Goal: Task Accomplishment & Management: Use online tool/utility

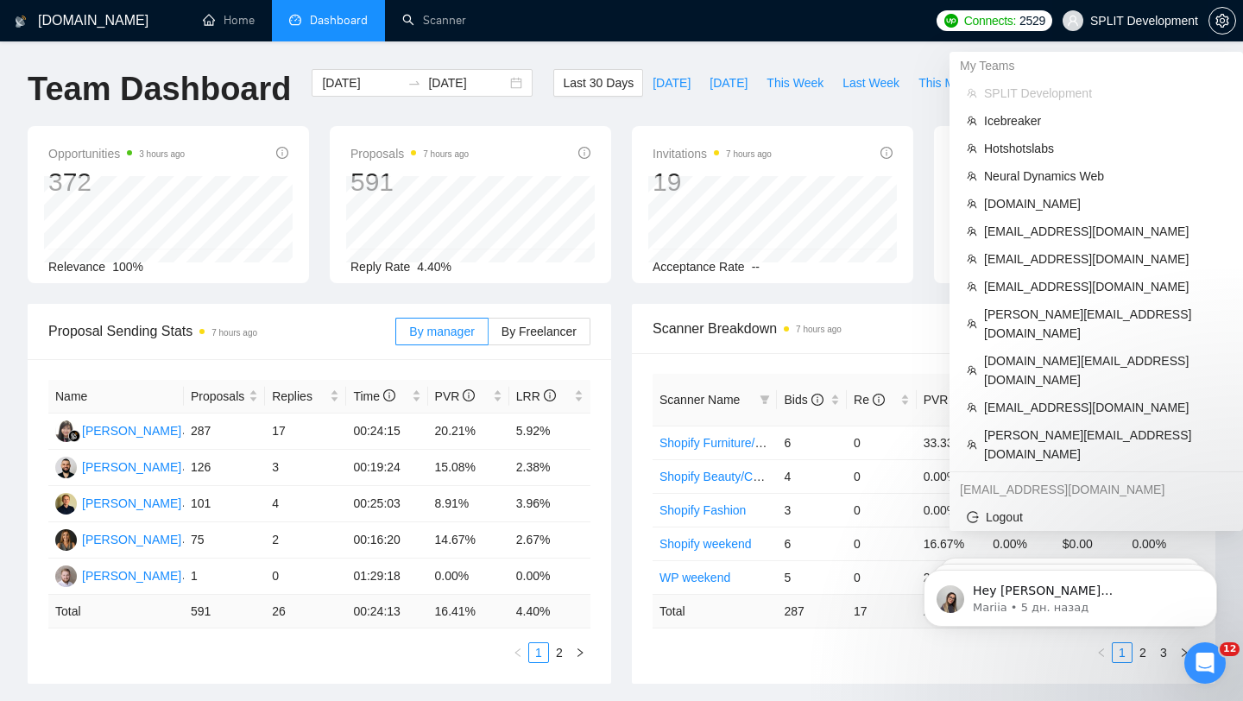
click at [1112, 21] on span "SPLIT Development" at bounding box center [1144, 21] width 108 height 0
click at [1152, 21] on span "SPLIT Development" at bounding box center [1144, 21] width 108 height 0
click at [1054, 253] on span "[EMAIL_ADDRESS][DOMAIN_NAME]" at bounding box center [1105, 258] width 242 height 19
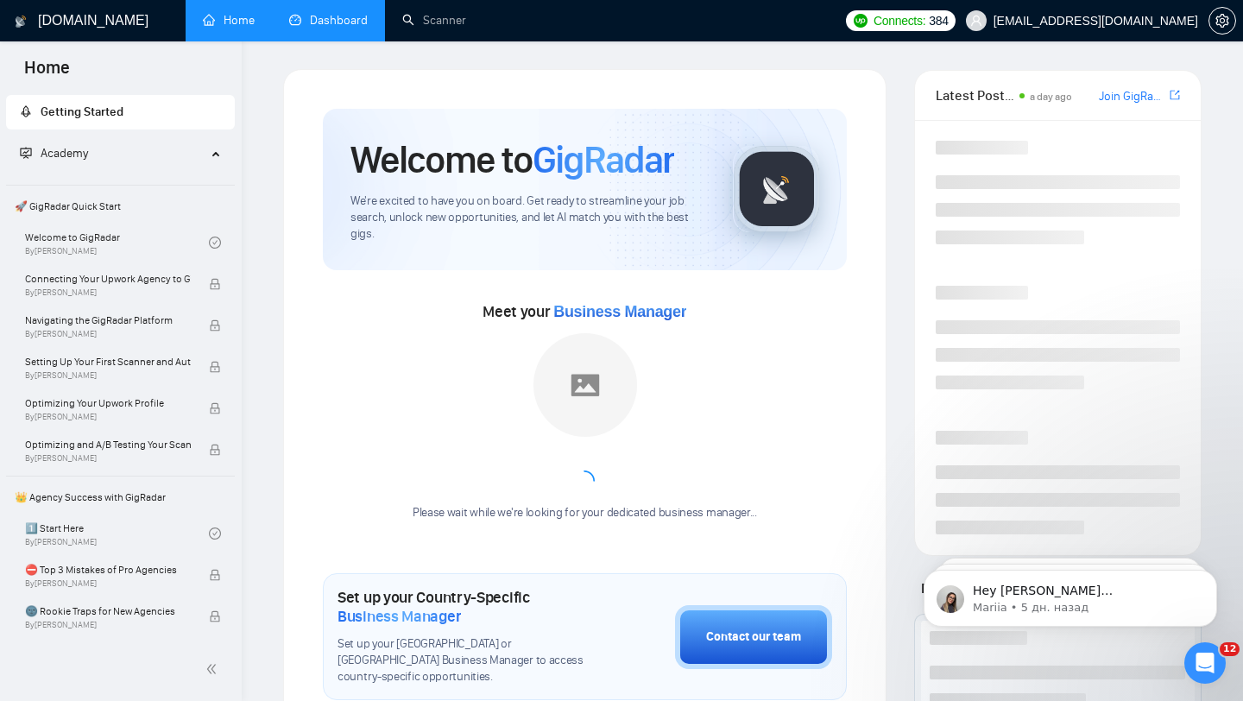
click at [329, 21] on link "Dashboard" at bounding box center [328, 20] width 79 height 15
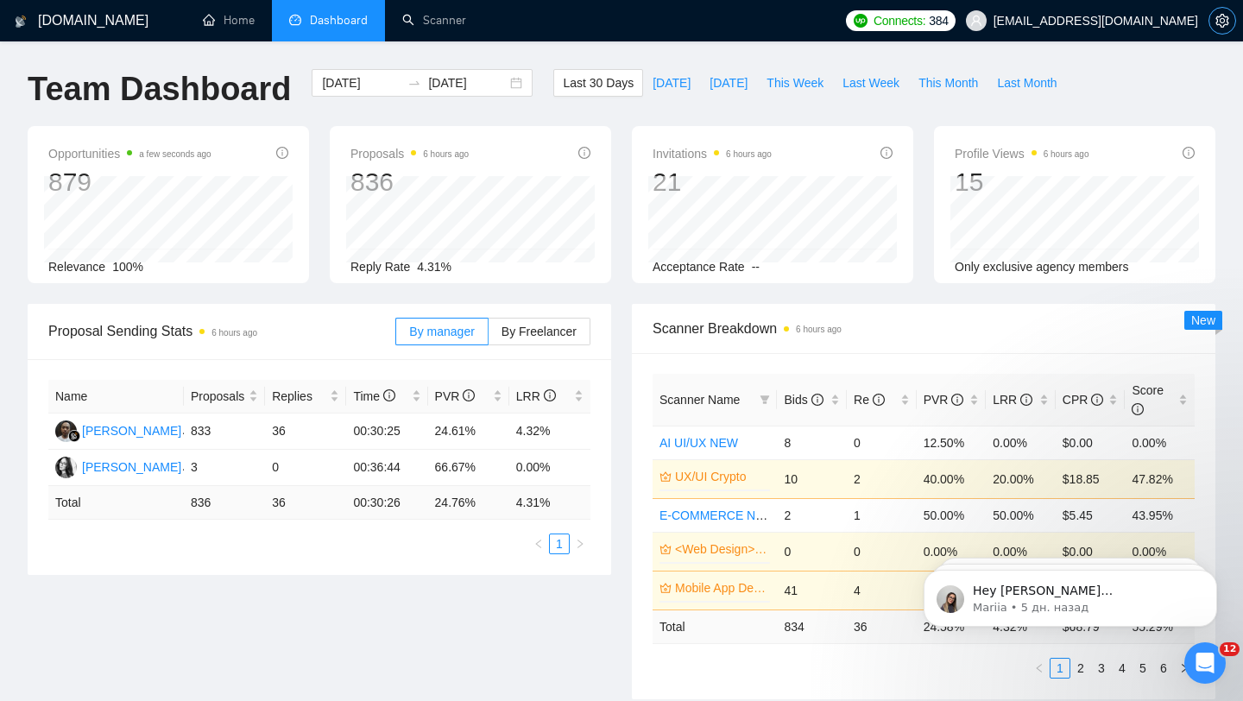
click at [1216, 10] on button "button" at bounding box center [1222, 21] width 28 height 28
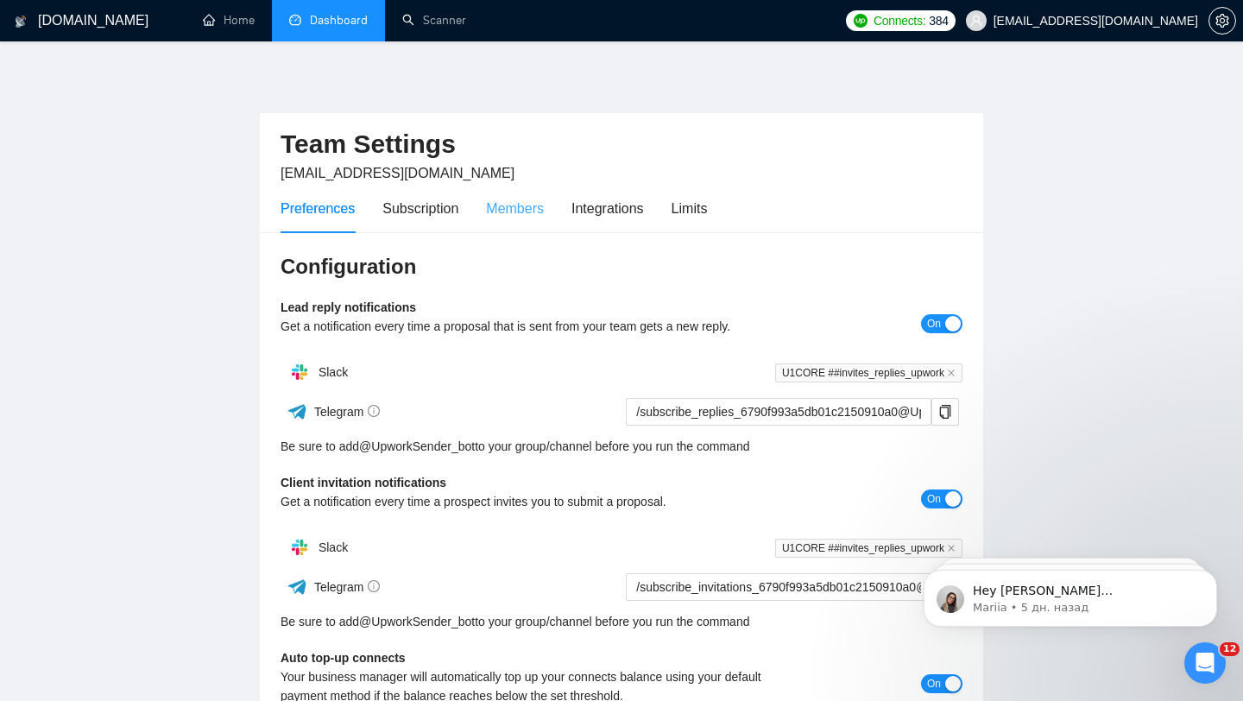
click at [505, 221] on div "Members" at bounding box center [515, 208] width 58 height 49
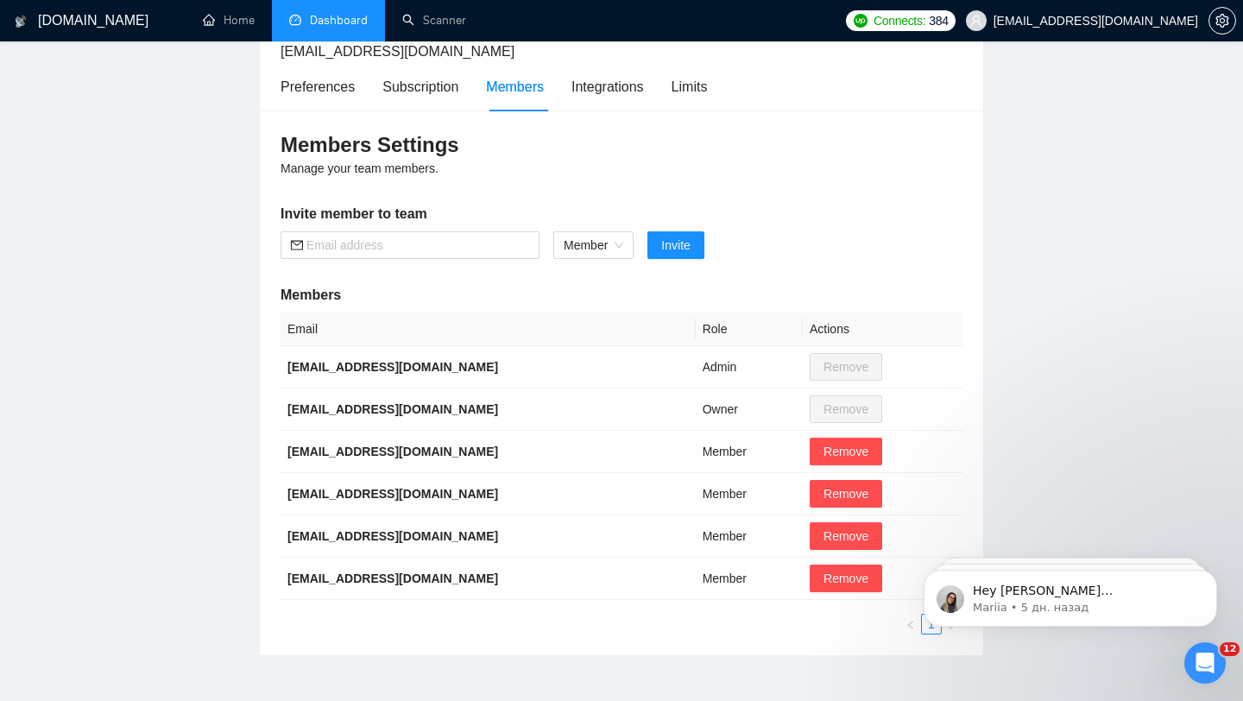
scroll to position [175, 0]
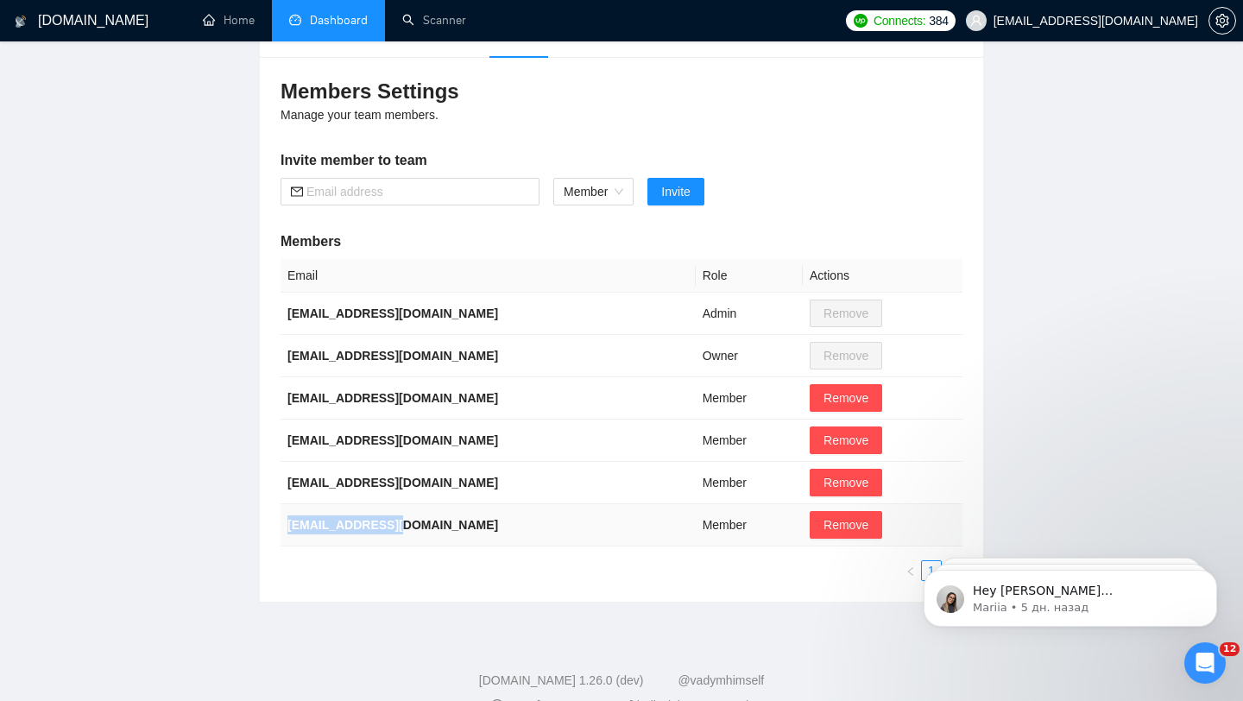
drag, startPoint x: 287, startPoint y: 522, endPoint x: 444, endPoint y: 528, distance: 157.2
click at [444, 528] on td "[EMAIL_ADDRESS][DOMAIN_NAME]" at bounding box center [487, 525] width 415 height 42
drag, startPoint x: 287, startPoint y: 437, endPoint x: 405, endPoint y: 438, distance: 117.4
click at [405, 438] on td "[EMAIL_ADDRESS][DOMAIN_NAME]" at bounding box center [487, 440] width 415 height 42
drag, startPoint x: 285, startPoint y: 312, endPoint x: 476, endPoint y: 319, distance: 191.7
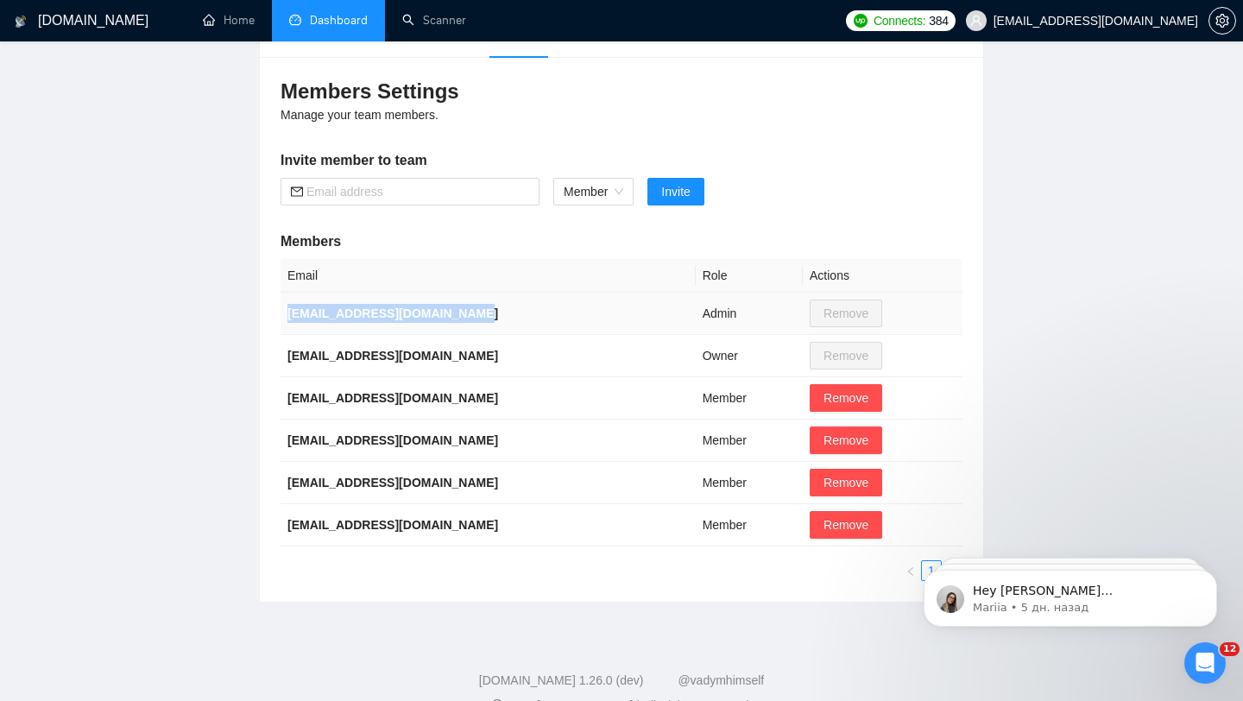
click at [476, 319] on td "[EMAIL_ADDRESS][DOMAIN_NAME]" at bounding box center [487, 314] width 415 height 42
click at [274, 356] on div "Members Settings Manage your team members. Invite member to team Member Invite …" at bounding box center [621, 329] width 723 height 545
drag, startPoint x: 290, startPoint y: 396, endPoint x: 472, endPoint y: 395, distance: 182.1
click at [472, 395] on td "[EMAIL_ADDRESS][DOMAIN_NAME]" at bounding box center [487, 398] width 415 height 42
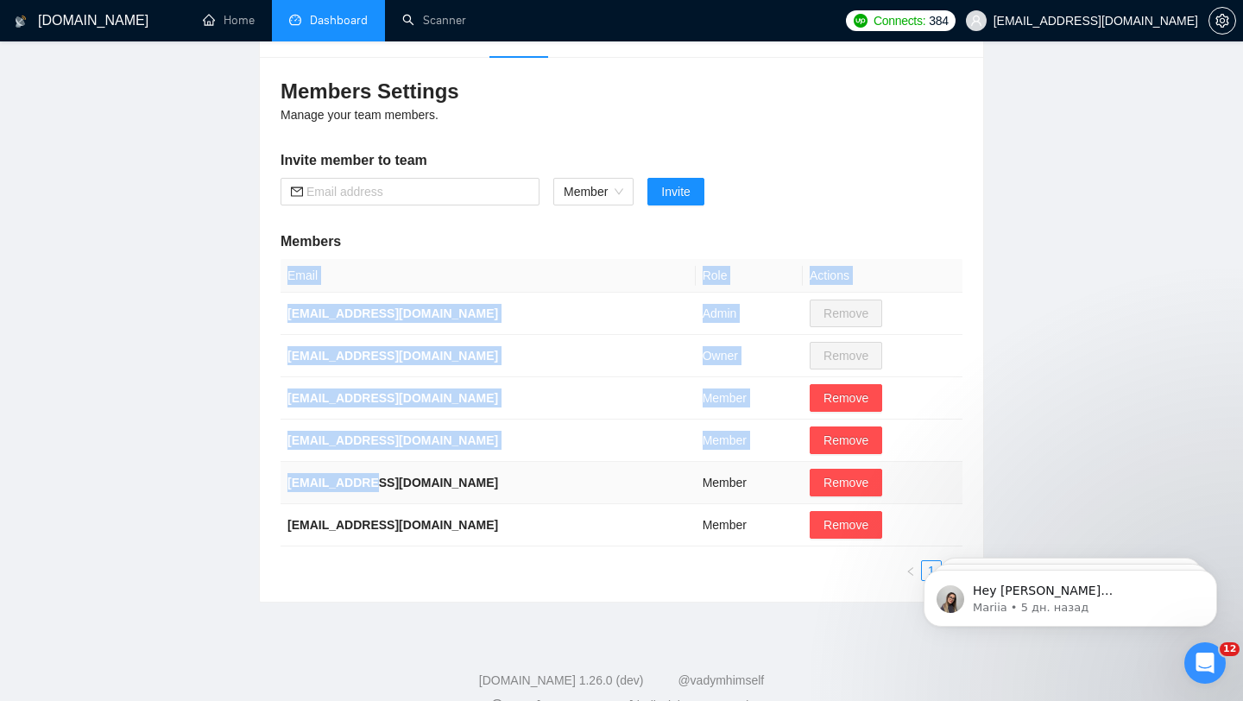
drag, startPoint x: 277, startPoint y: 480, endPoint x: 388, endPoint y: 480, distance: 111.3
click at [388, 480] on div "Members Settings Manage your team members. Invite member to team Member Invite …" at bounding box center [621, 329] width 723 height 545
click at [244, 261] on main "Team Settings [EMAIL_ADDRESS][DOMAIN_NAME] Preferences Subscription Members Int…" at bounding box center [622, 248] width 1188 height 709
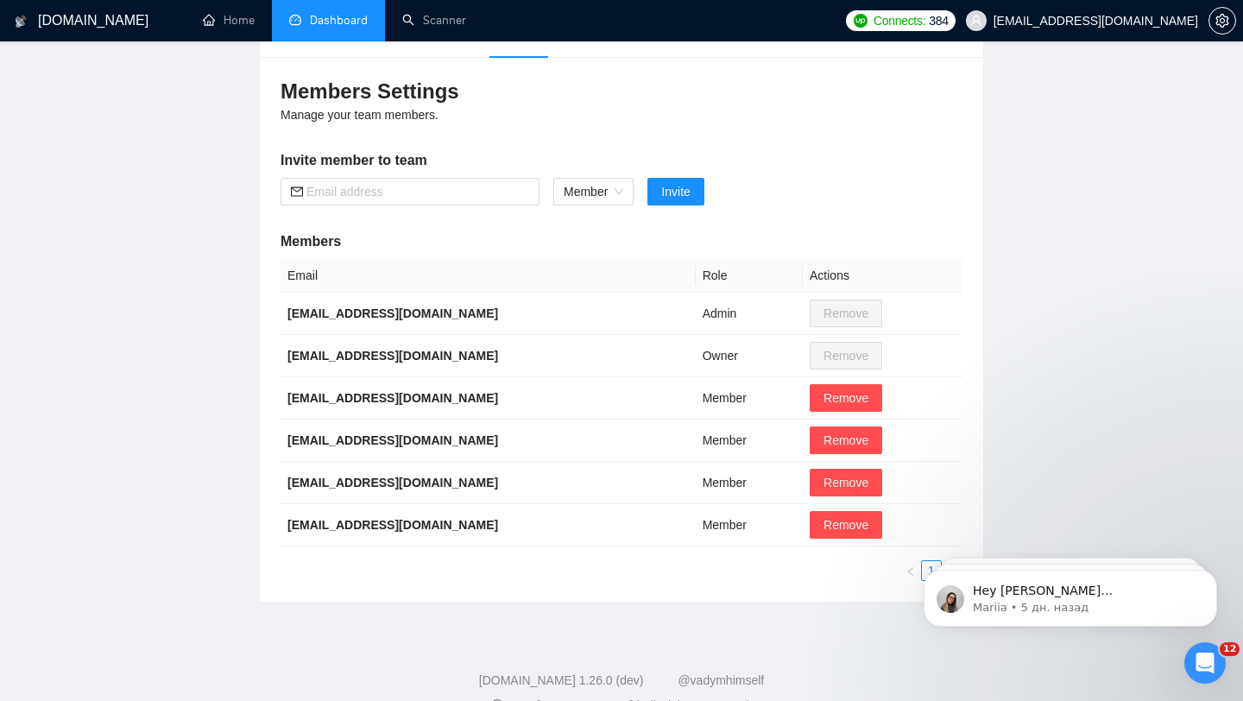
scroll to position [0, 0]
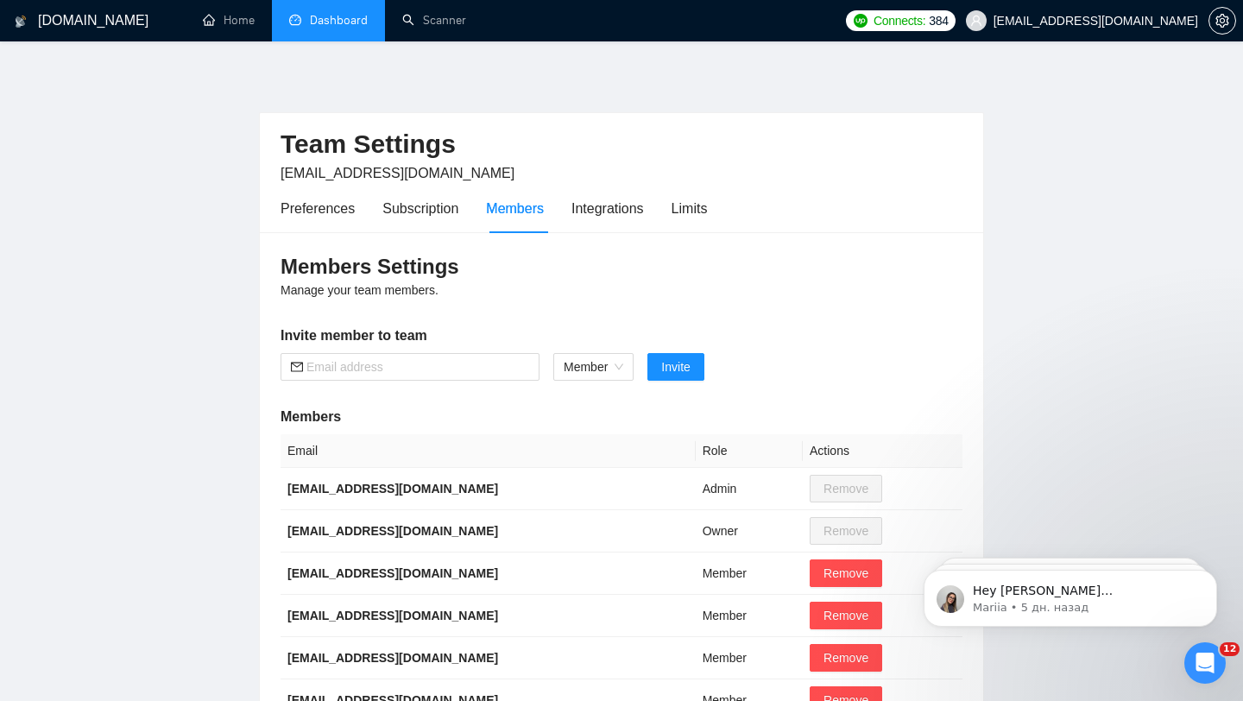
click at [348, 22] on link "Dashboard" at bounding box center [328, 20] width 79 height 15
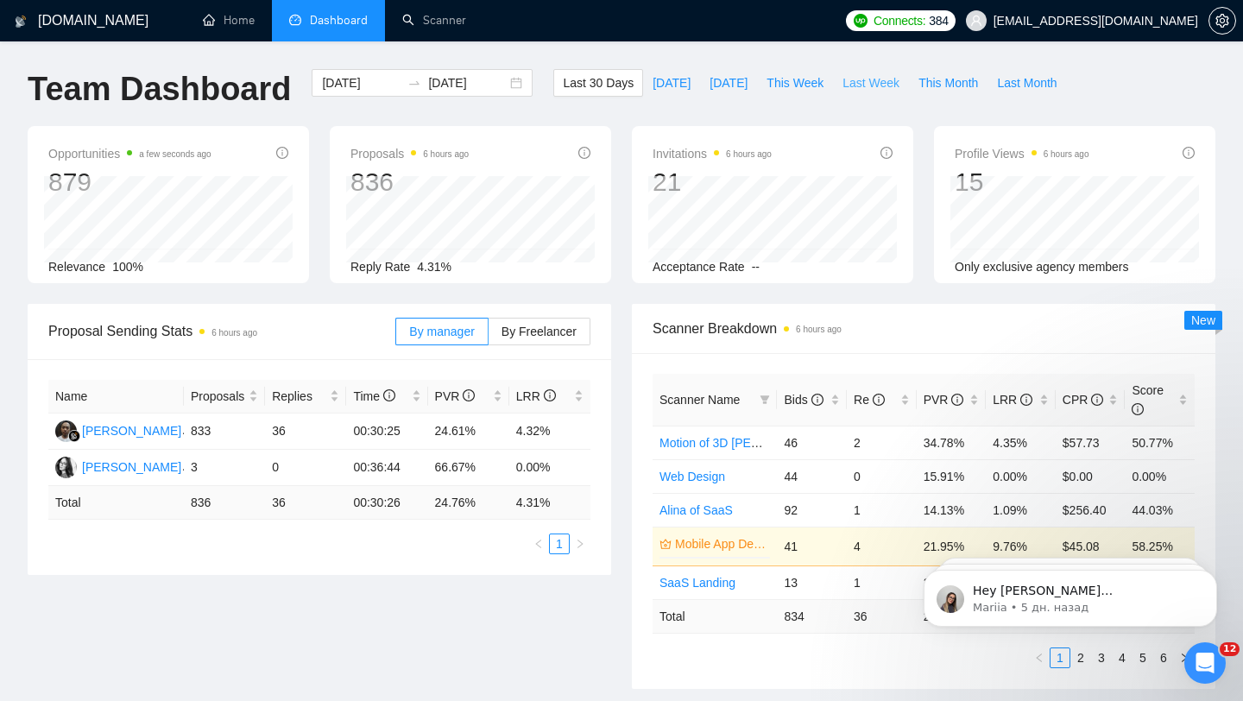
click at [895, 82] on span "Last Week" at bounding box center [870, 82] width 57 height 19
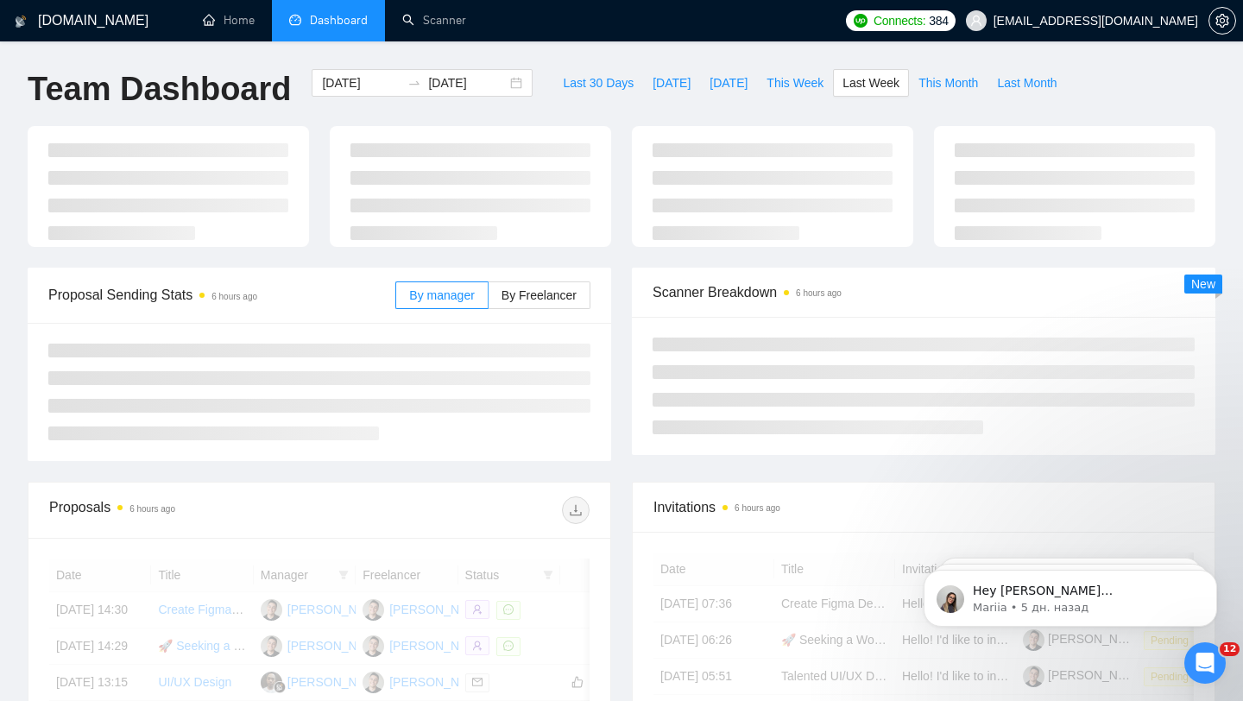
type input "[DATE]"
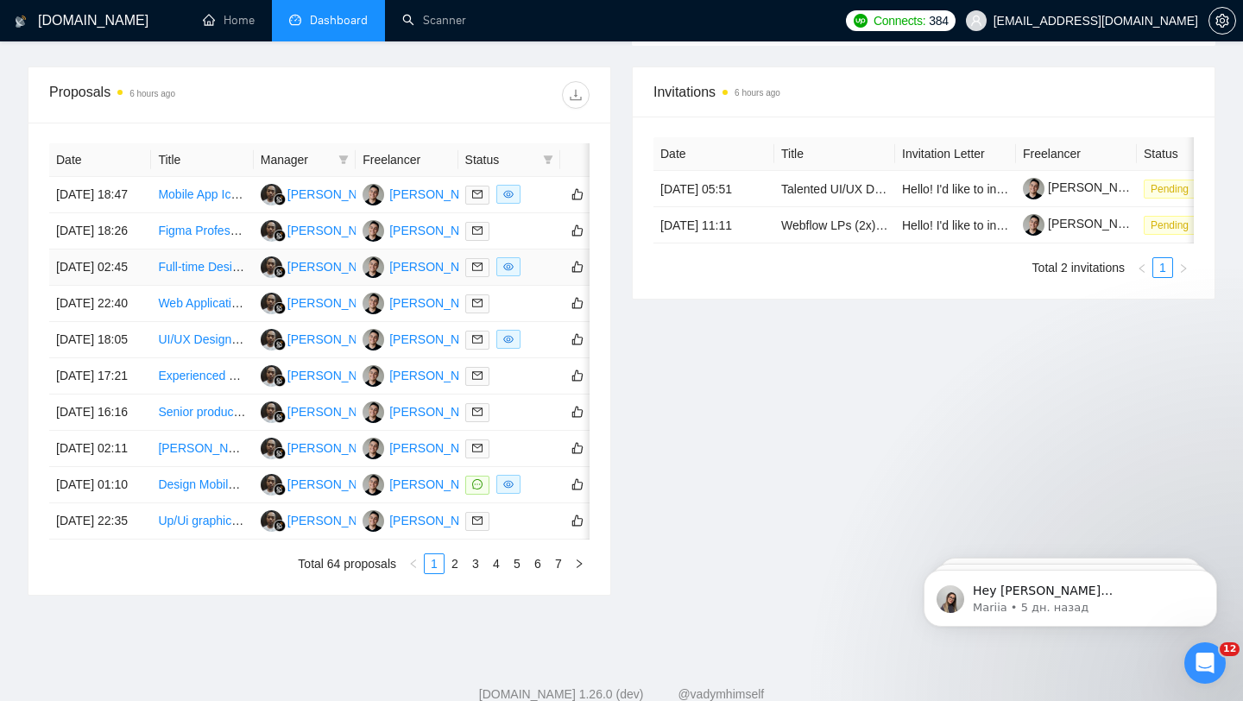
scroll to position [624, 0]
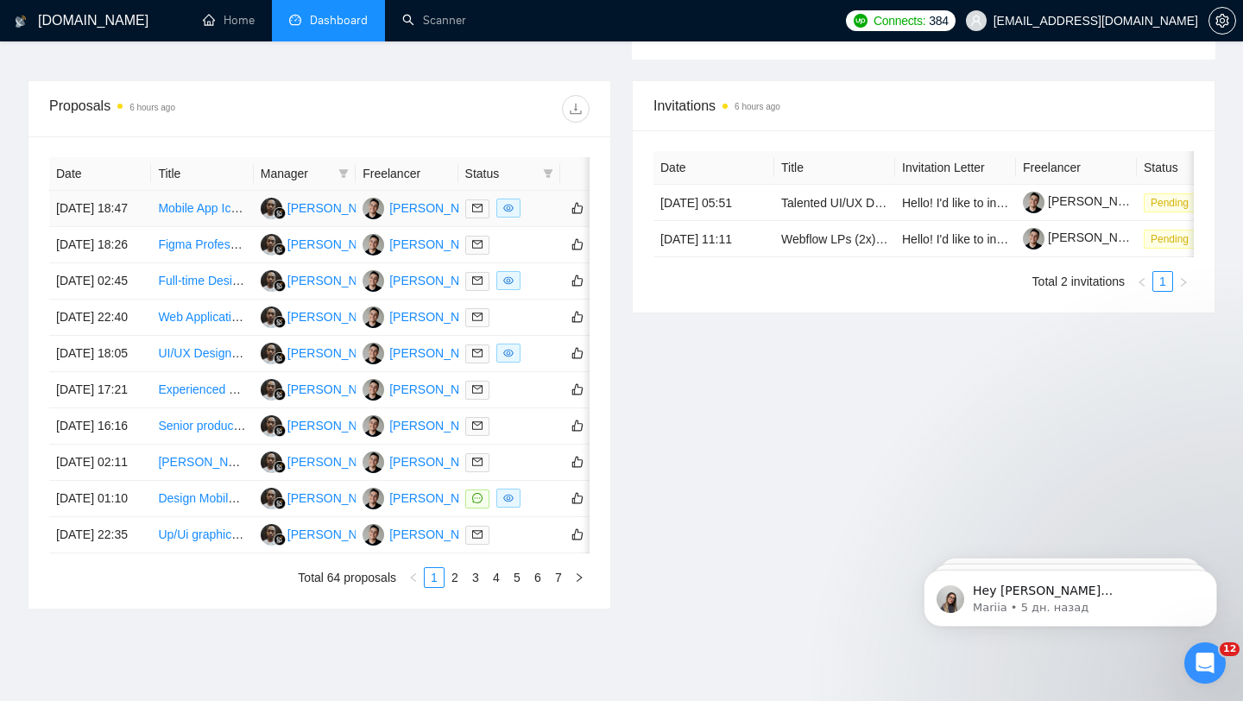
click at [549, 227] on td at bounding box center [509, 209] width 102 height 36
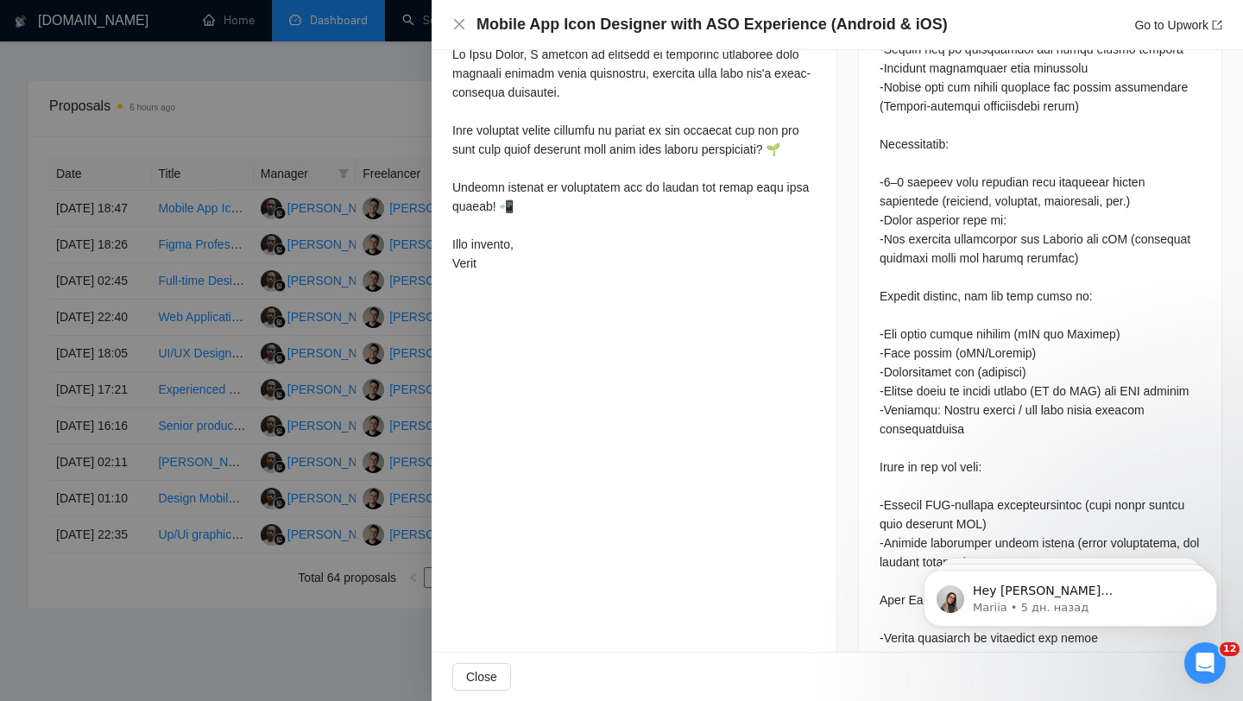
scroll to position [1062, 0]
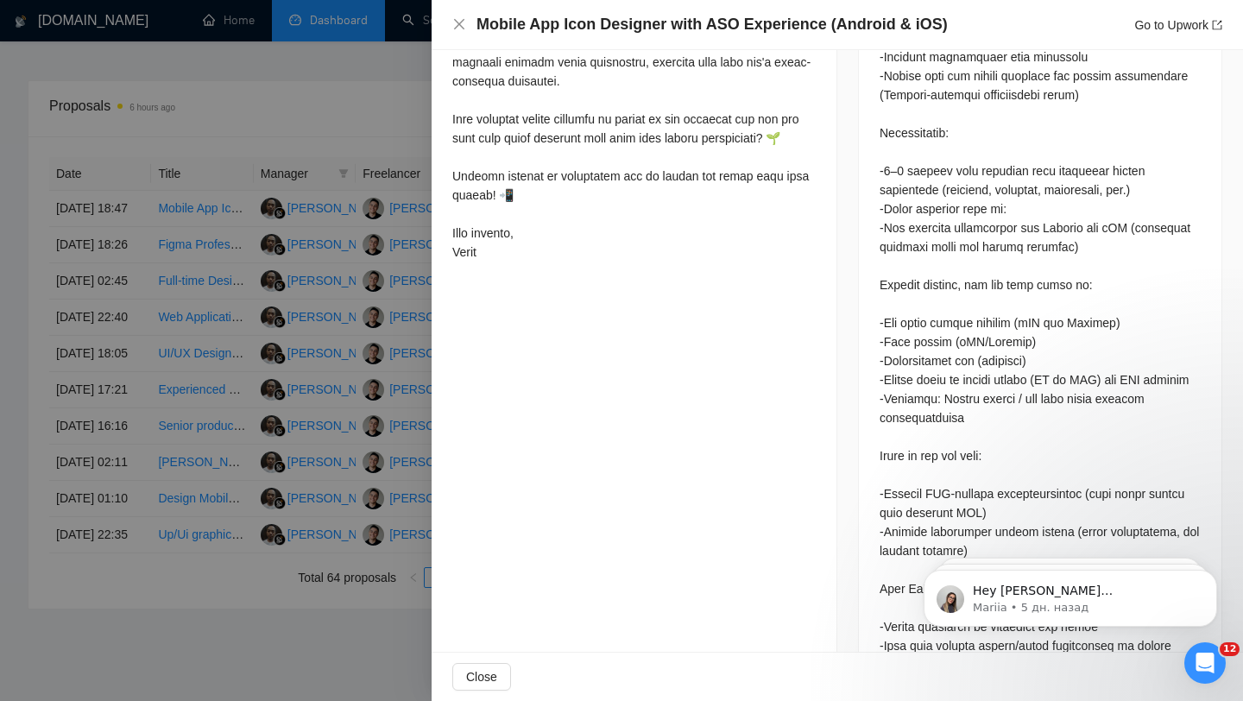
click at [344, 279] on div at bounding box center [621, 350] width 1243 height 701
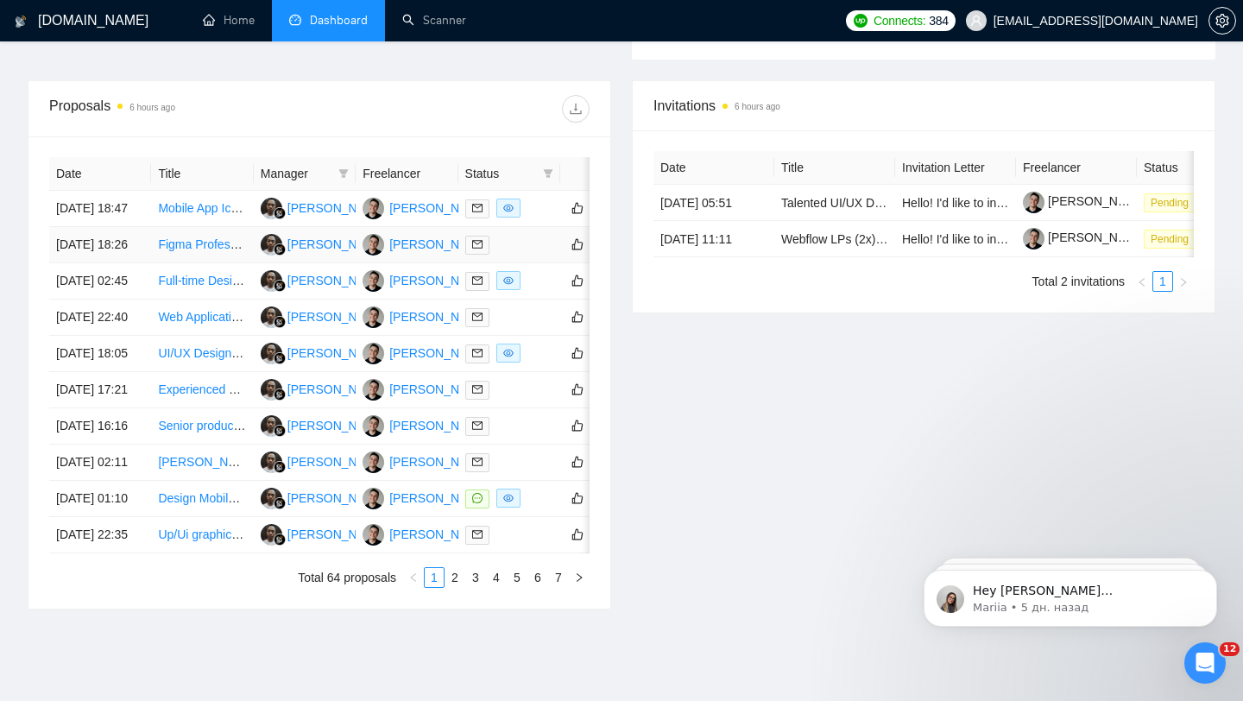
click at [528, 255] on div at bounding box center [509, 245] width 88 height 20
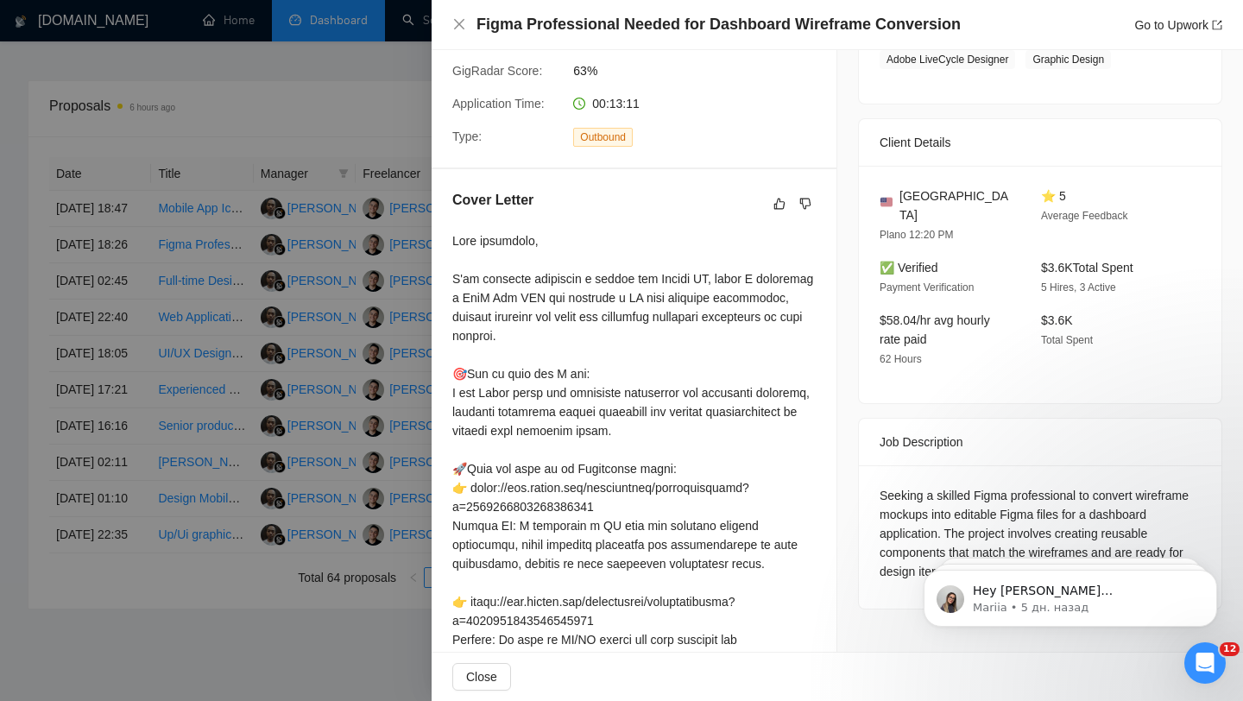
scroll to position [312, 0]
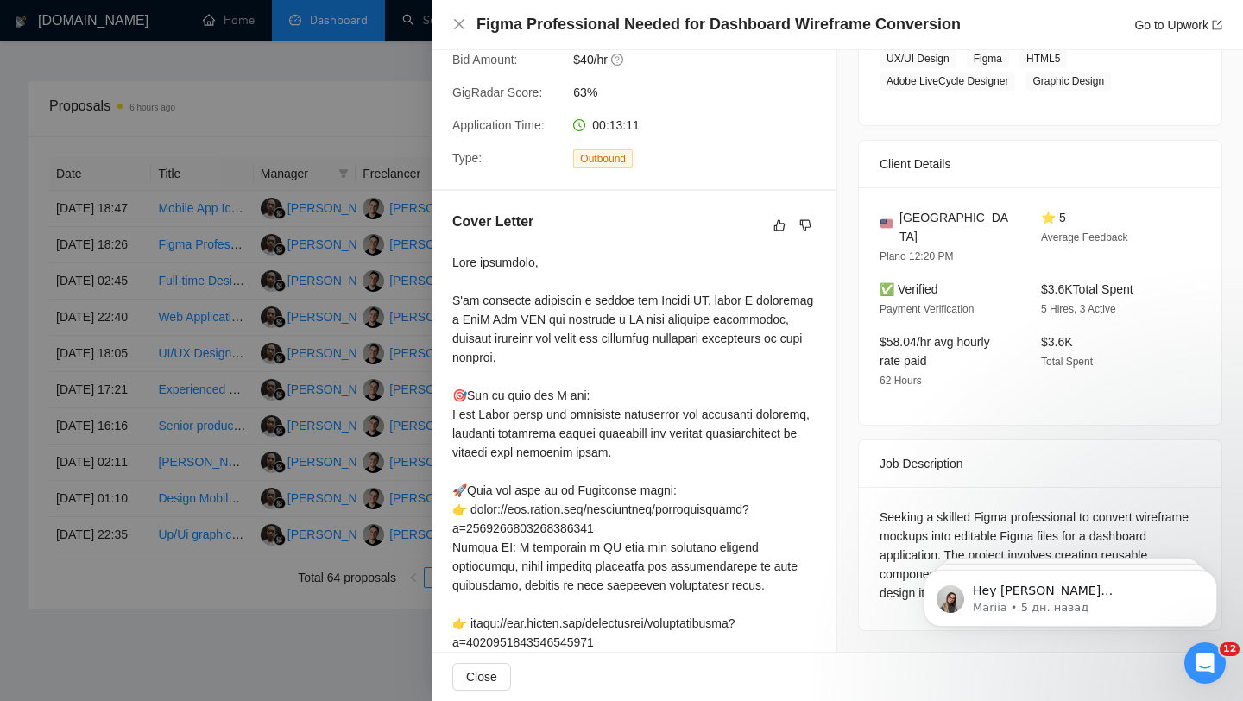
click at [255, 351] on div at bounding box center [621, 350] width 1243 height 701
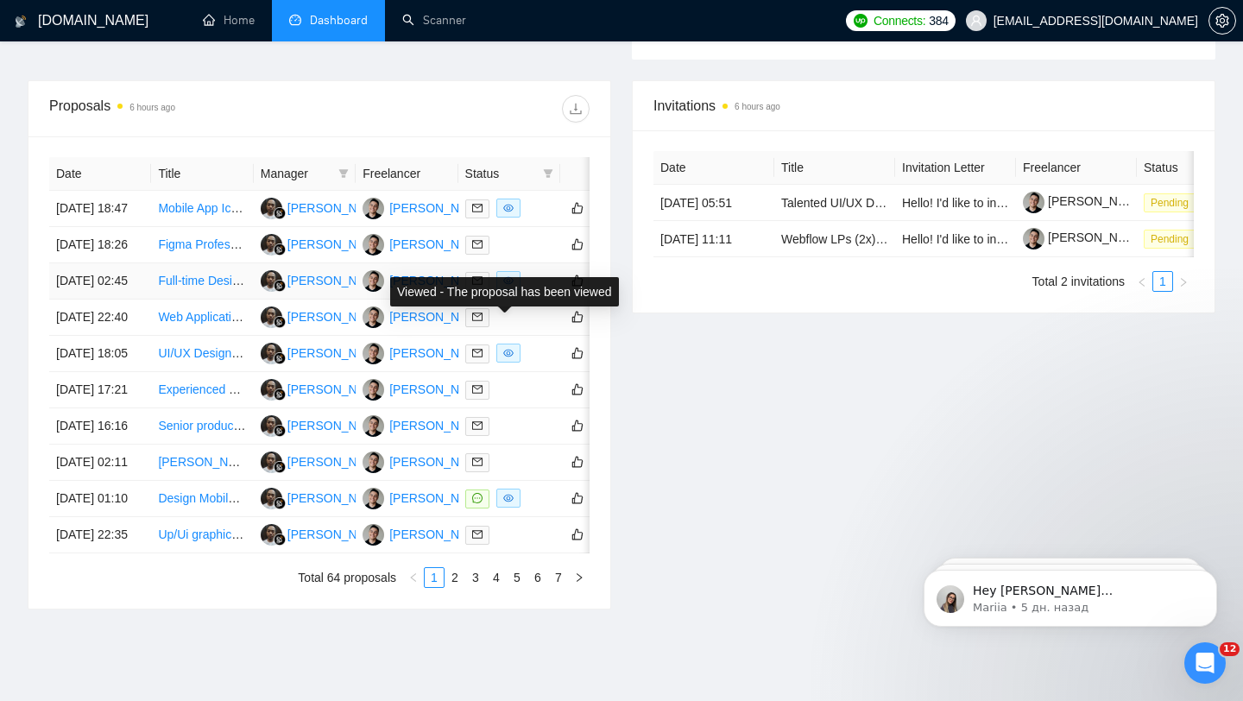
click at [531, 291] on div at bounding box center [509, 281] width 88 height 20
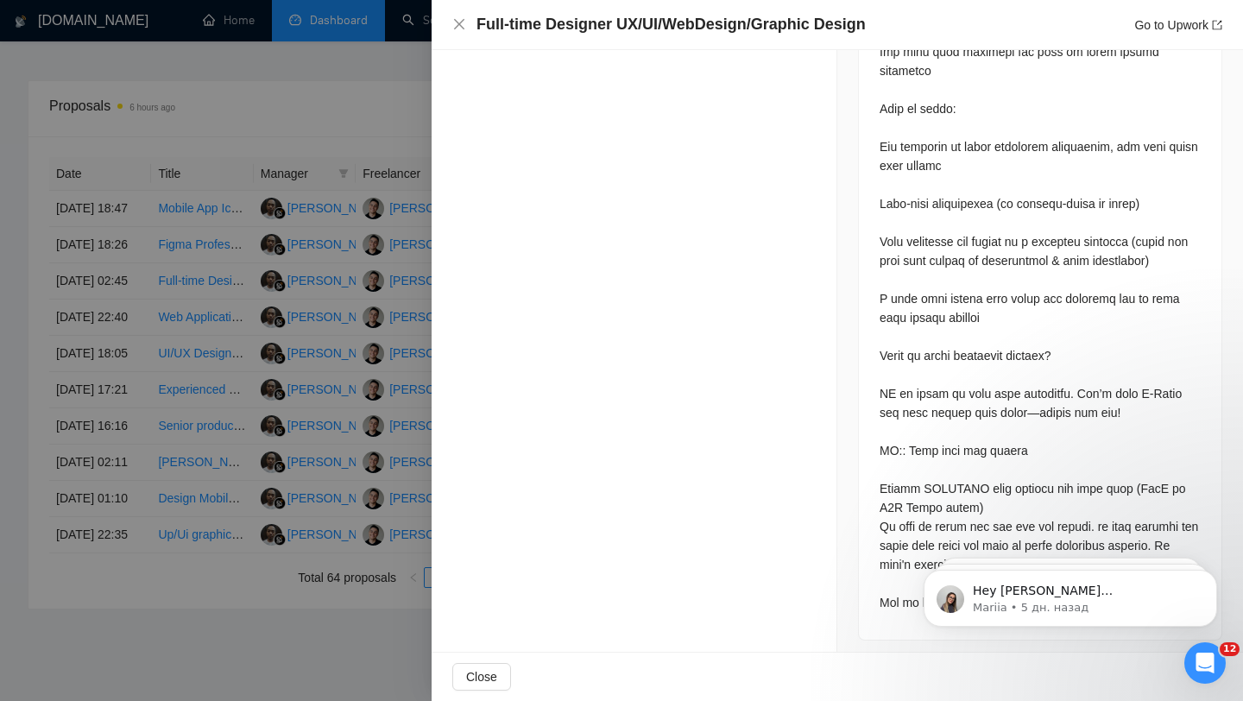
scroll to position [1436, 0]
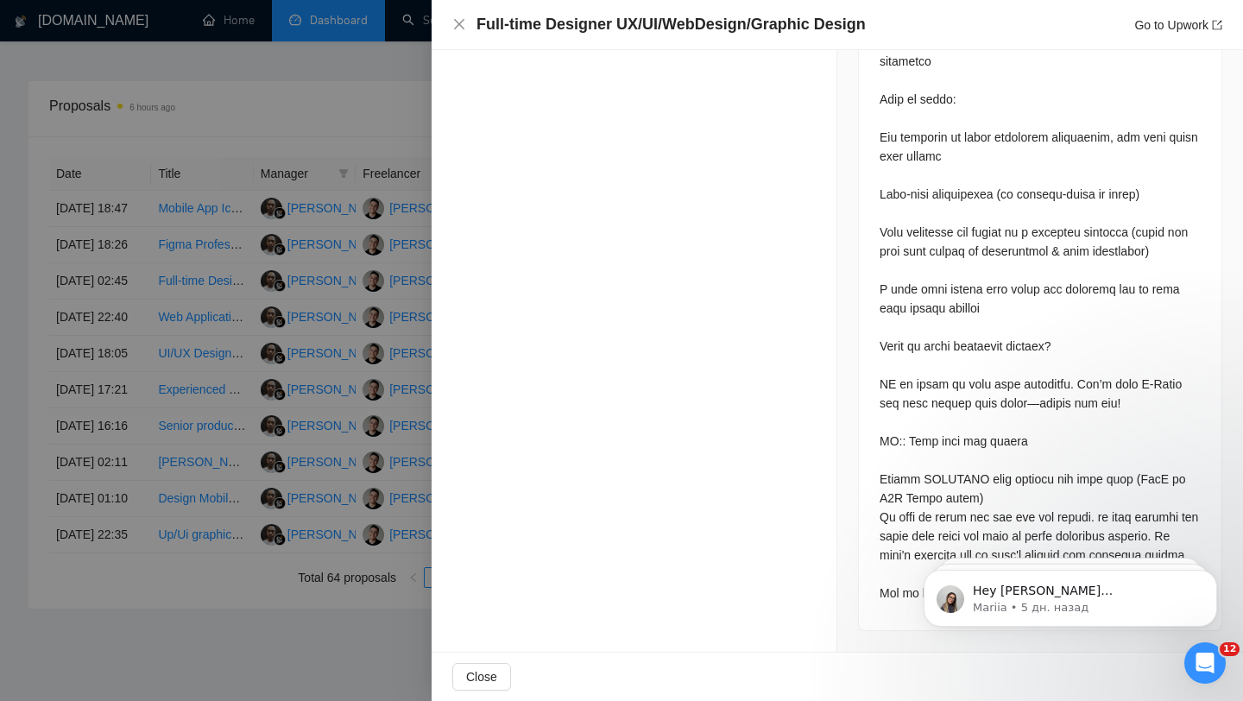
click at [368, 365] on div at bounding box center [621, 350] width 1243 height 701
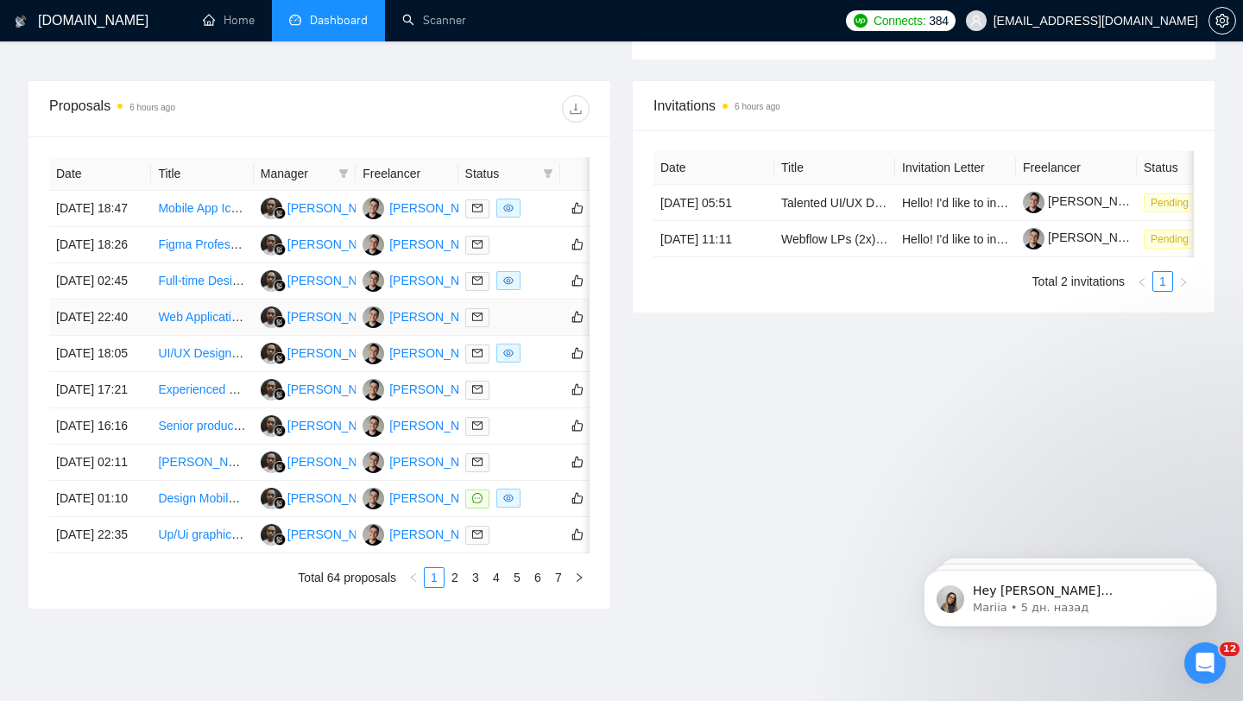
click at [534, 336] on td at bounding box center [509, 317] width 102 height 36
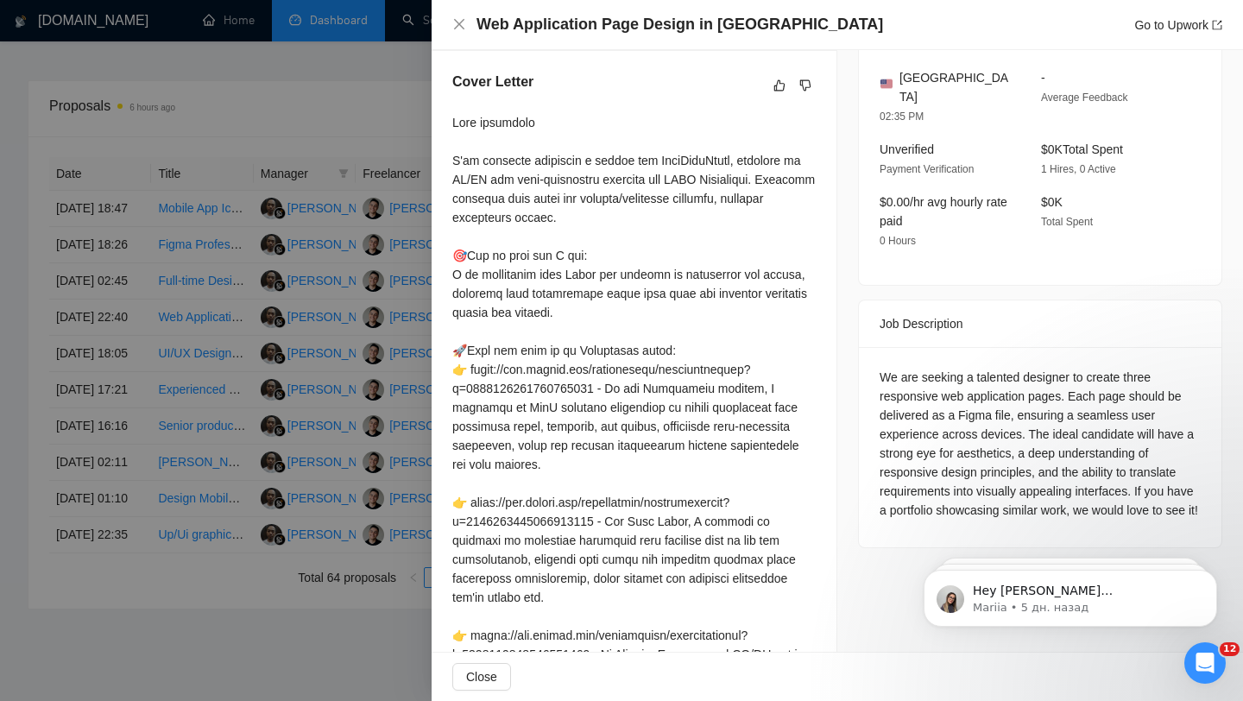
scroll to position [450, 0]
click at [337, 394] on div at bounding box center [621, 350] width 1243 height 701
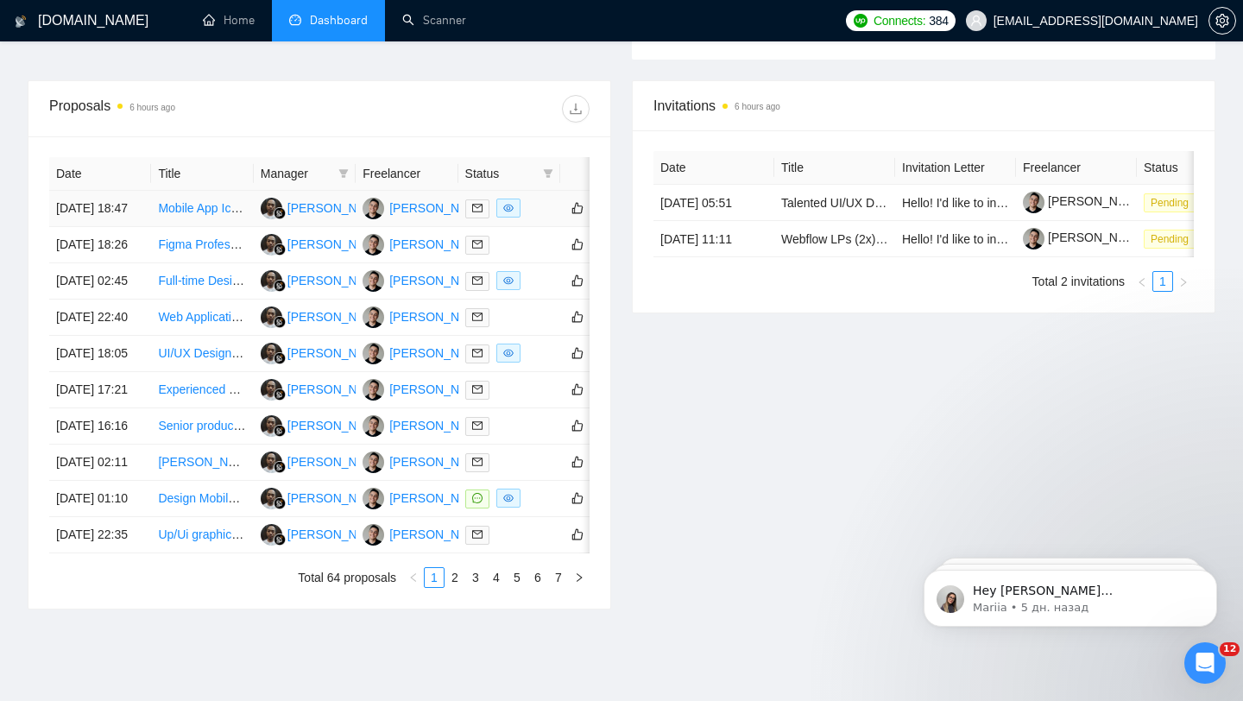
click at [532, 205] on td at bounding box center [509, 209] width 102 height 36
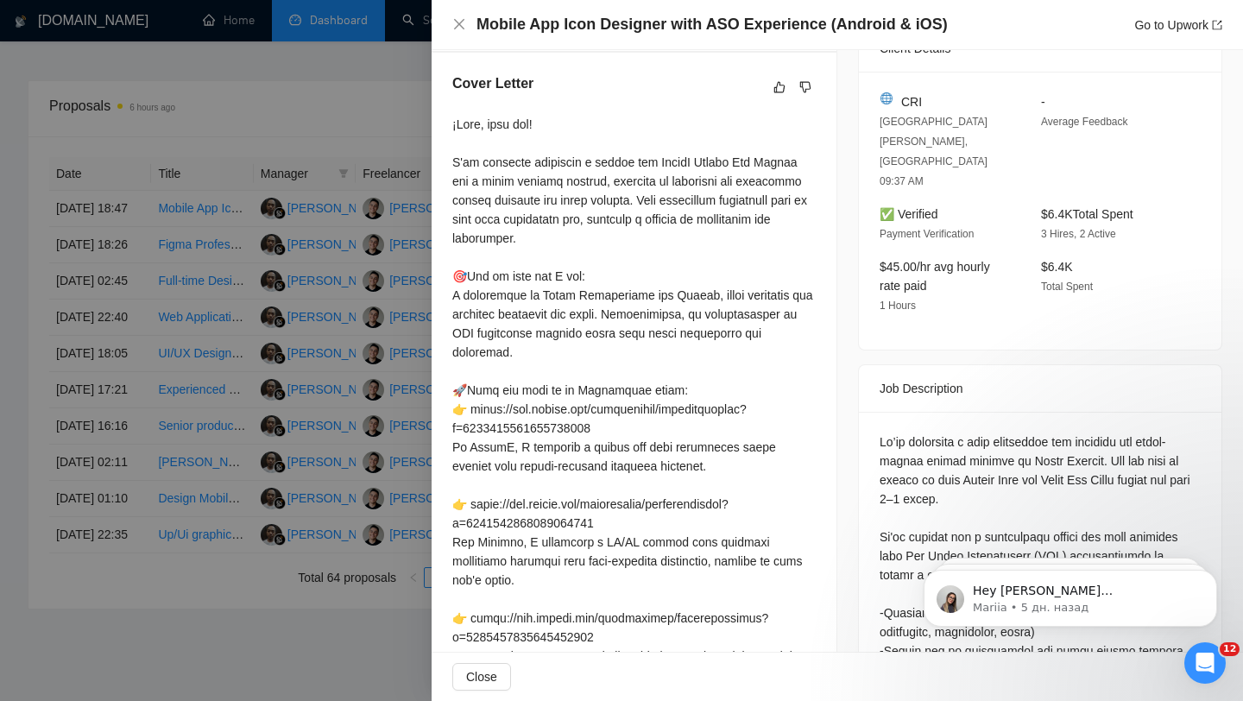
click at [303, 343] on div at bounding box center [621, 350] width 1243 height 701
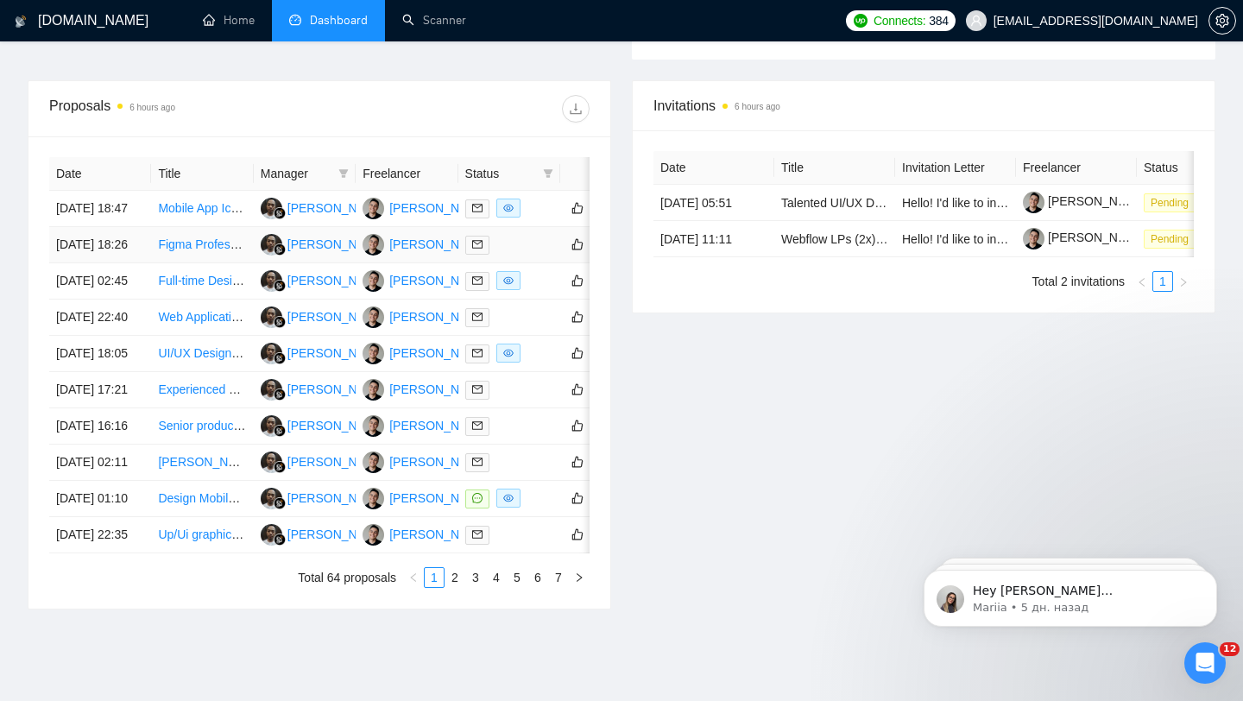
click at [536, 263] on td at bounding box center [509, 245] width 102 height 36
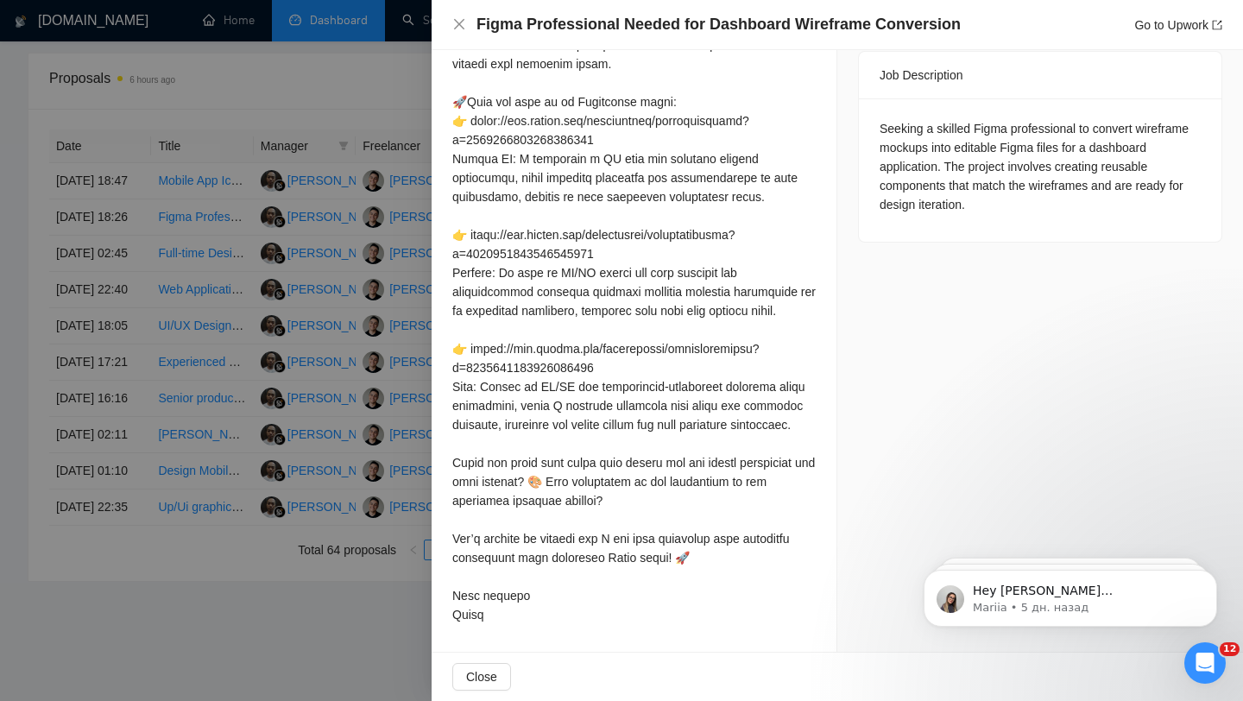
scroll to position [671, 0]
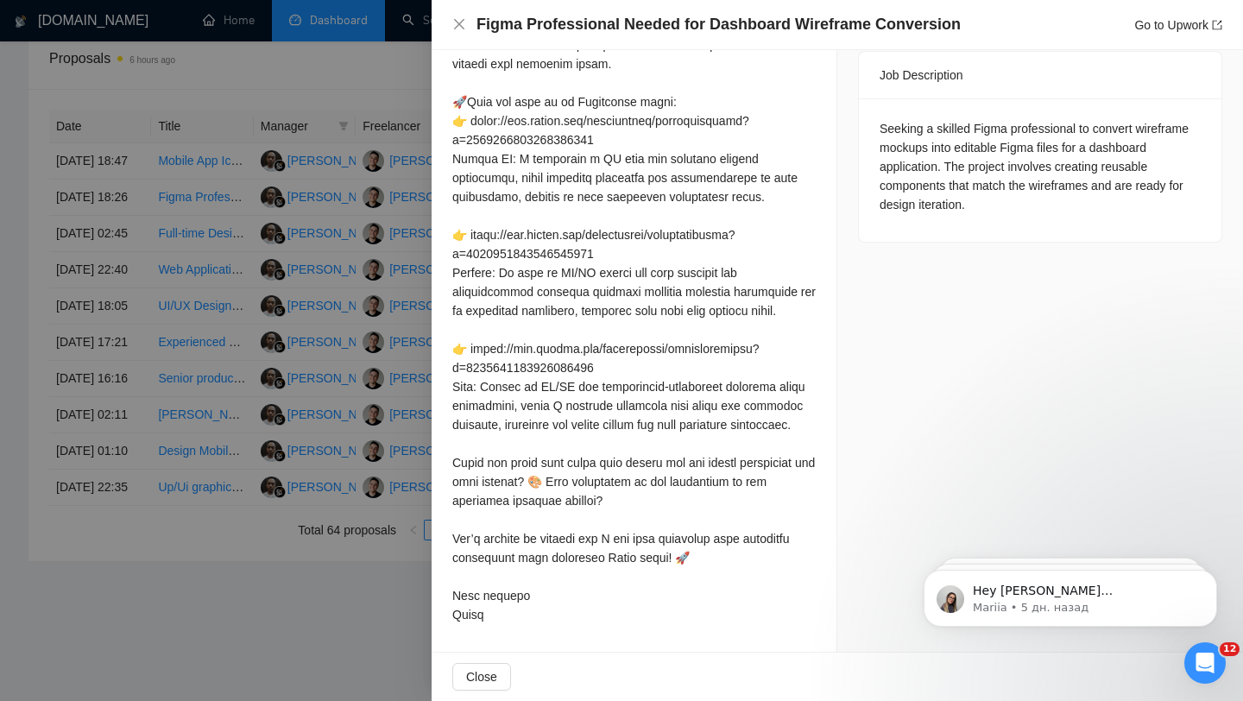
click at [384, 472] on div at bounding box center [621, 350] width 1243 height 701
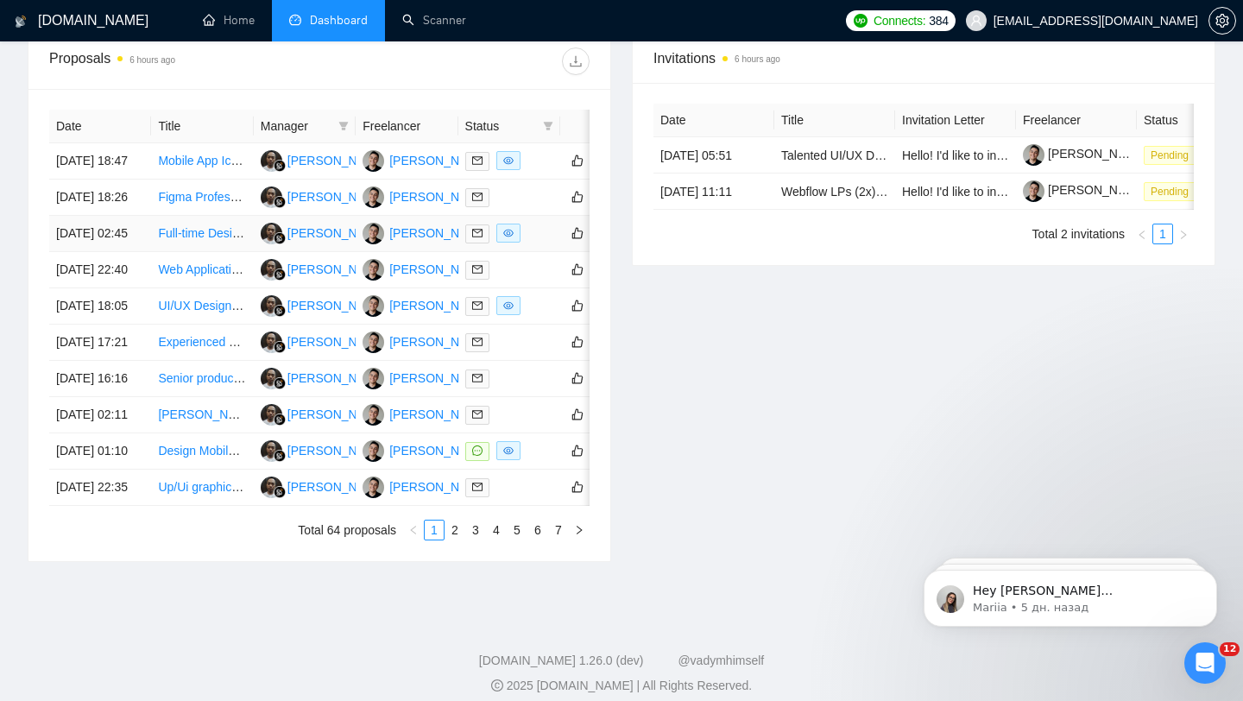
click at [549, 243] on div at bounding box center [509, 234] width 88 height 20
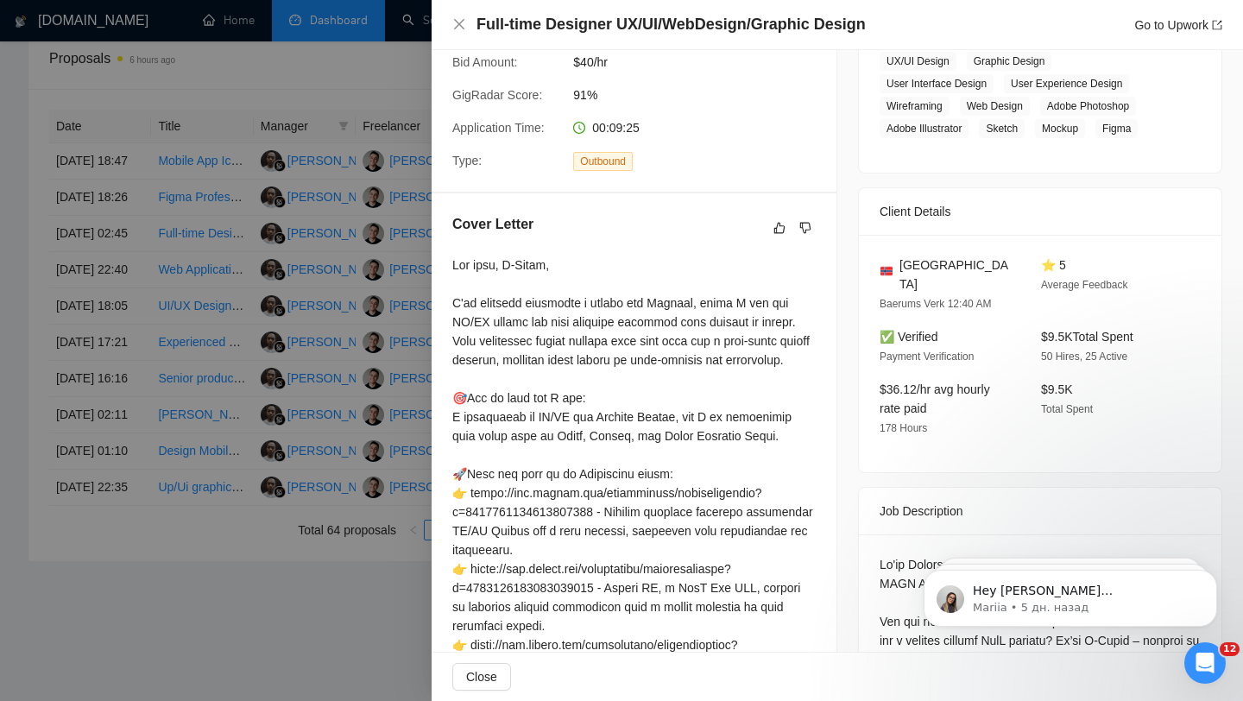
scroll to position [318, 0]
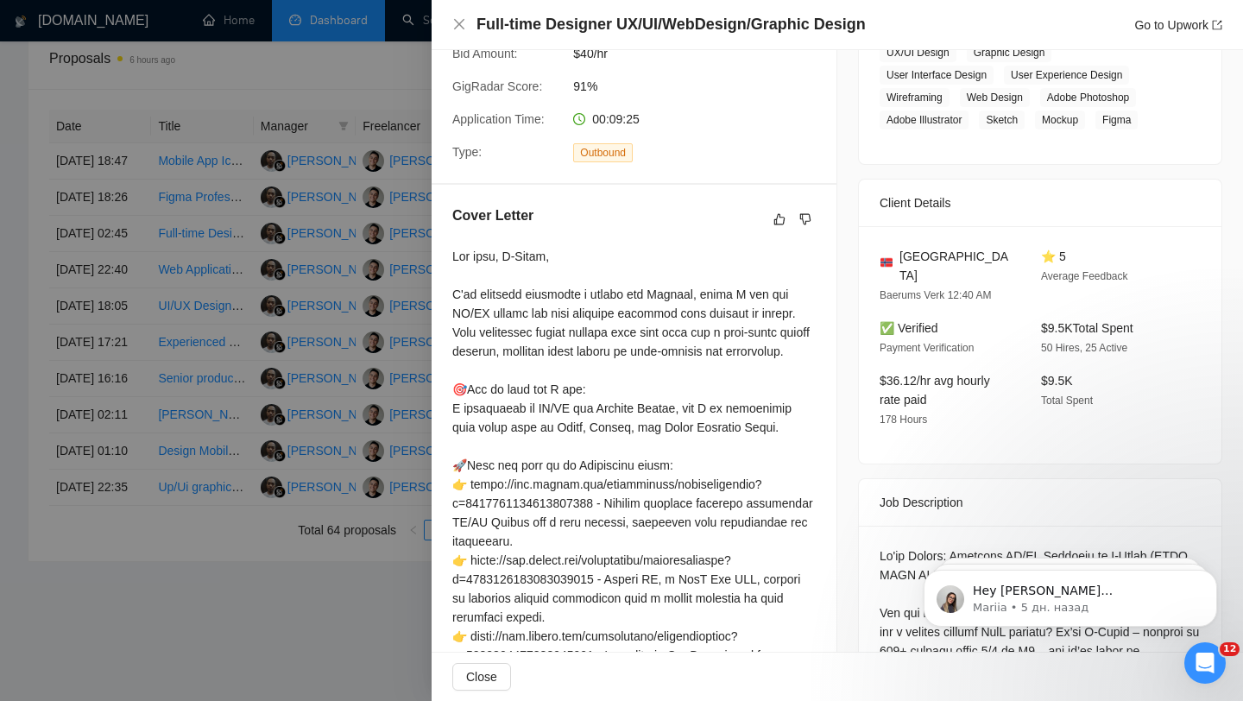
click at [383, 438] on div at bounding box center [621, 350] width 1243 height 701
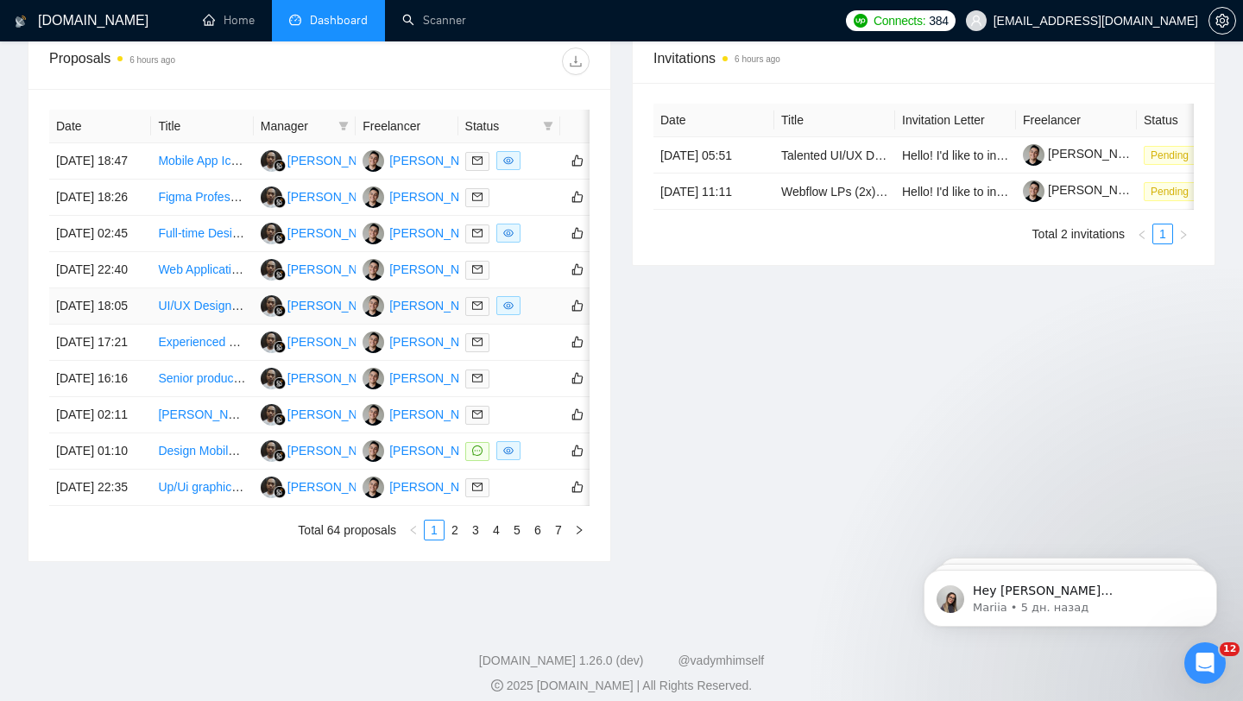
click at [532, 324] on td at bounding box center [509, 306] width 102 height 36
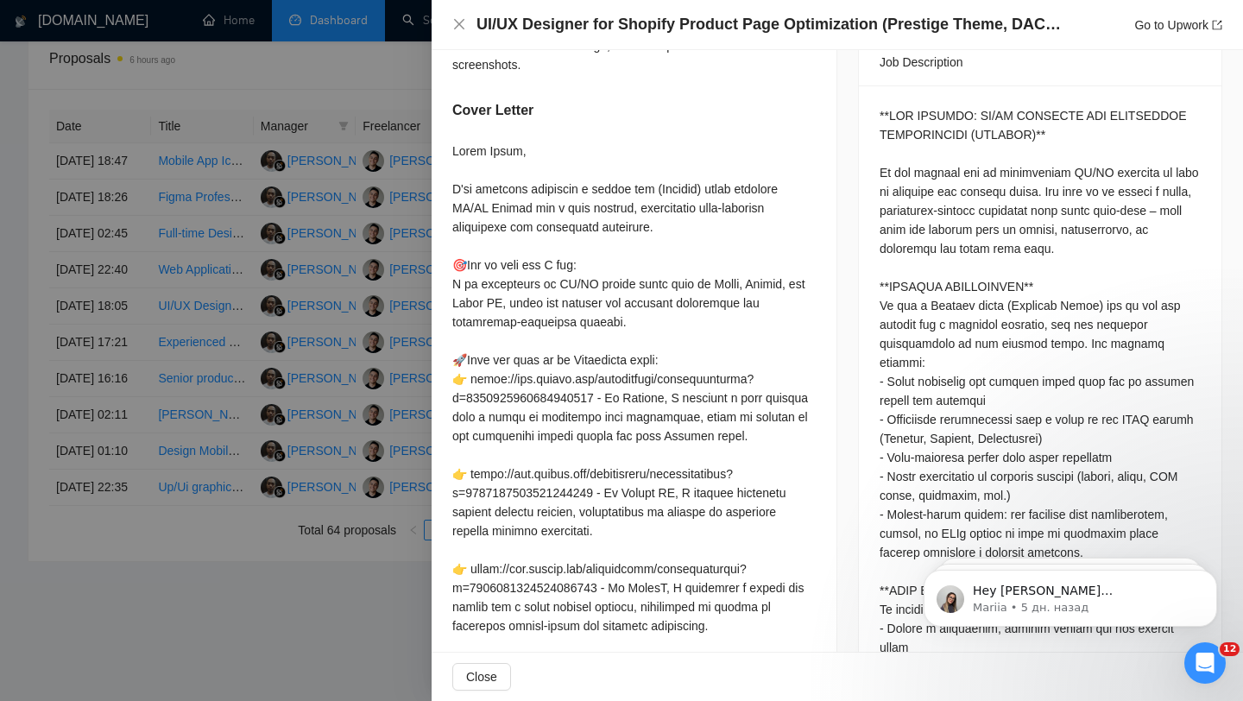
scroll to position [689, 0]
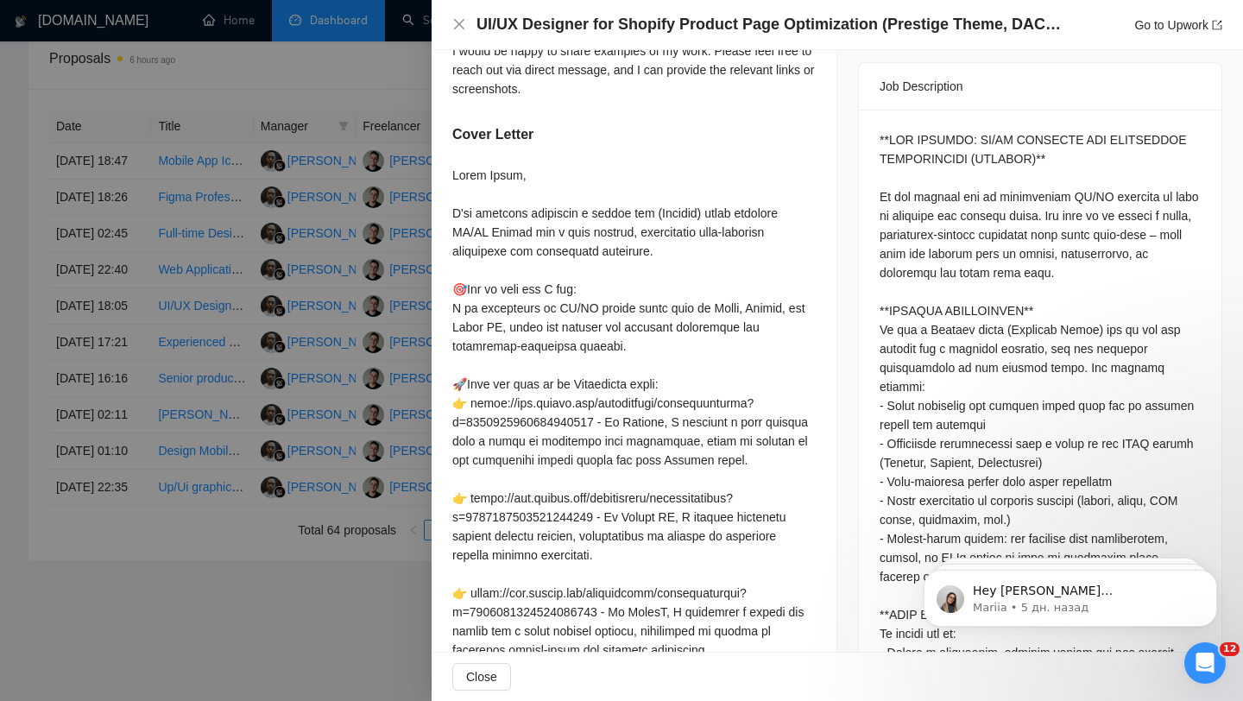
click at [380, 328] on div at bounding box center [621, 350] width 1243 height 701
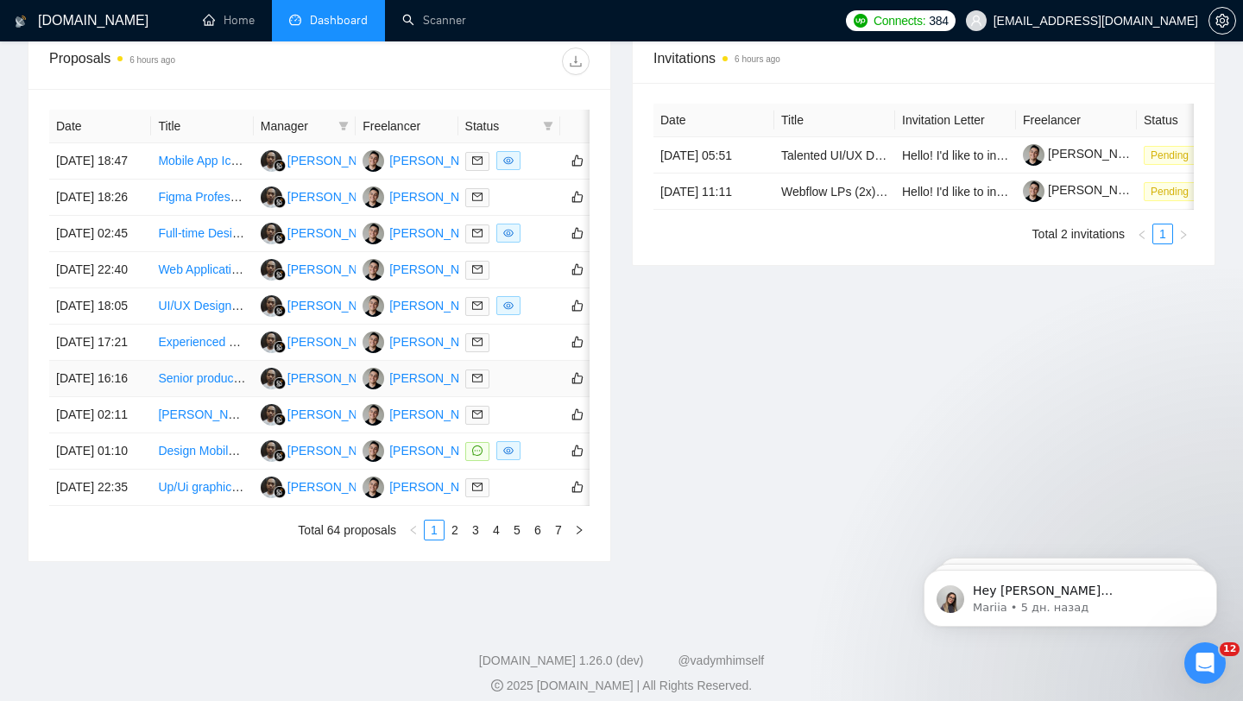
click at [520, 397] on td at bounding box center [509, 379] width 102 height 36
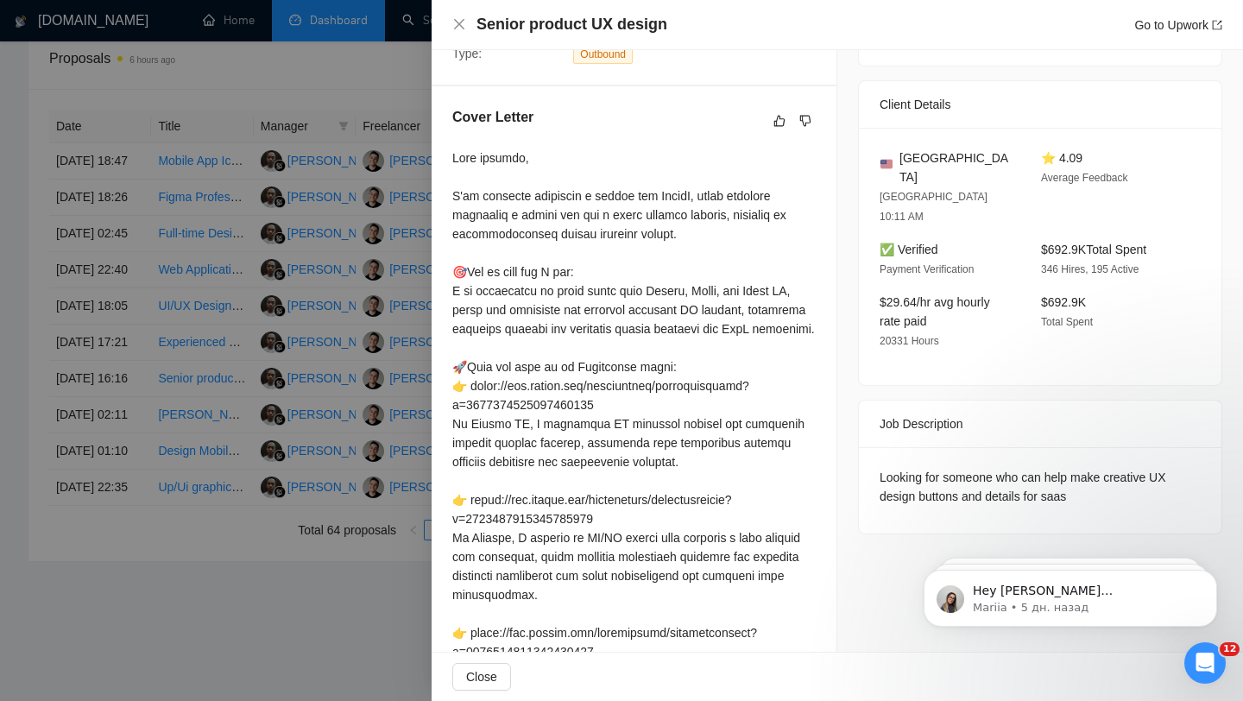
scroll to position [388, 0]
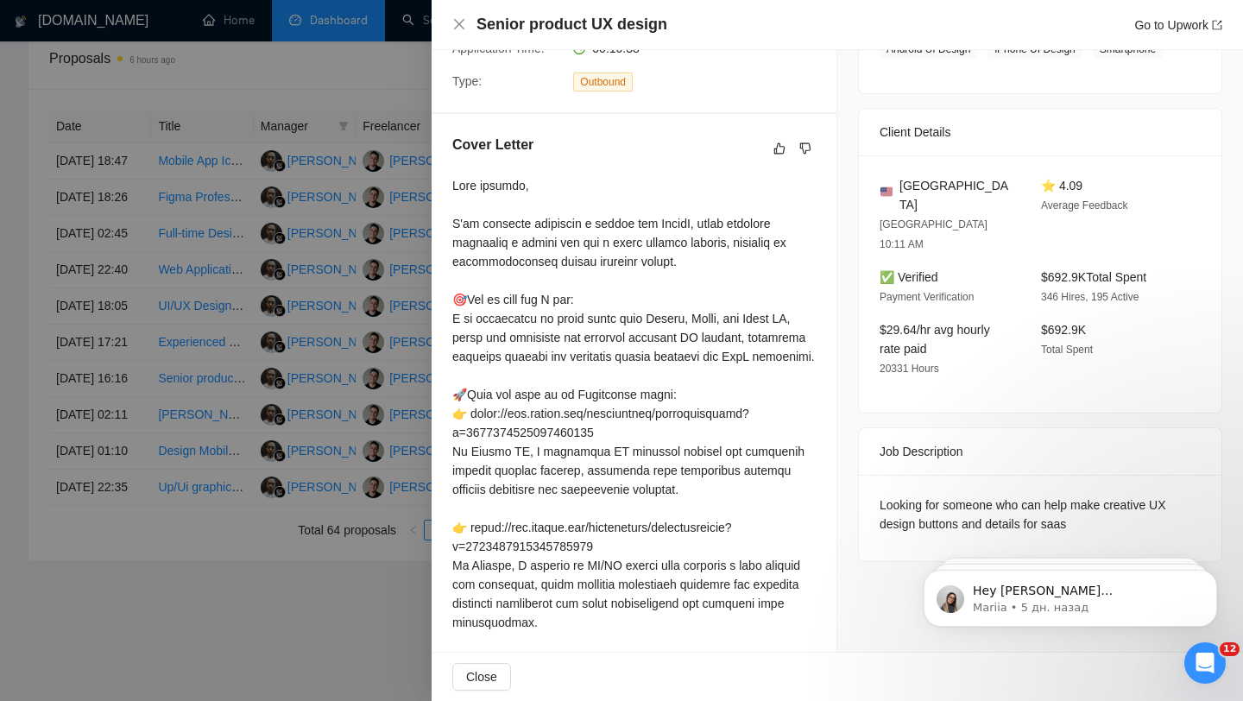
click at [348, 375] on div at bounding box center [621, 350] width 1243 height 701
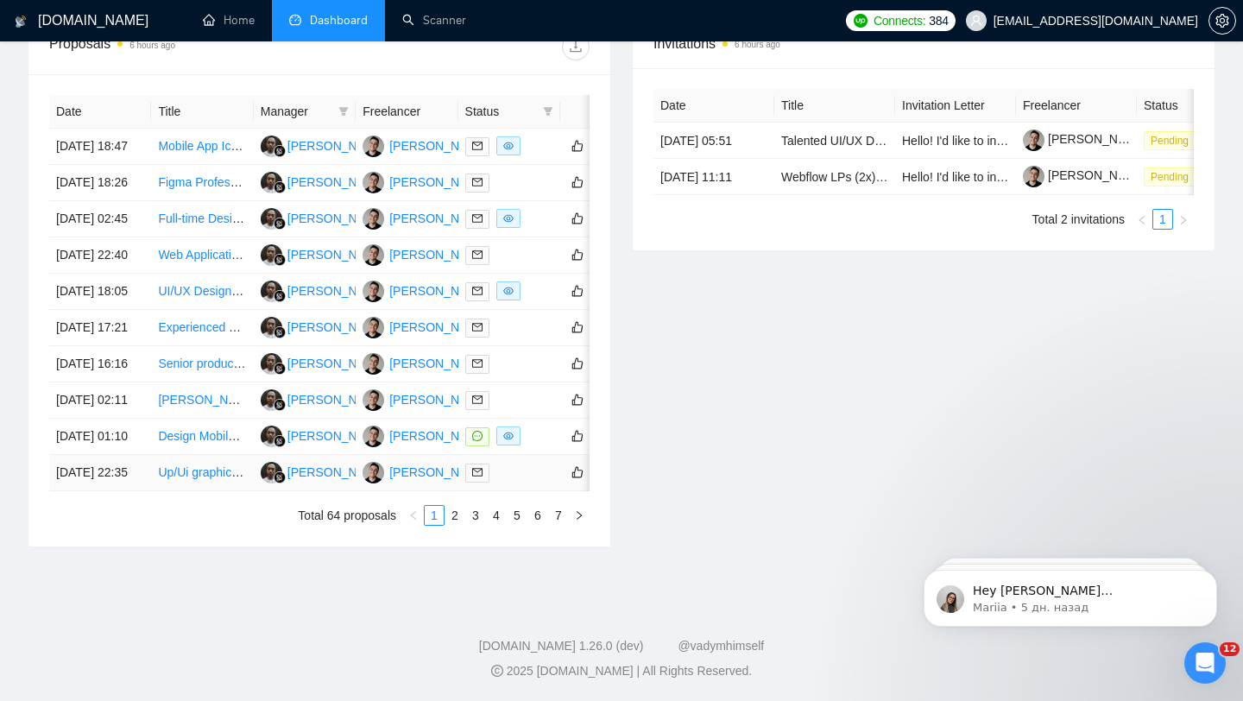
scroll to position [821, 0]
click at [457, 525] on link "2" at bounding box center [454, 515] width 19 height 19
click at [518, 142] on div at bounding box center [509, 146] width 88 height 20
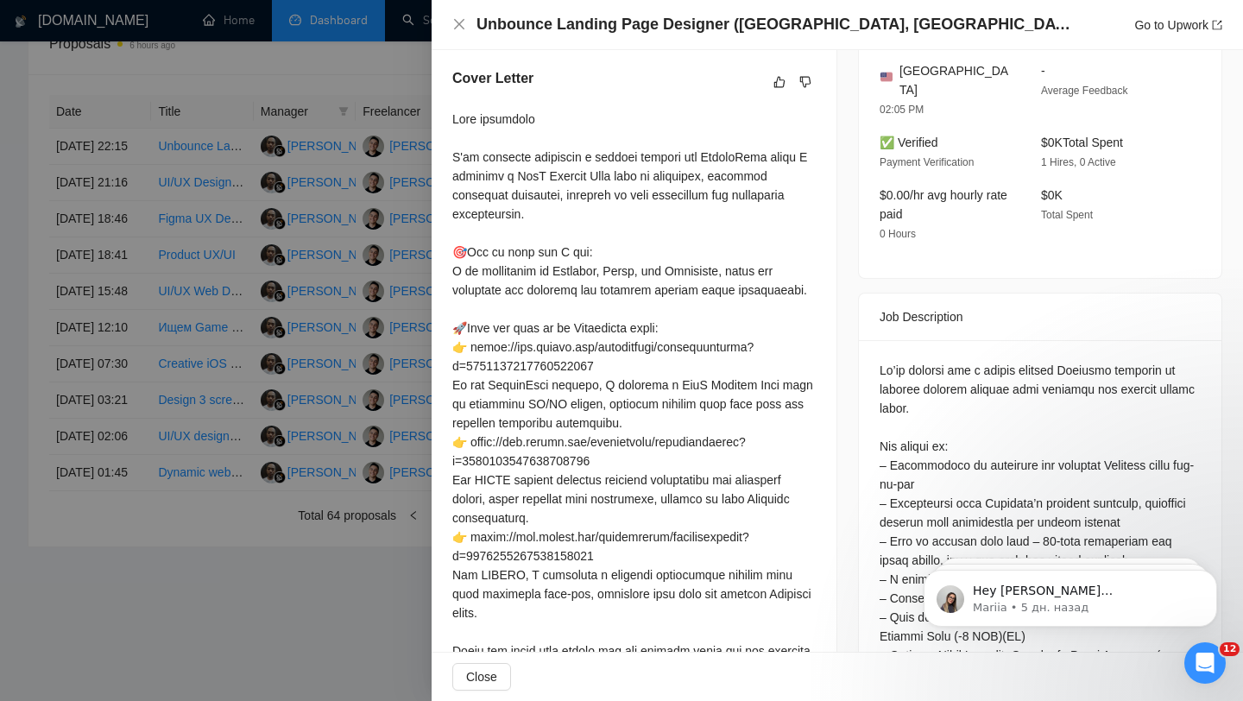
scroll to position [499, 0]
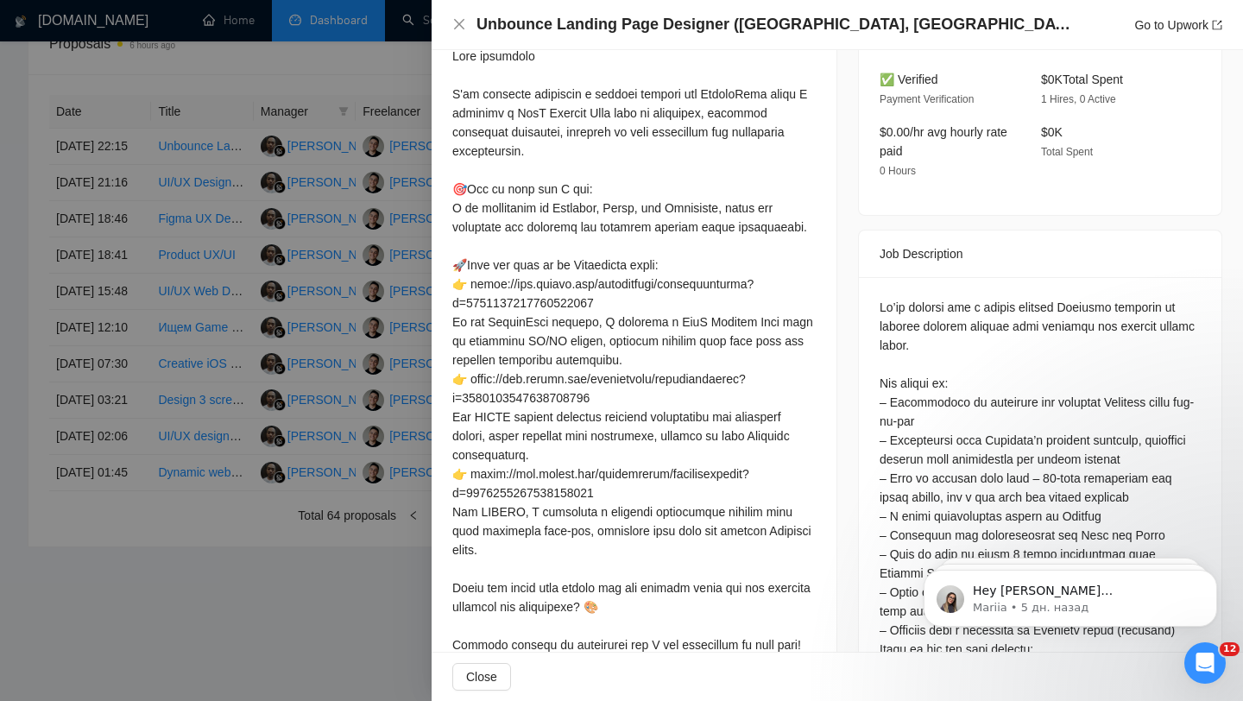
click at [343, 261] on div at bounding box center [621, 350] width 1243 height 701
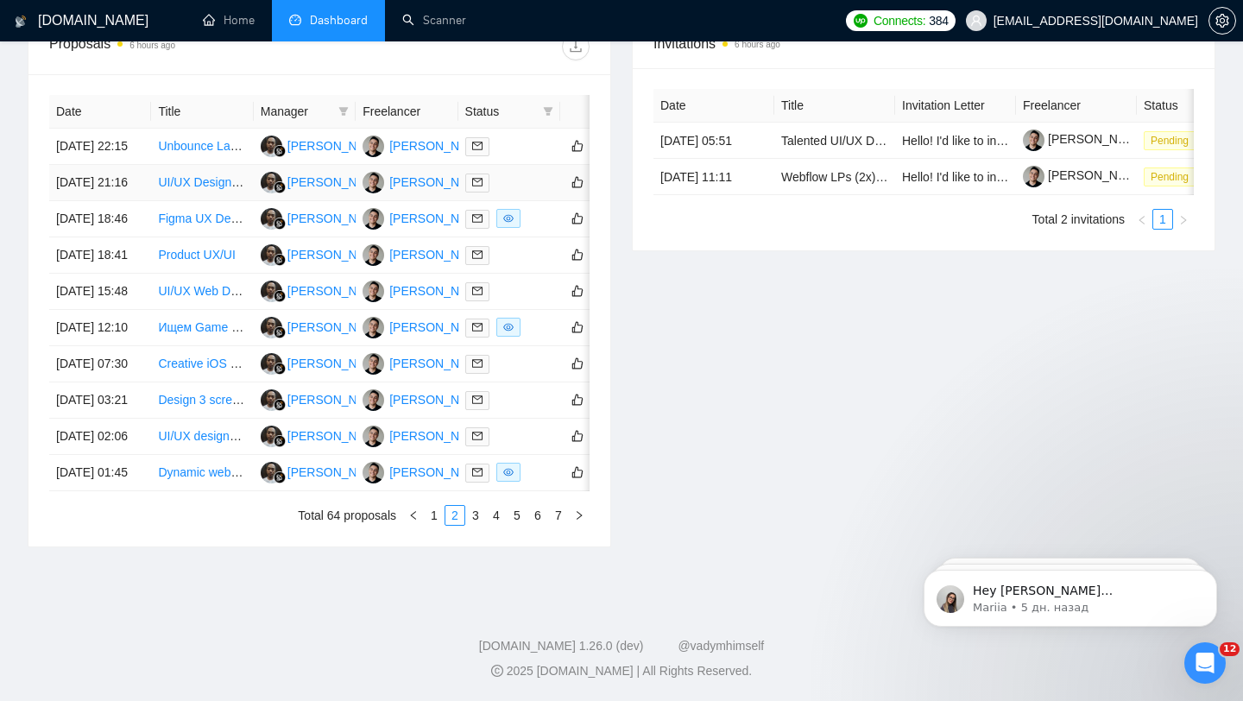
click at [521, 181] on td at bounding box center [509, 183] width 102 height 36
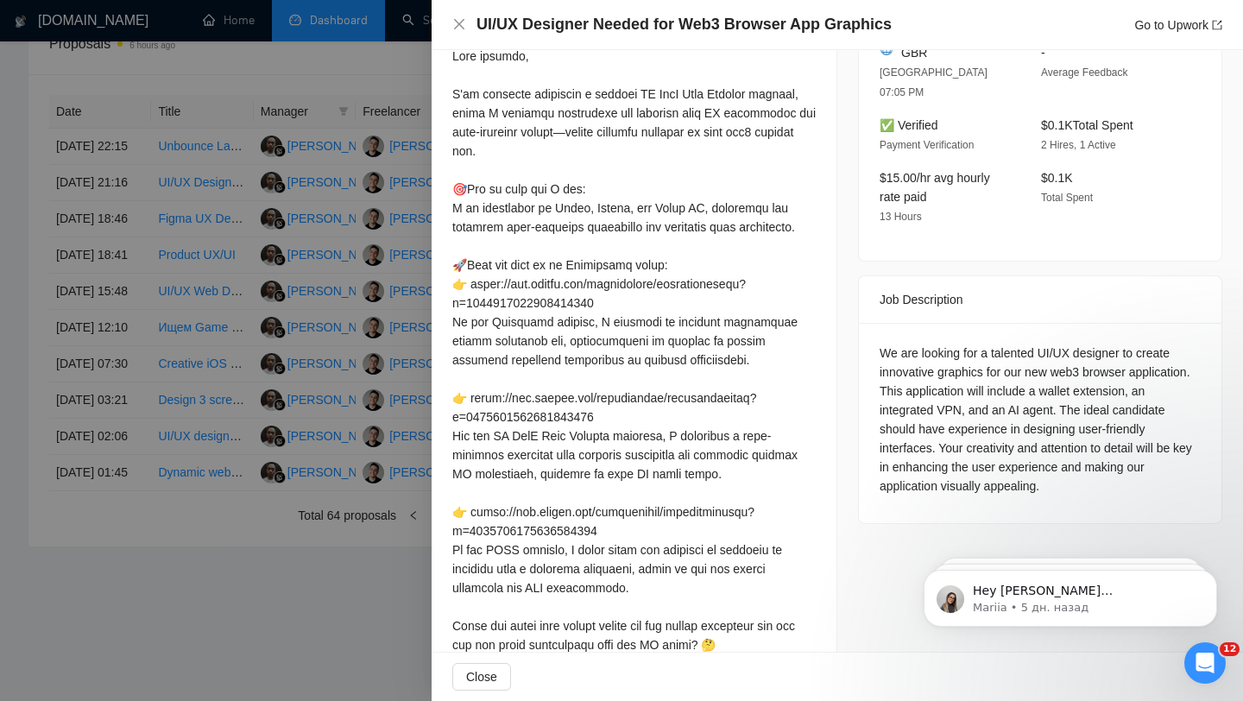
click at [318, 272] on div at bounding box center [621, 350] width 1243 height 701
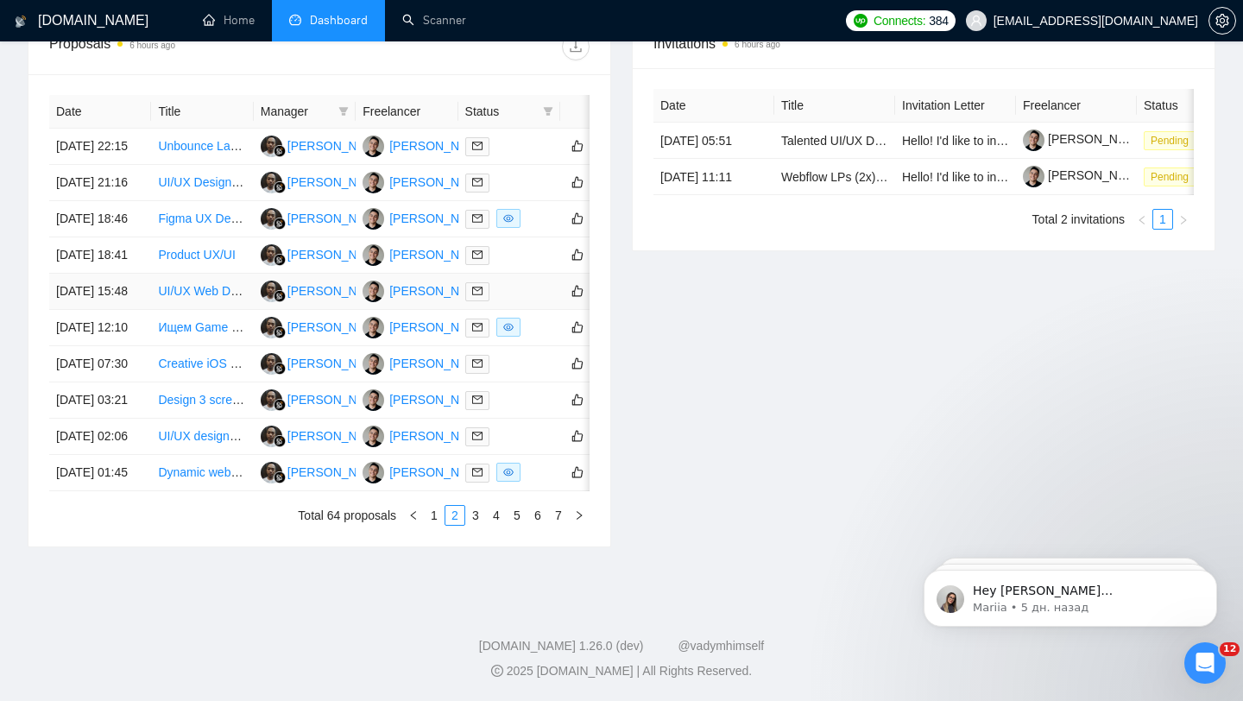
click at [520, 301] on div at bounding box center [509, 291] width 88 height 20
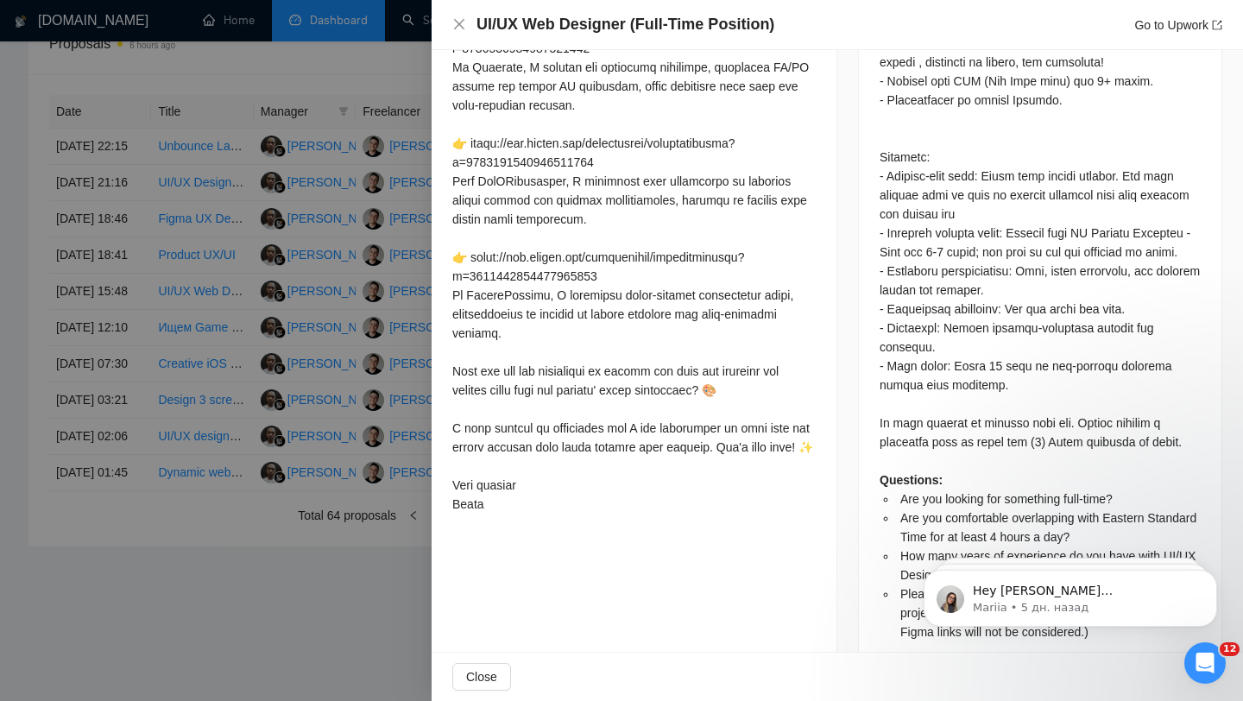
scroll to position [1188, 0]
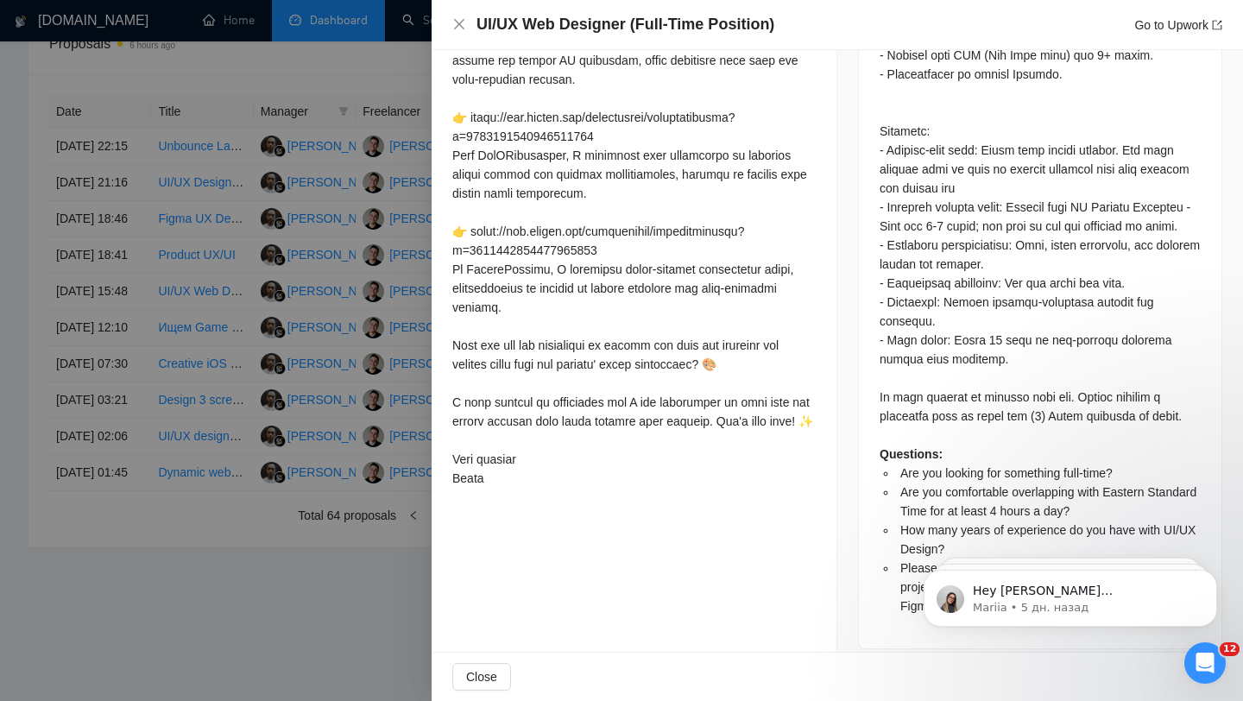
click at [306, 283] on div at bounding box center [621, 350] width 1243 height 701
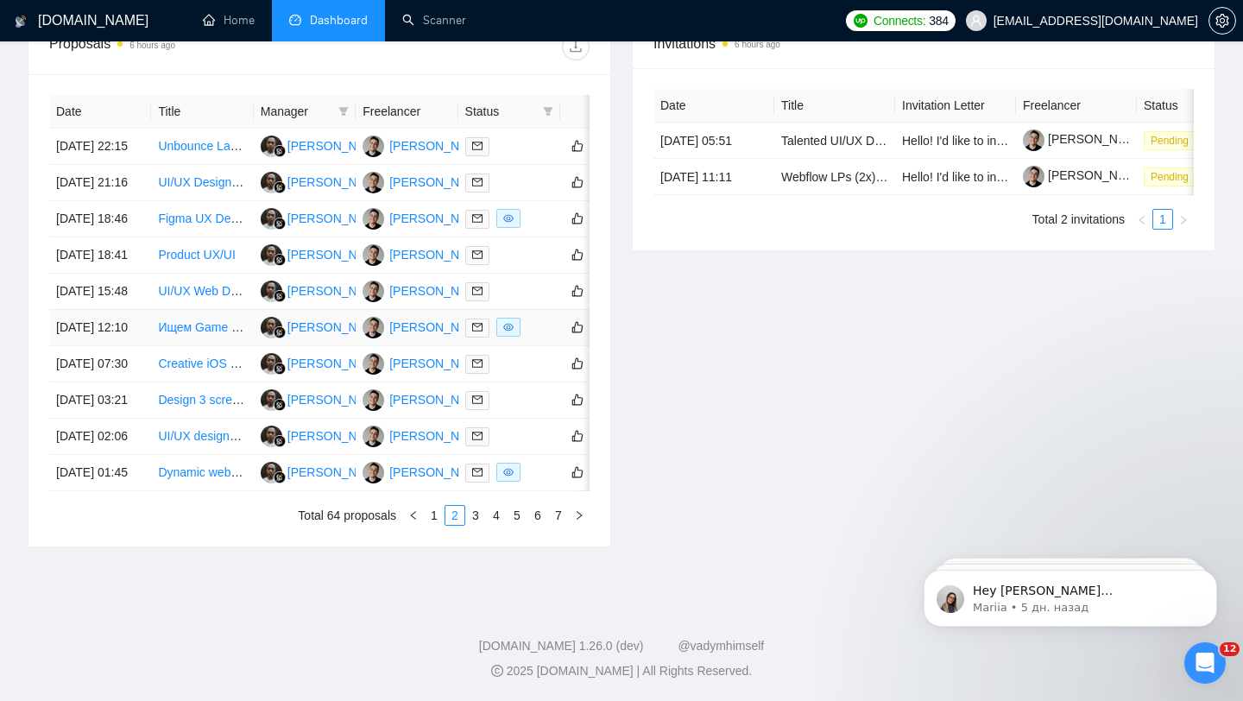
click at [541, 337] on div at bounding box center [509, 328] width 88 height 20
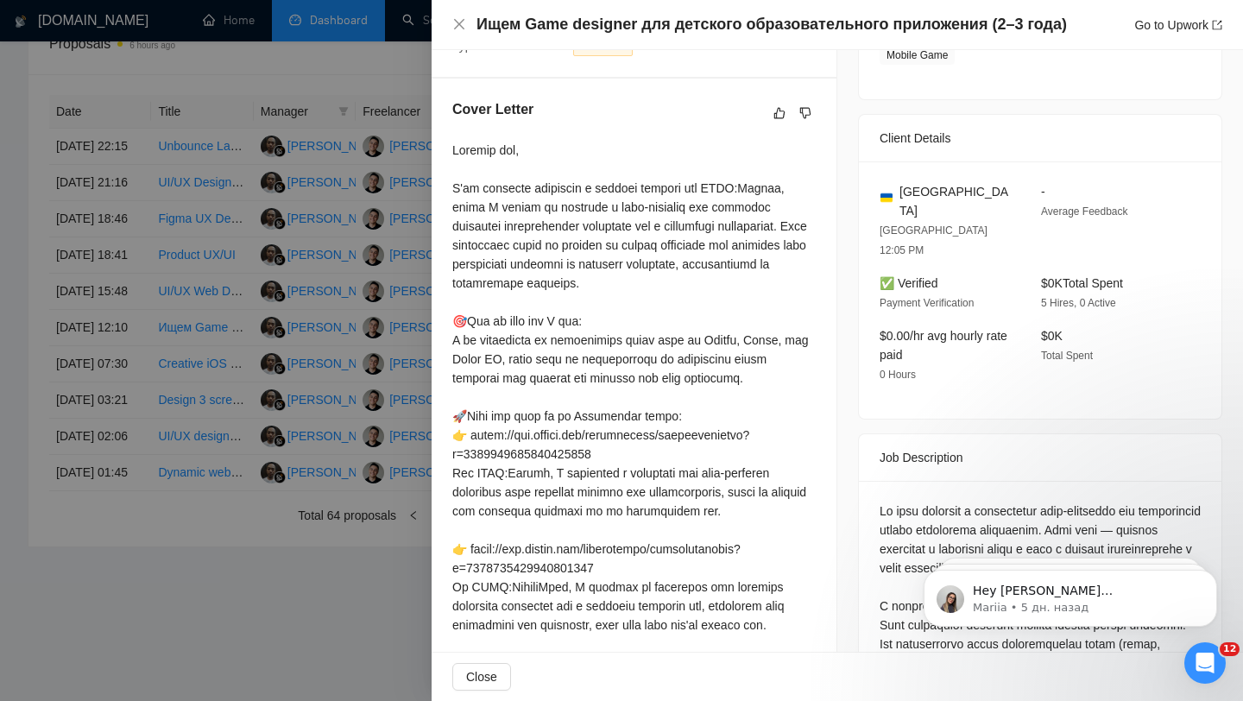
scroll to position [396, 0]
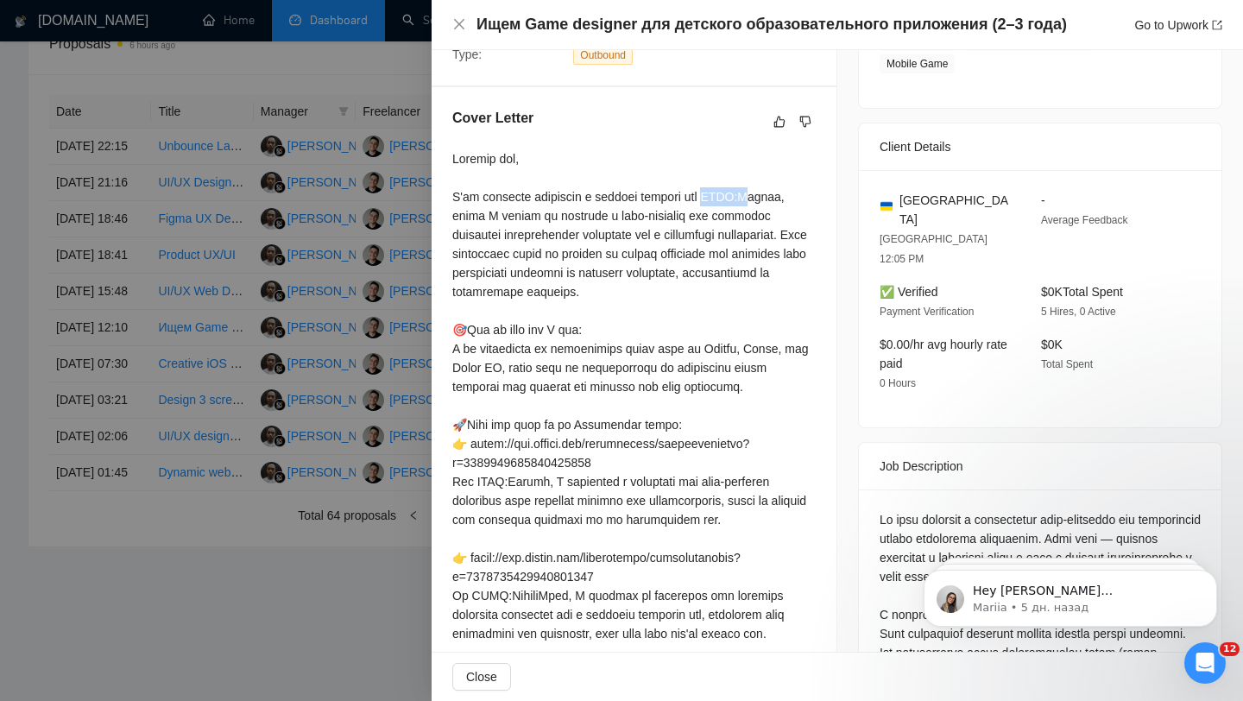
drag, startPoint x: 696, startPoint y: 197, endPoint x: 746, endPoint y: 198, distance: 49.2
click at [746, 198] on div at bounding box center [633, 538] width 363 height 778
click at [317, 336] on div at bounding box center [621, 350] width 1243 height 701
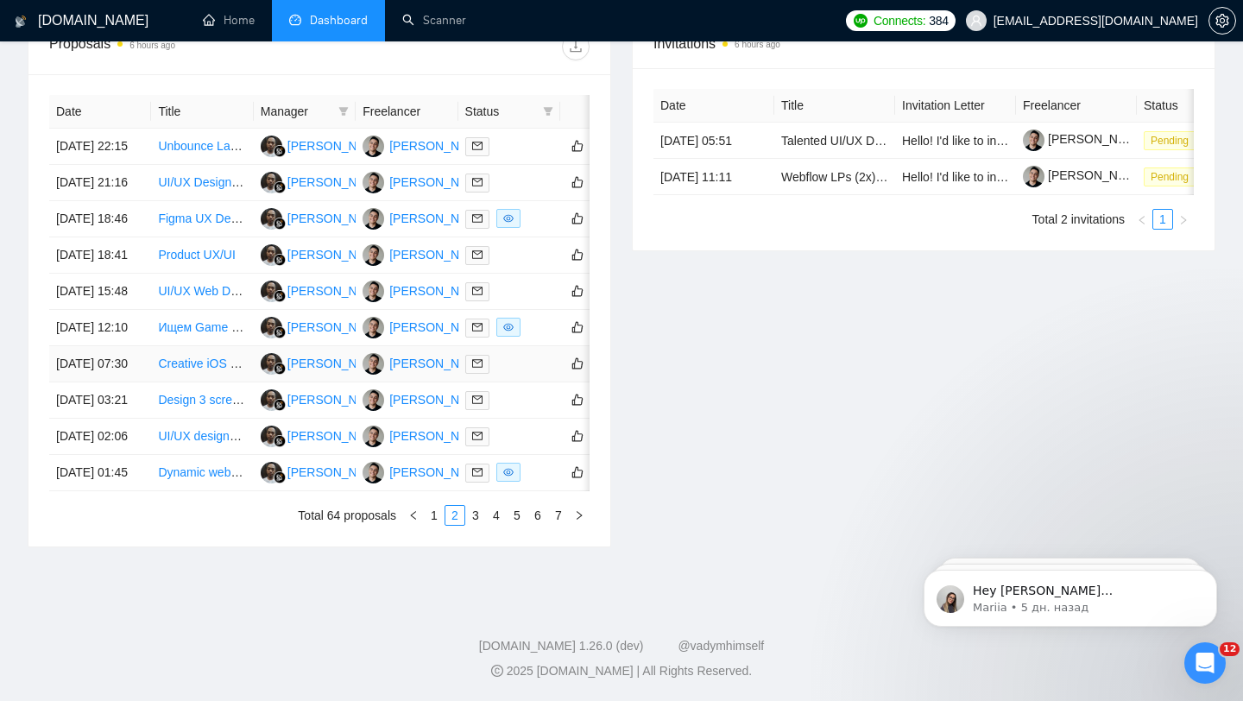
click at [532, 374] on div at bounding box center [509, 364] width 88 height 20
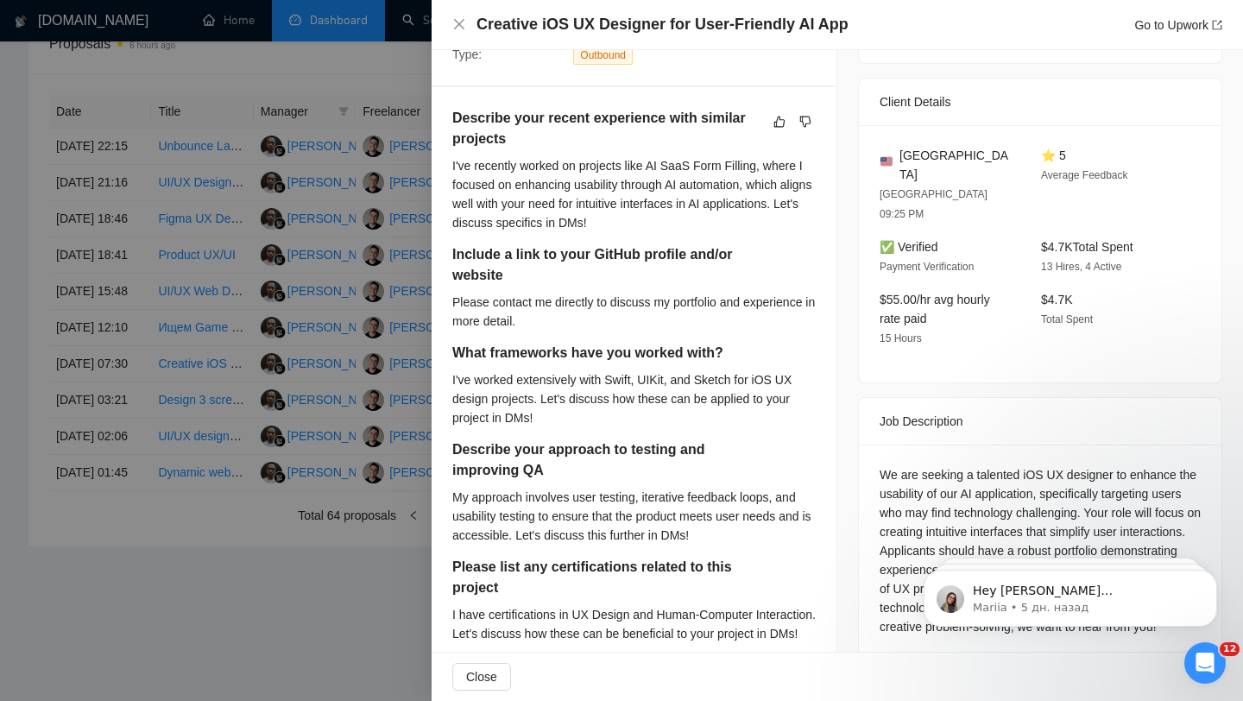
click at [339, 377] on div at bounding box center [621, 350] width 1243 height 701
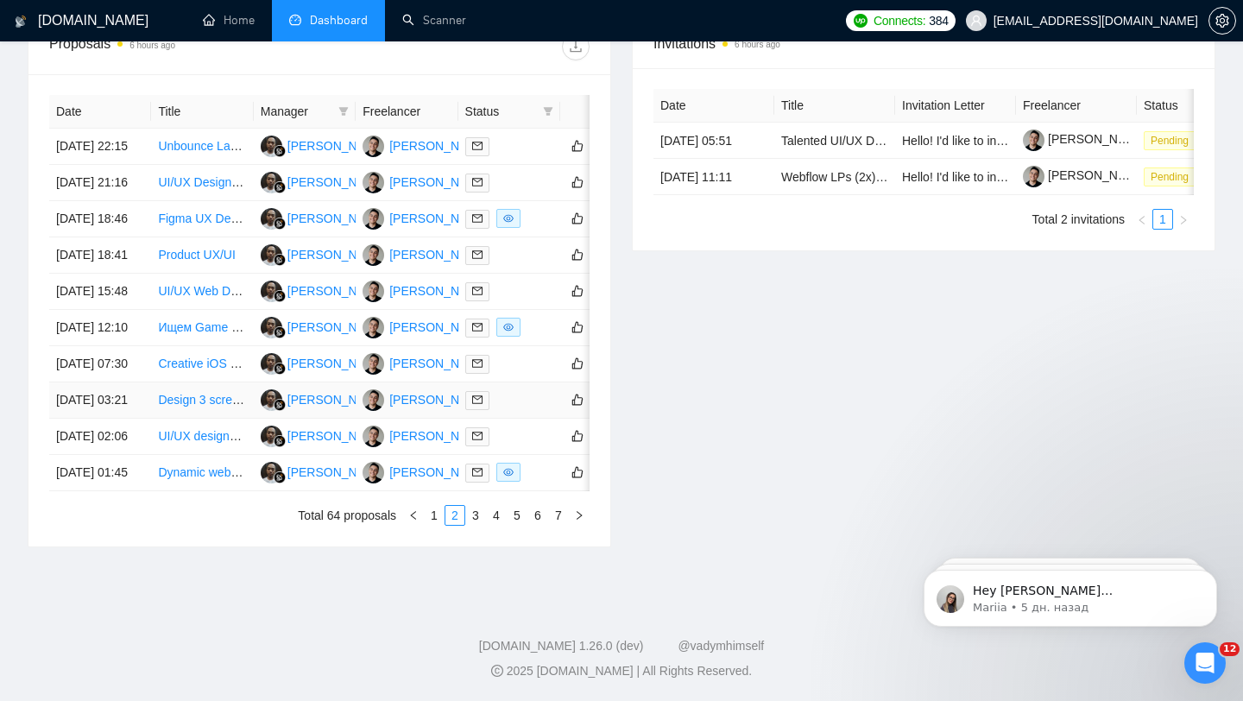
click at [523, 419] on td at bounding box center [509, 400] width 102 height 36
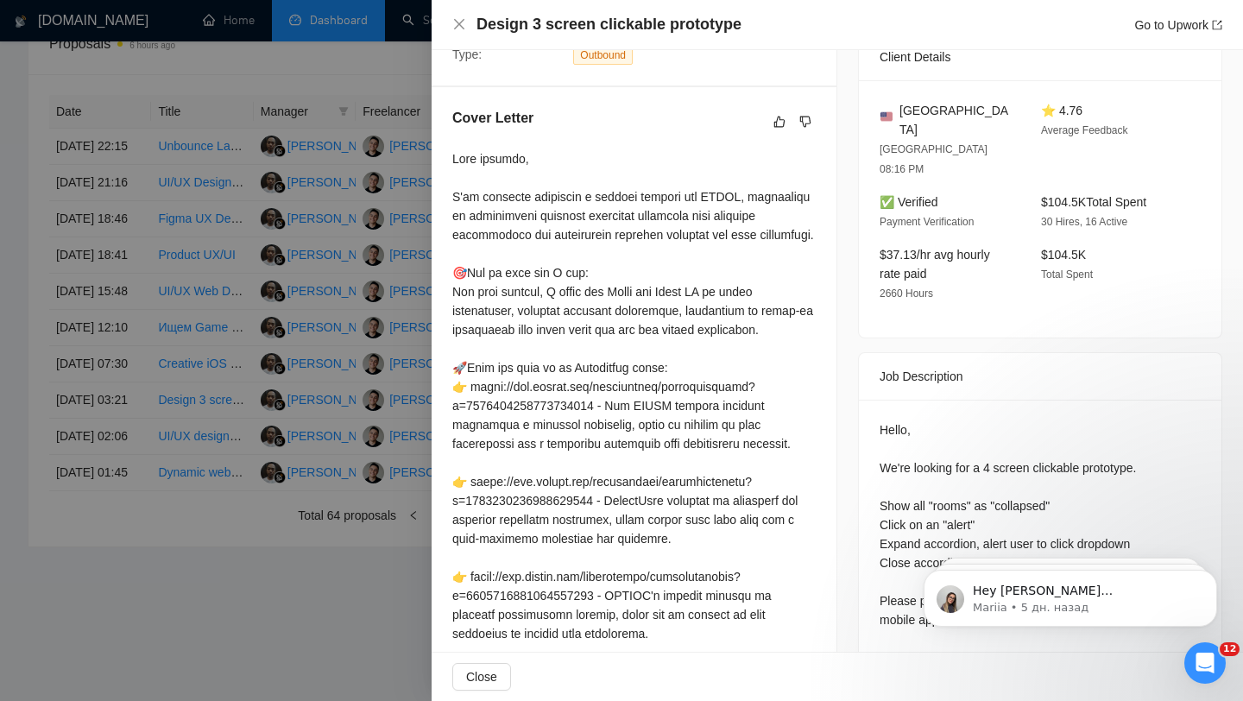
click at [380, 369] on div at bounding box center [621, 350] width 1243 height 701
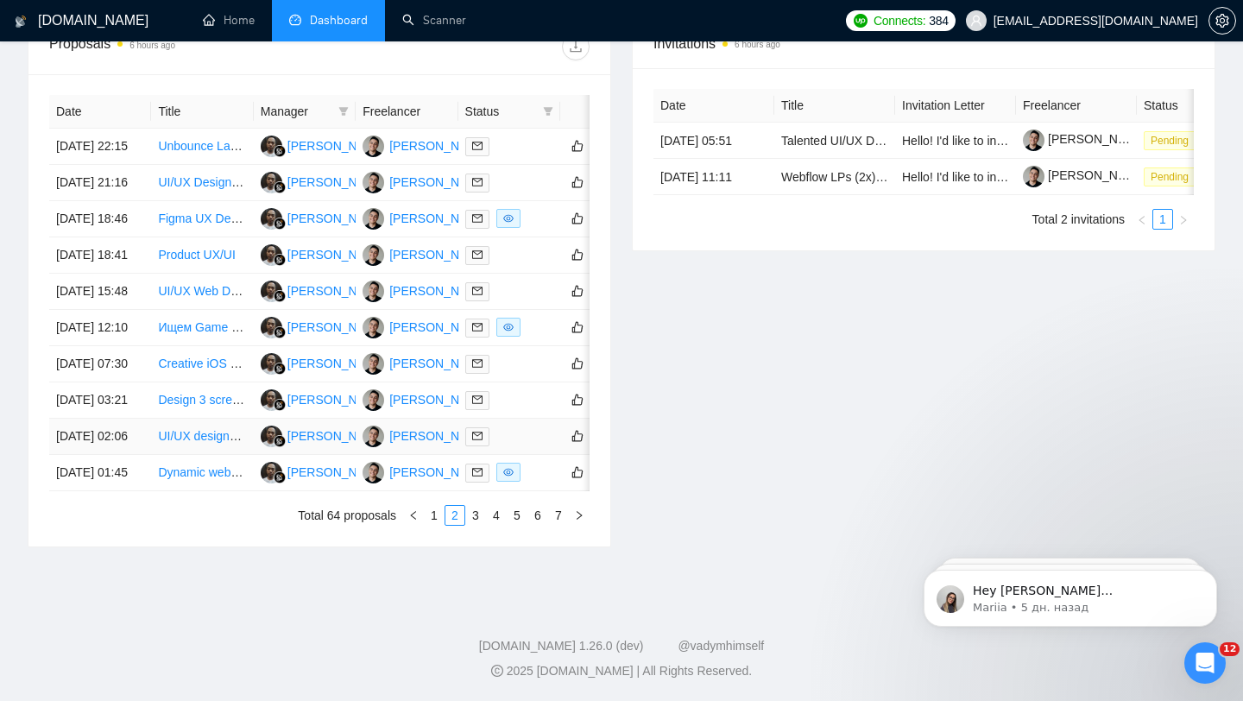
click at [523, 446] on div at bounding box center [509, 436] width 88 height 20
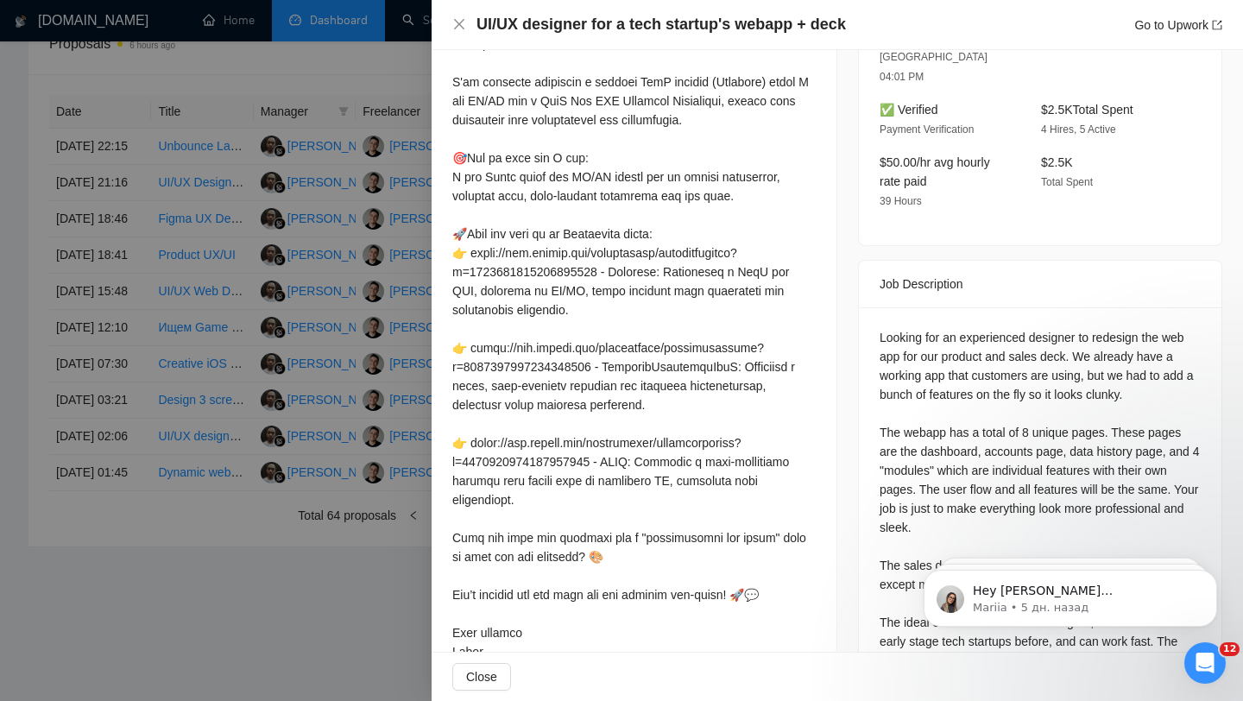
scroll to position [547, 0]
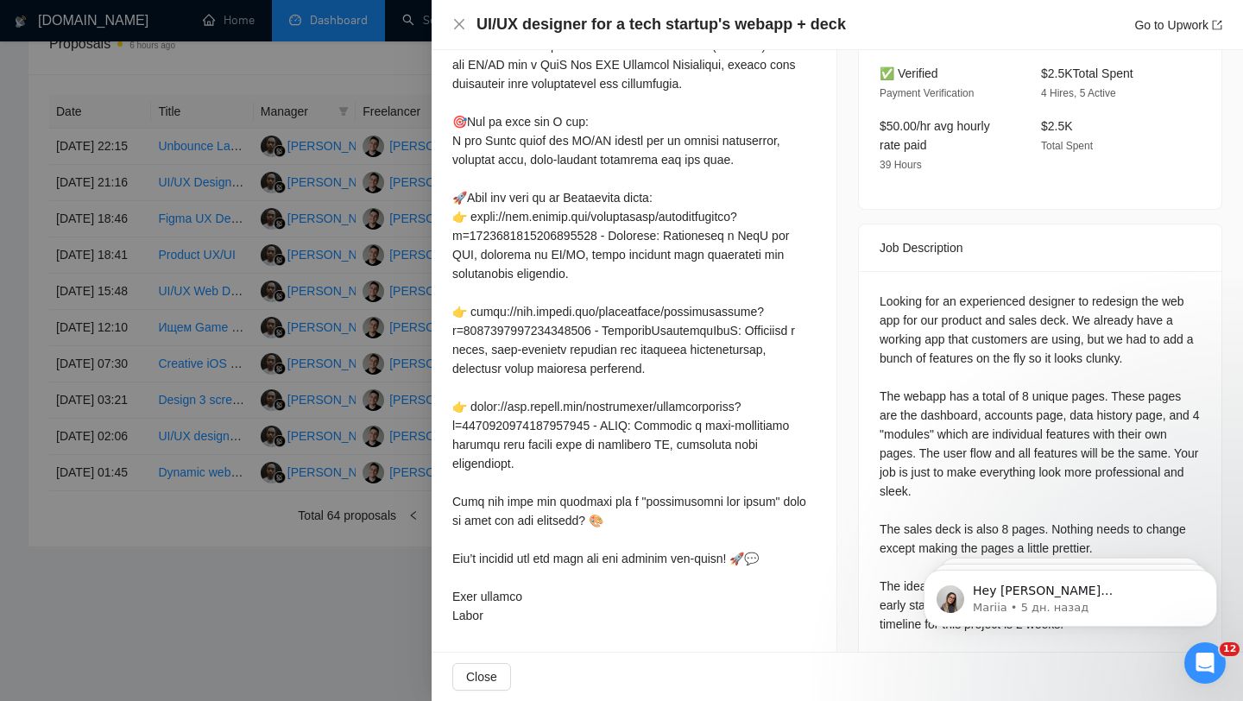
click at [374, 438] on div at bounding box center [621, 350] width 1243 height 701
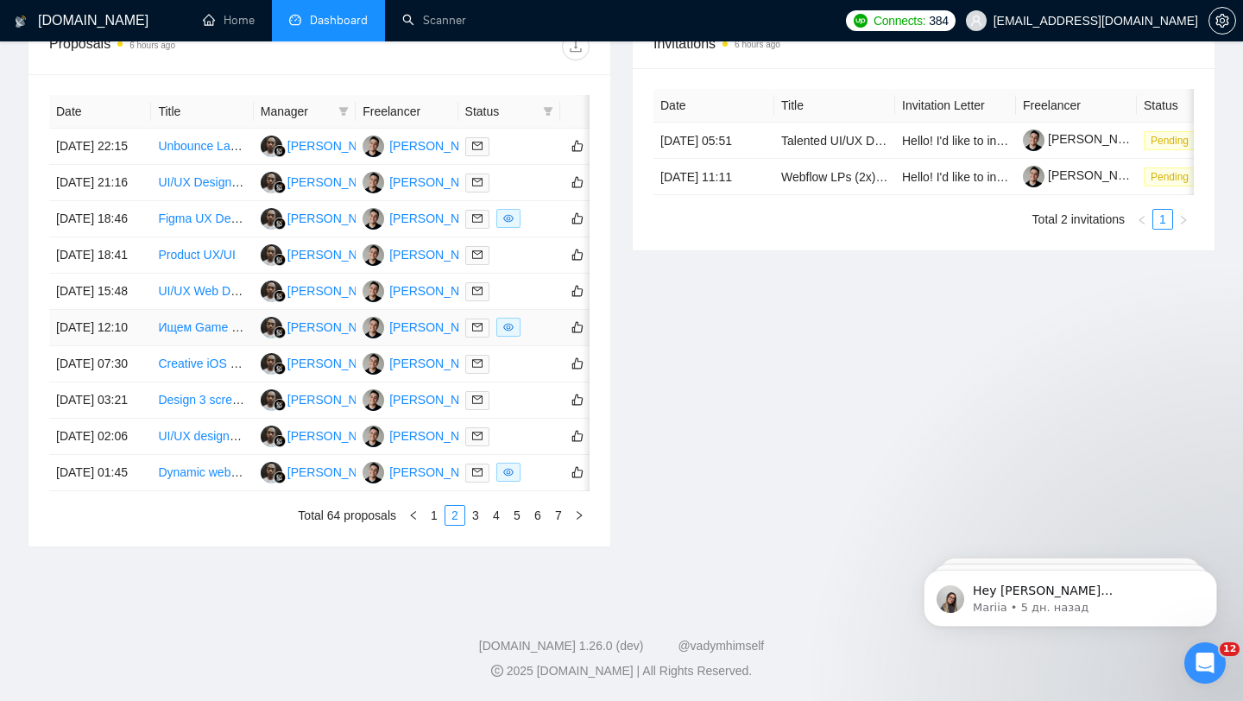
click at [541, 337] on div at bounding box center [509, 328] width 88 height 20
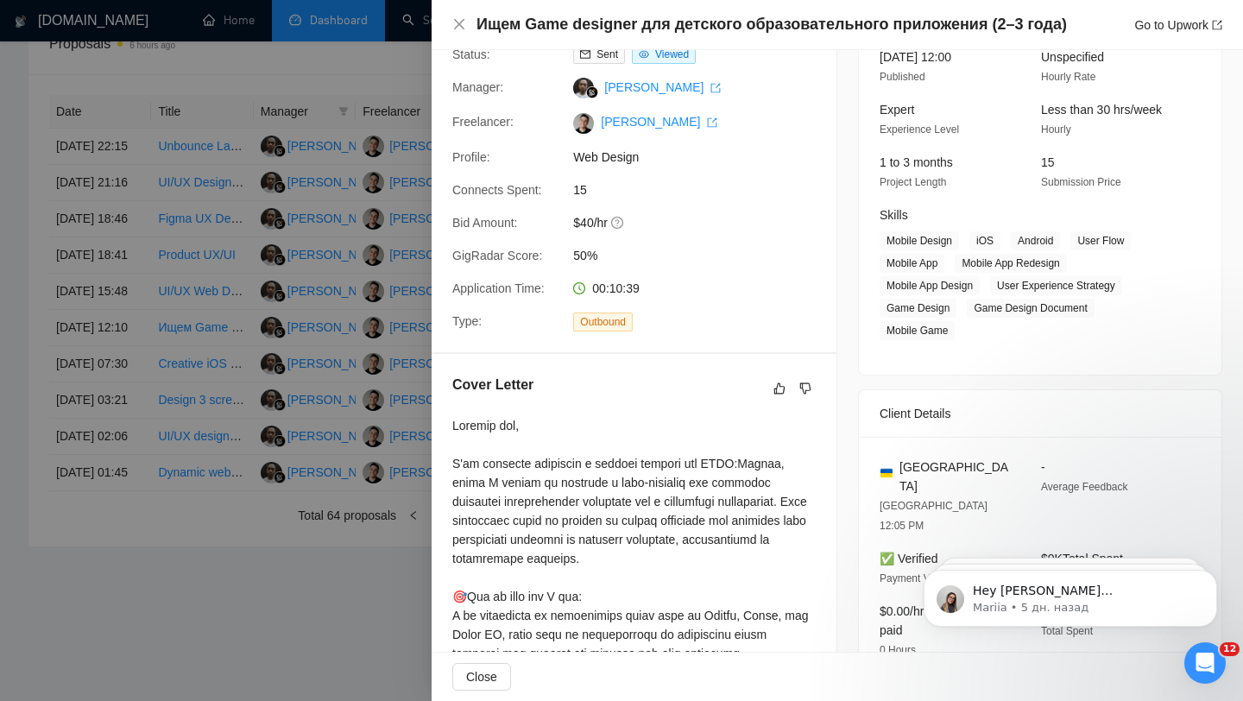
scroll to position [0, 0]
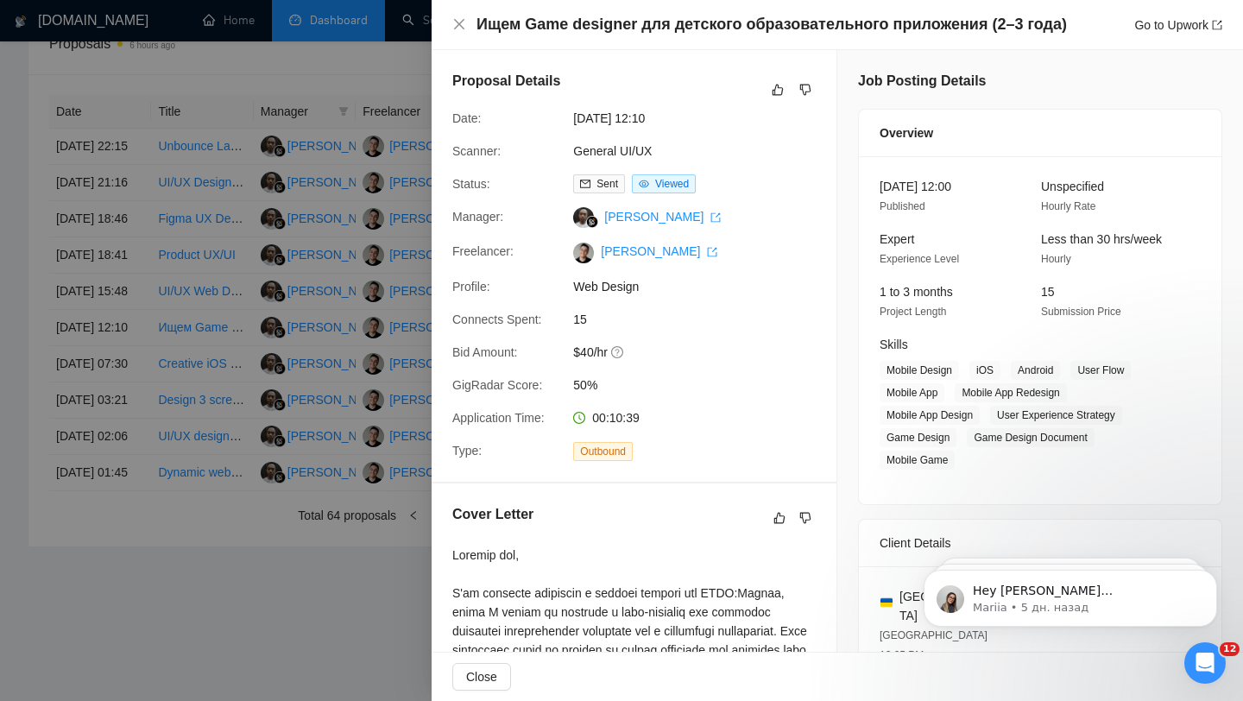
click at [202, 294] on div at bounding box center [621, 350] width 1243 height 701
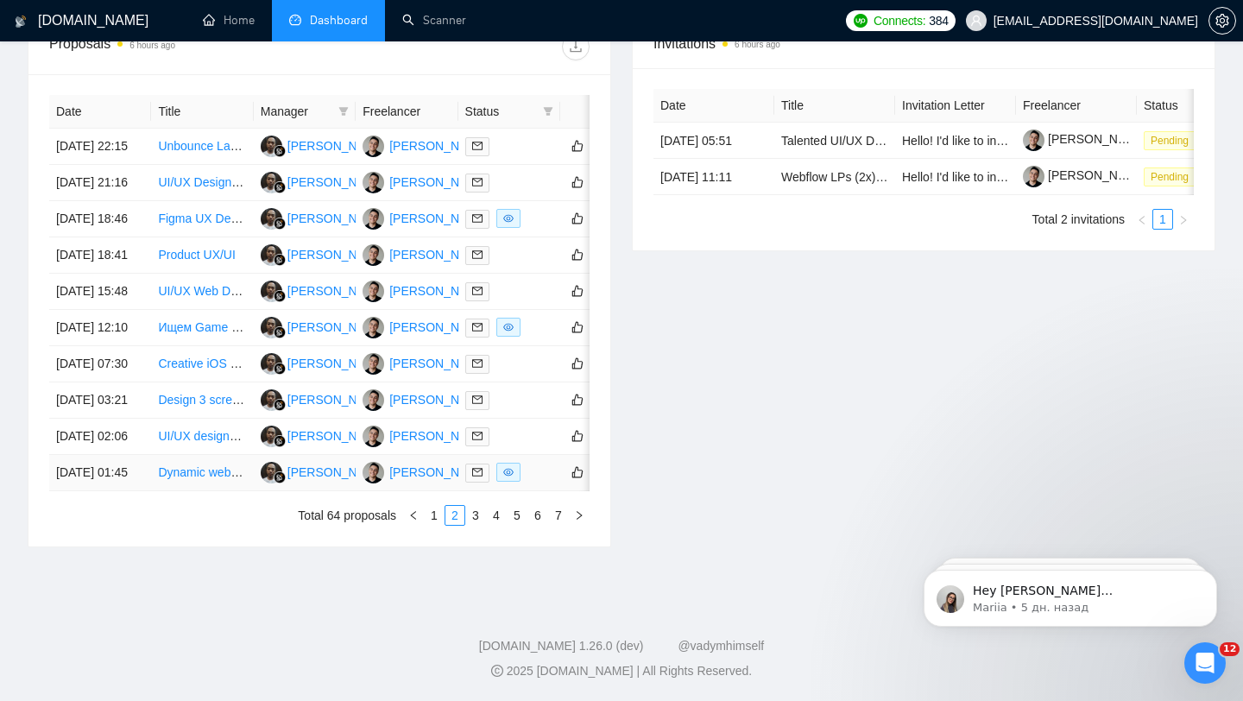
click at [531, 482] on div at bounding box center [509, 473] width 88 height 20
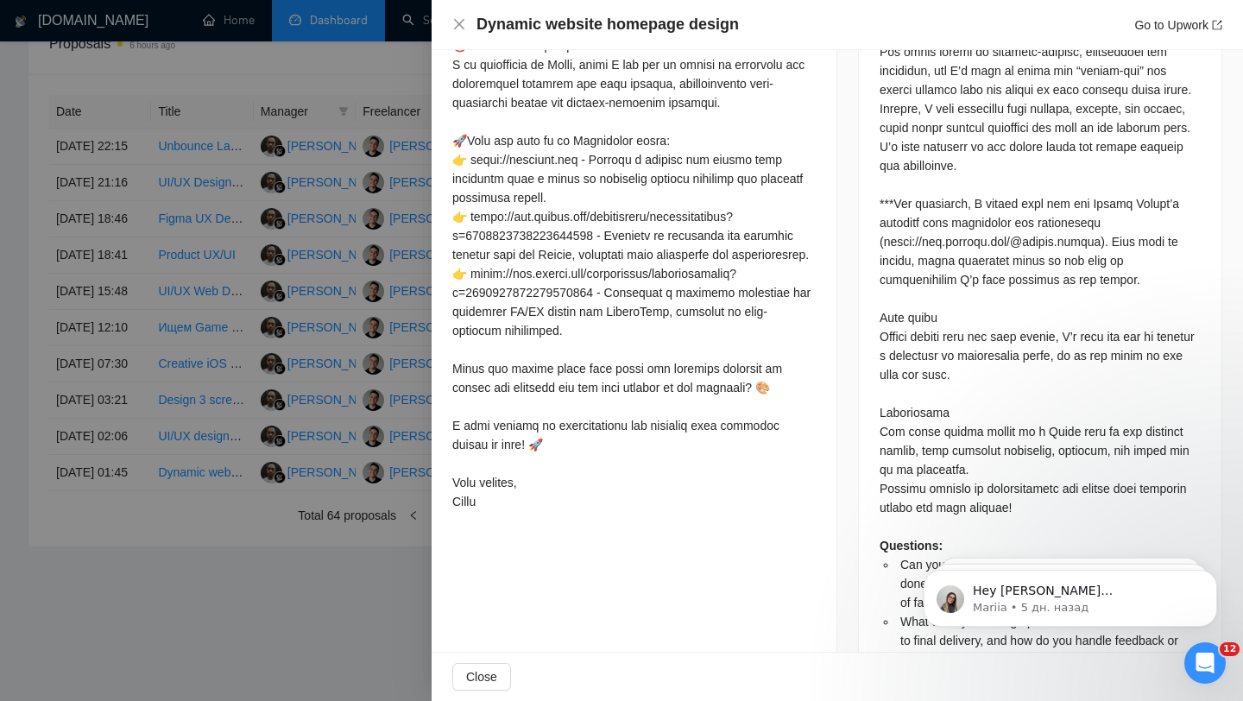
scroll to position [1234, 0]
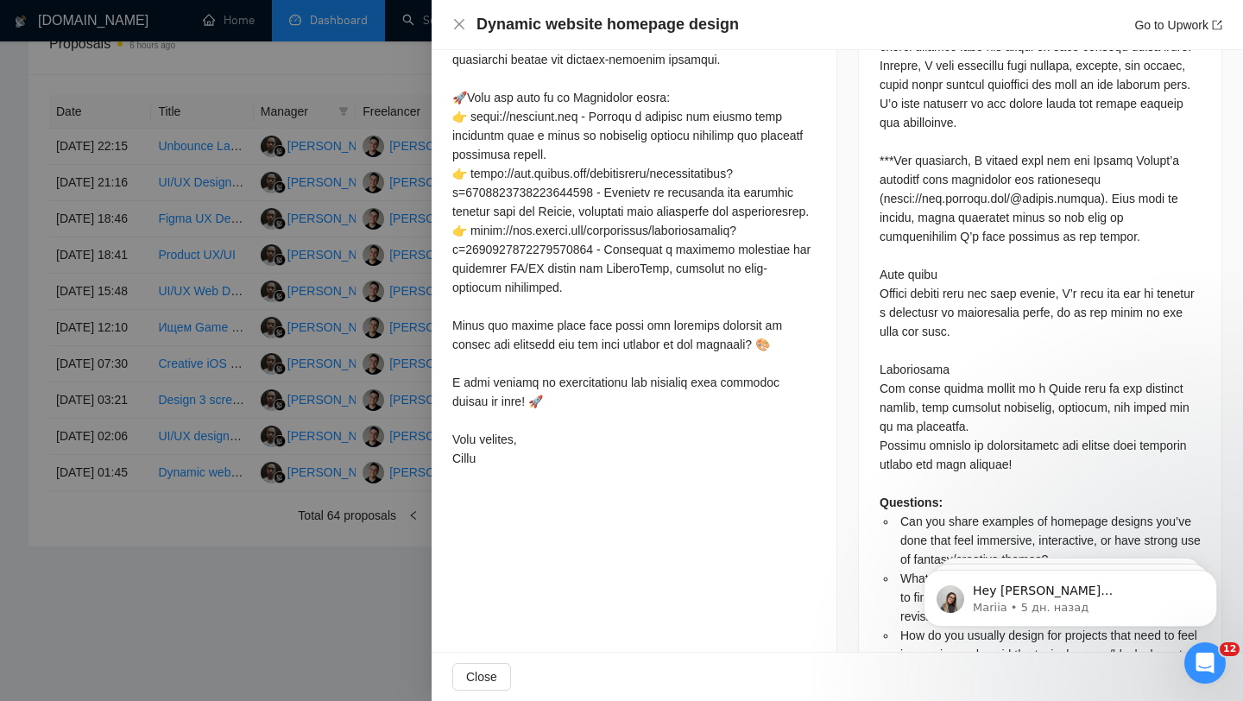
click at [283, 608] on div at bounding box center [621, 350] width 1243 height 701
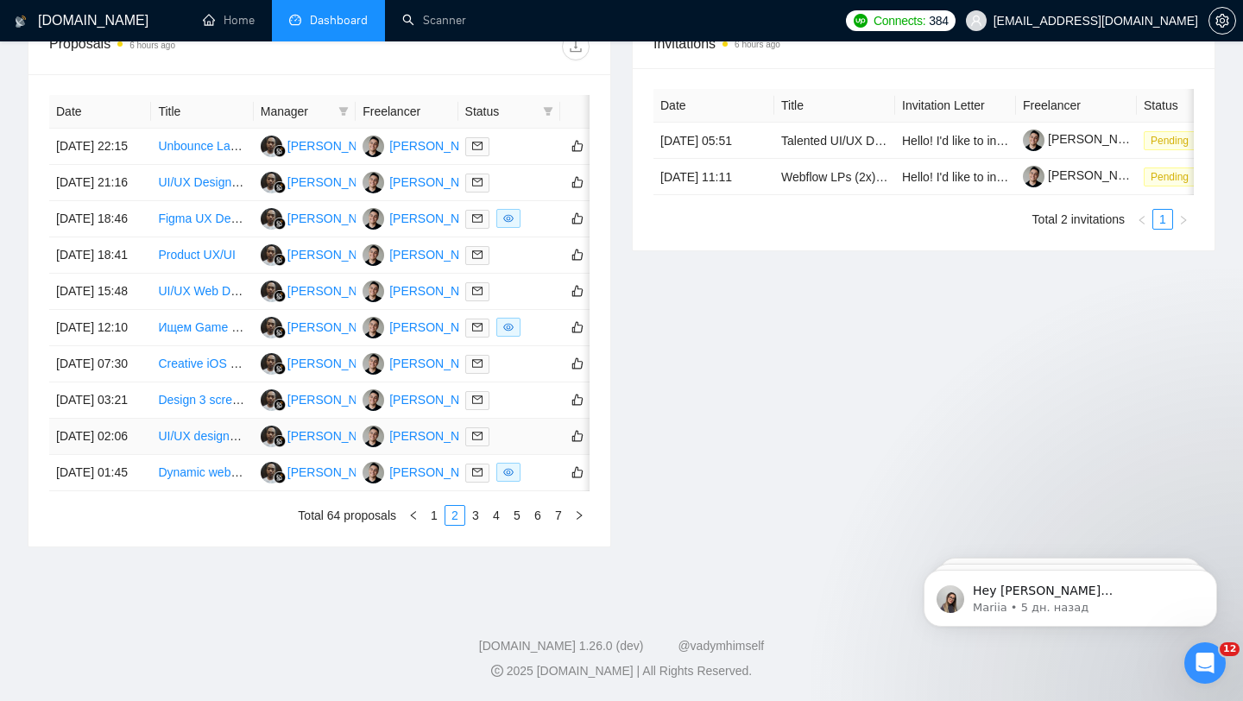
scroll to position [850, 0]
click at [480, 513] on link "3" at bounding box center [475, 515] width 19 height 19
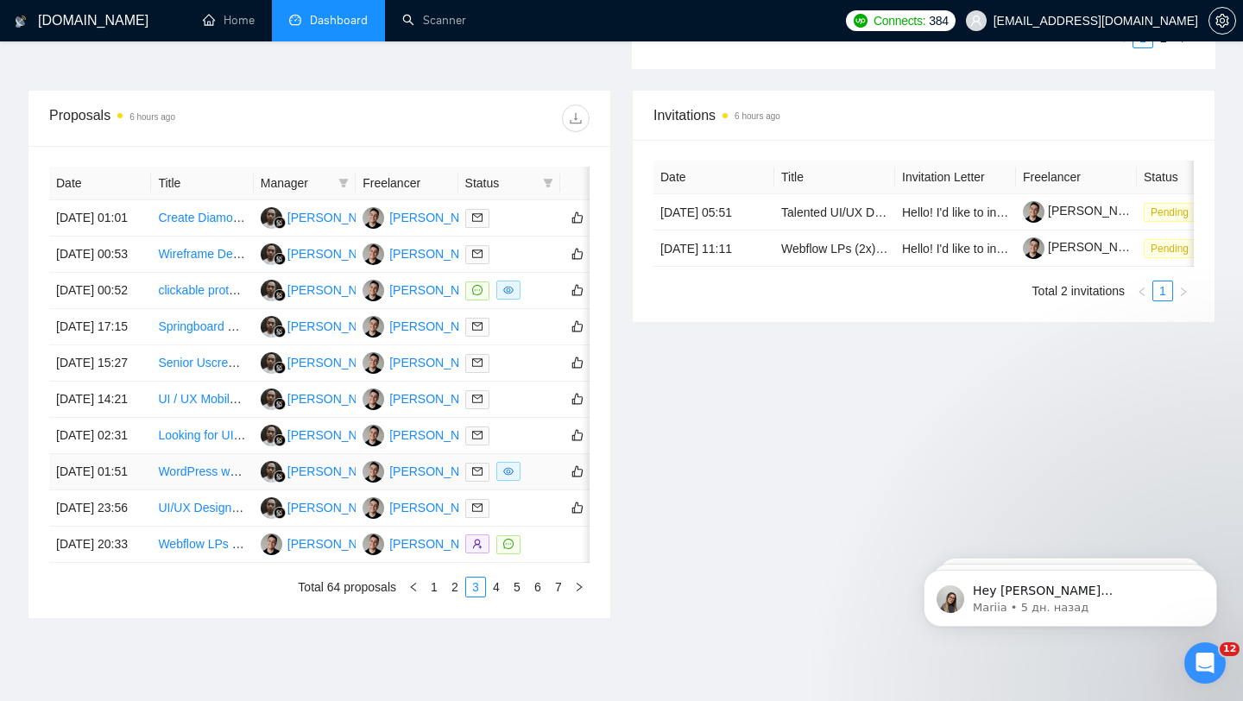
scroll to position [483, 0]
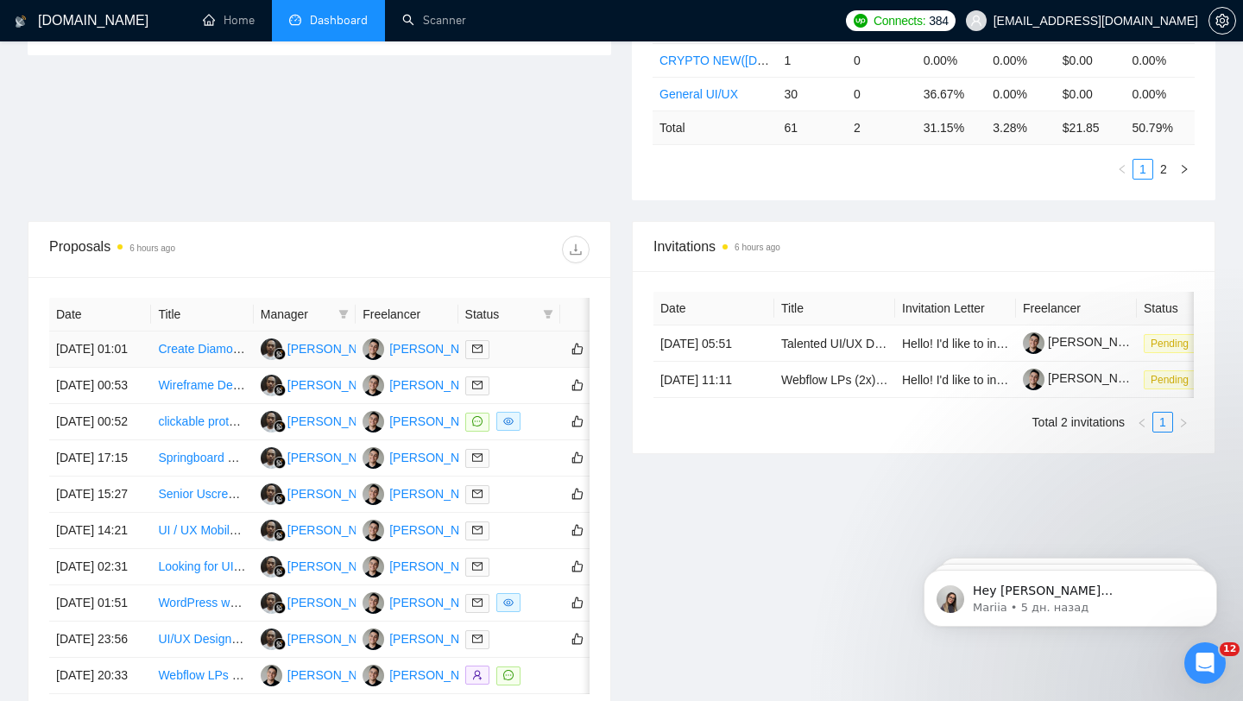
click at [526, 358] on div at bounding box center [509, 349] width 88 height 20
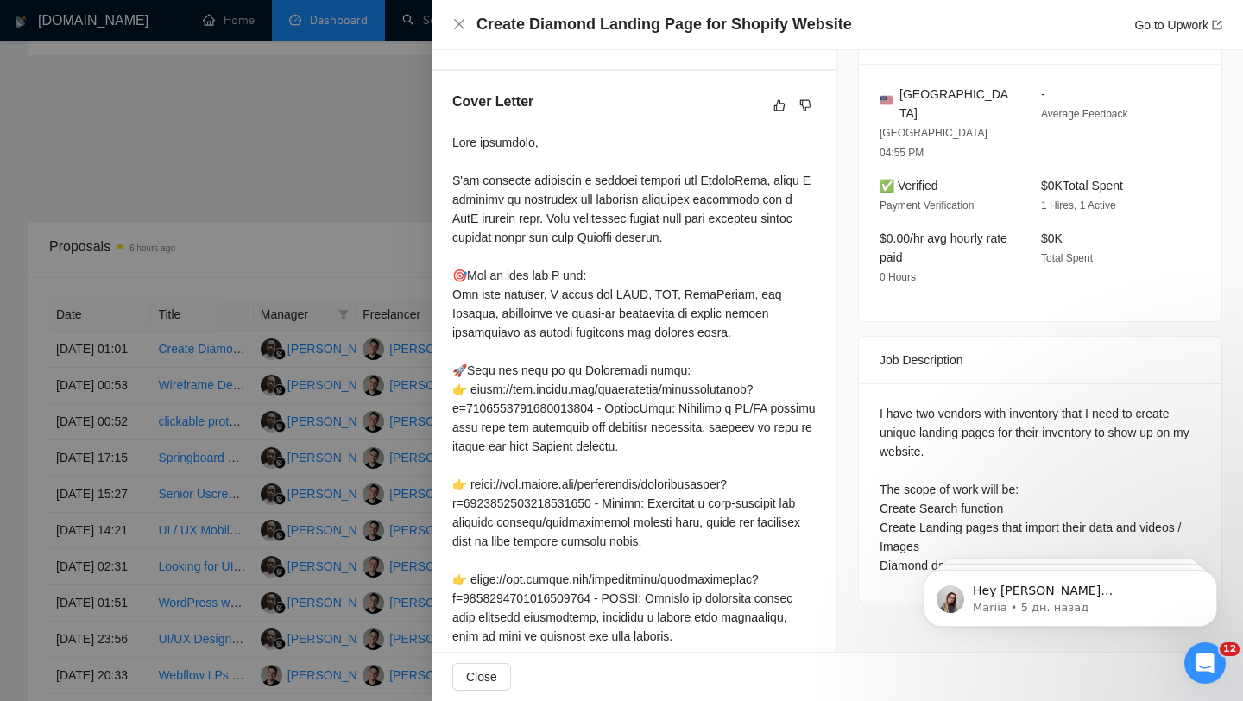
scroll to position [264, 0]
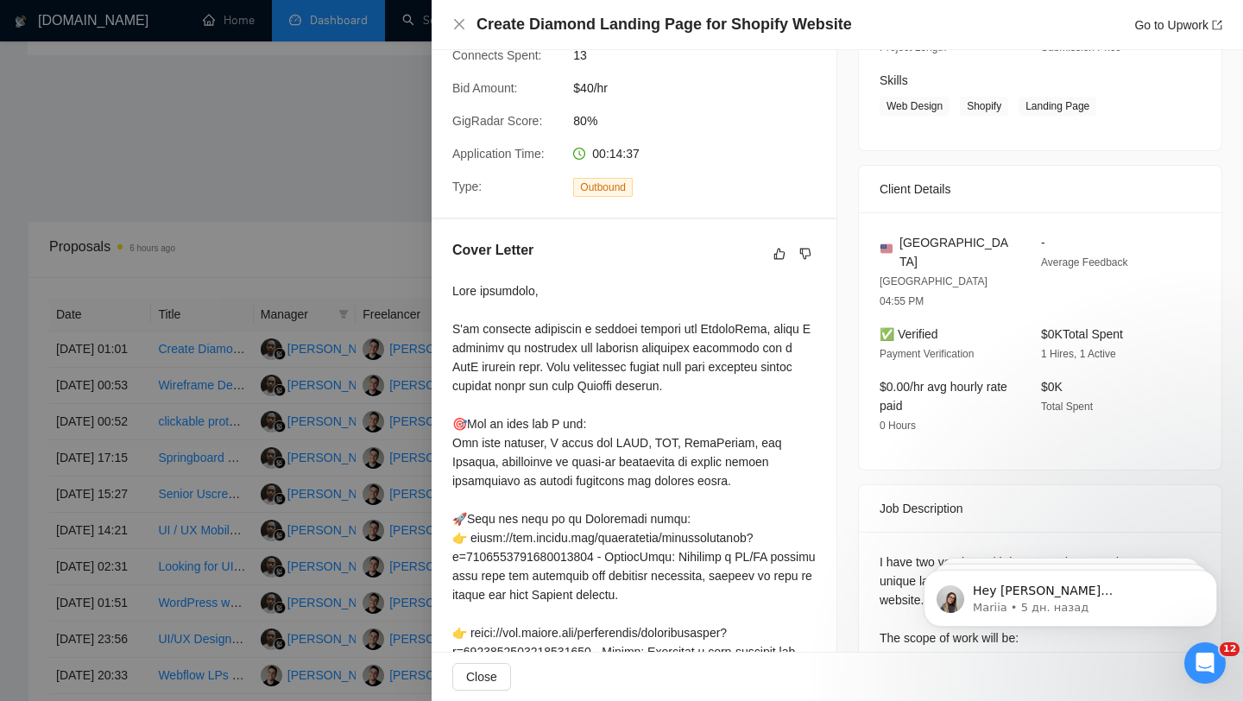
click at [376, 310] on div at bounding box center [621, 350] width 1243 height 701
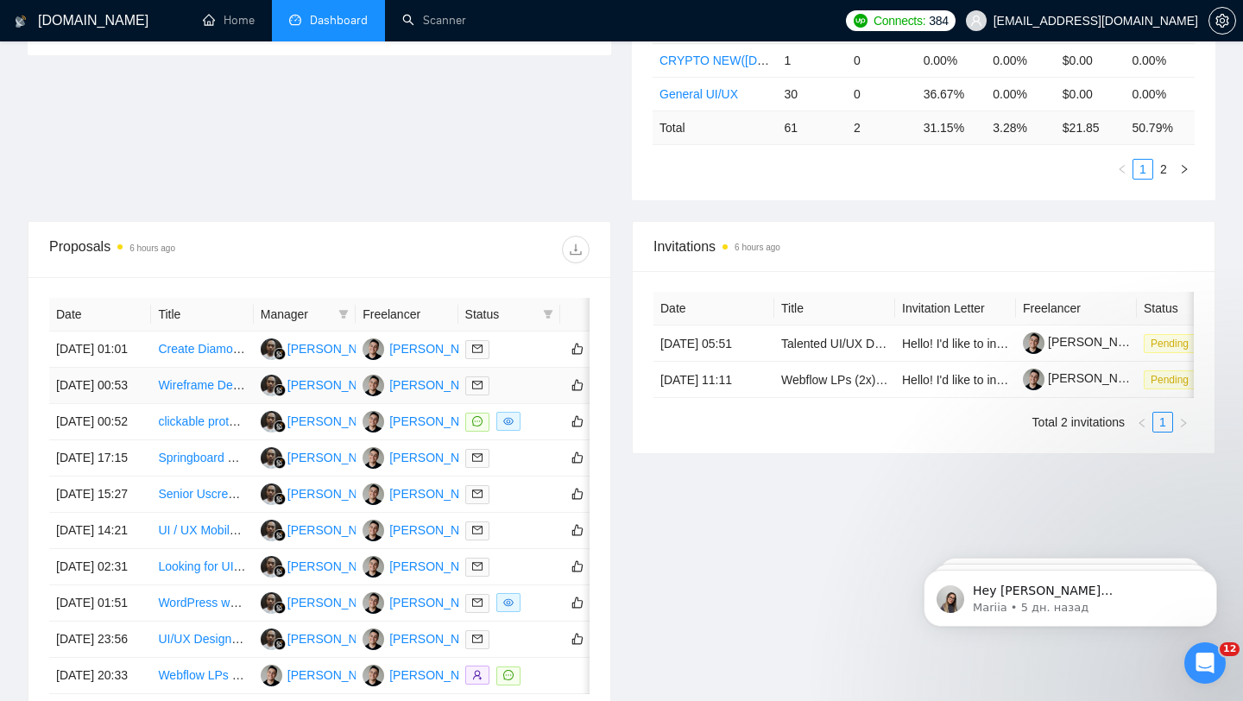
click at [545, 395] on div at bounding box center [509, 385] width 88 height 20
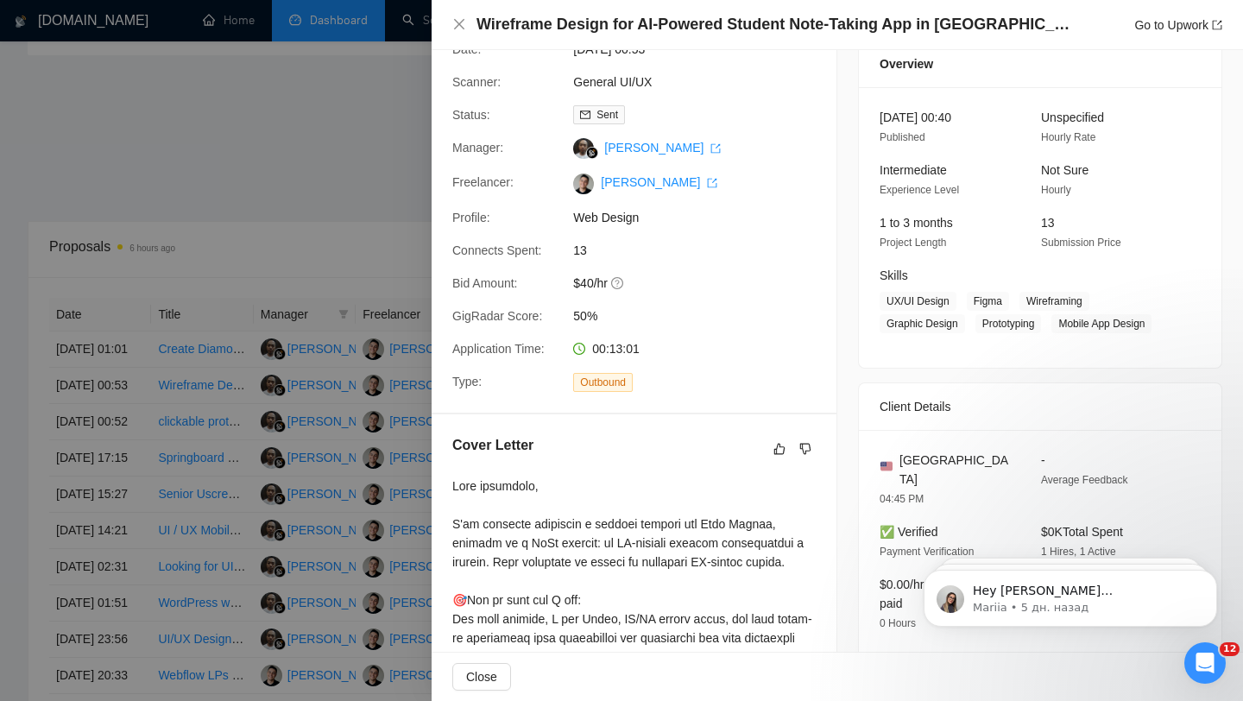
scroll to position [12, 0]
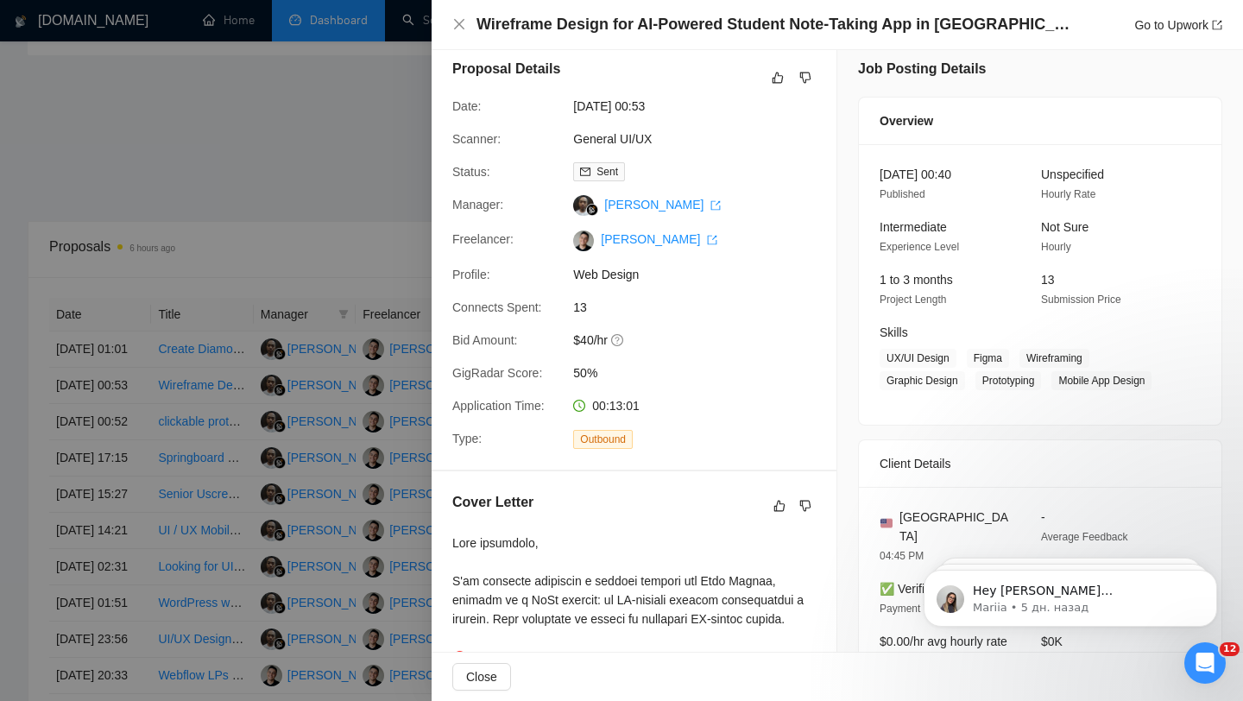
click at [357, 363] on div at bounding box center [621, 350] width 1243 height 701
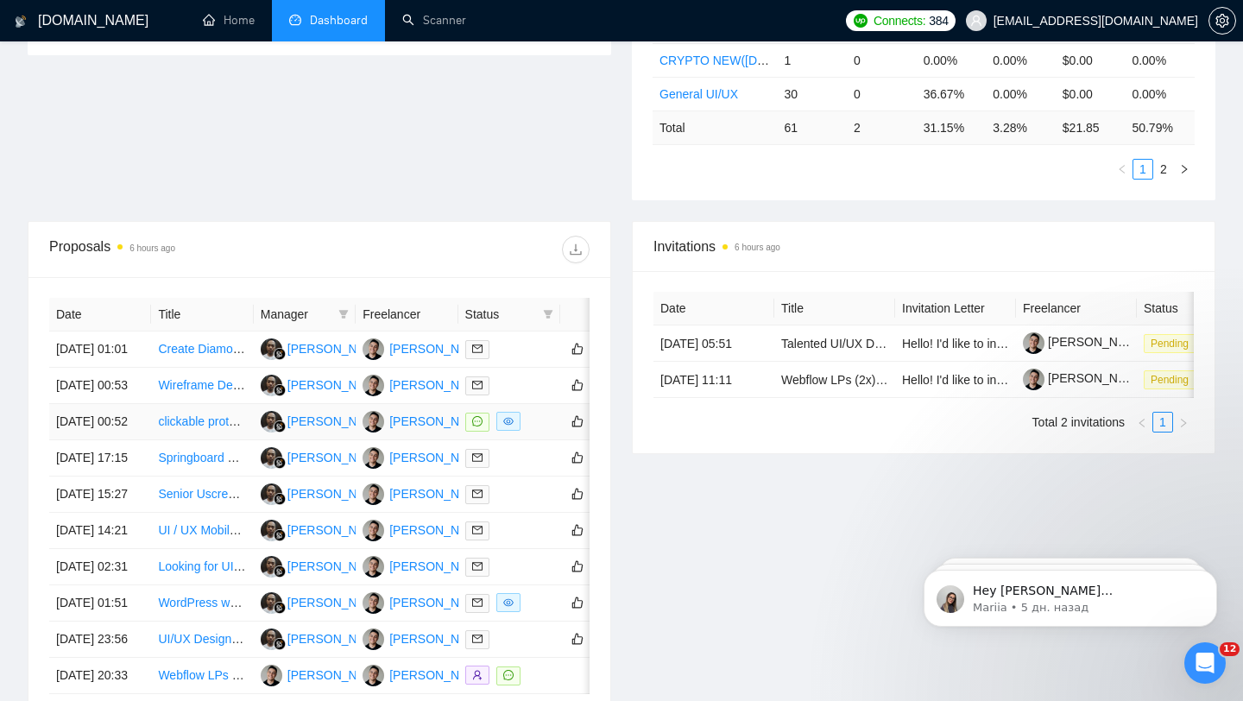
click at [526, 432] on div at bounding box center [509, 422] width 88 height 20
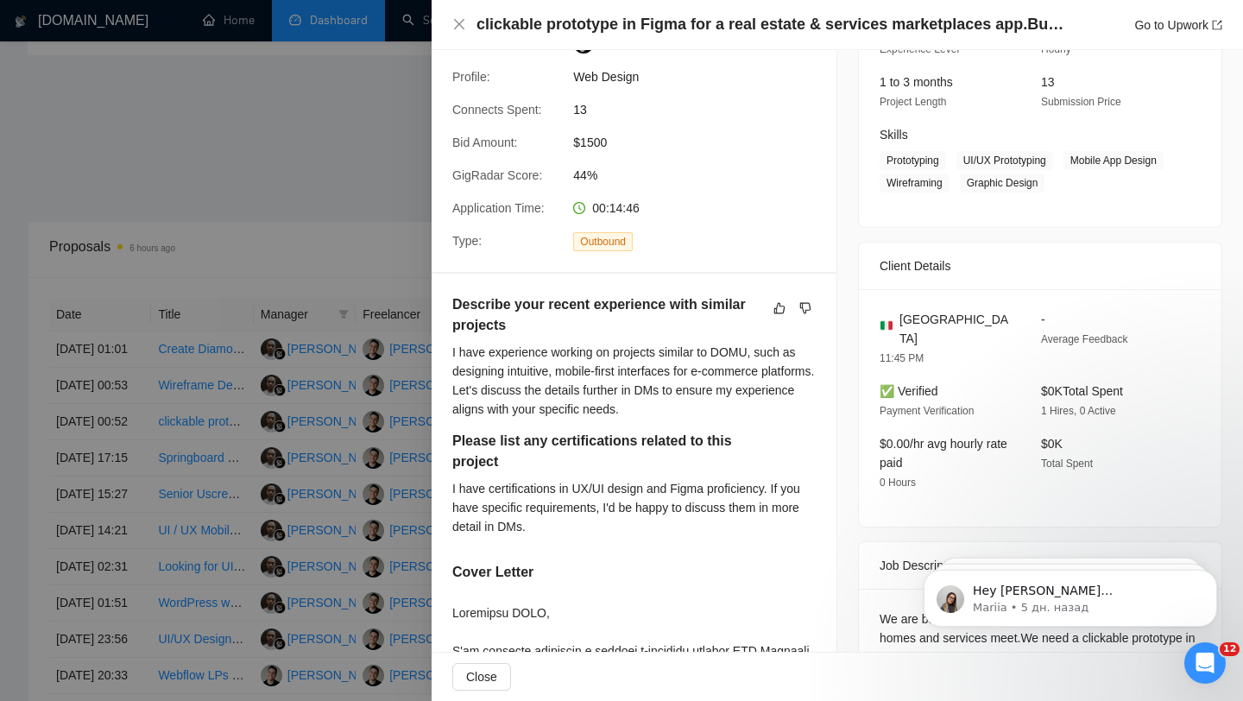
scroll to position [311, 0]
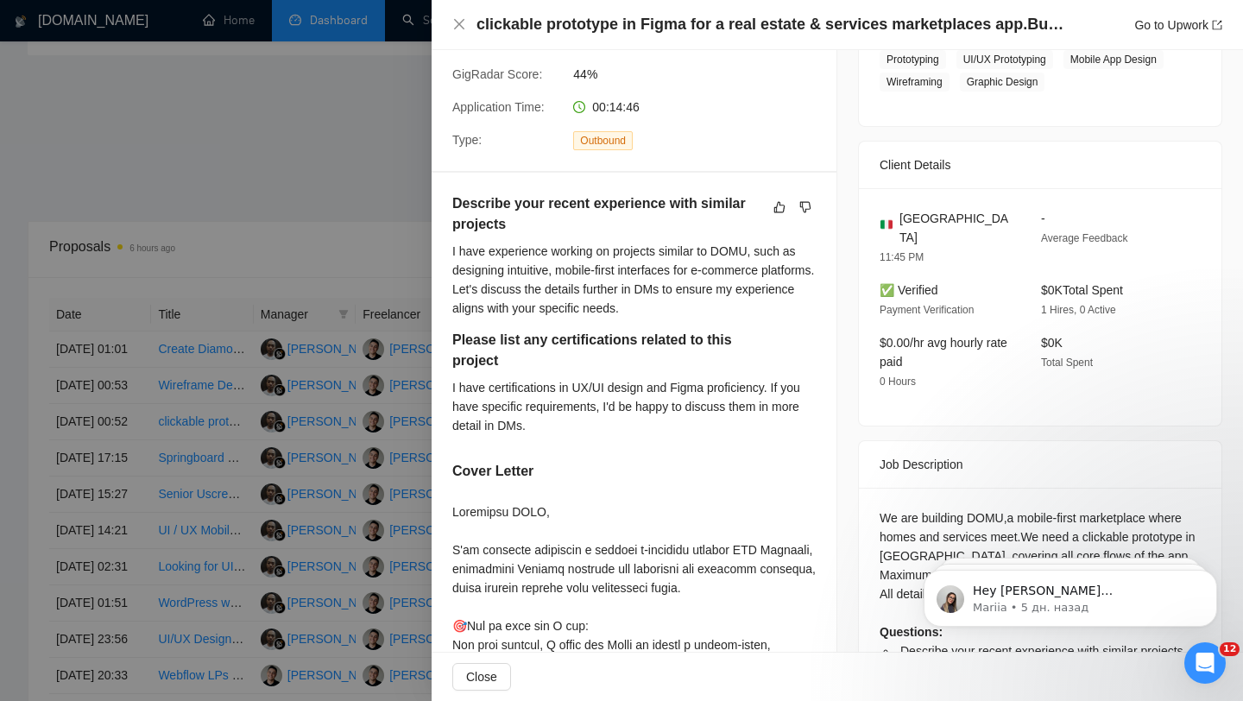
click at [373, 406] on div at bounding box center [621, 350] width 1243 height 701
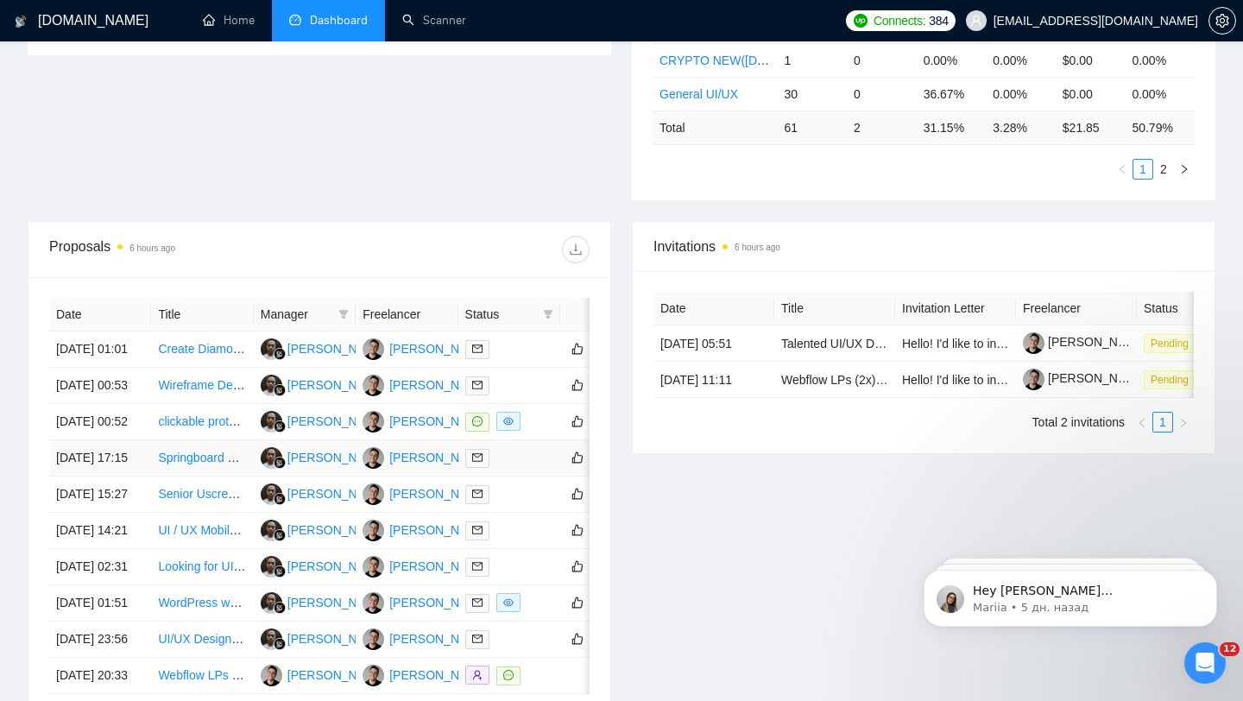
click at [520, 476] on td at bounding box center [509, 458] width 102 height 36
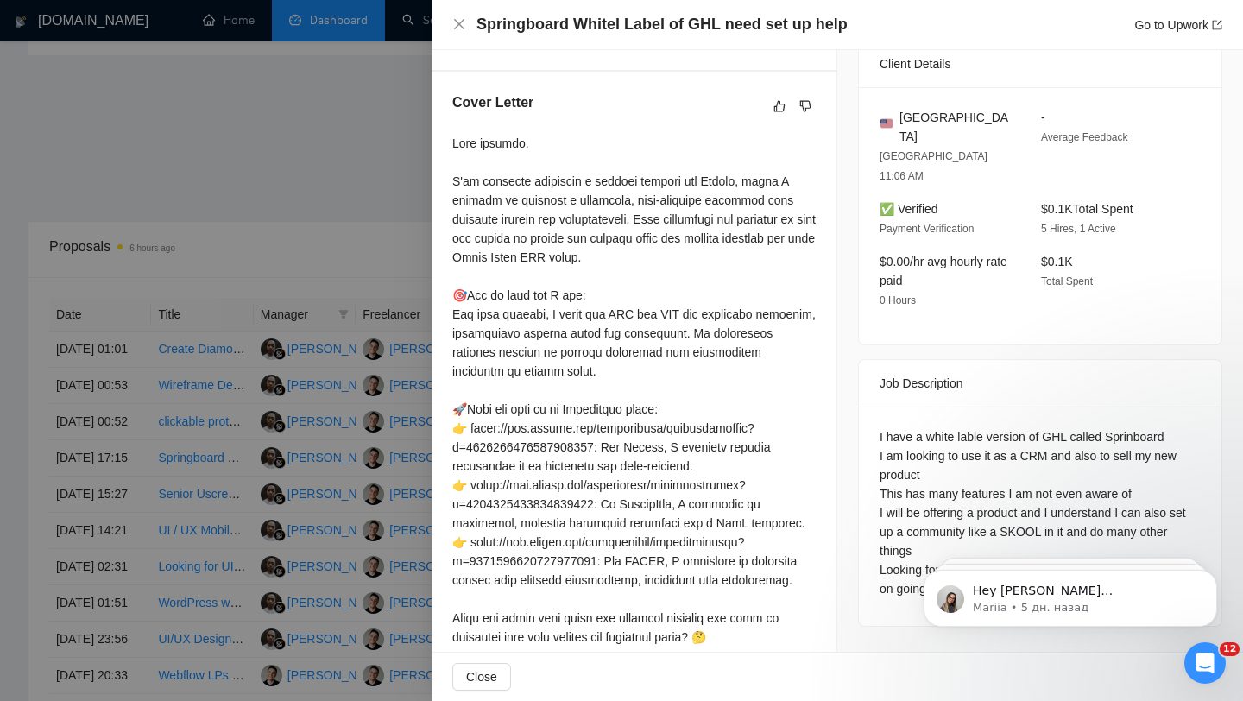
scroll to position [451, 0]
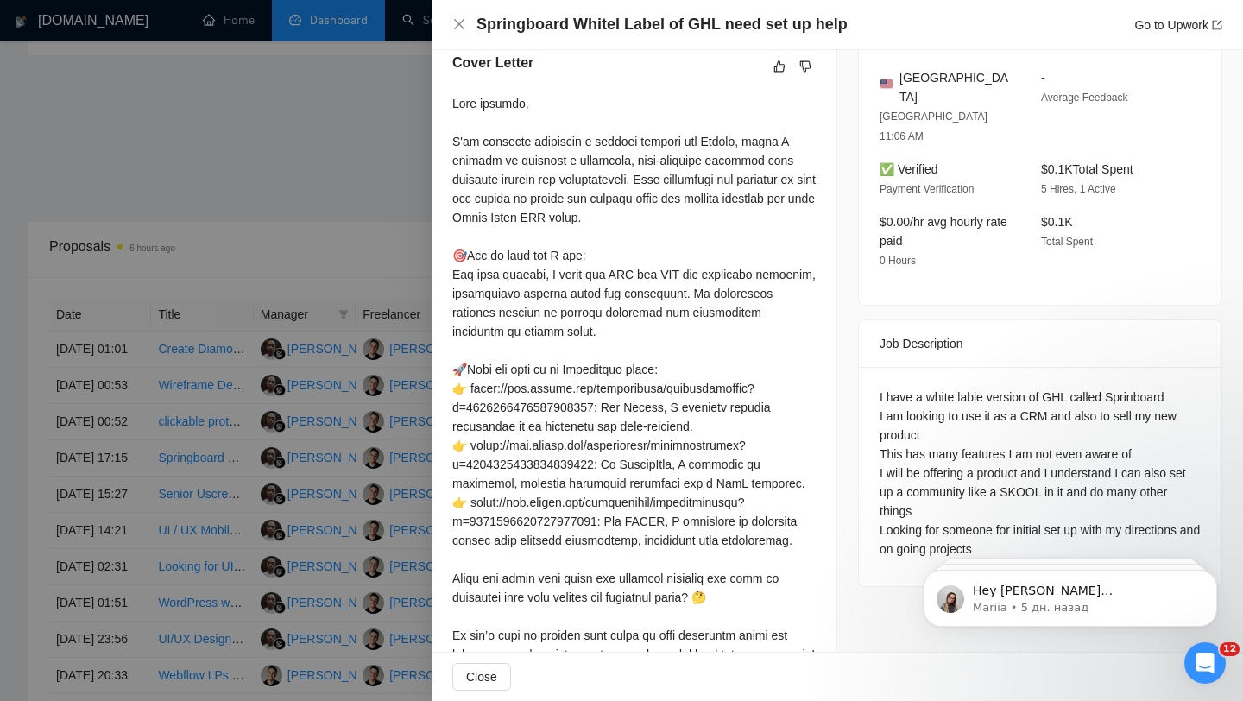
click at [362, 463] on div at bounding box center [621, 350] width 1243 height 701
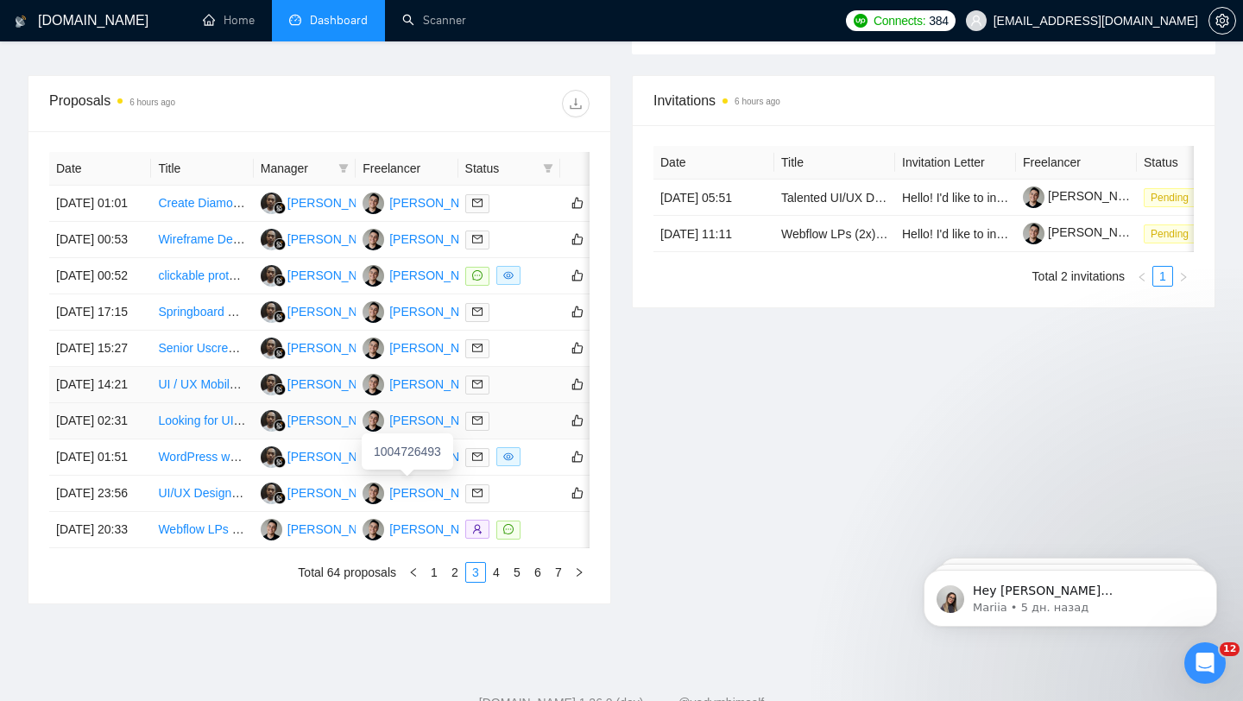
scroll to position [640, 0]
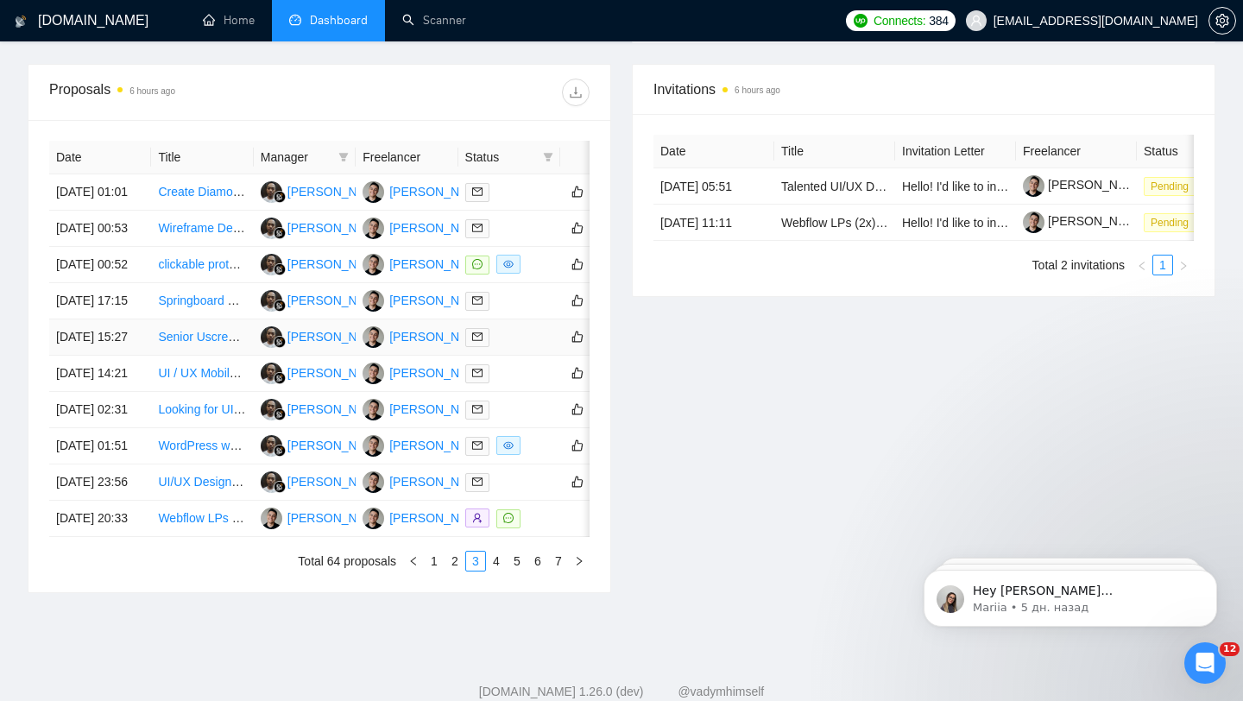
click at [511, 347] on div at bounding box center [509, 337] width 88 height 20
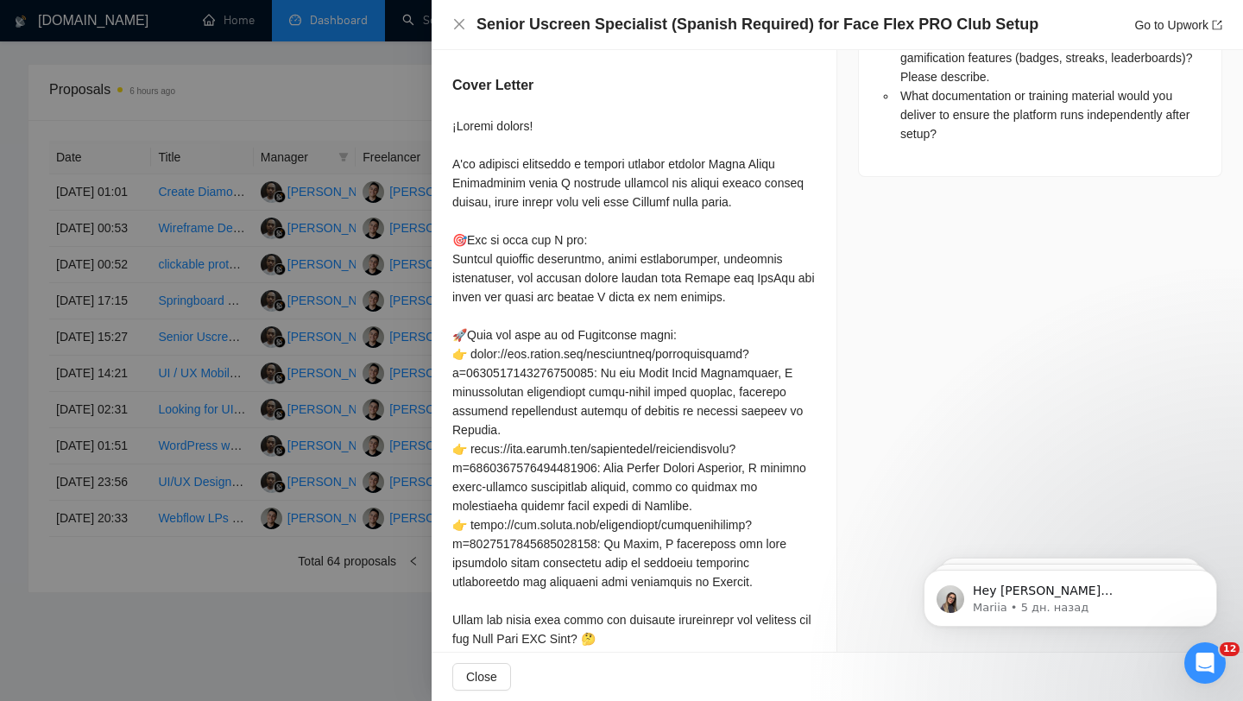
scroll to position [1134, 0]
click at [403, 286] on div at bounding box center [621, 350] width 1243 height 701
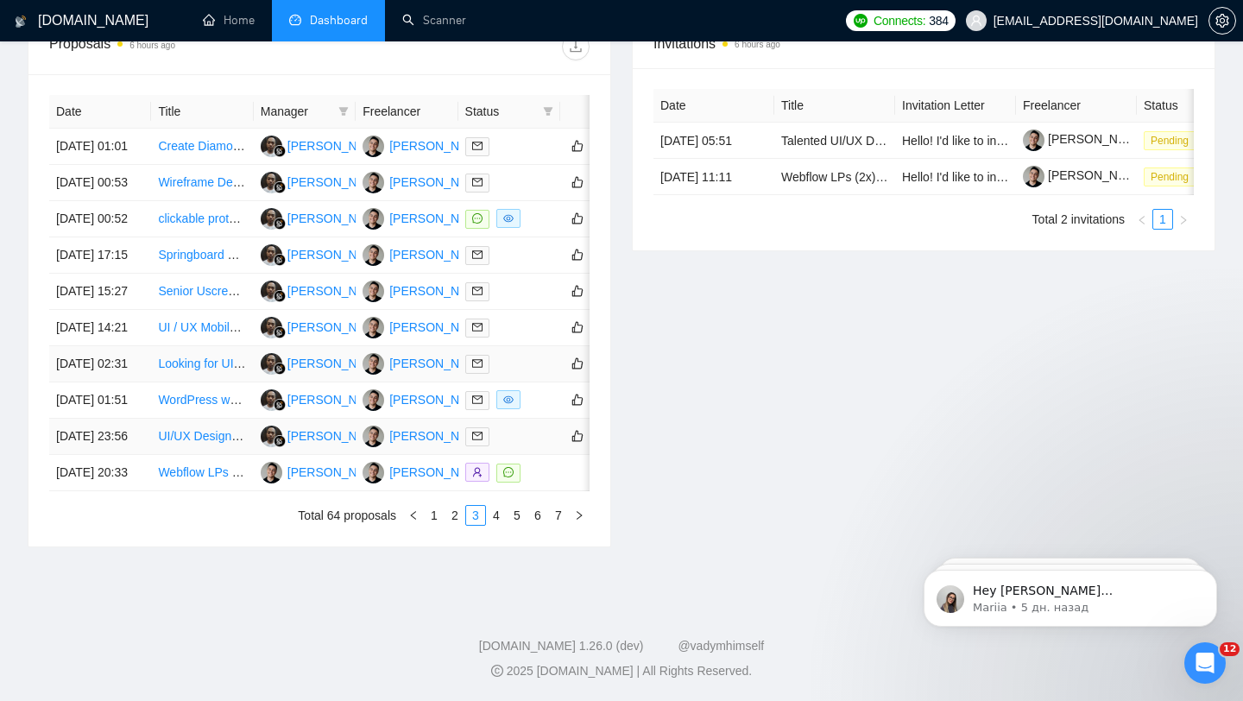
scroll to position [727, 0]
click at [538, 410] on div at bounding box center [509, 400] width 88 height 20
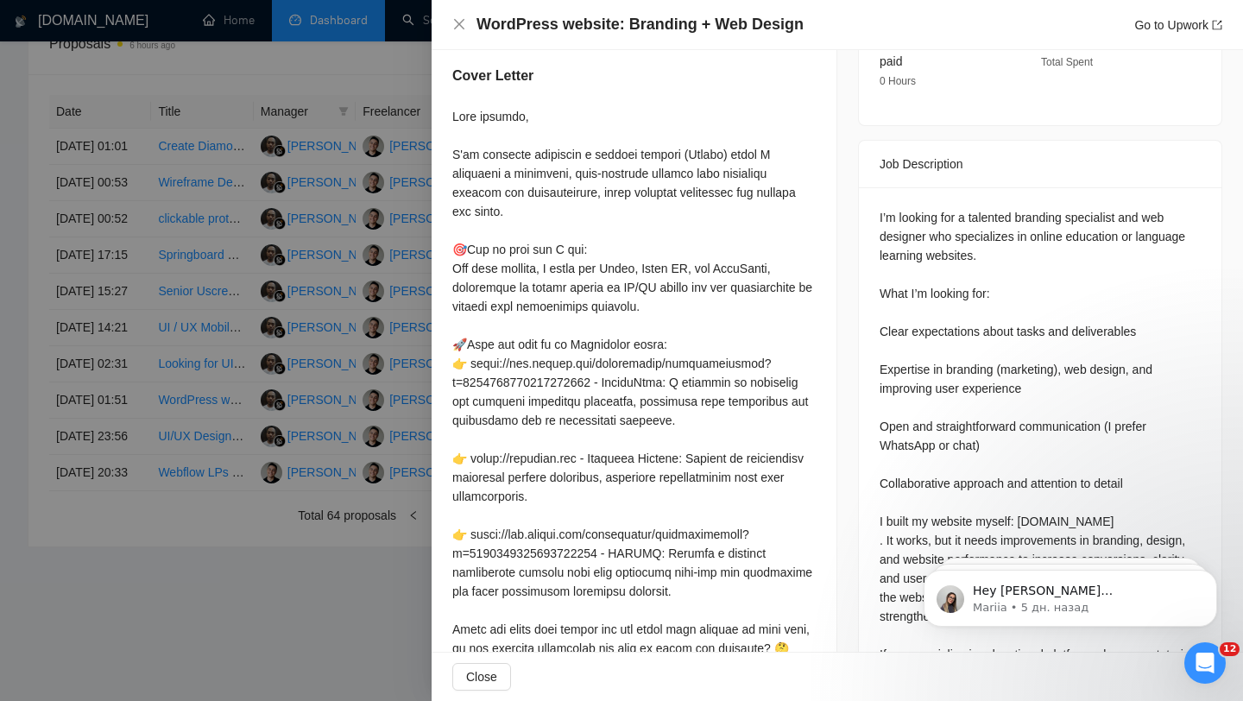
scroll to position [584, 0]
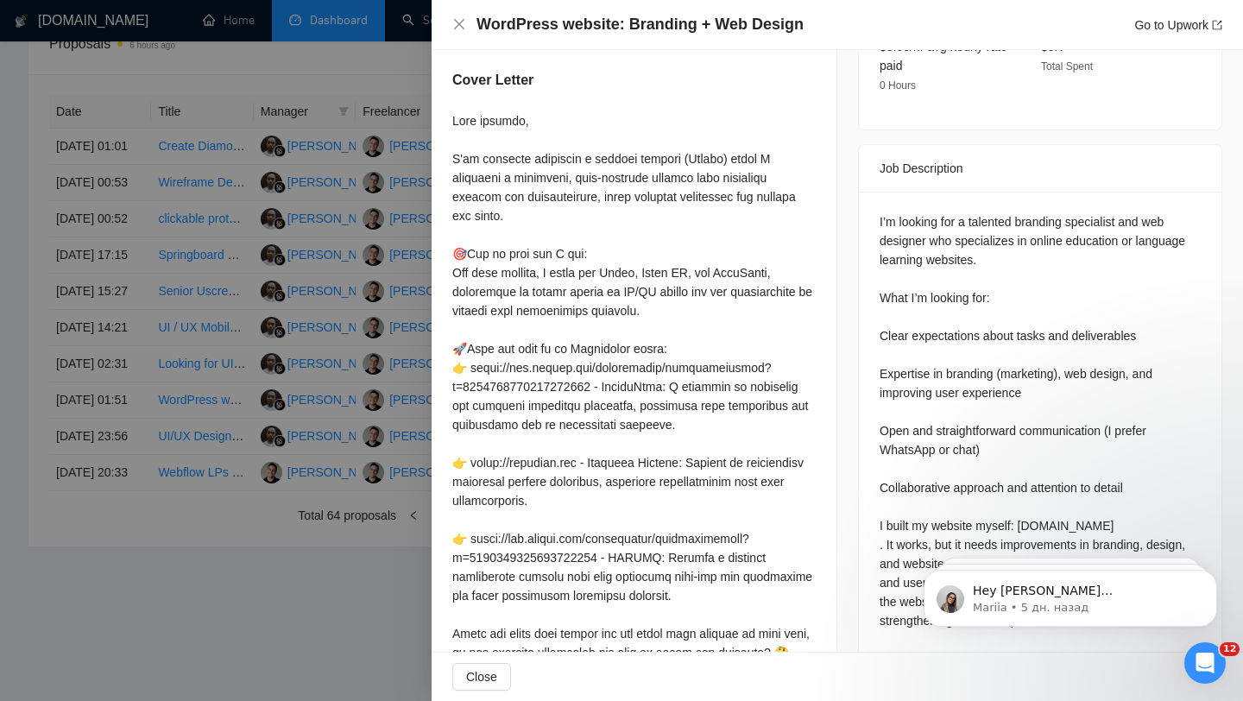
click at [337, 288] on div at bounding box center [621, 350] width 1243 height 701
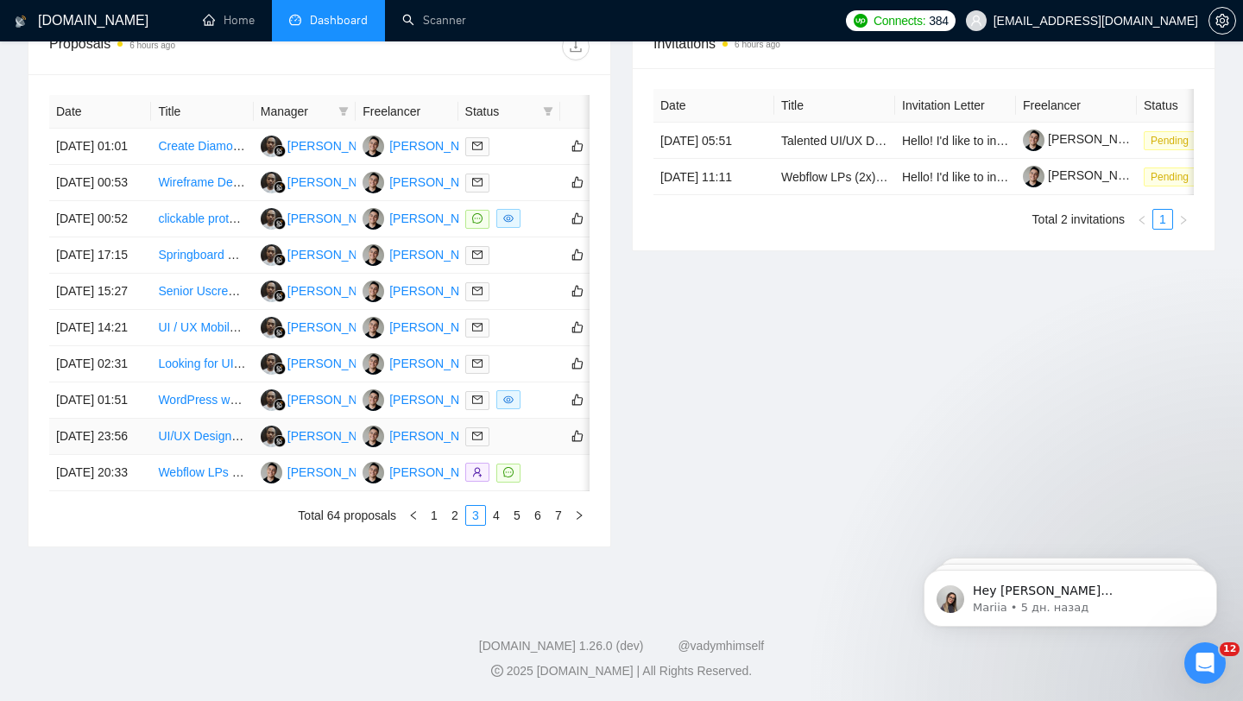
click at [543, 446] on div at bounding box center [509, 436] width 88 height 20
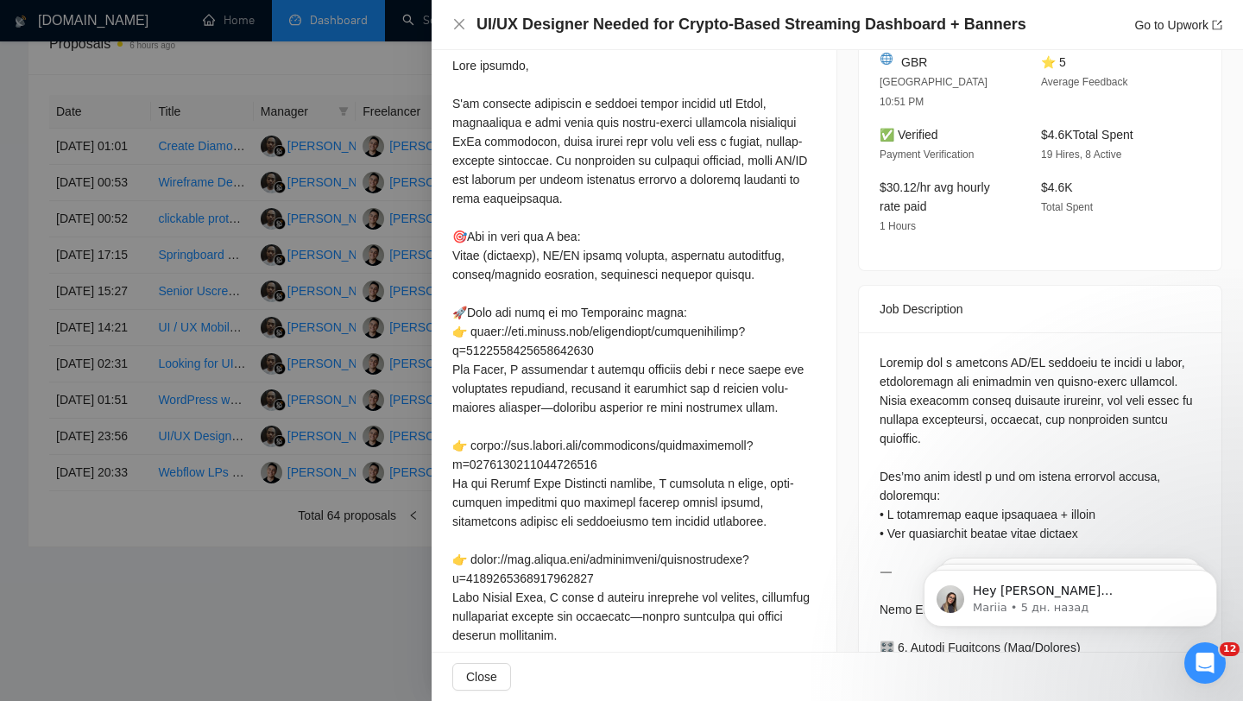
scroll to position [488, 0]
click at [293, 233] on div at bounding box center [621, 350] width 1243 height 701
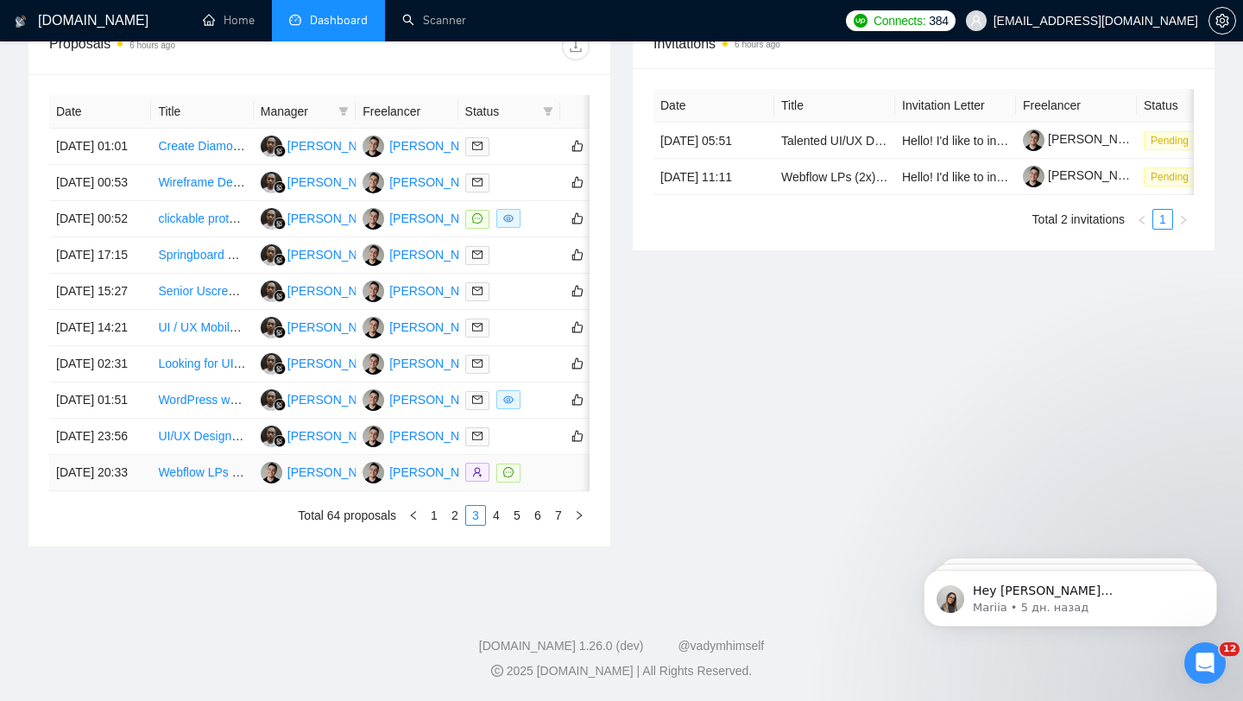
click at [550, 482] on div at bounding box center [509, 473] width 88 height 20
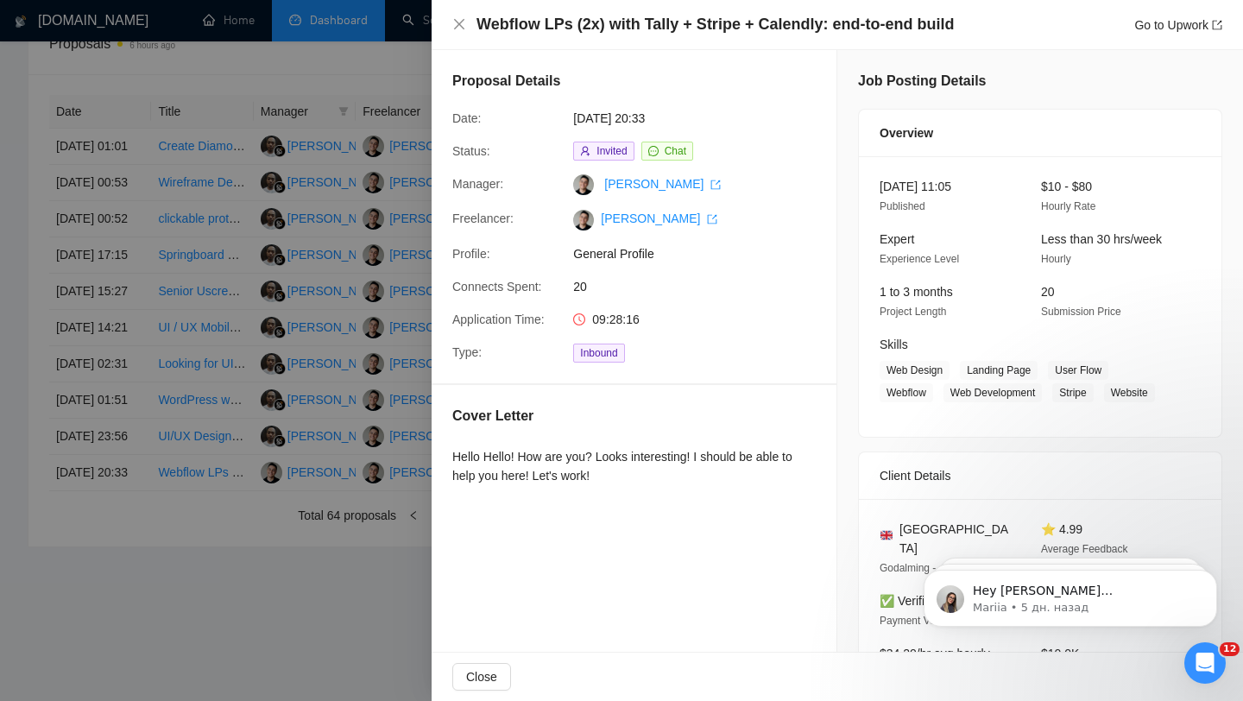
scroll to position [6, 0]
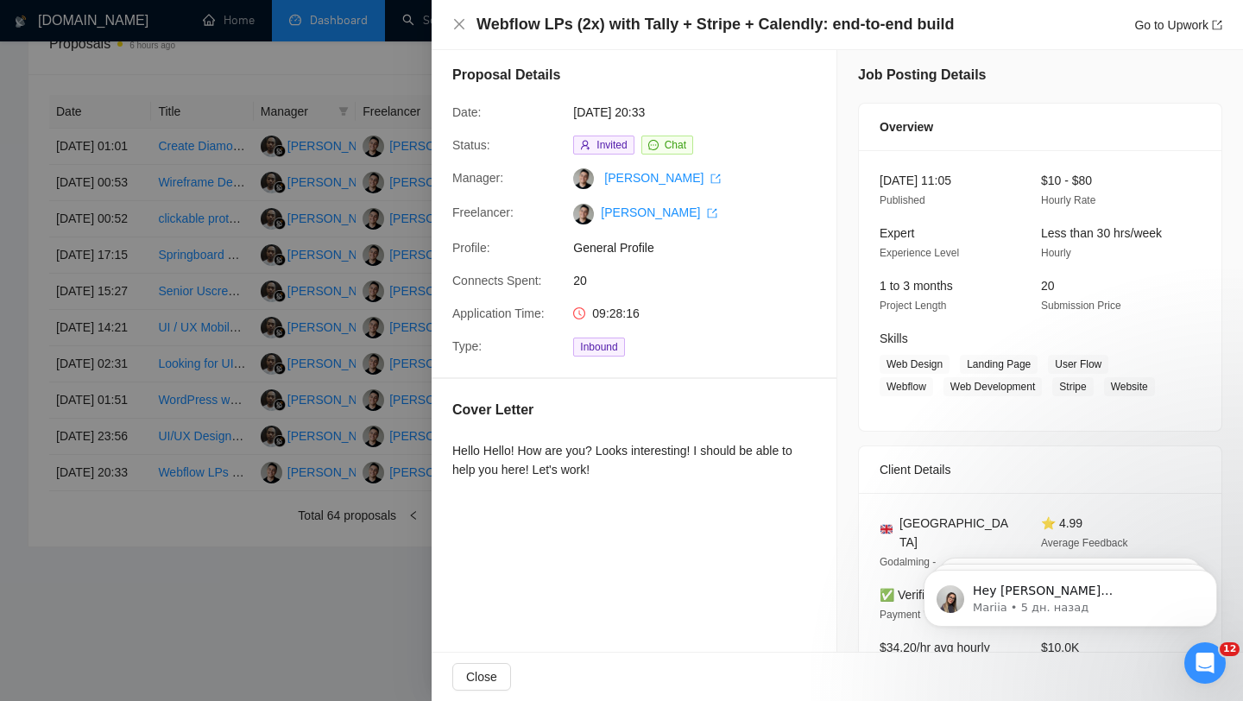
click at [312, 351] on div at bounding box center [621, 350] width 1243 height 701
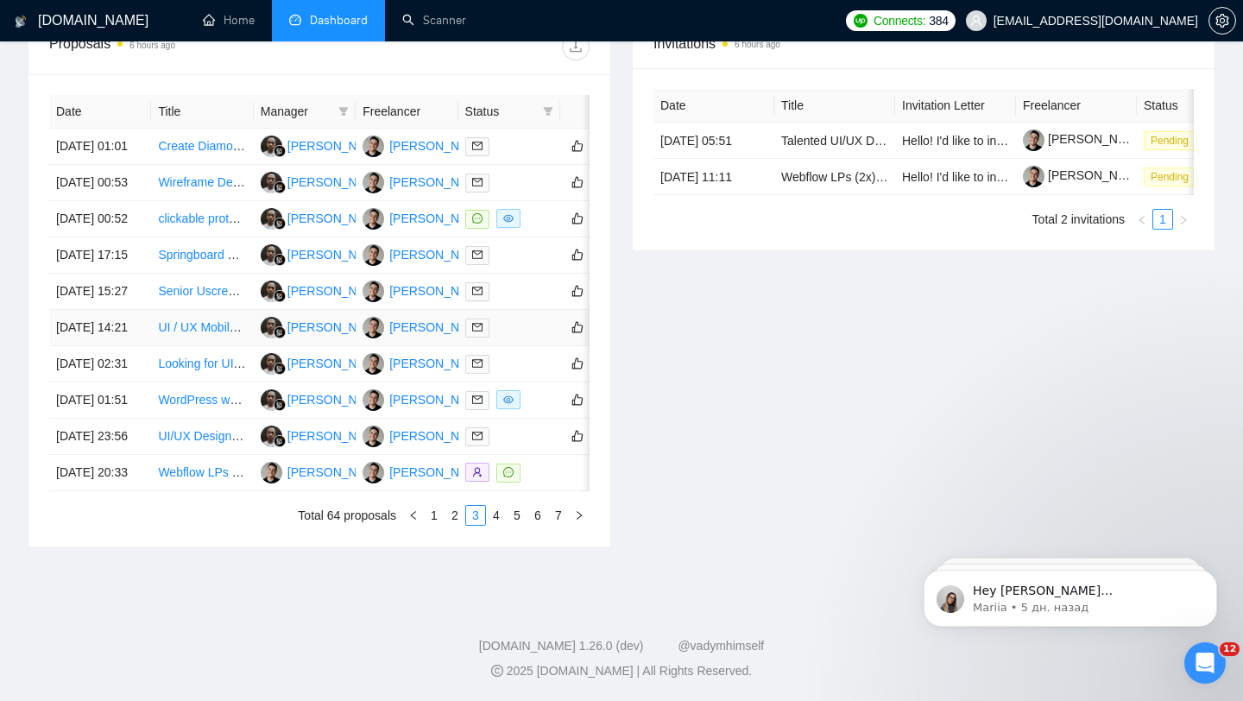
scroll to position [850, 0]
click at [493, 512] on link "4" at bounding box center [496, 515] width 19 height 19
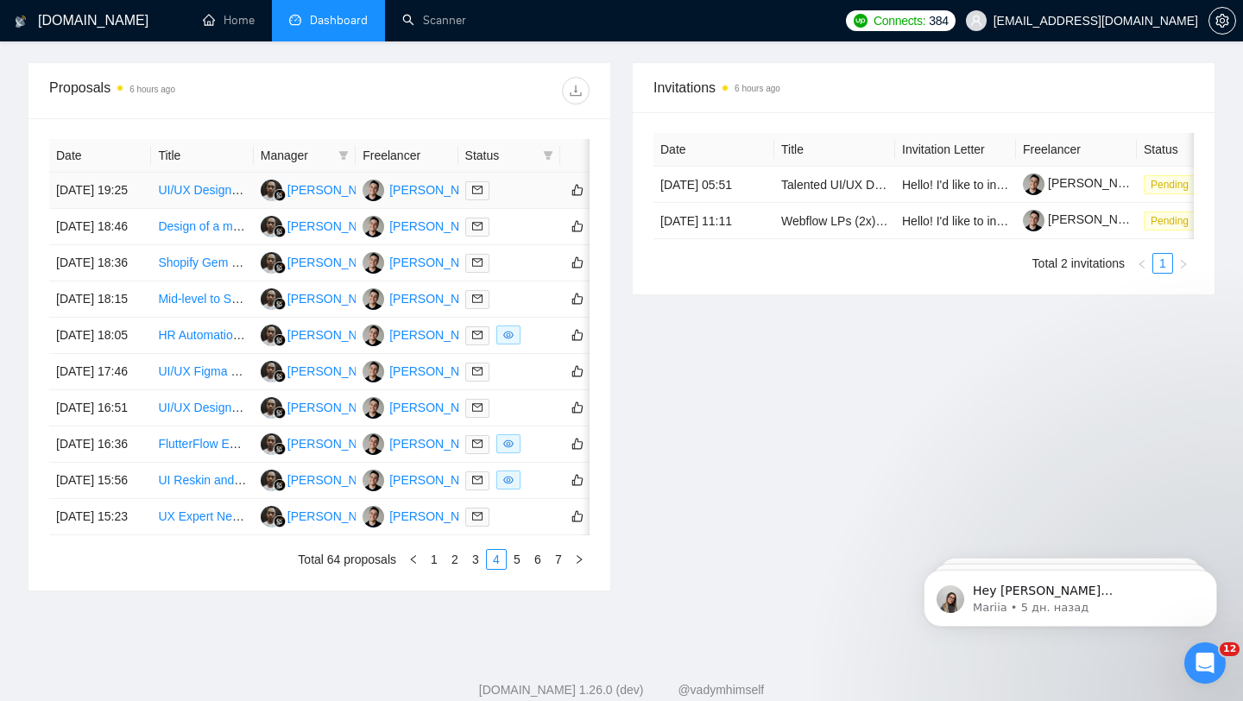
scroll to position [641, 0]
click at [515, 201] on div at bounding box center [509, 191] width 88 height 20
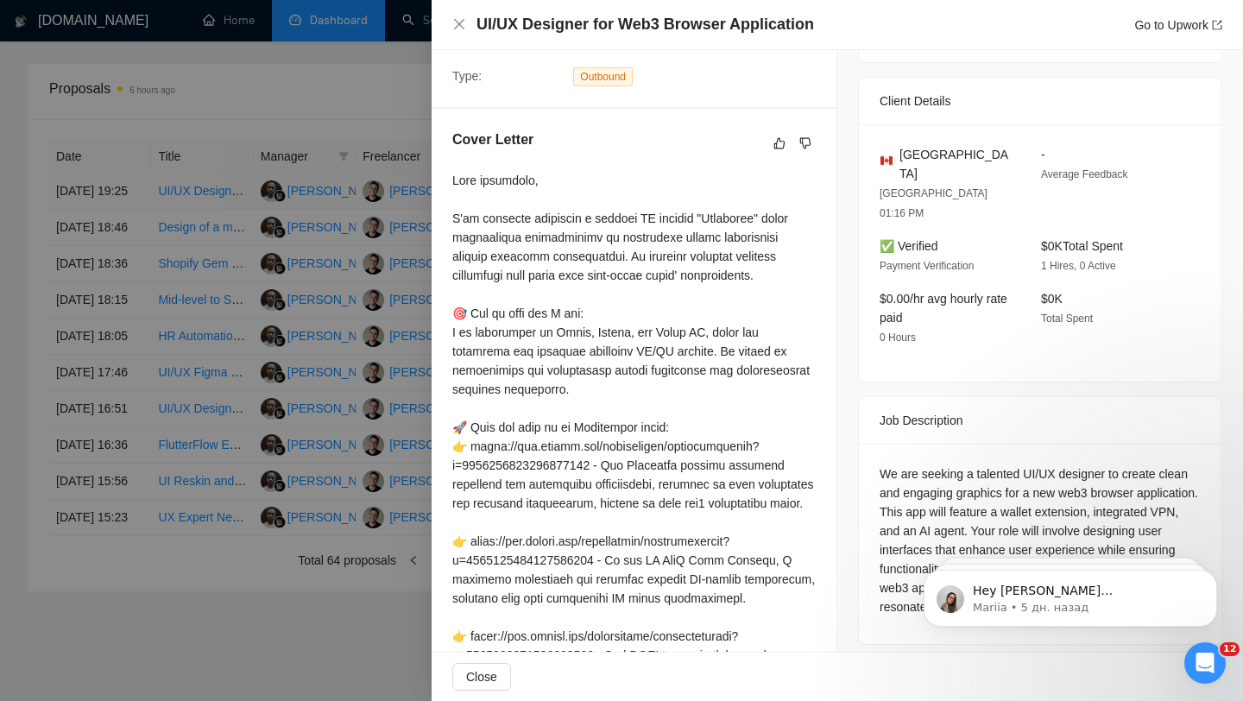
scroll to position [379, 0]
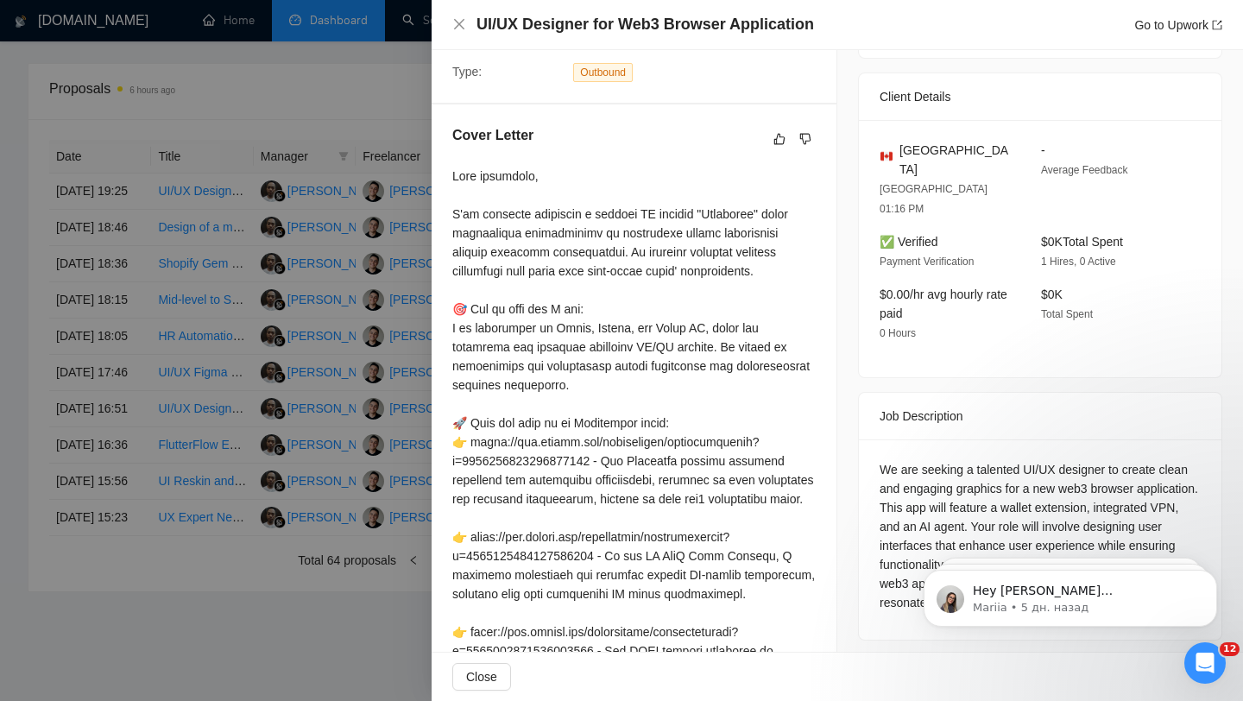
click at [255, 272] on div at bounding box center [621, 350] width 1243 height 701
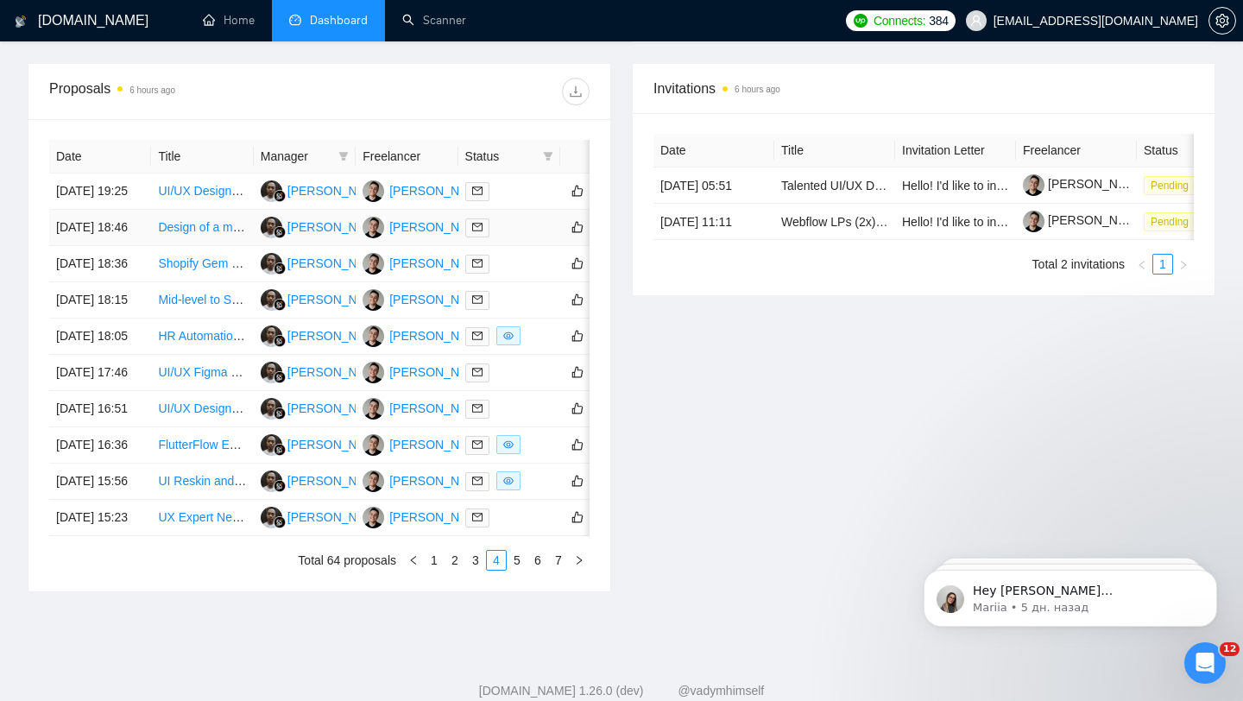
click at [501, 237] on div at bounding box center [509, 227] width 88 height 20
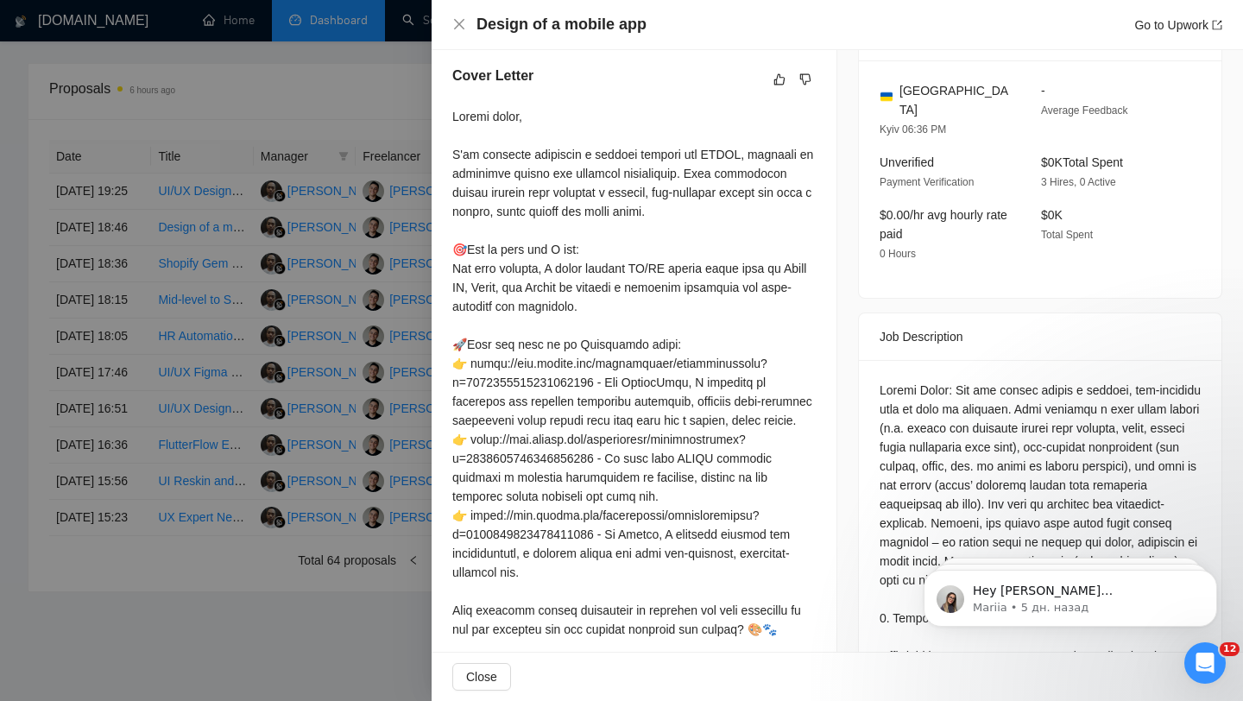
scroll to position [458, 0]
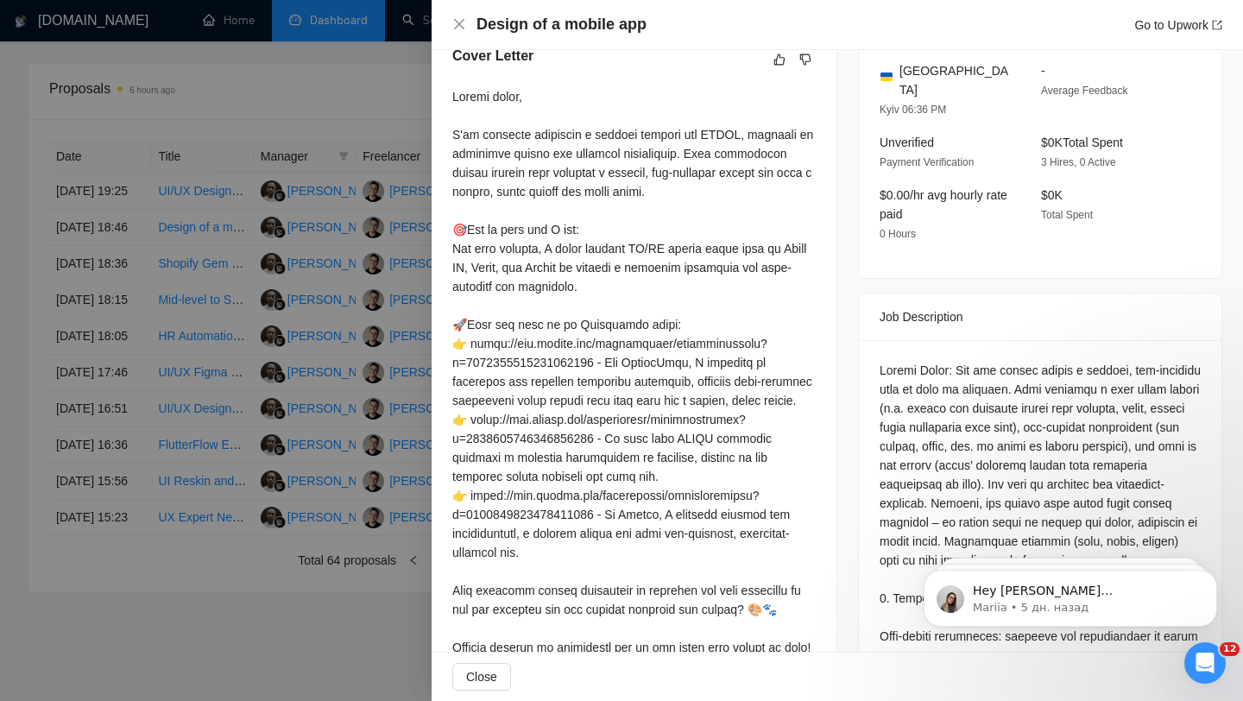
click at [395, 306] on div at bounding box center [621, 350] width 1243 height 701
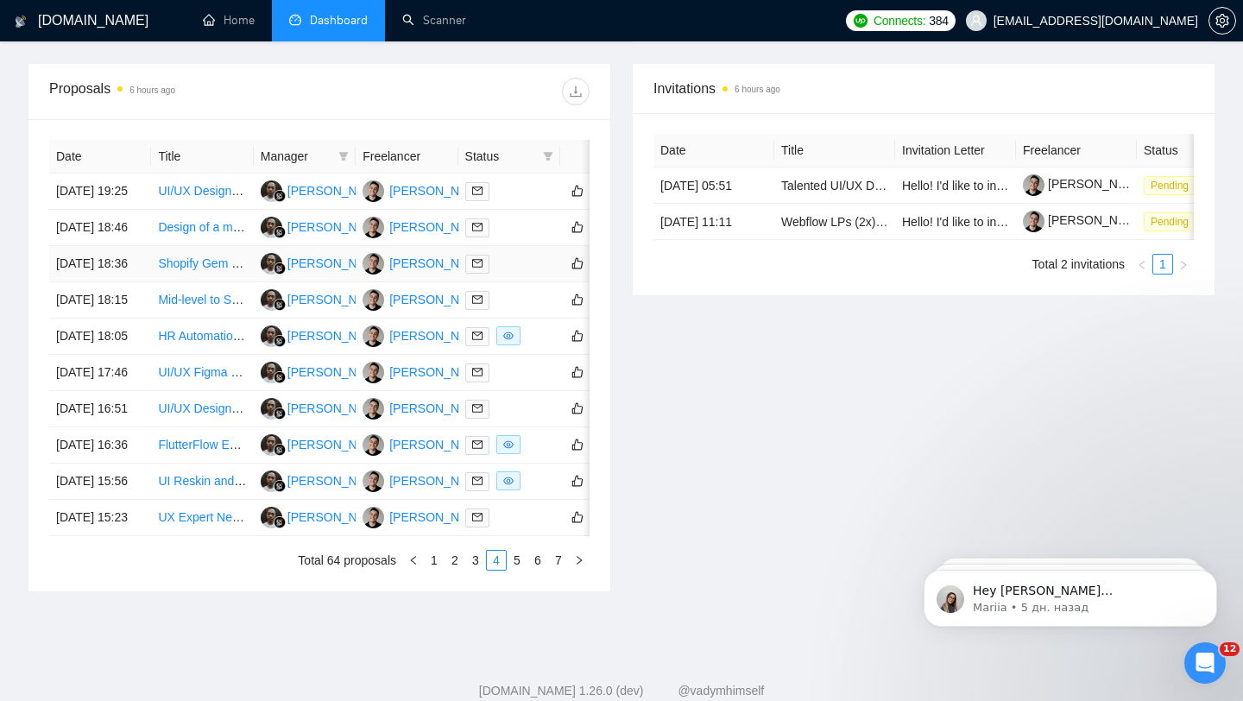
click at [531, 274] on div at bounding box center [509, 264] width 88 height 20
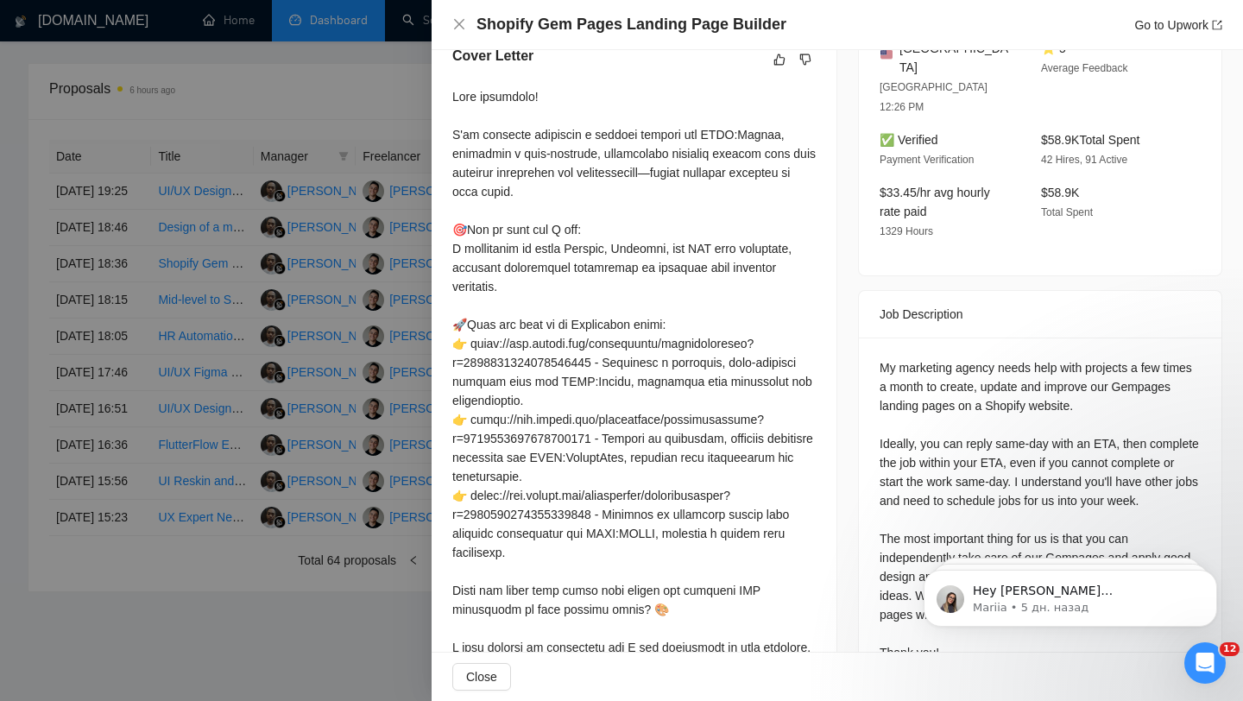
click at [345, 341] on div at bounding box center [621, 350] width 1243 height 701
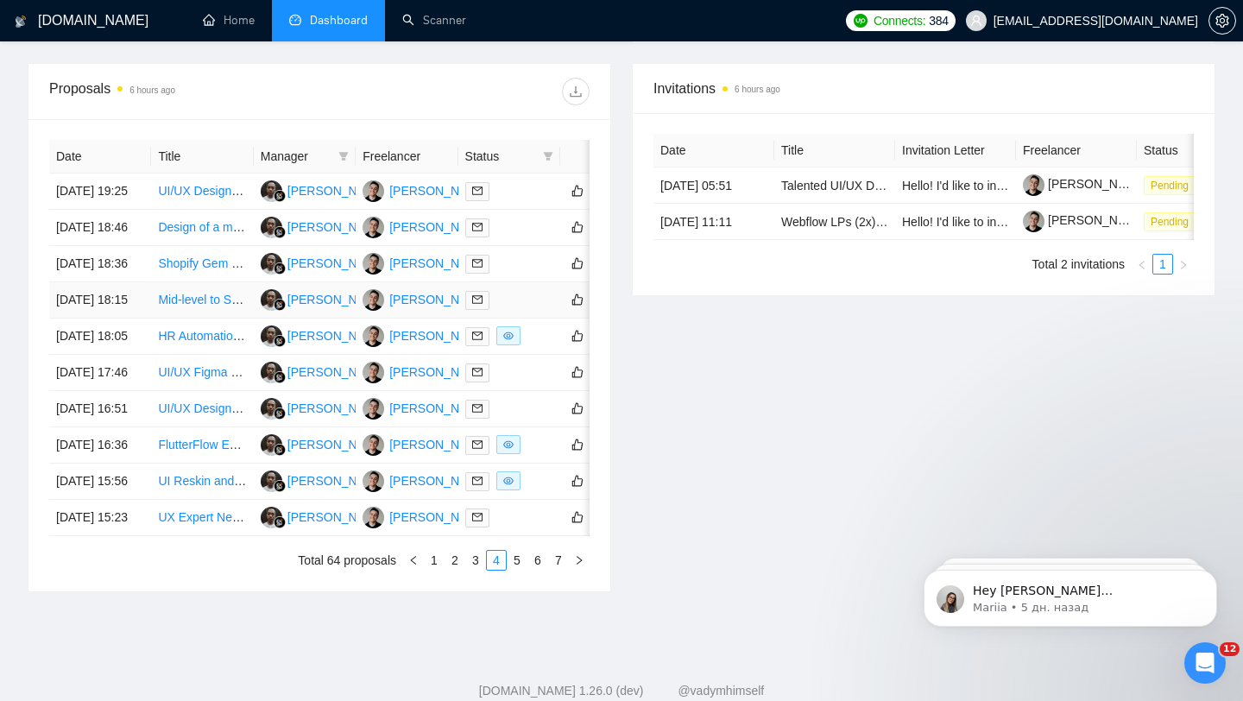
click at [528, 318] on td at bounding box center [509, 300] width 102 height 36
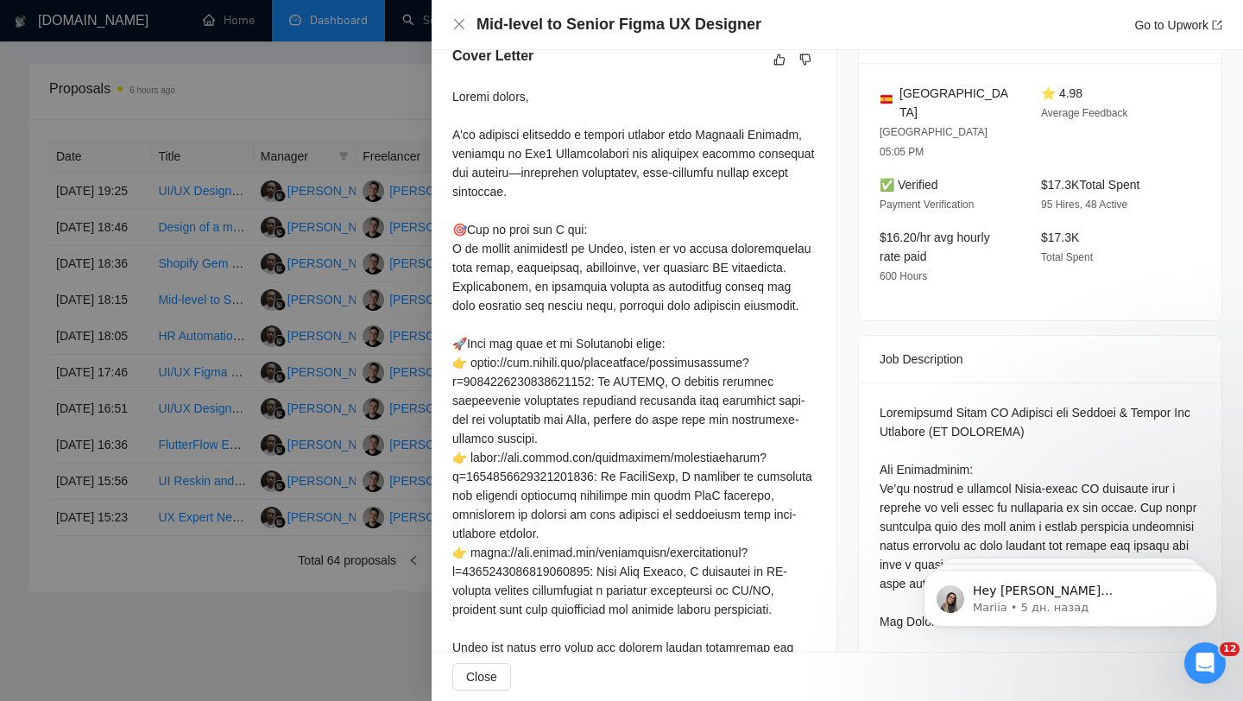
click at [427, 354] on div at bounding box center [621, 350] width 1243 height 701
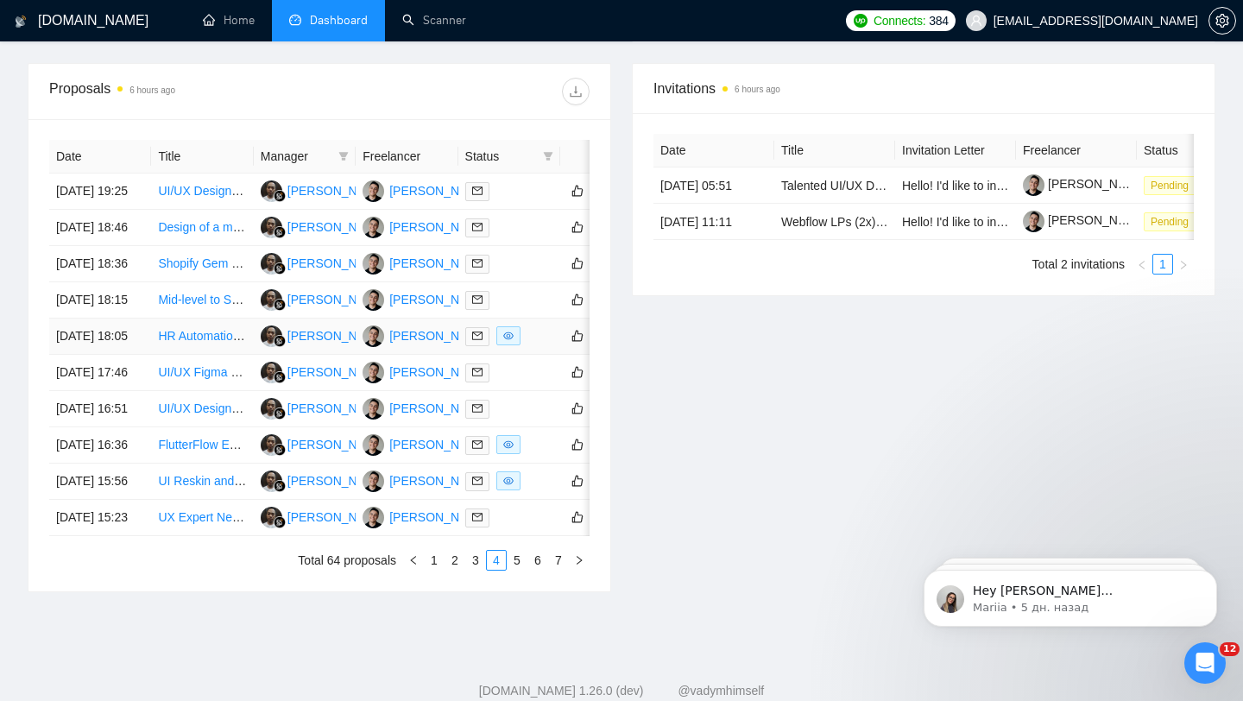
click at [551, 346] on div at bounding box center [509, 336] width 88 height 20
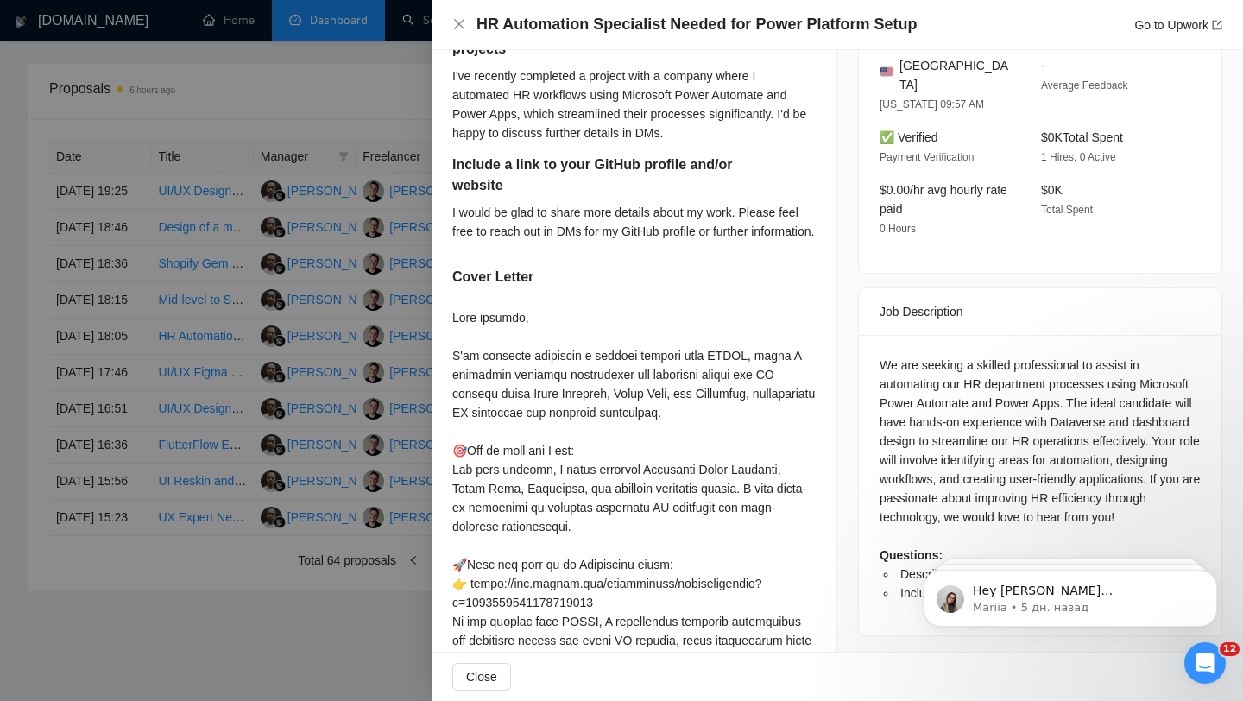
scroll to position [513, 0]
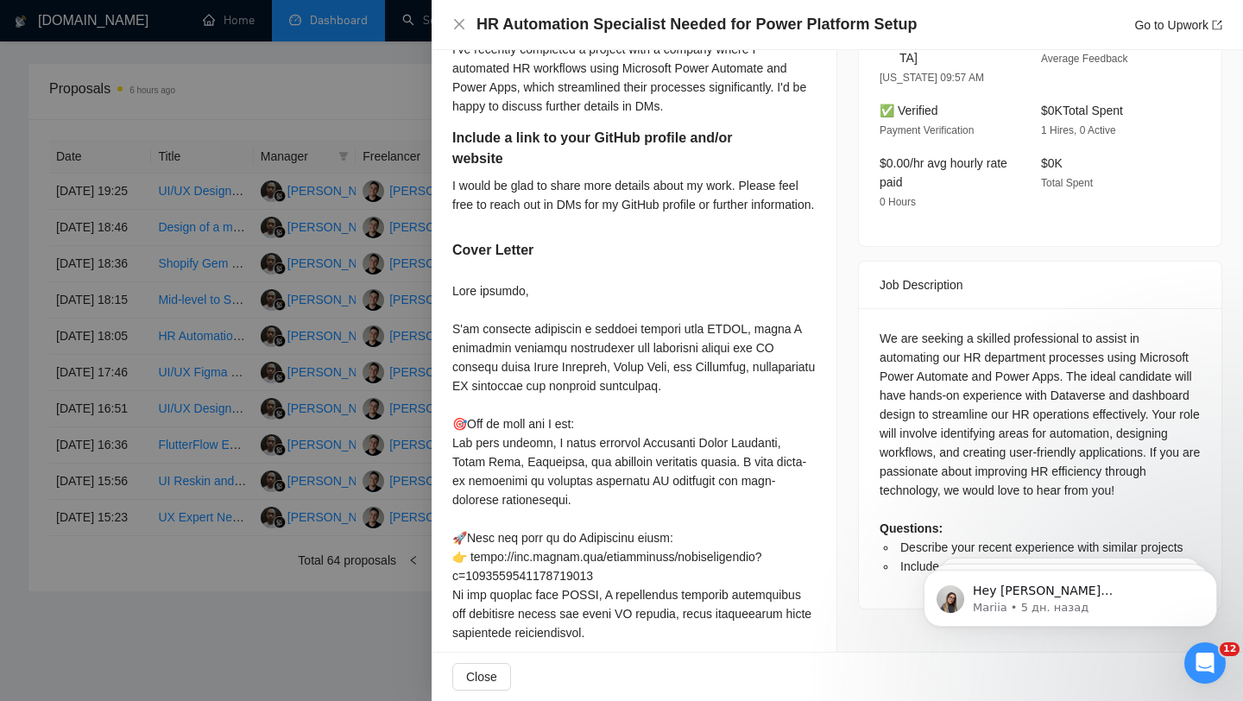
click at [351, 420] on div at bounding box center [621, 350] width 1243 height 701
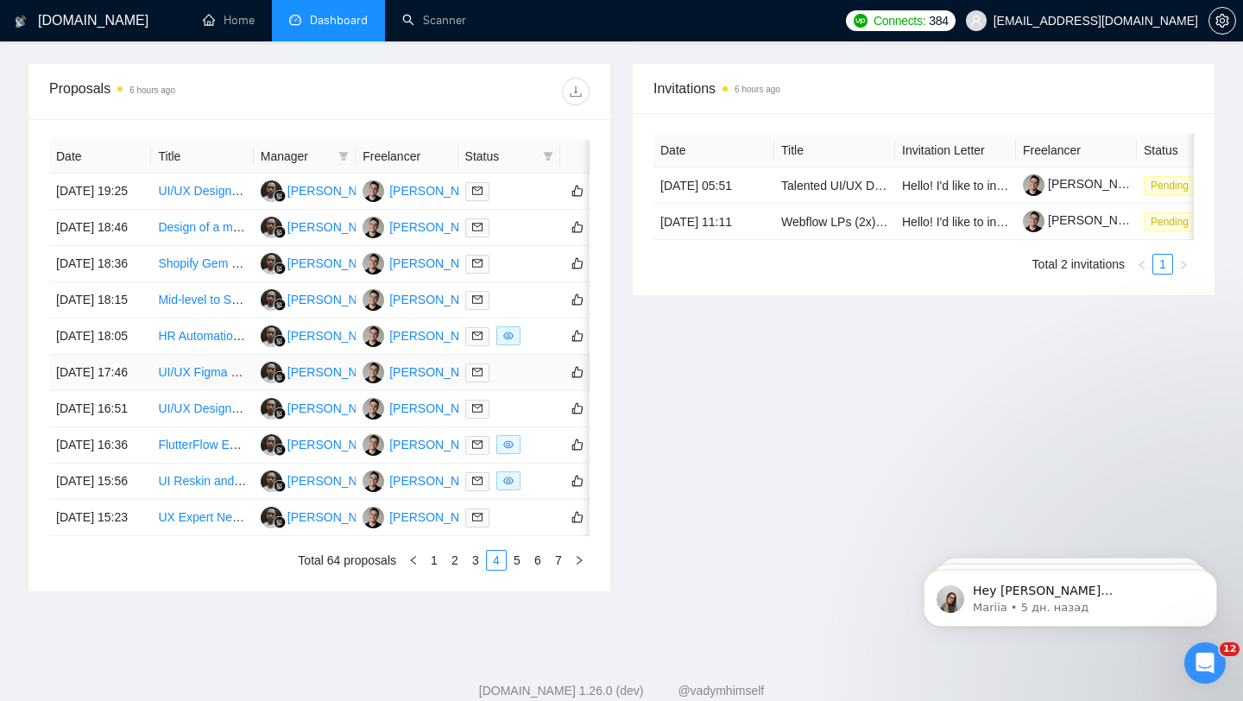
click at [545, 382] on div at bounding box center [509, 372] width 88 height 20
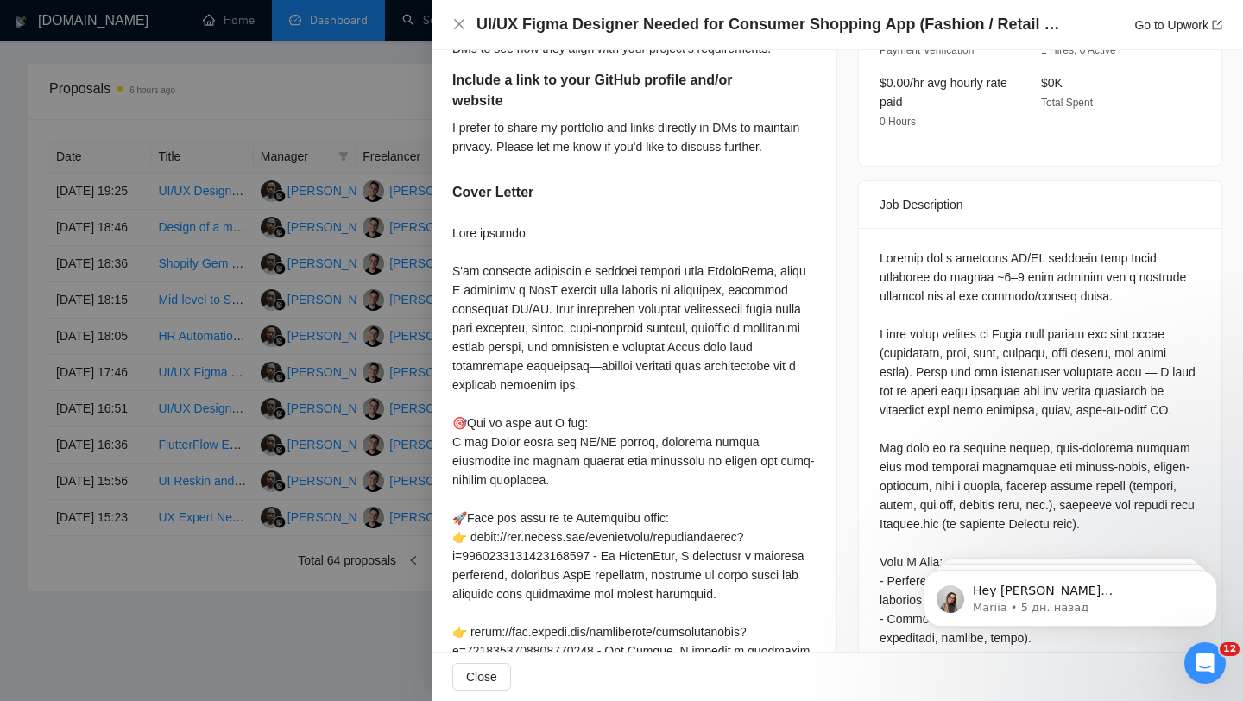
scroll to position [610, 0]
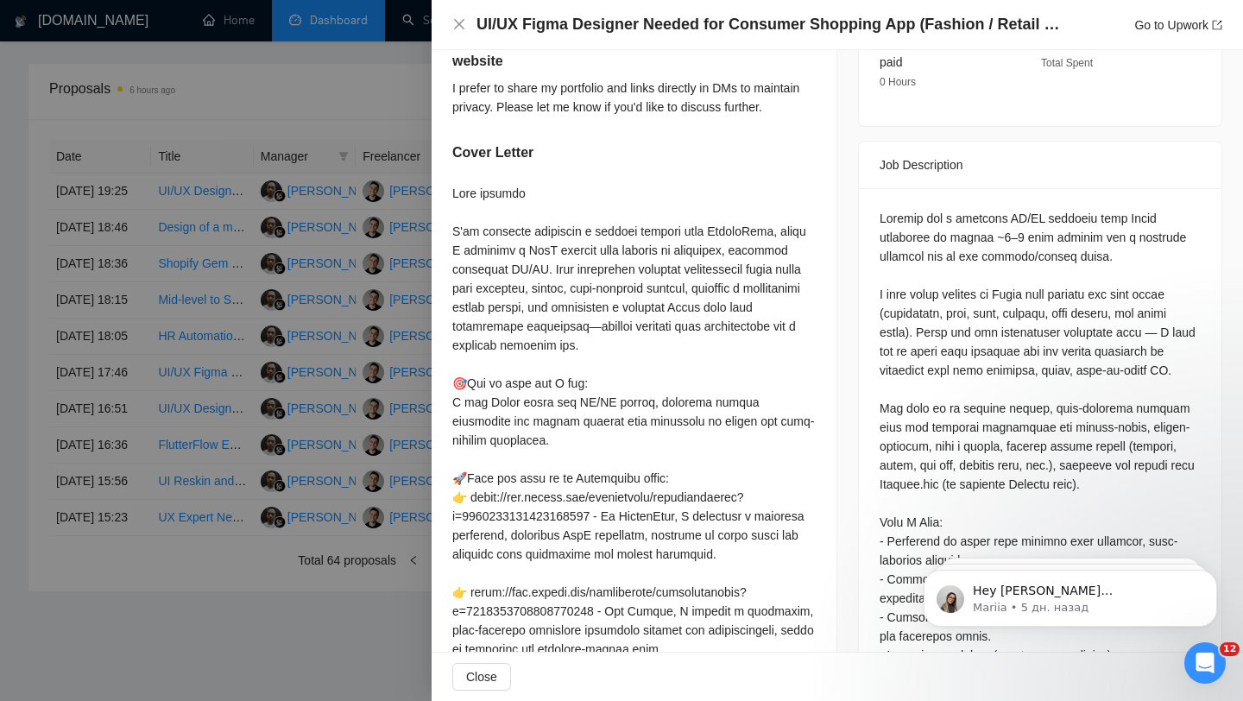
click at [363, 362] on div at bounding box center [621, 350] width 1243 height 701
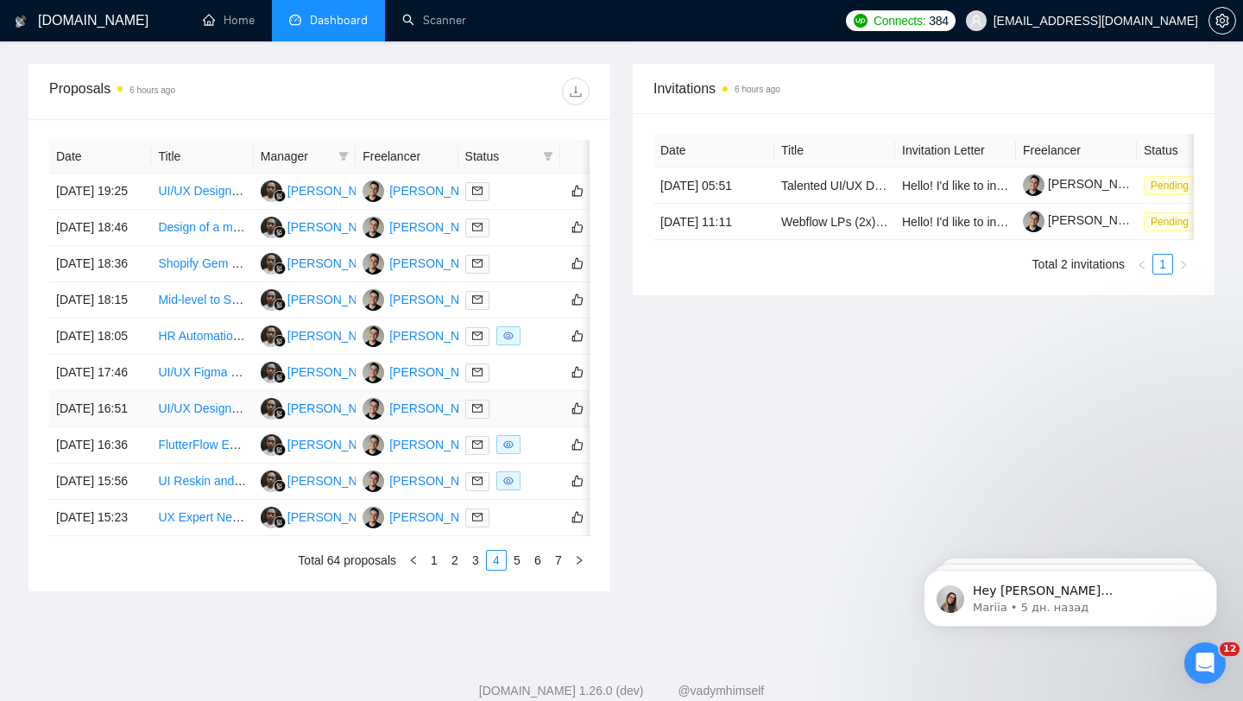
click at [529, 419] on div at bounding box center [509, 409] width 88 height 20
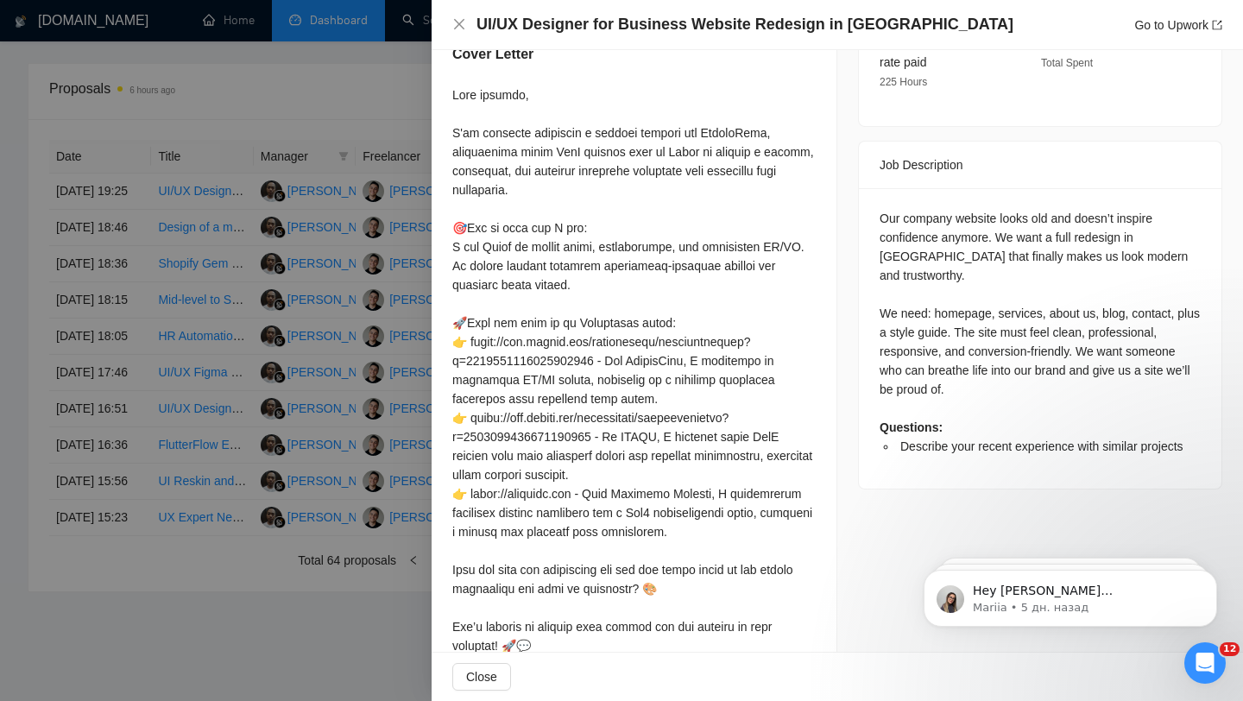
click at [602, 211] on div at bounding box center [633, 398] width 363 height 627
click at [326, 230] on div at bounding box center [621, 350] width 1243 height 701
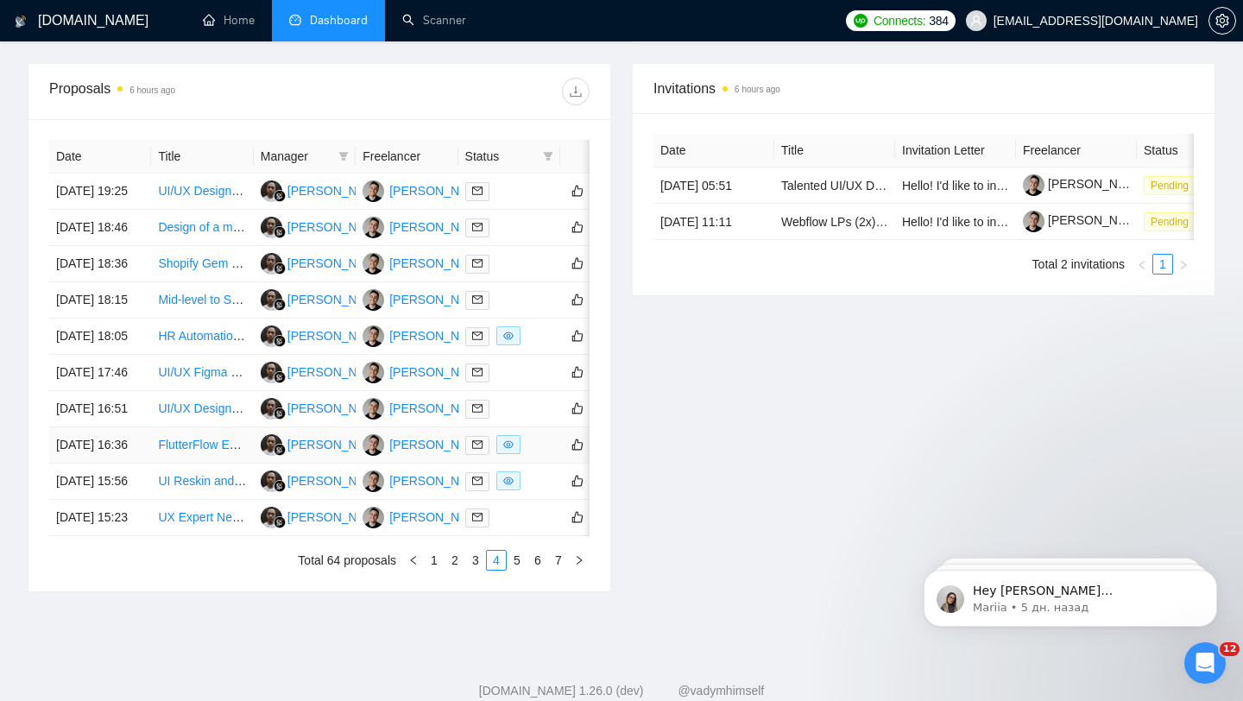
click at [528, 455] on div at bounding box center [509, 445] width 88 height 20
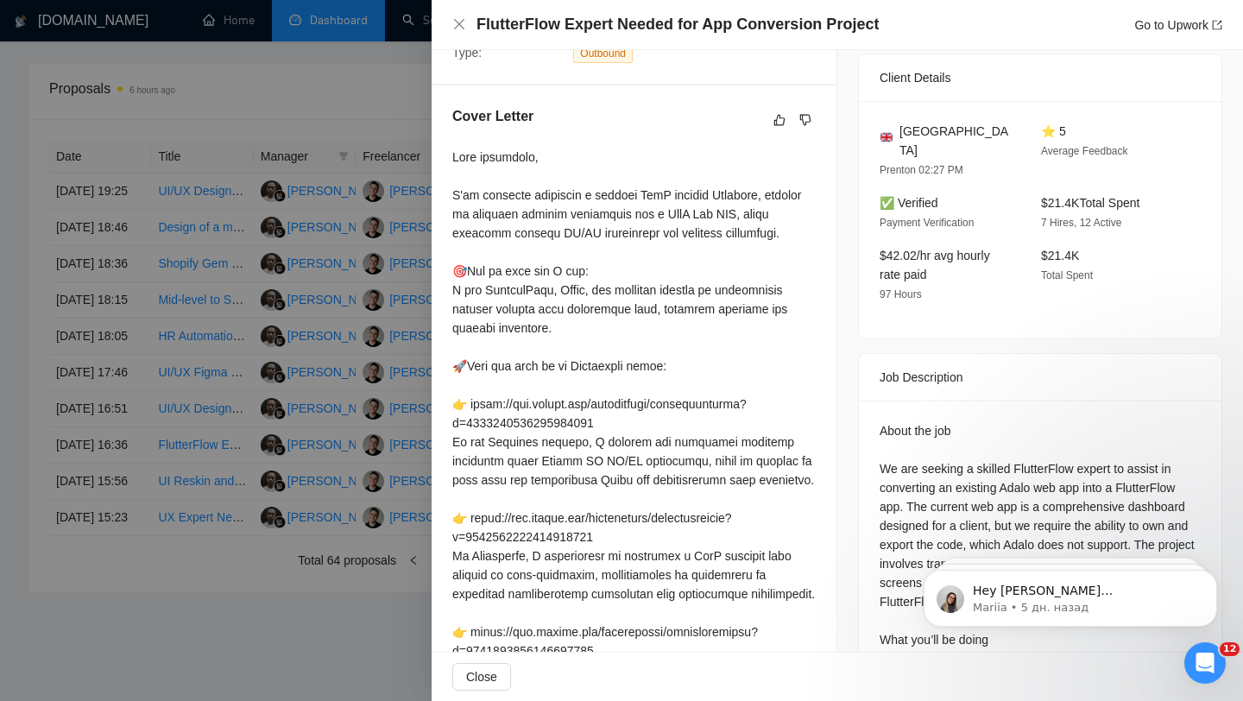
scroll to position [380, 0]
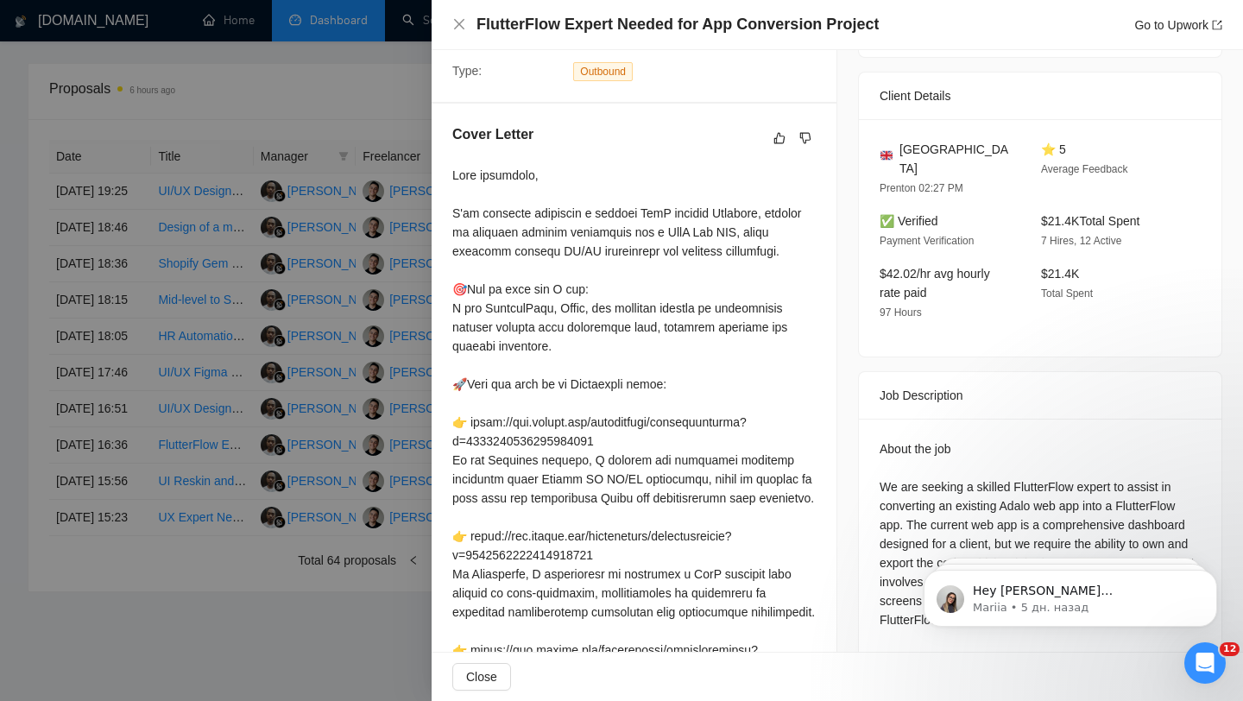
click at [392, 331] on div at bounding box center [621, 350] width 1243 height 701
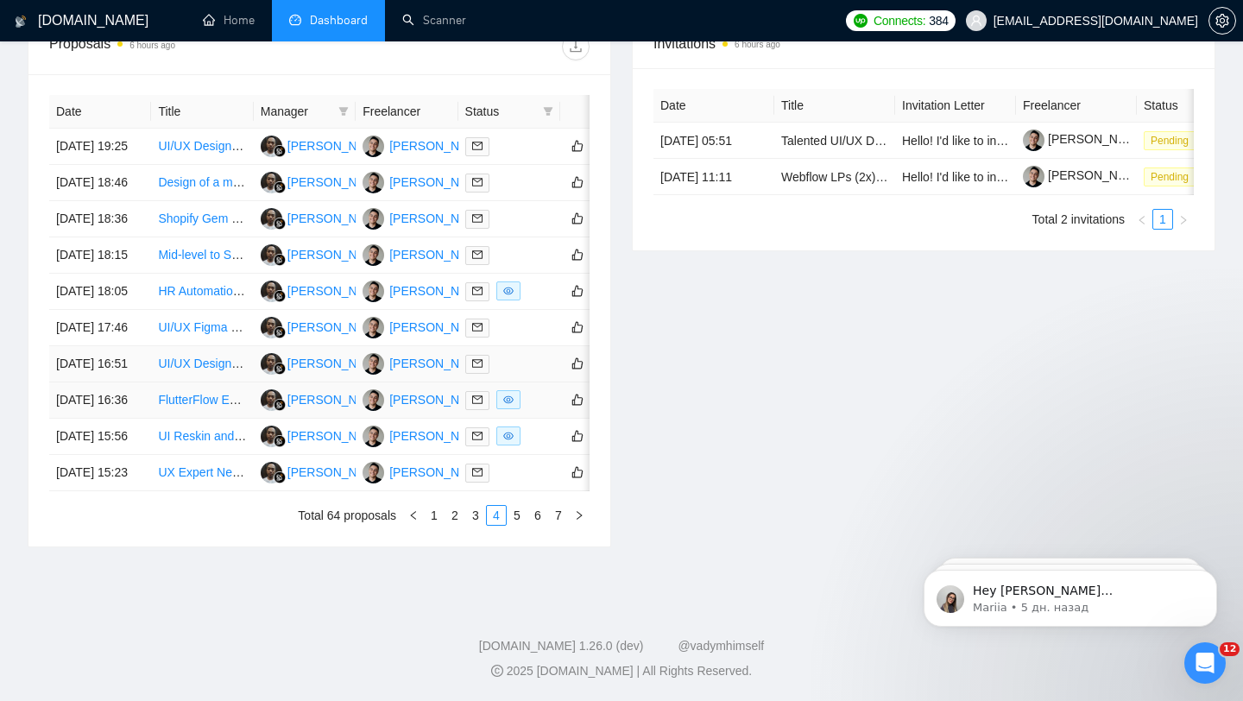
scroll to position [801, 0]
click at [526, 491] on td at bounding box center [509, 473] width 102 height 36
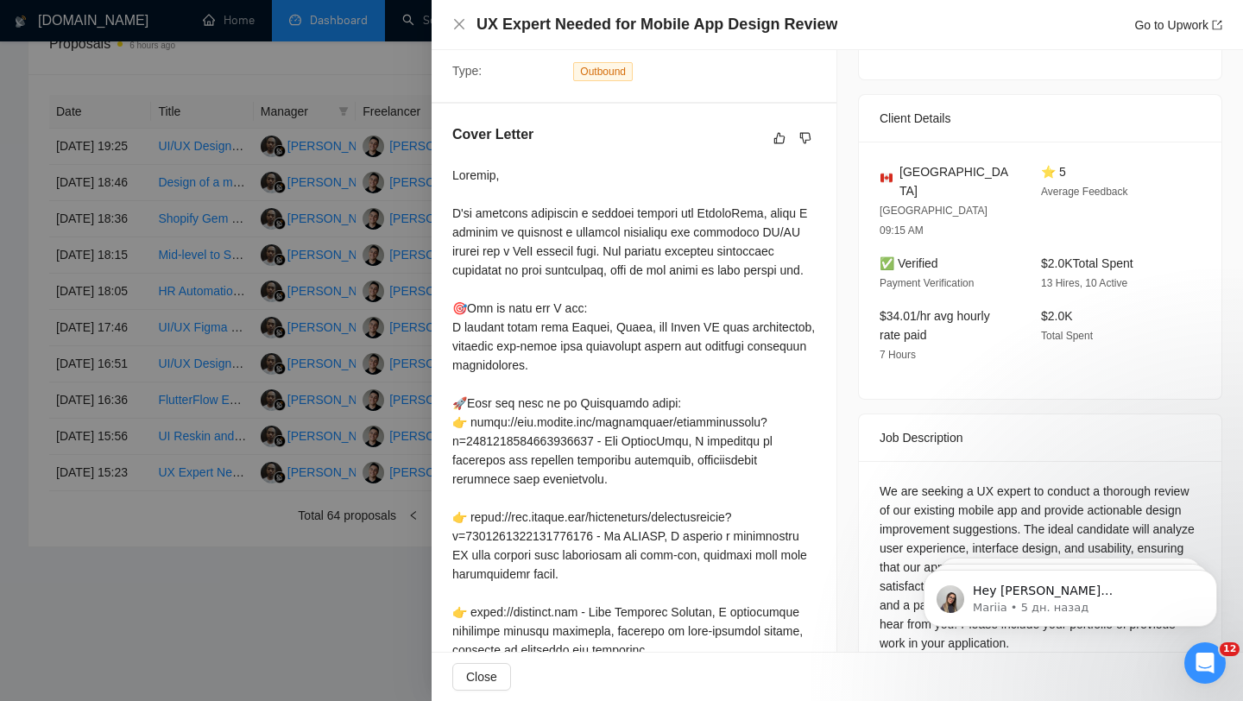
click at [389, 403] on div at bounding box center [621, 350] width 1243 height 701
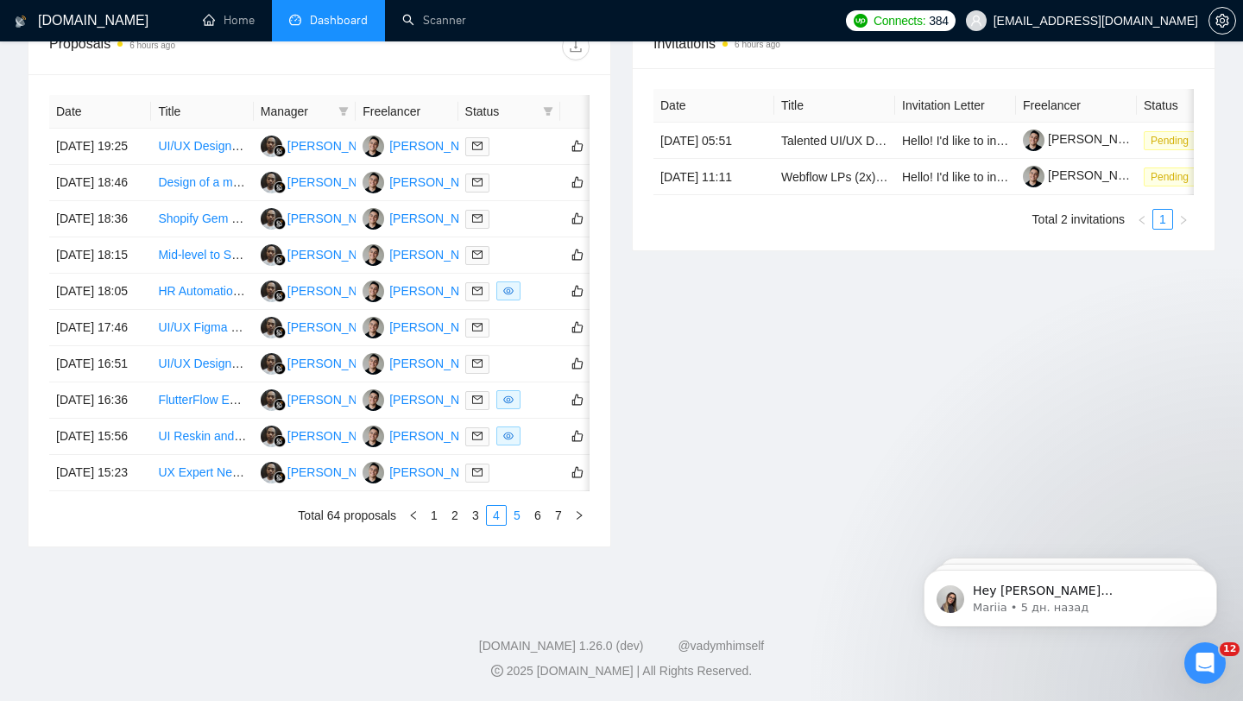
click at [520, 525] on link "5" at bounding box center [516, 515] width 19 height 19
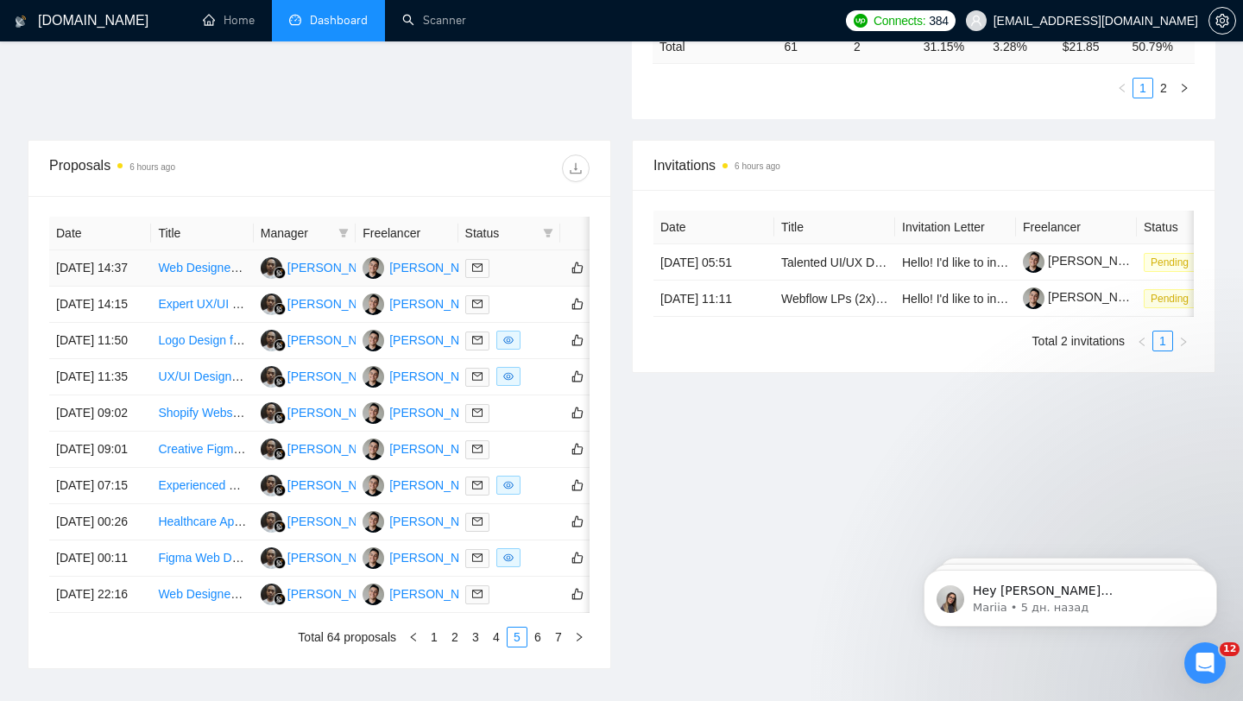
scroll to position [564, 0]
click at [514, 270] on div at bounding box center [509, 269] width 88 height 20
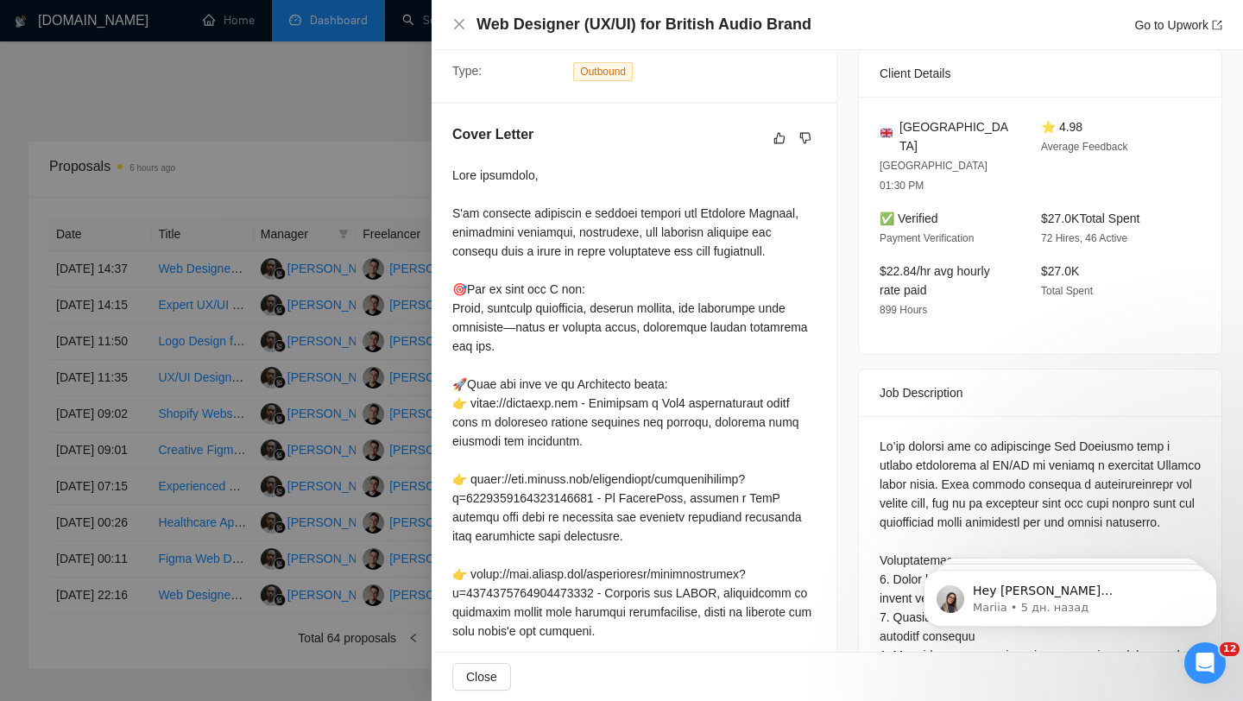
click at [387, 317] on div at bounding box center [621, 350] width 1243 height 701
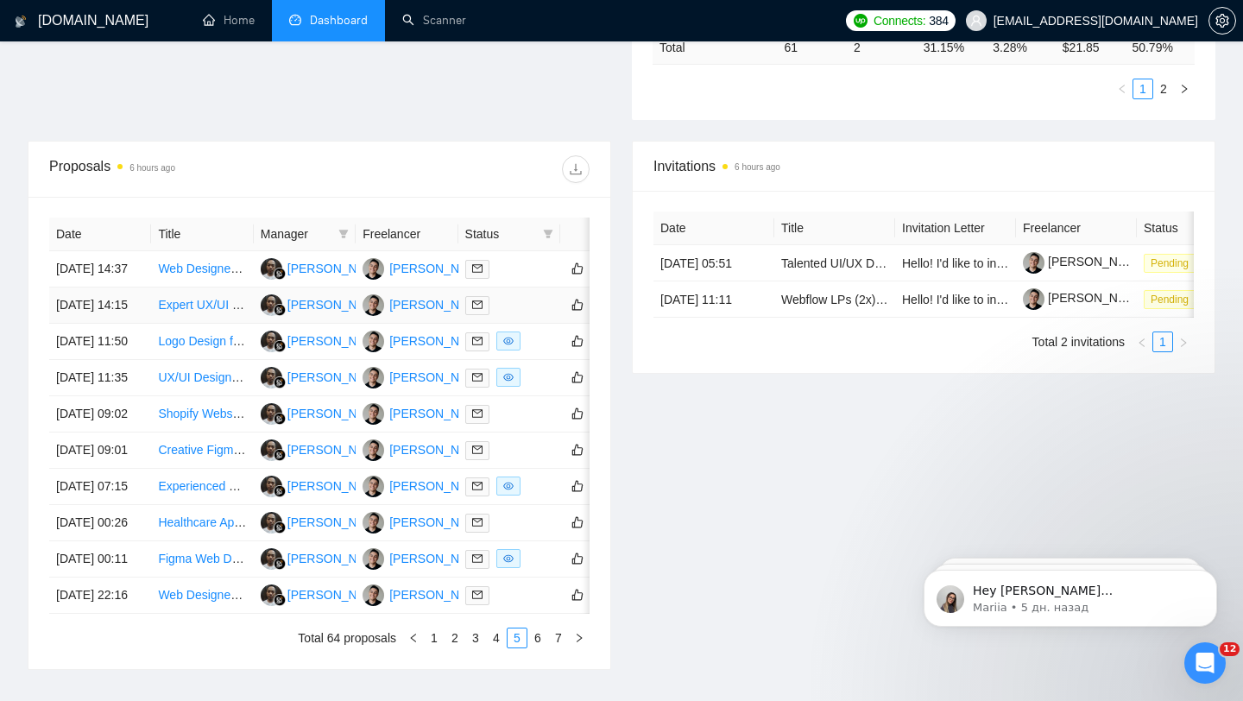
click at [529, 315] on div at bounding box center [509, 305] width 88 height 20
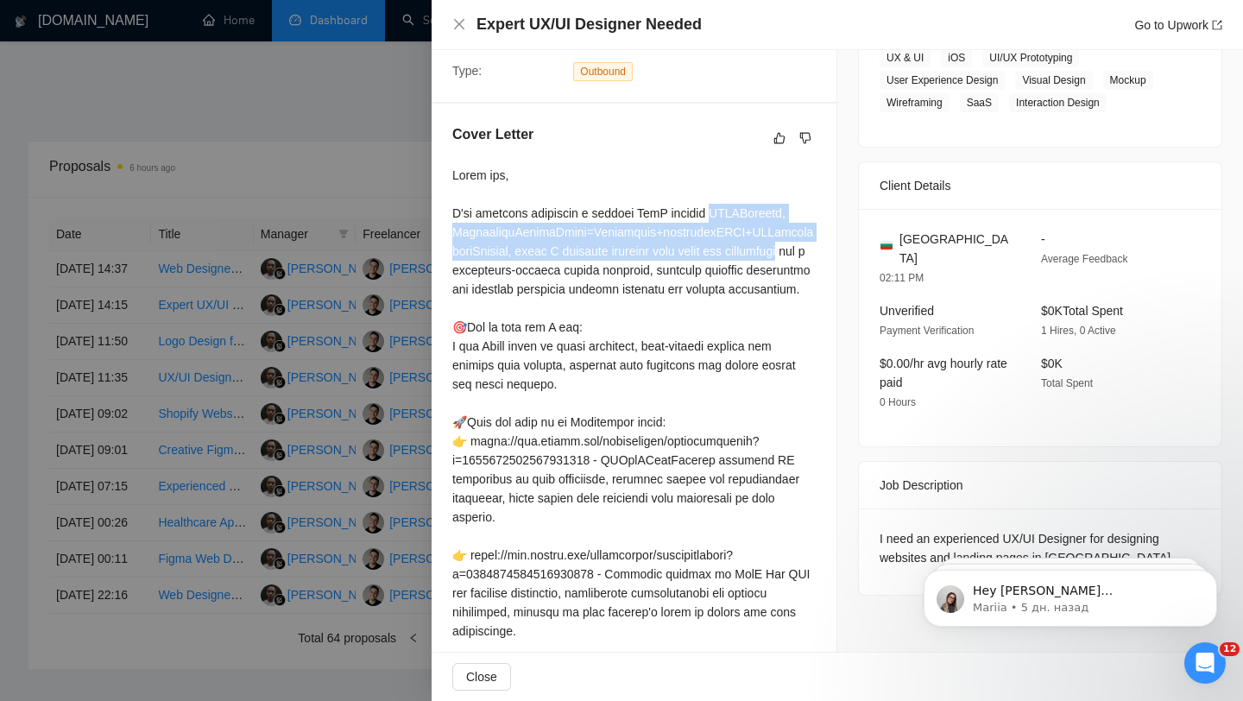
drag, startPoint x: 708, startPoint y: 211, endPoint x: 819, endPoint y: 252, distance: 118.5
click at [819, 252] on div "Cover Letter" at bounding box center [634, 519] width 405 height 830
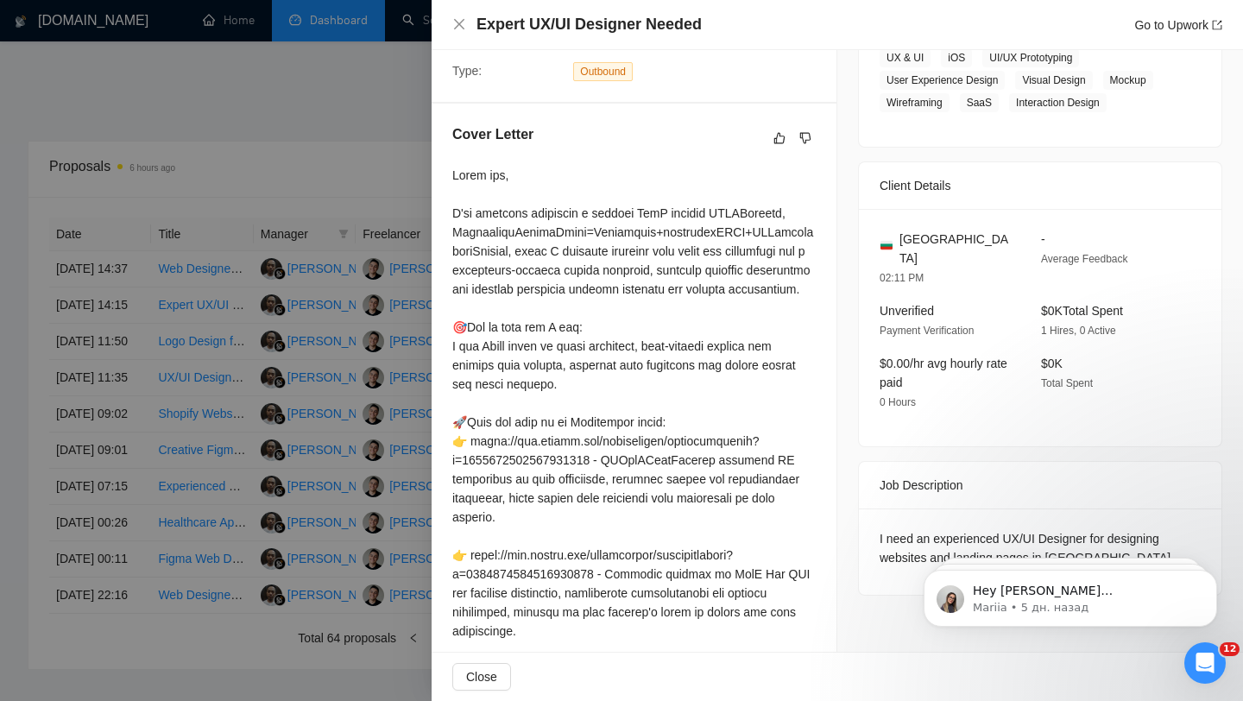
click at [296, 471] on div at bounding box center [621, 350] width 1243 height 701
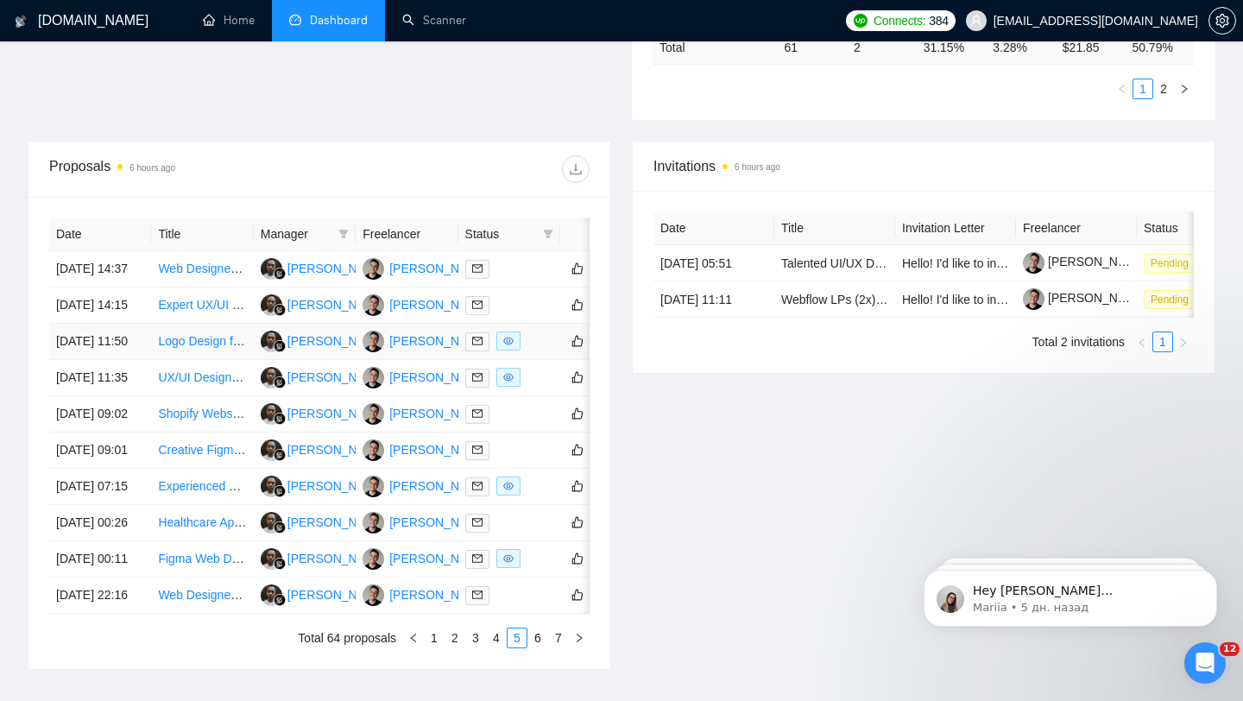
click at [546, 360] on td at bounding box center [509, 342] width 102 height 36
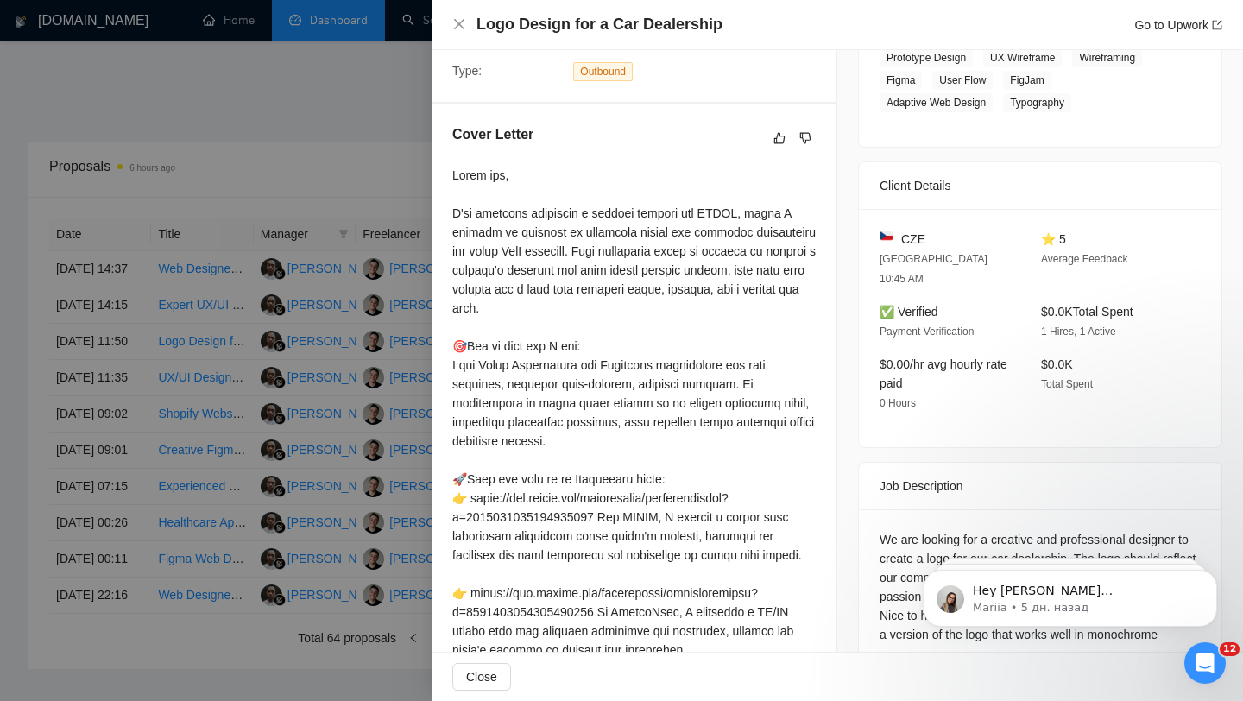
click at [396, 335] on div at bounding box center [621, 350] width 1243 height 701
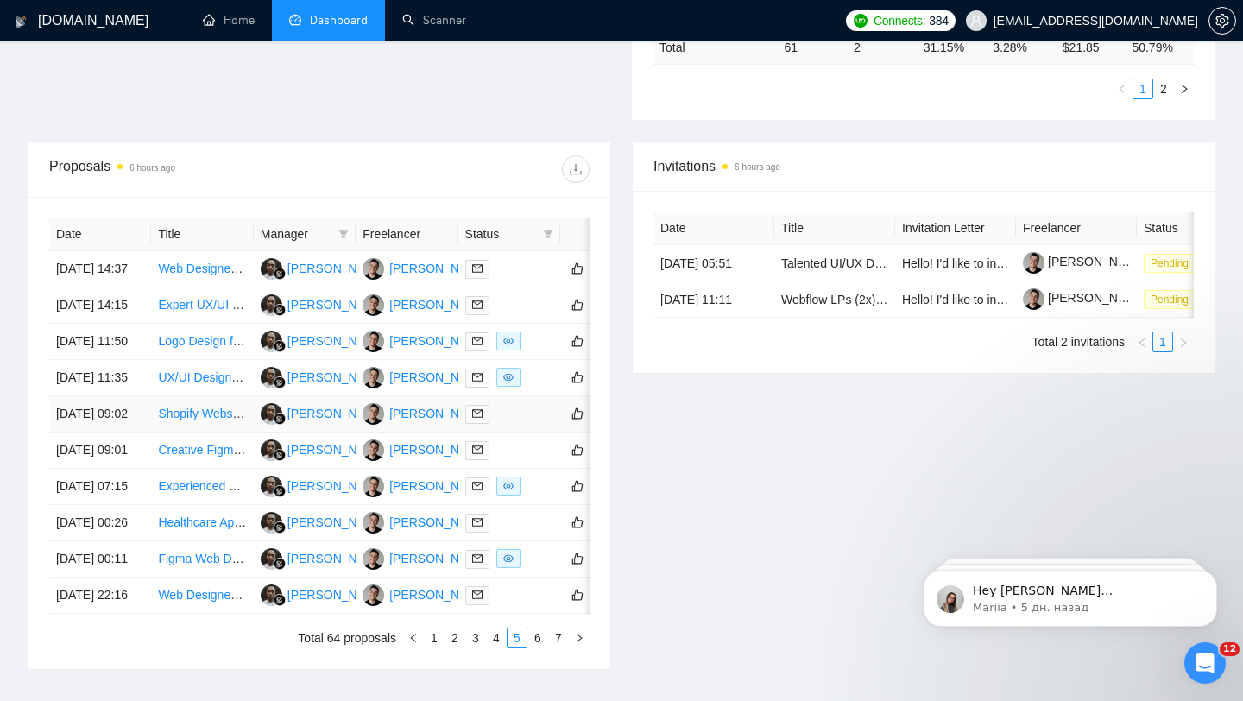
click at [521, 432] on td at bounding box center [509, 414] width 102 height 36
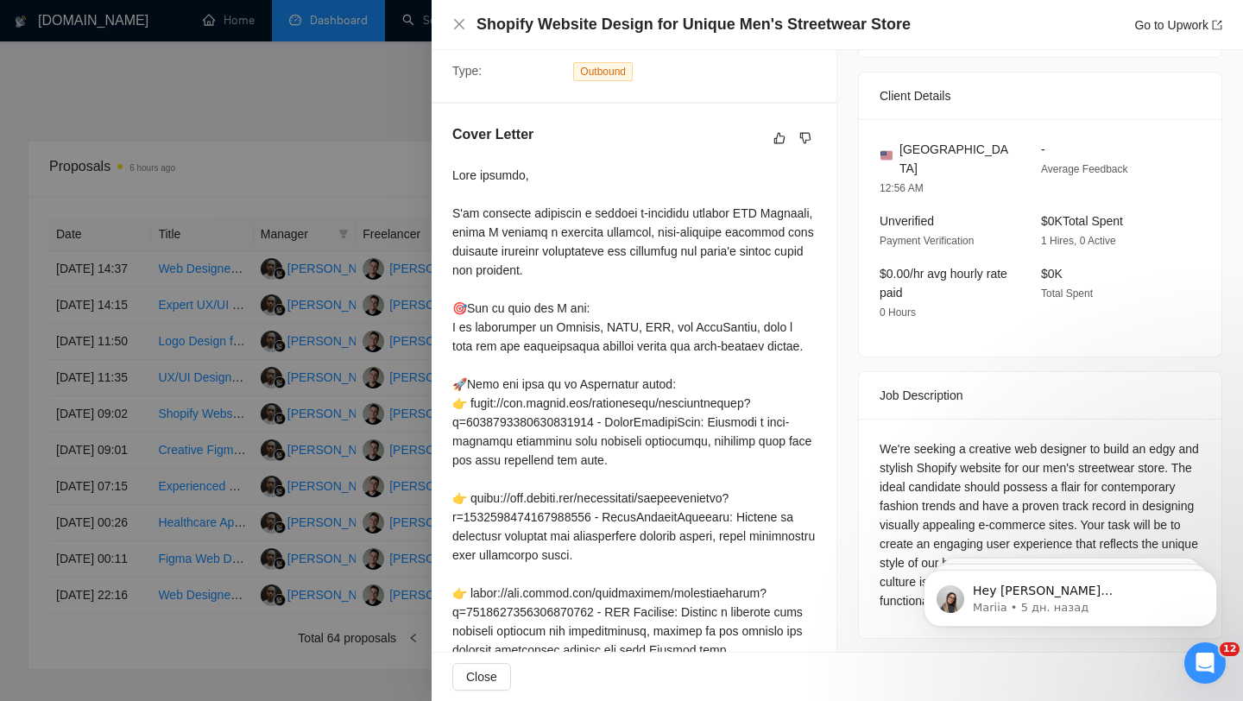
click at [397, 428] on div at bounding box center [621, 350] width 1243 height 701
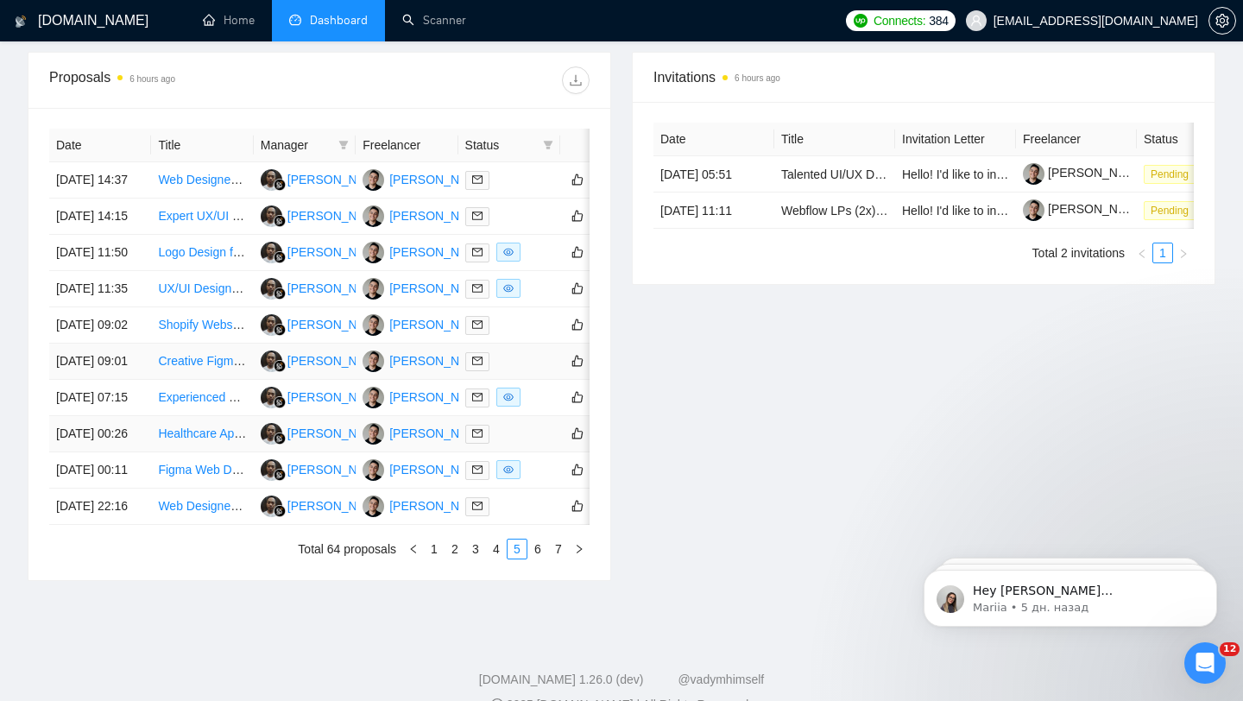
scroll to position [673, 0]
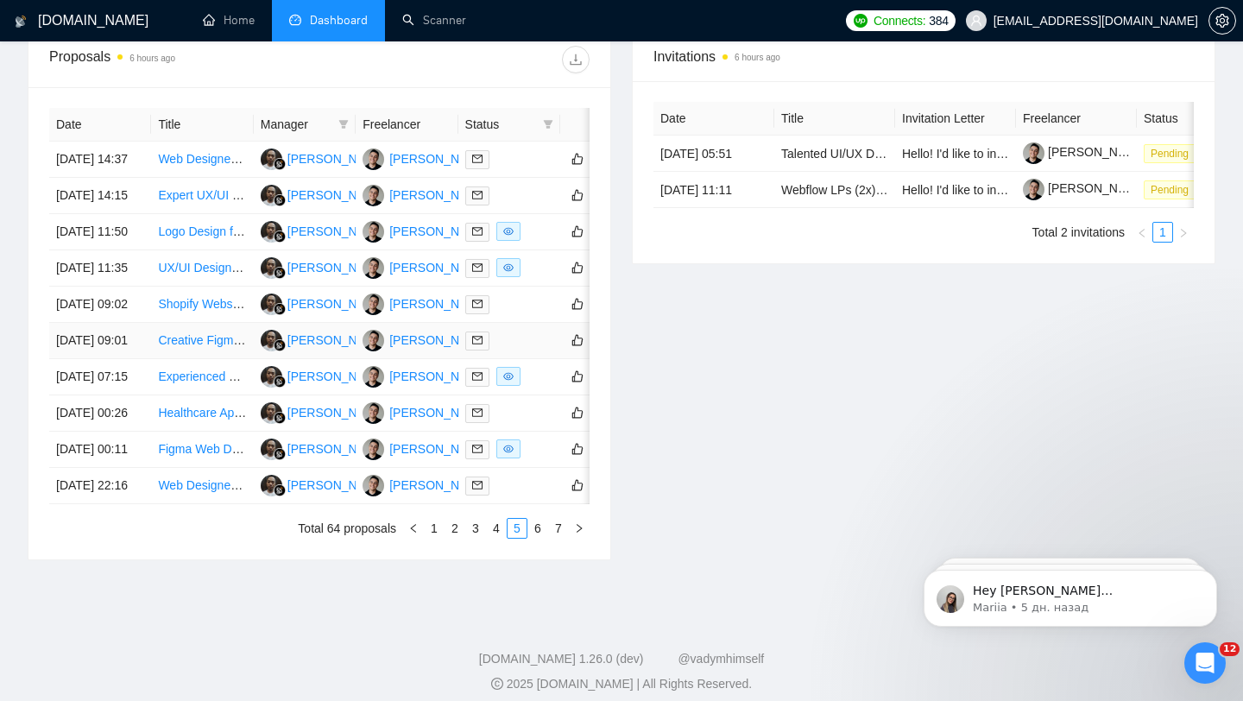
click at [528, 359] on td at bounding box center [509, 341] width 102 height 36
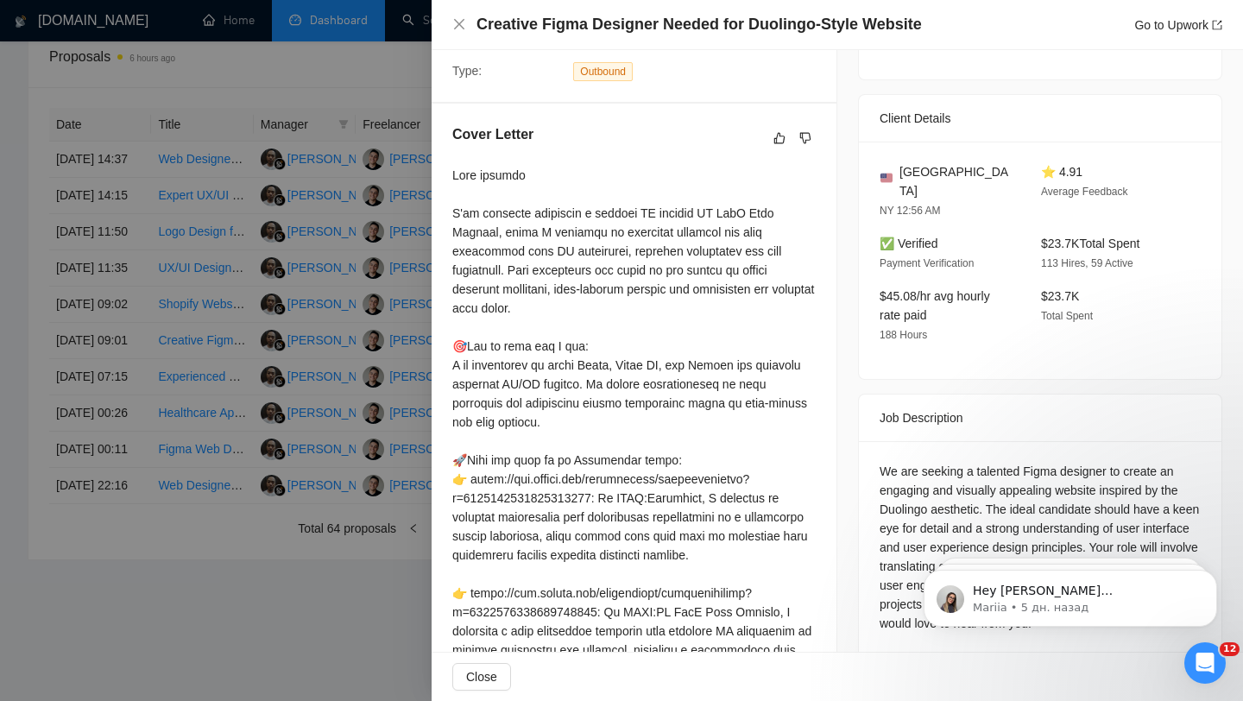
click at [376, 401] on div at bounding box center [621, 350] width 1243 height 701
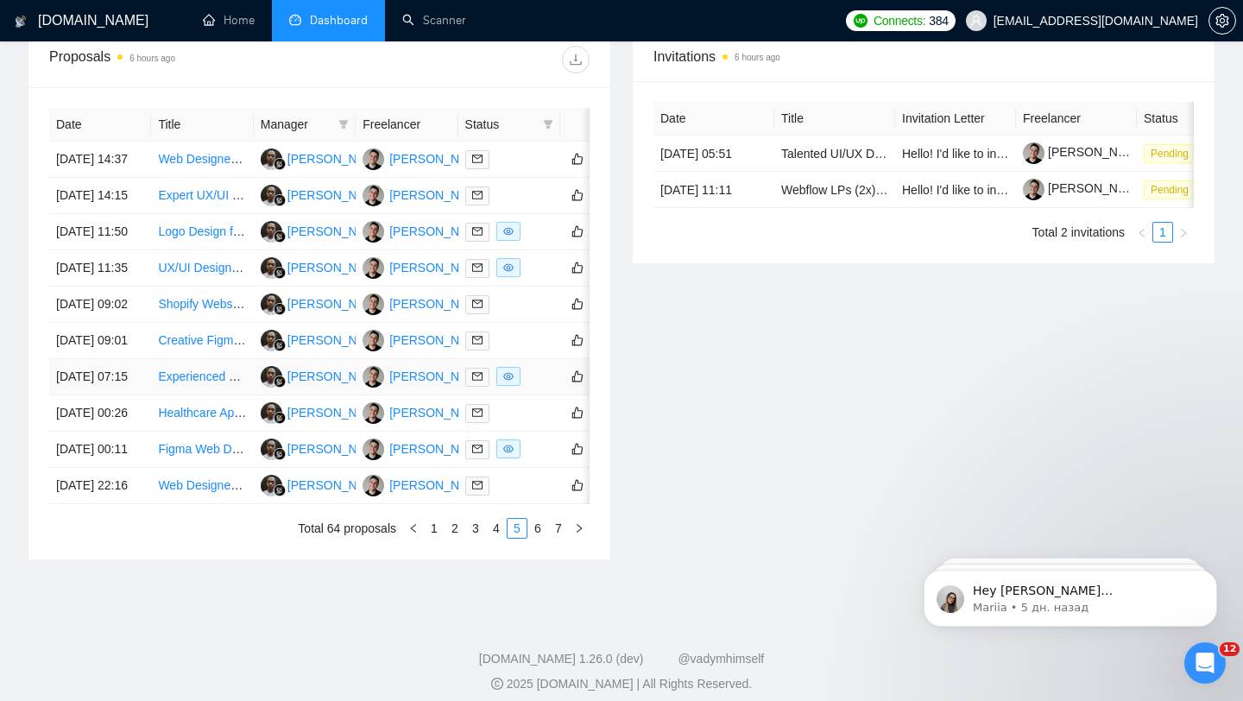
click at [557, 395] on td at bounding box center [509, 377] width 102 height 36
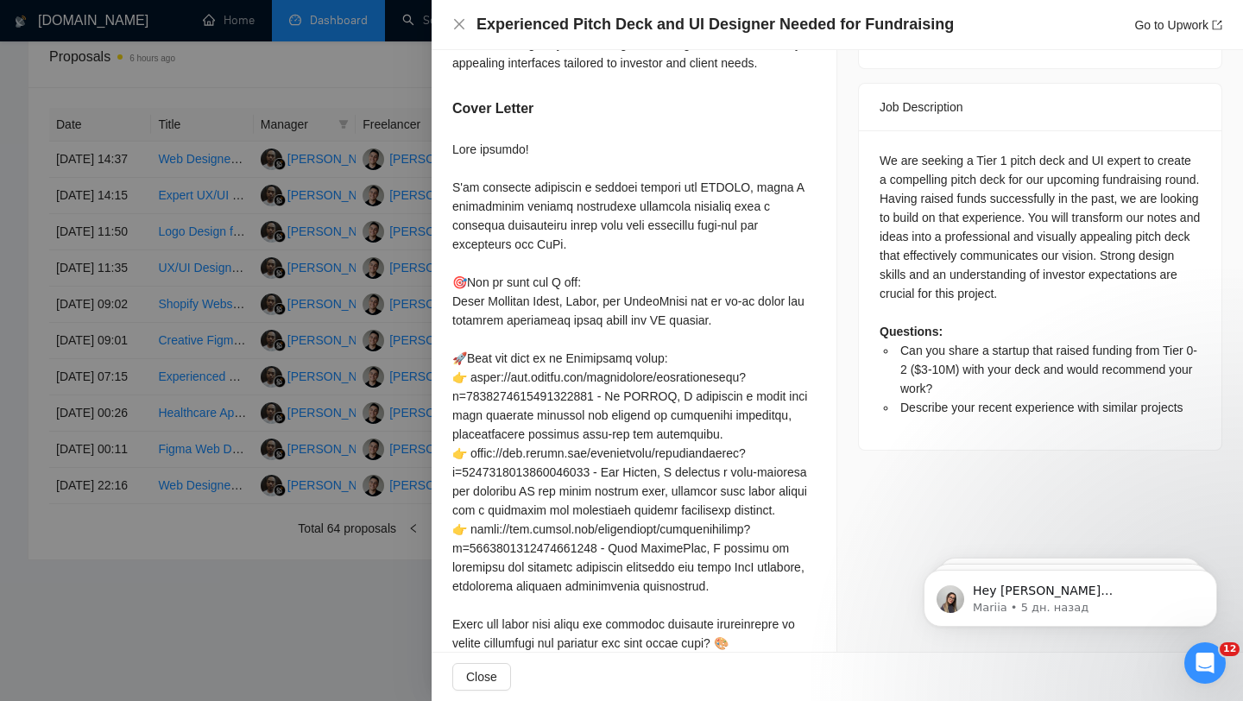
scroll to position [843, 0]
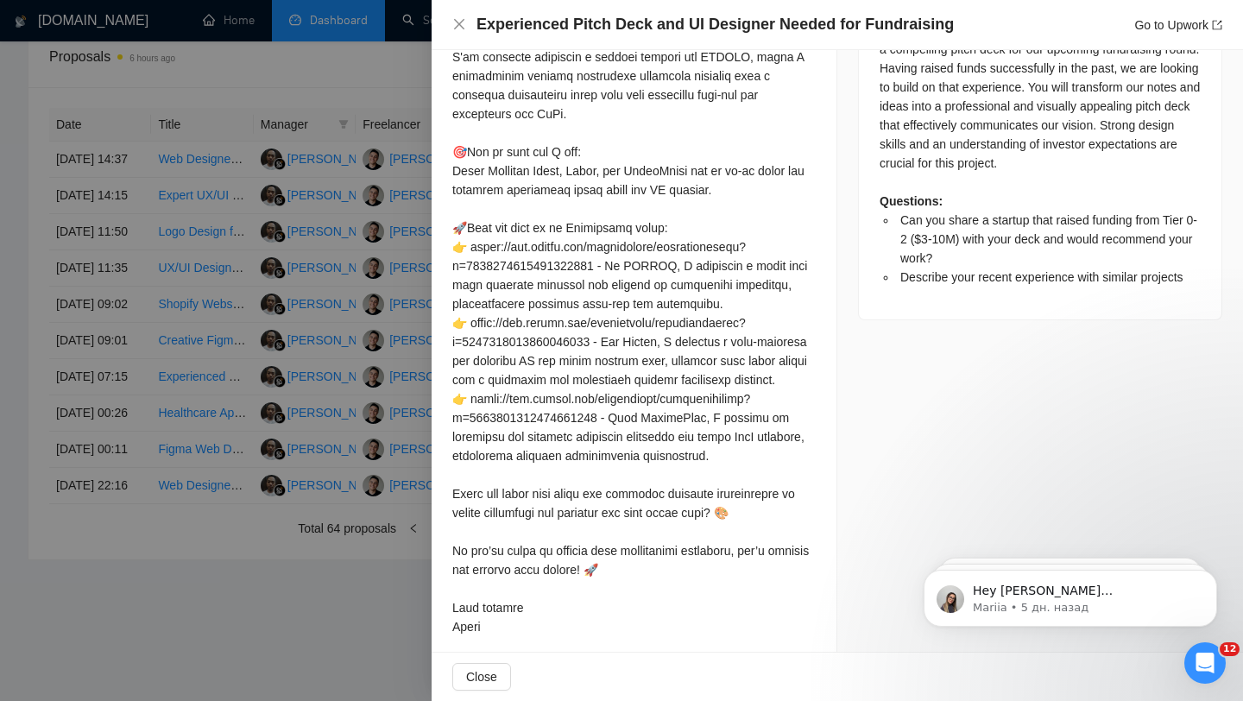
click at [406, 374] on div at bounding box center [621, 350] width 1243 height 701
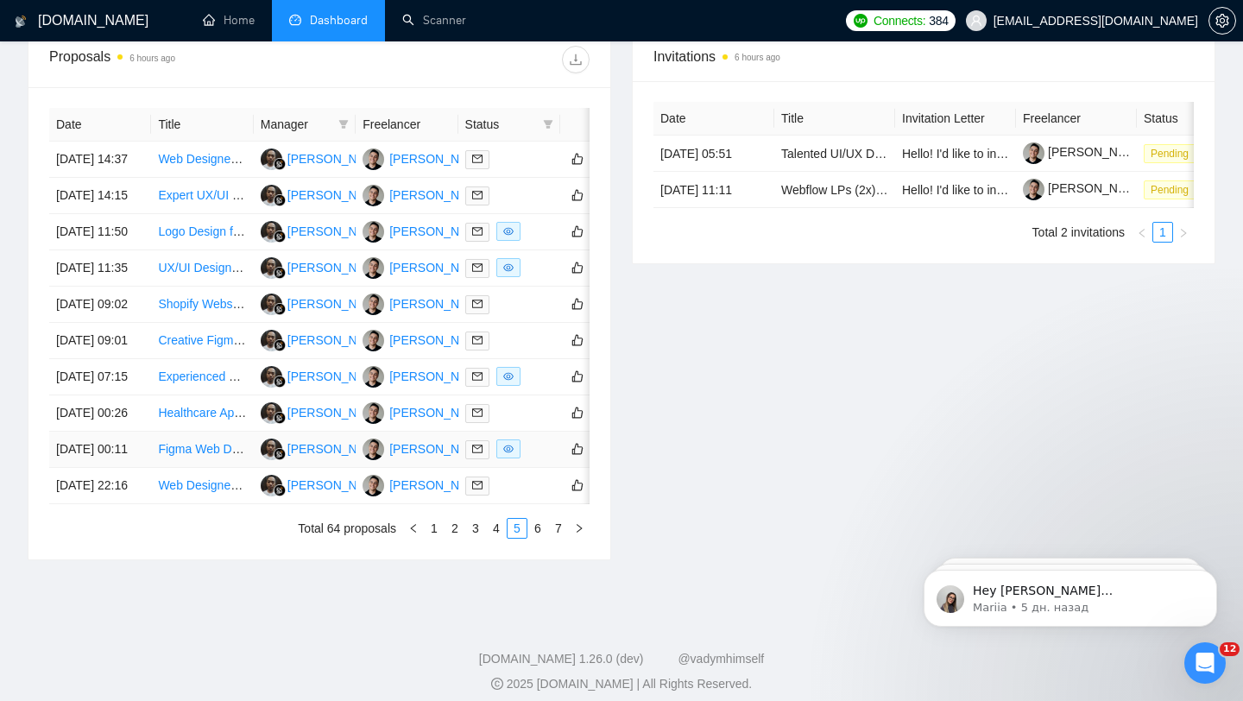
click at [537, 459] on div at bounding box center [509, 449] width 88 height 20
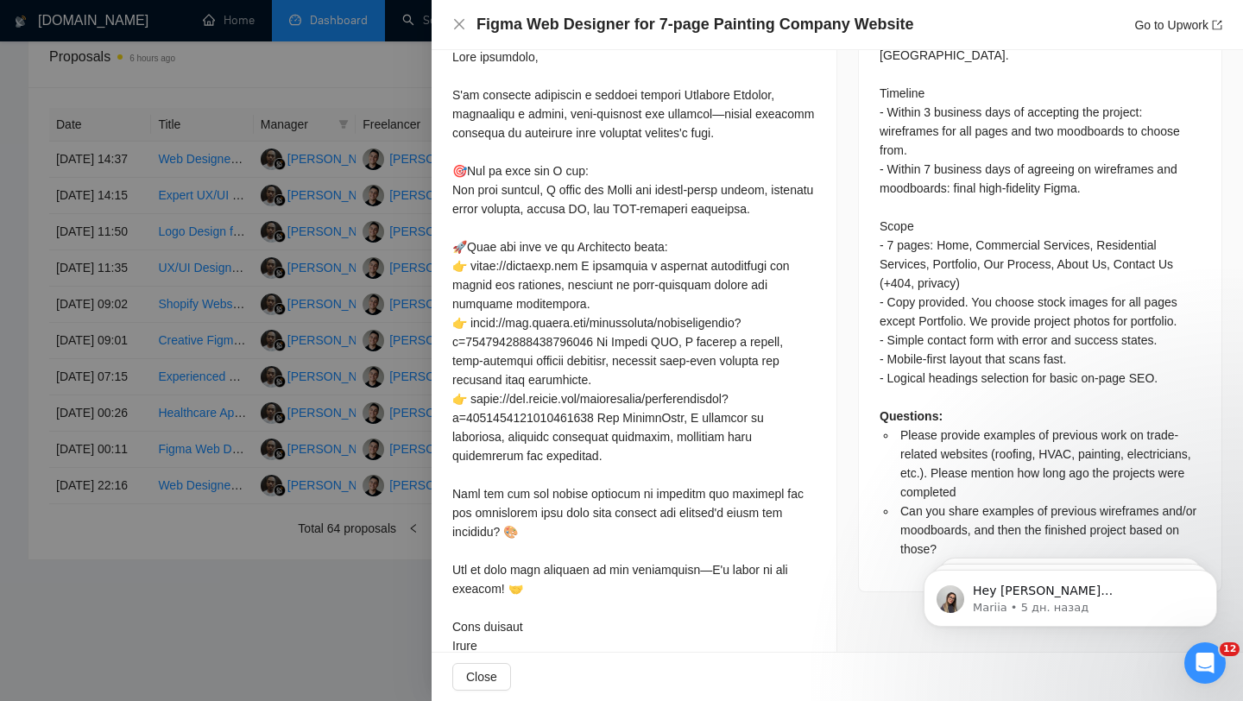
scroll to position [787, 0]
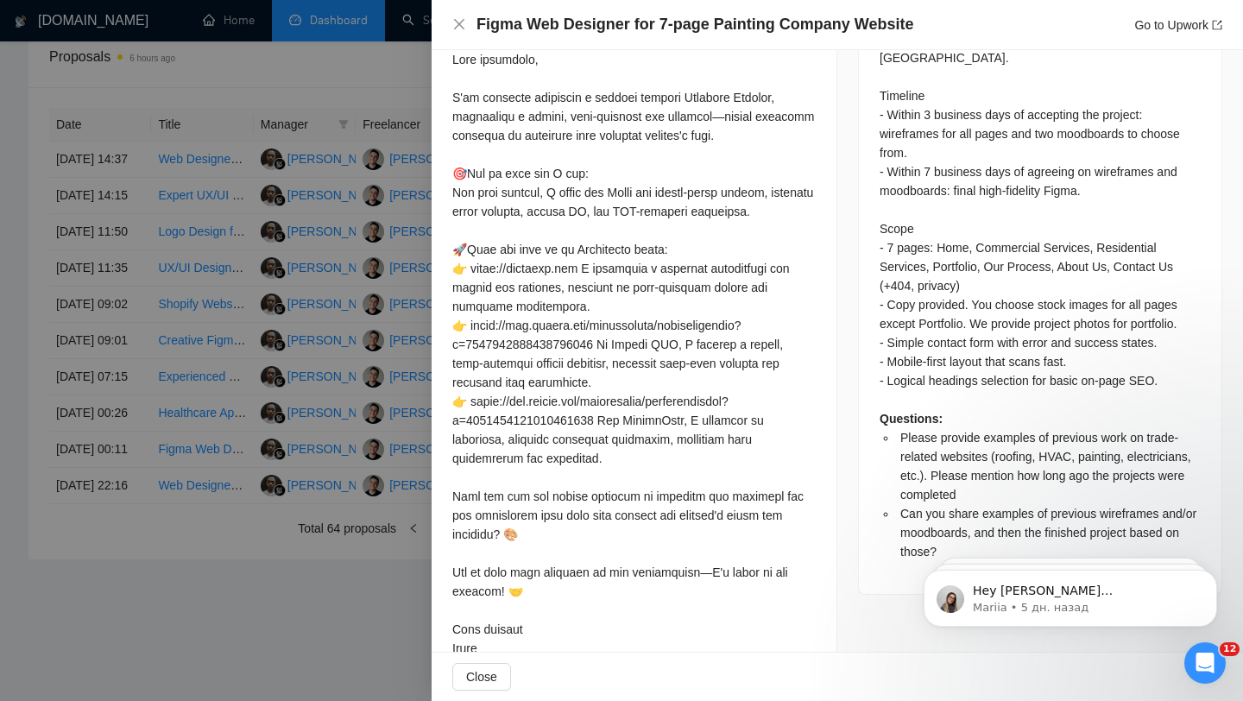
click at [355, 318] on div at bounding box center [621, 350] width 1243 height 701
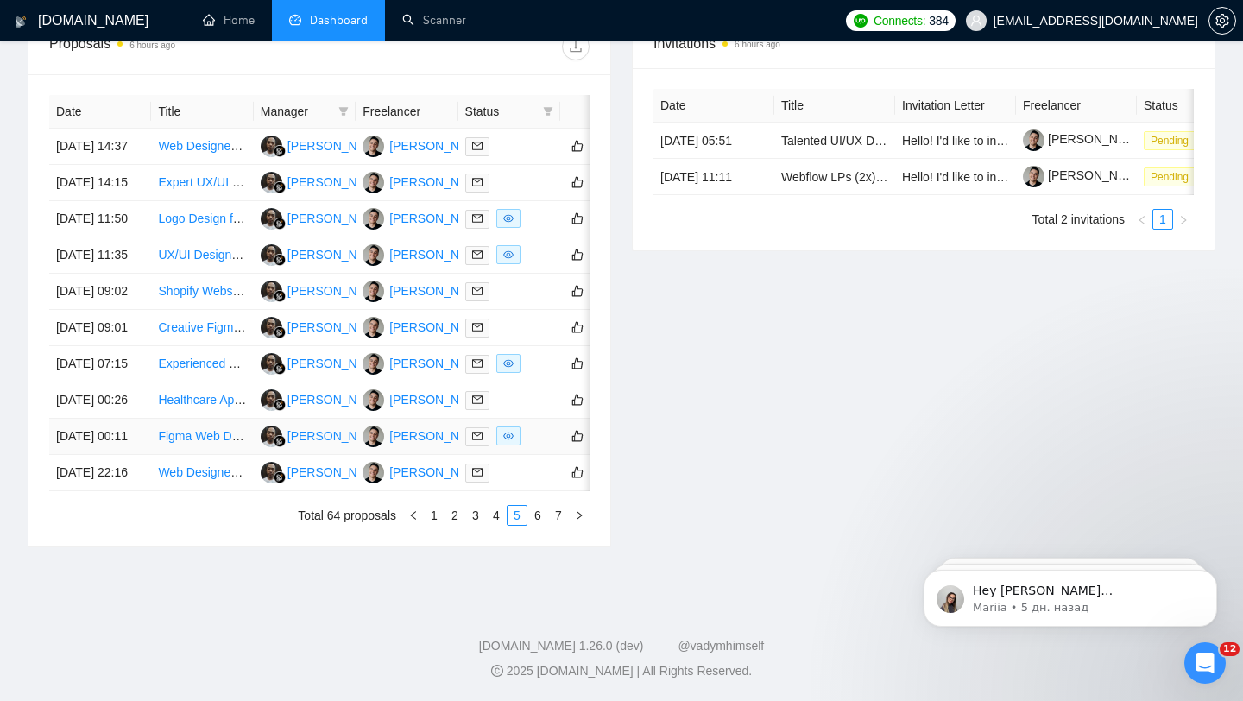
scroll to position [792, 0]
click at [520, 482] on div at bounding box center [509, 473] width 88 height 20
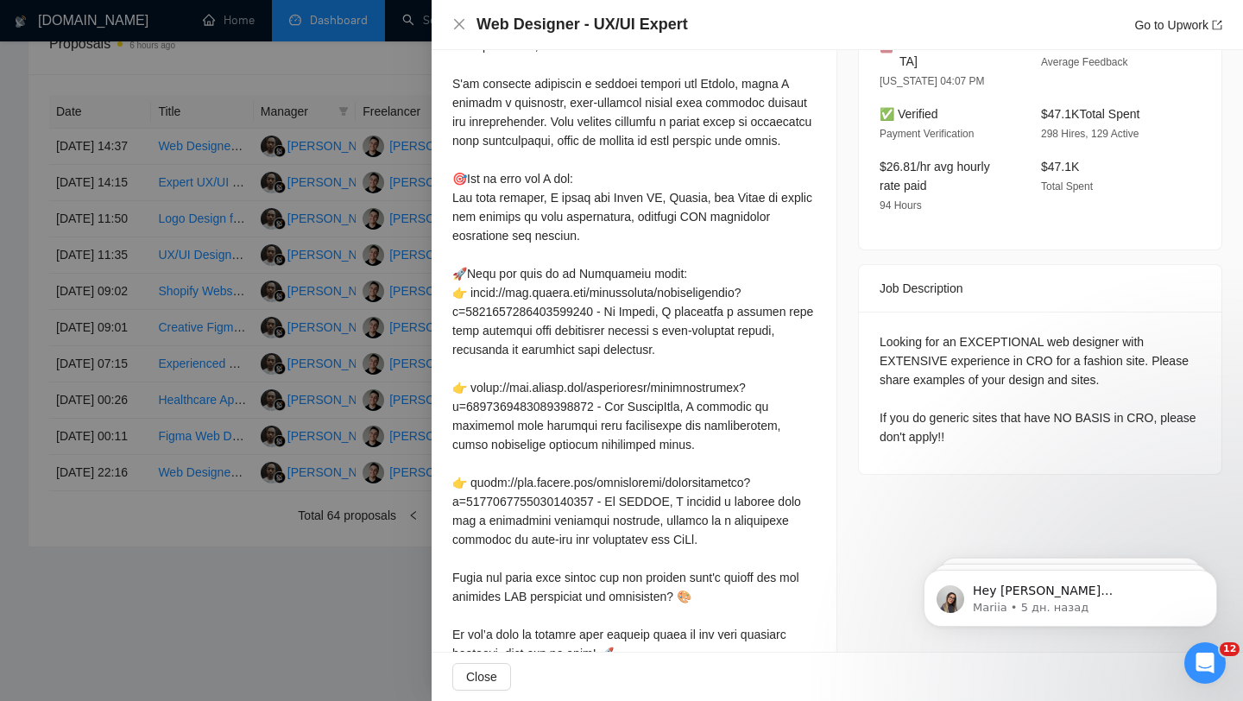
scroll to position [489, 0]
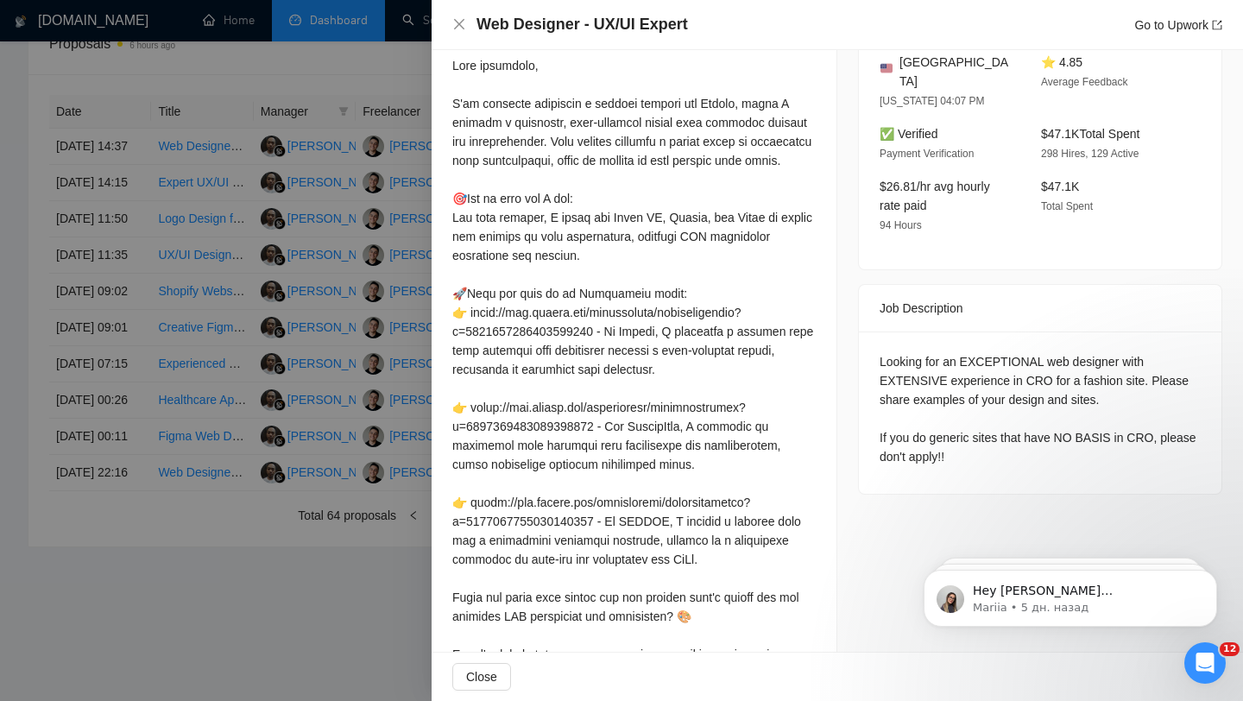
click at [361, 295] on div at bounding box center [621, 350] width 1243 height 701
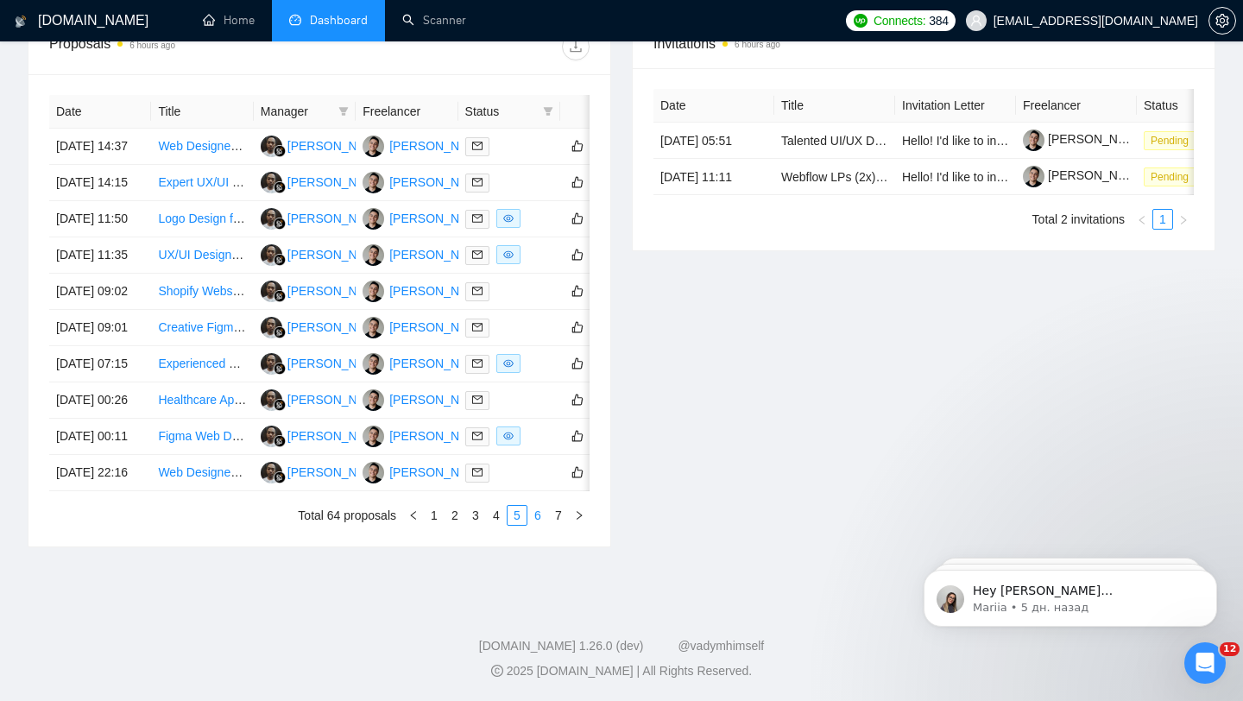
click at [539, 525] on link "6" at bounding box center [537, 515] width 19 height 19
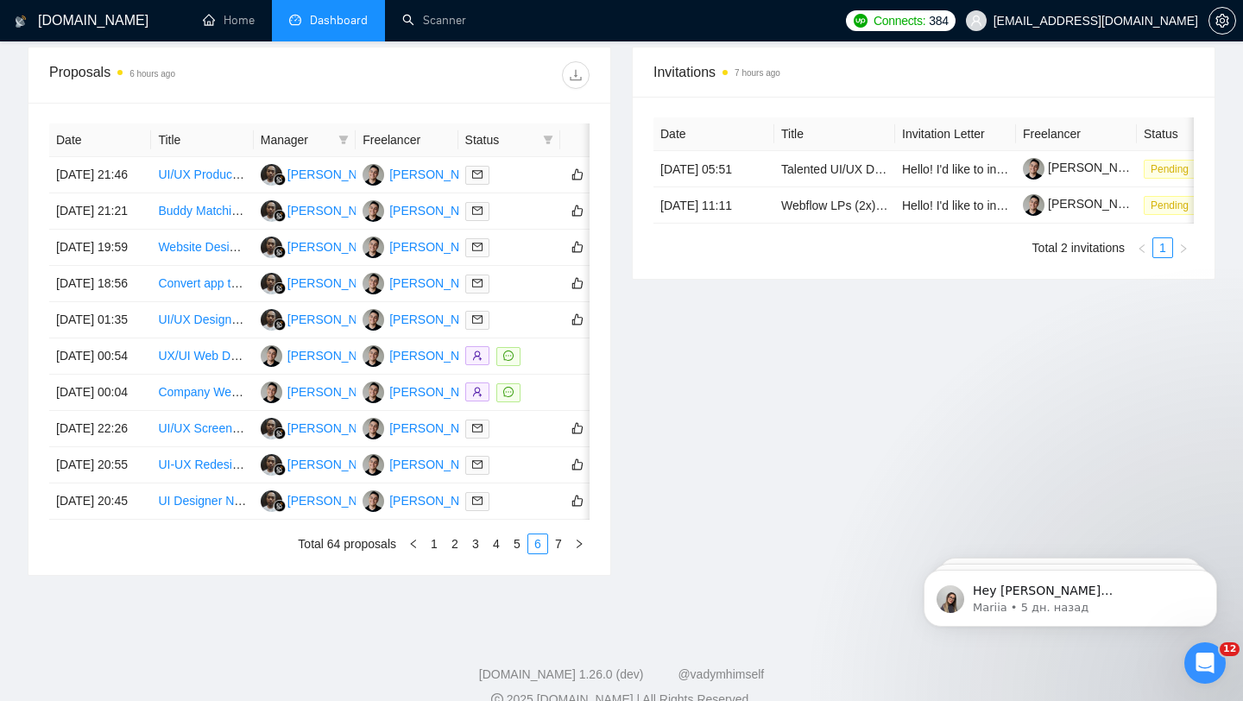
scroll to position [652, 0]
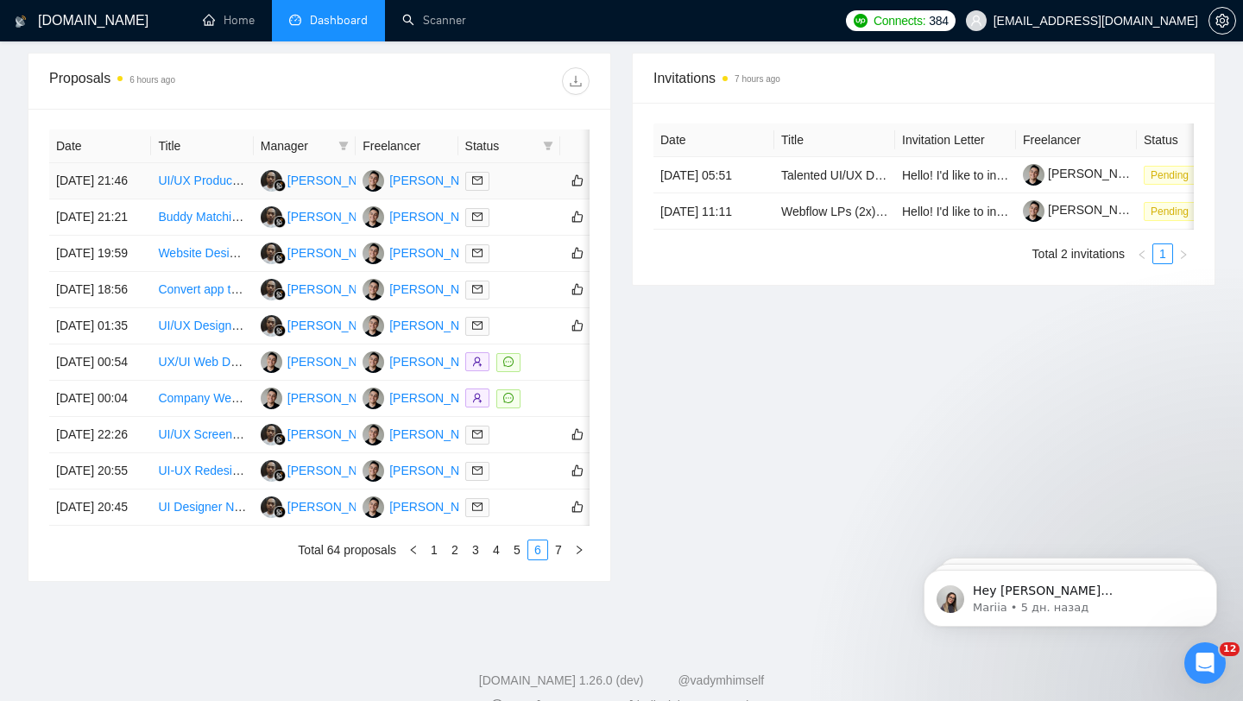
click at [509, 198] on td at bounding box center [509, 181] width 102 height 36
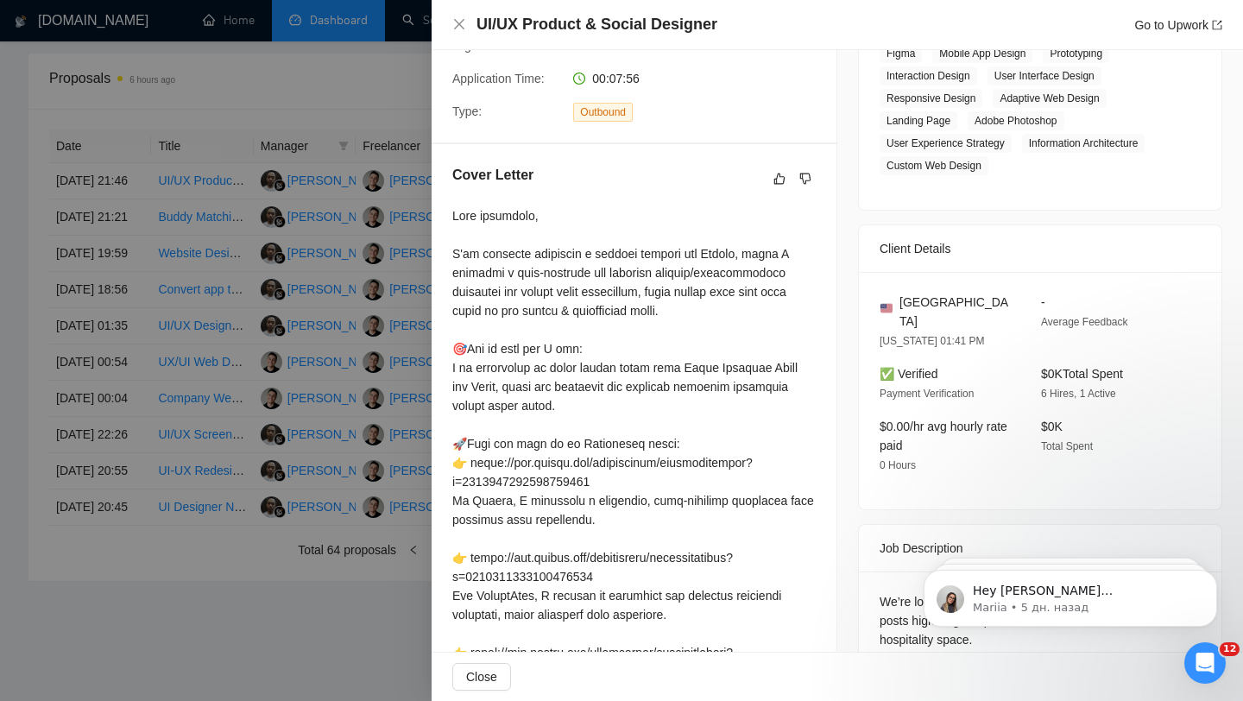
scroll to position [252, 0]
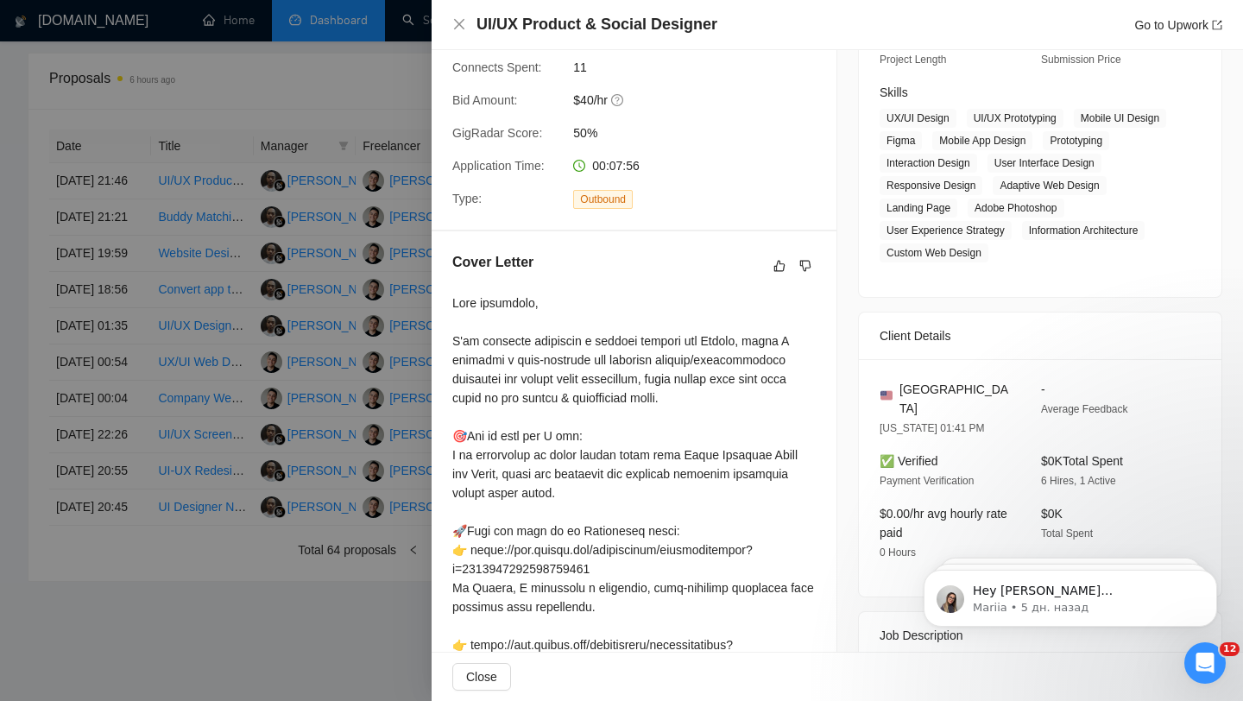
click at [351, 289] on div at bounding box center [621, 350] width 1243 height 701
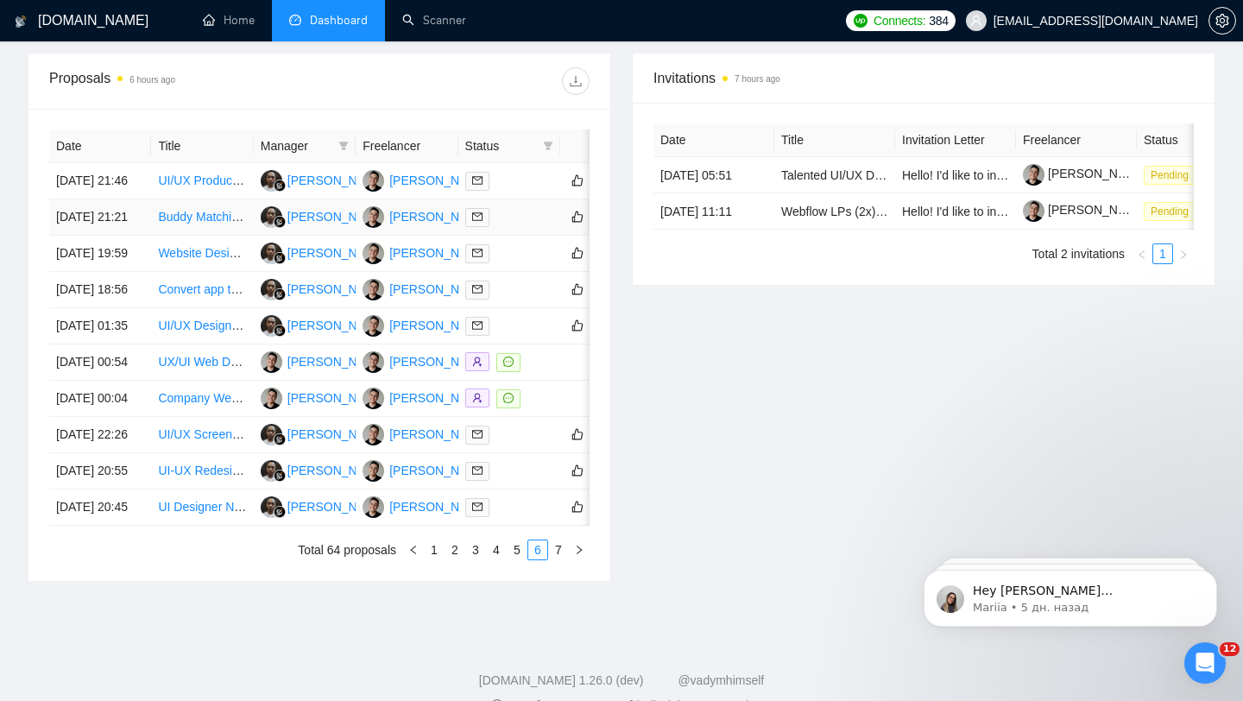
click at [551, 236] on td at bounding box center [509, 217] width 102 height 36
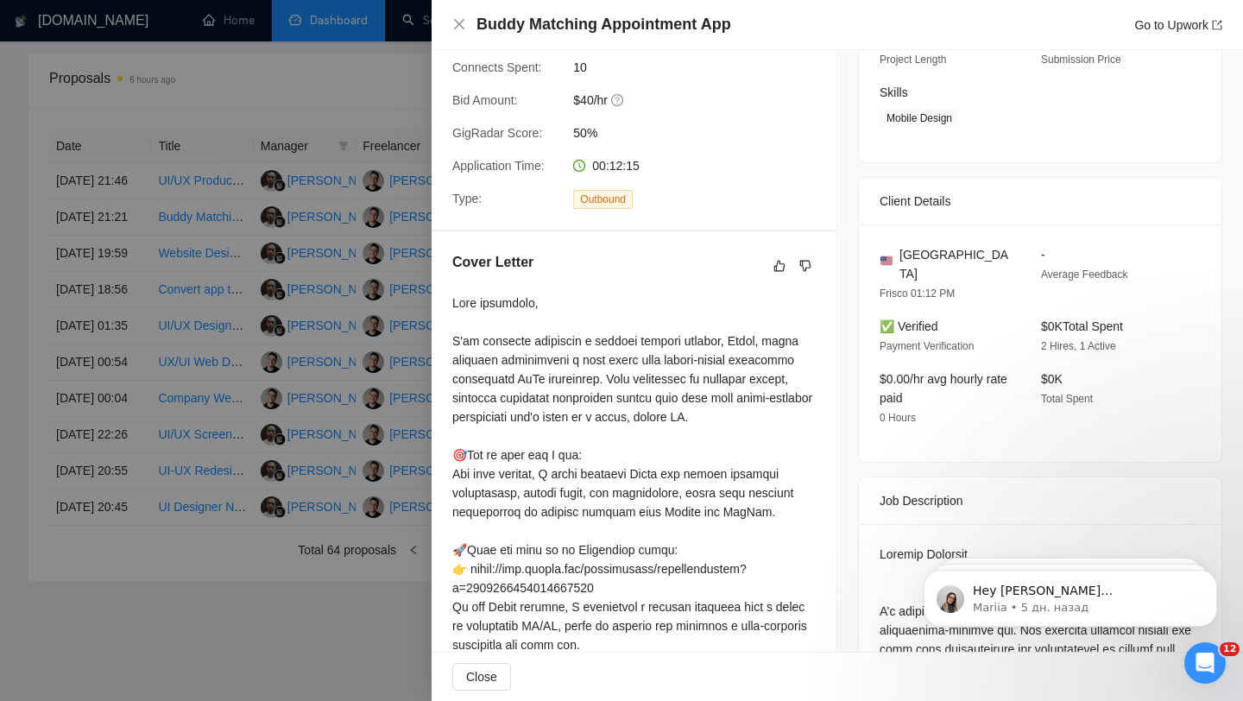
click at [347, 223] on div at bounding box center [621, 350] width 1243 height 701
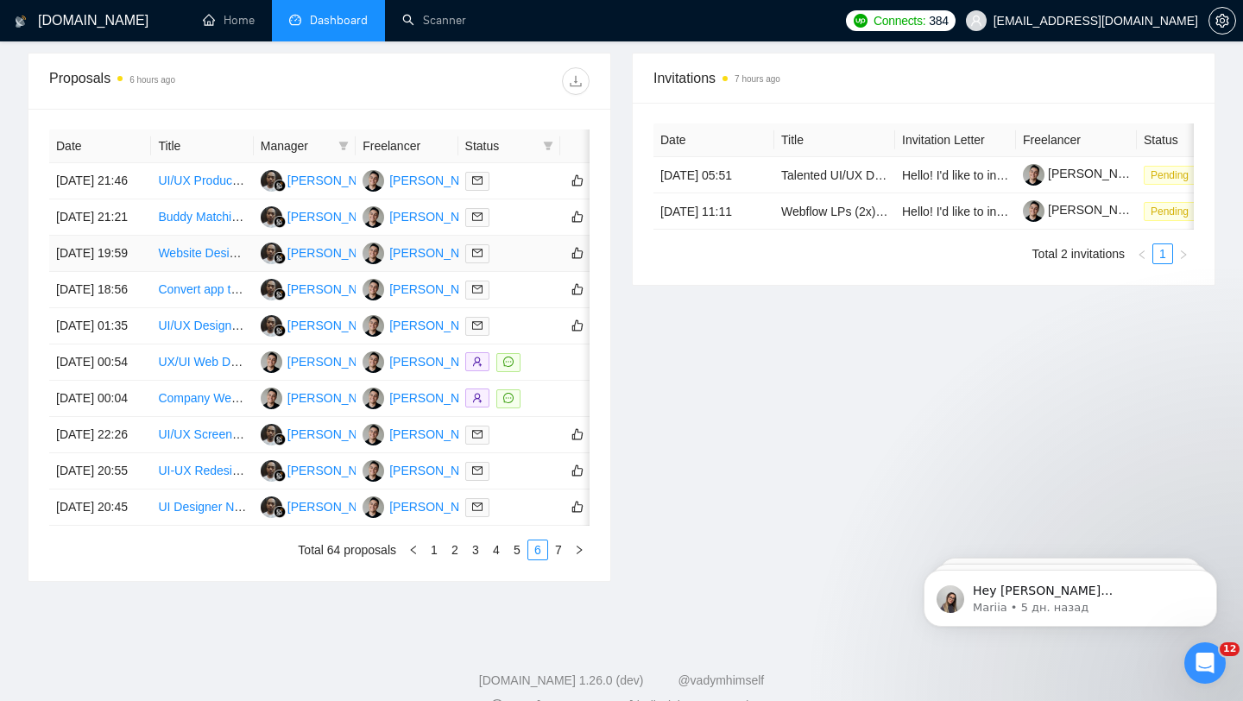
click at [527, 272] on td at bounding box center [509, 254] width 102 height 36
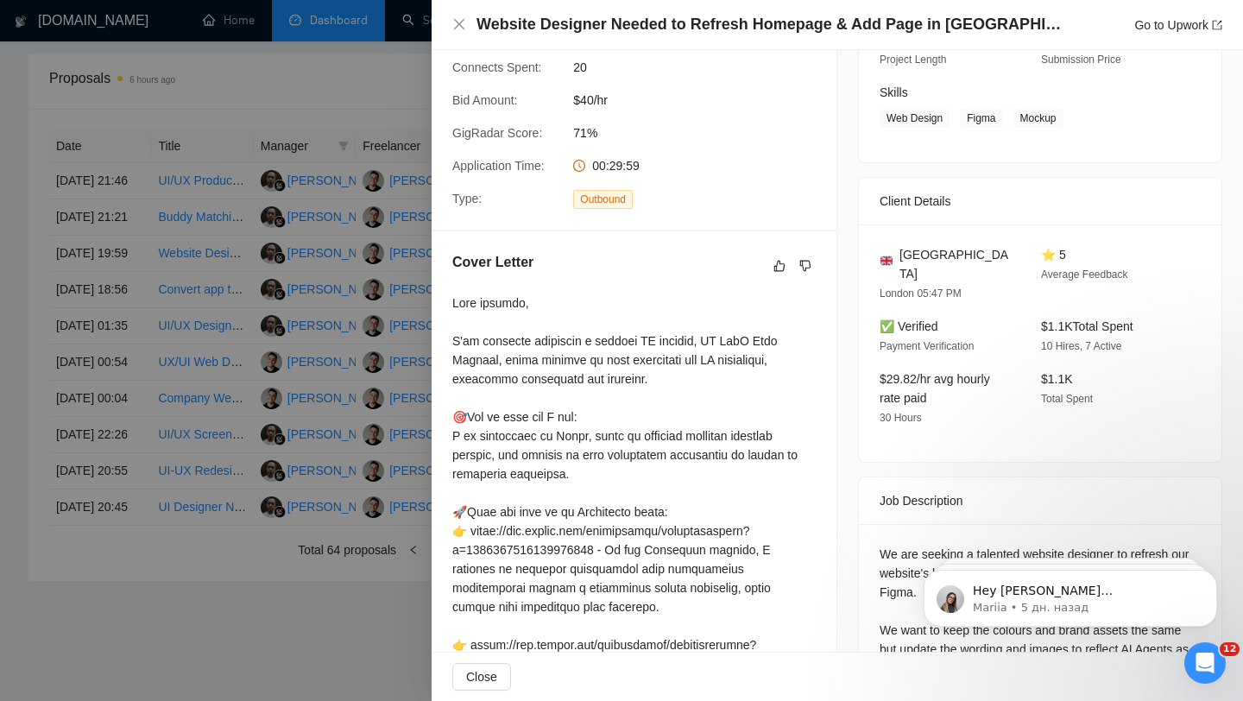
click at [348, 344] on div at bounding box center [621, 350] width 1243 height 701
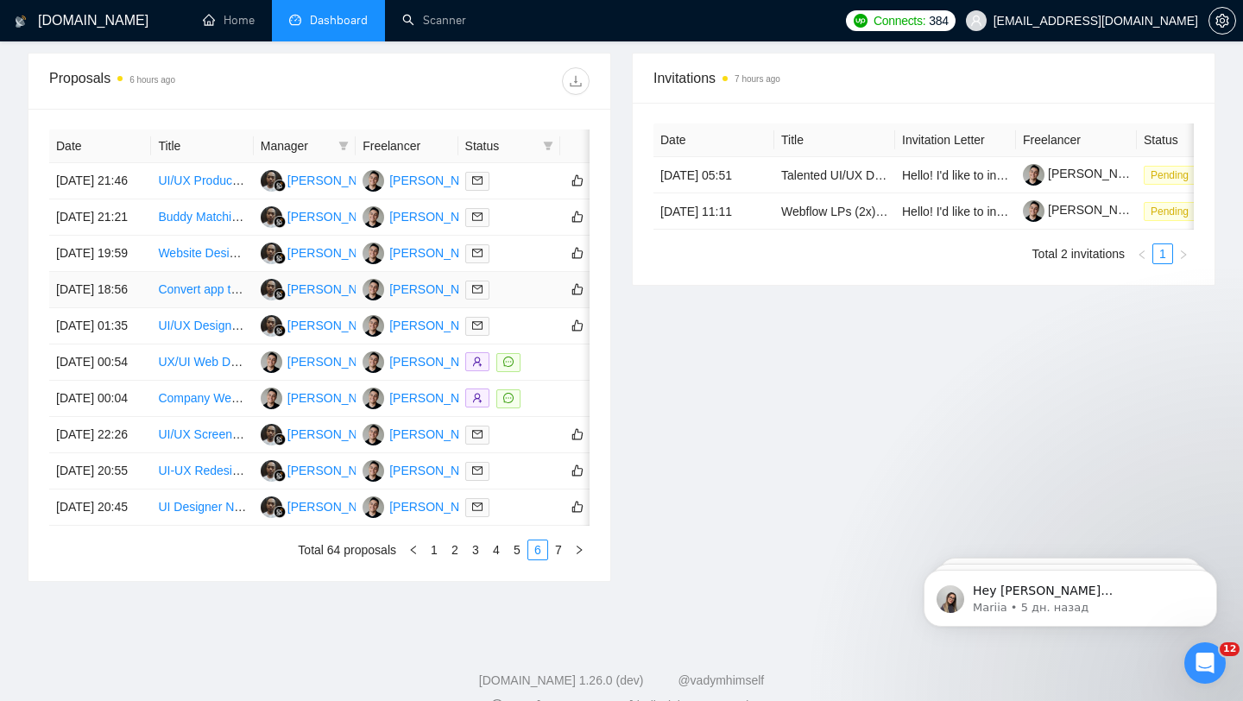
click at [507, 299] on div at bounding box center [509, 290] width 88 height 20
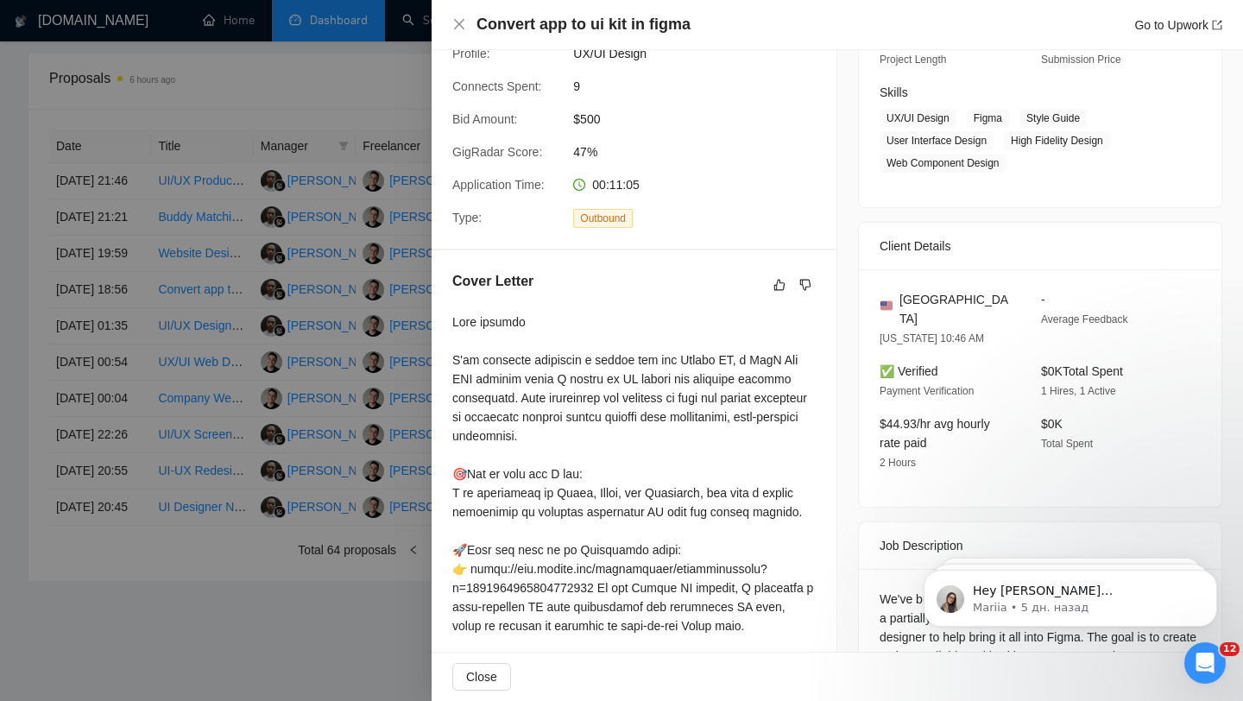
scroll to position [680, 0]
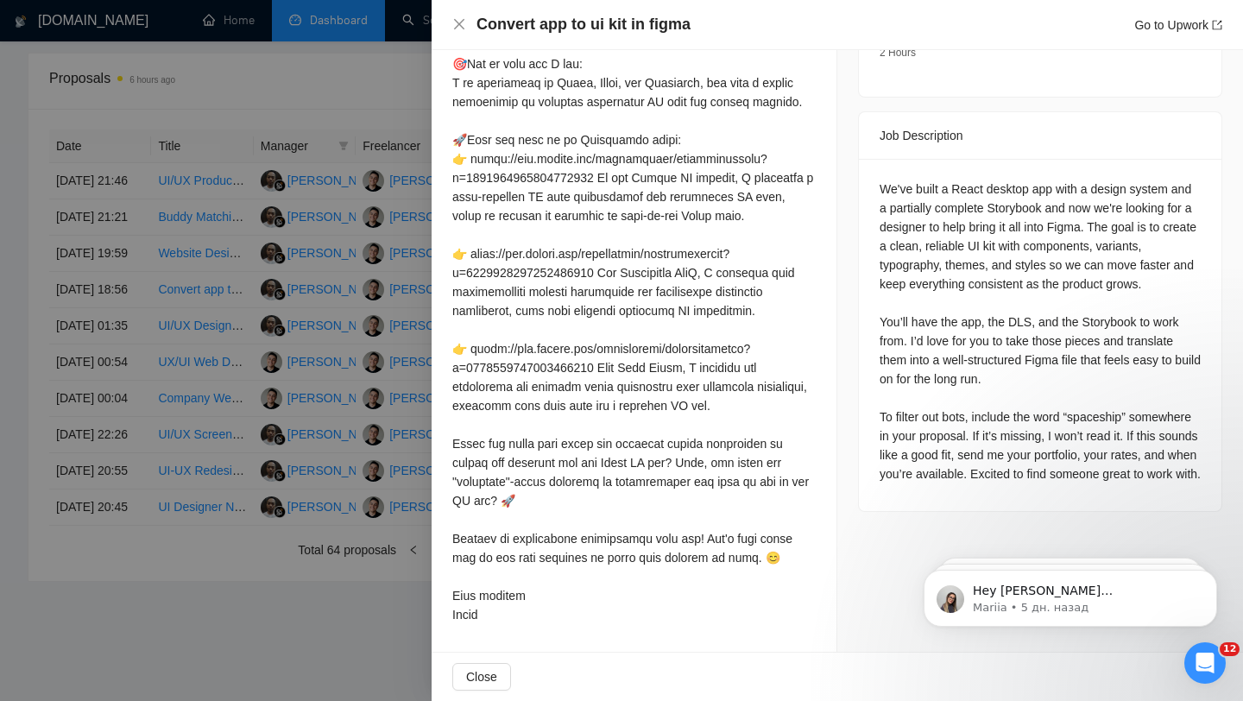
click at [259, 354] on div at bounding box center [621, 350] width 1243 height 701
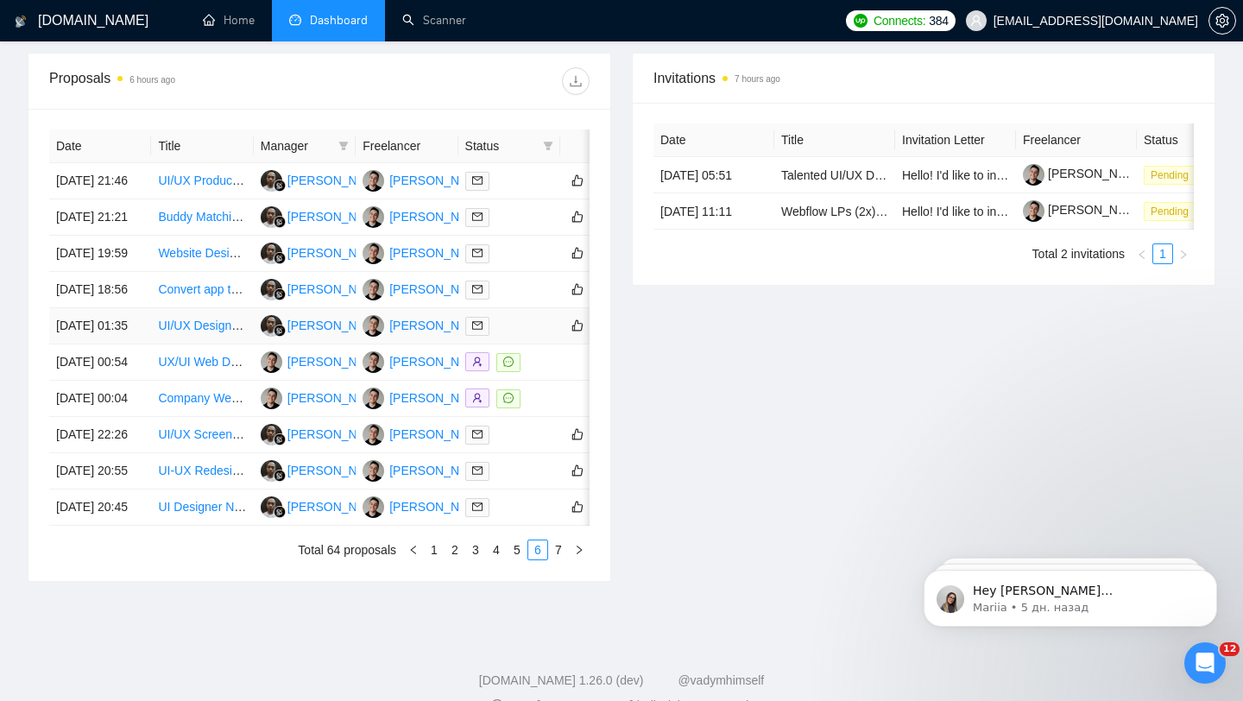
click at [520, 344] on td at bounding box center [509, 326] width 102 height 36
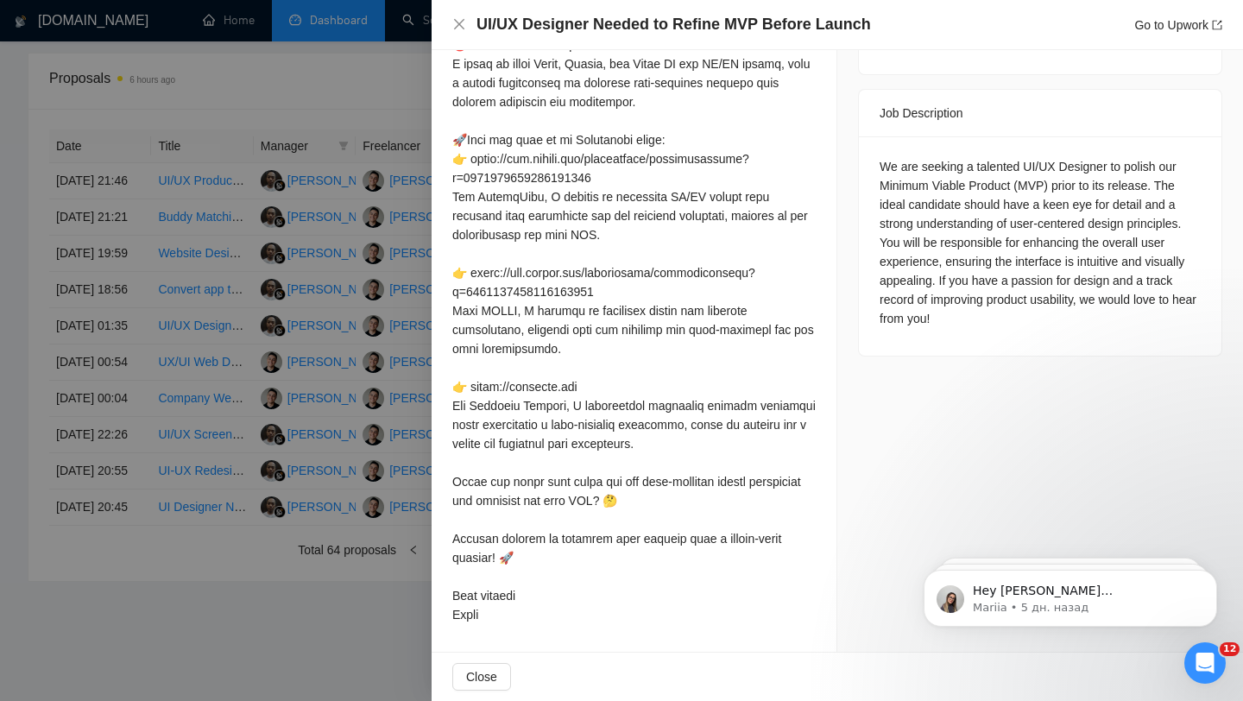
click at [353, 313] on div at bounding box center [621, 350] width 1243 height 701
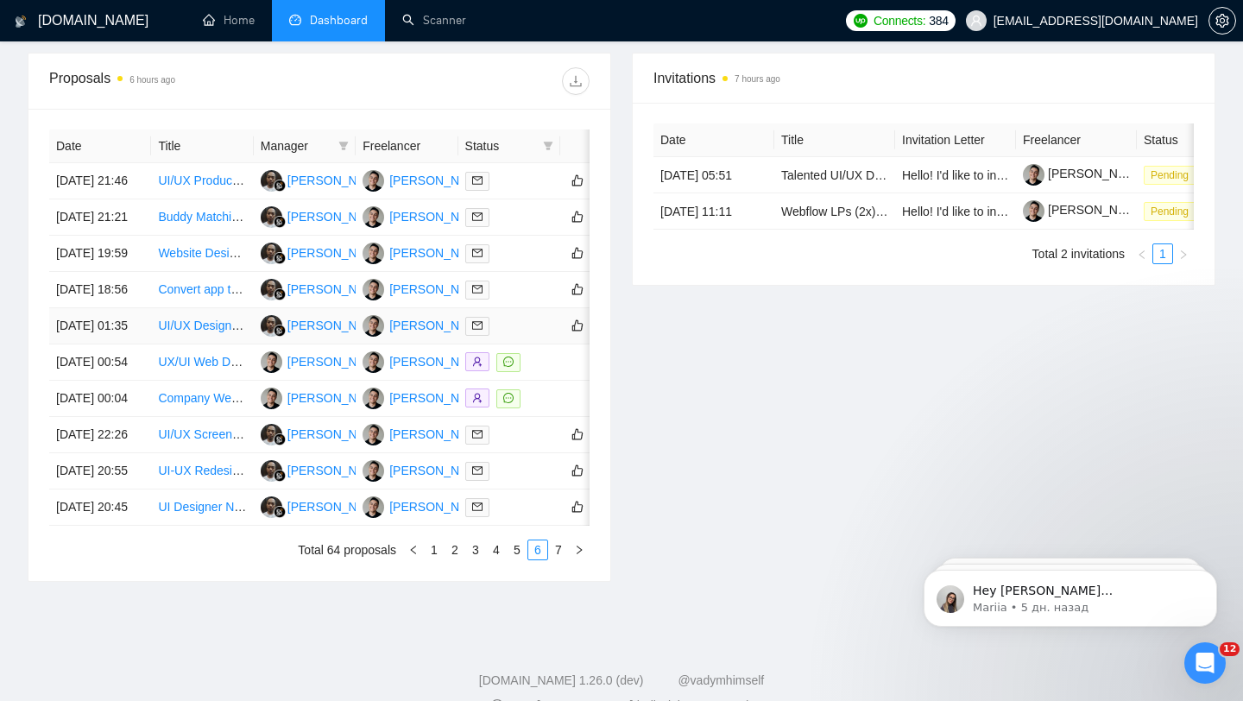
click at [525, 344] on td at bounding box center [509, 326] width 102 height 36
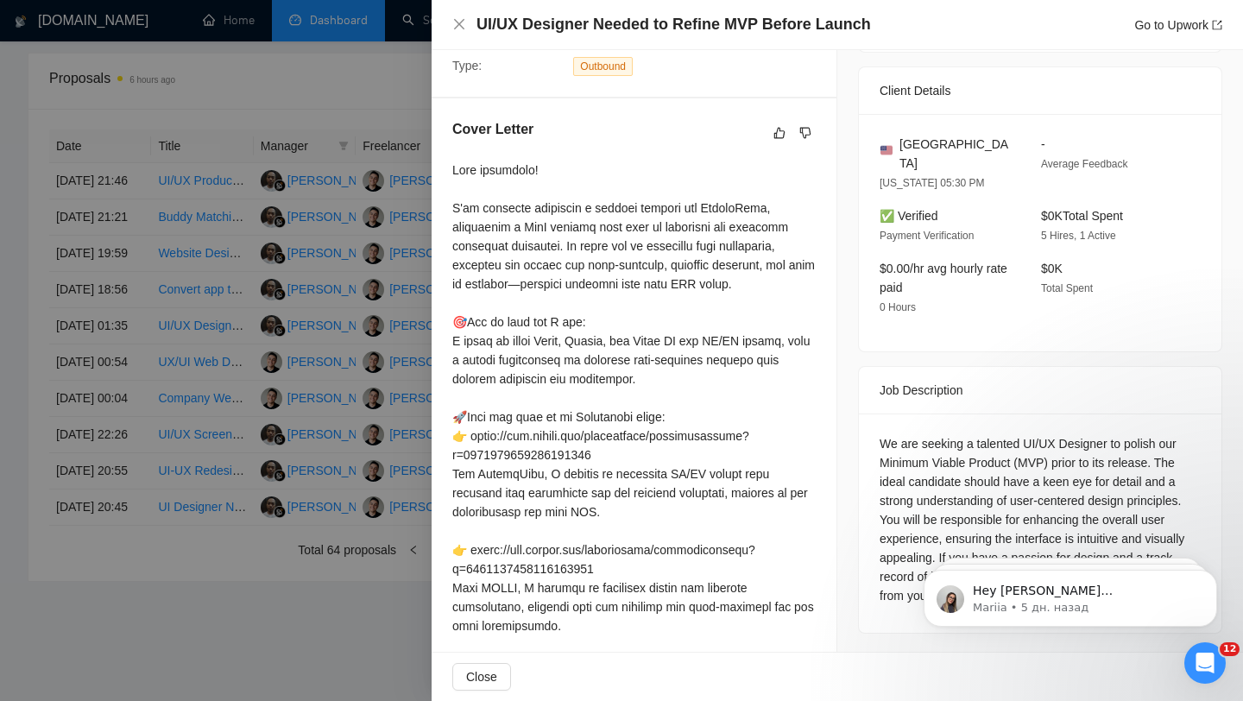
scroll to position [383, 0]
click at [319, 242] on div at bounding box center [621, 350] width 1243 height 701
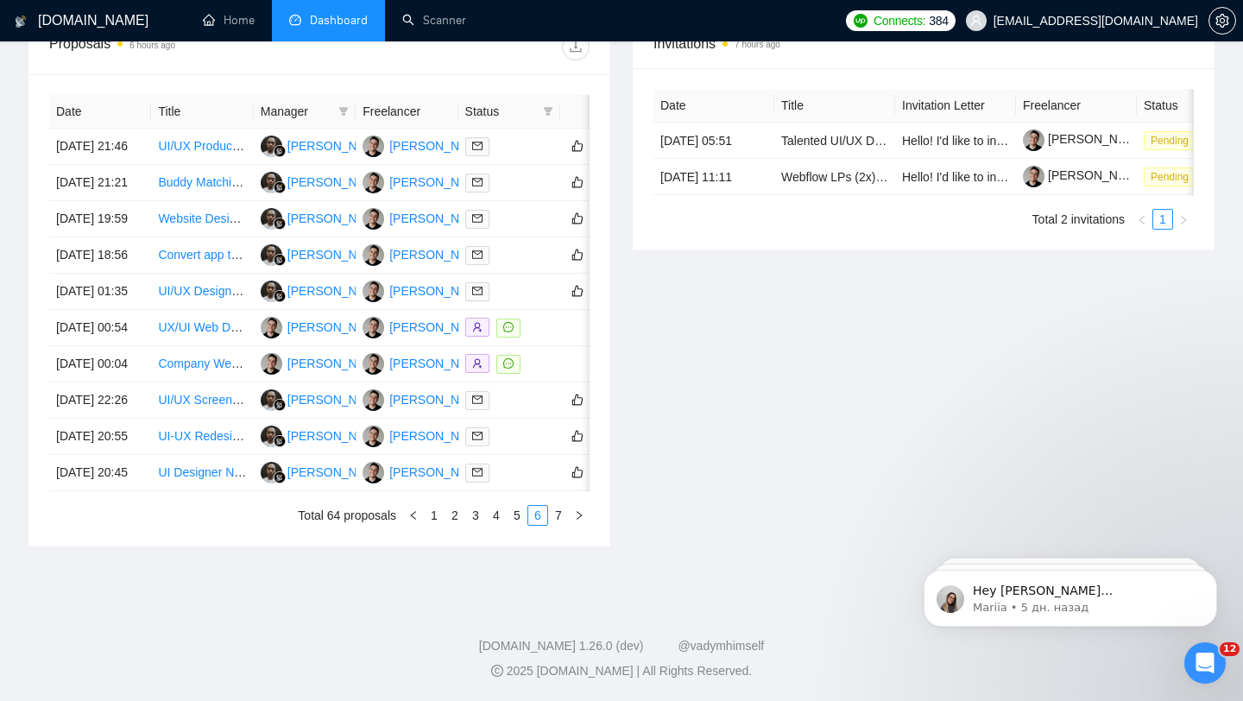
scroll to position [783, 0]
click at [517, 419] on td at bounding box center [509, 400] width 102 height 36
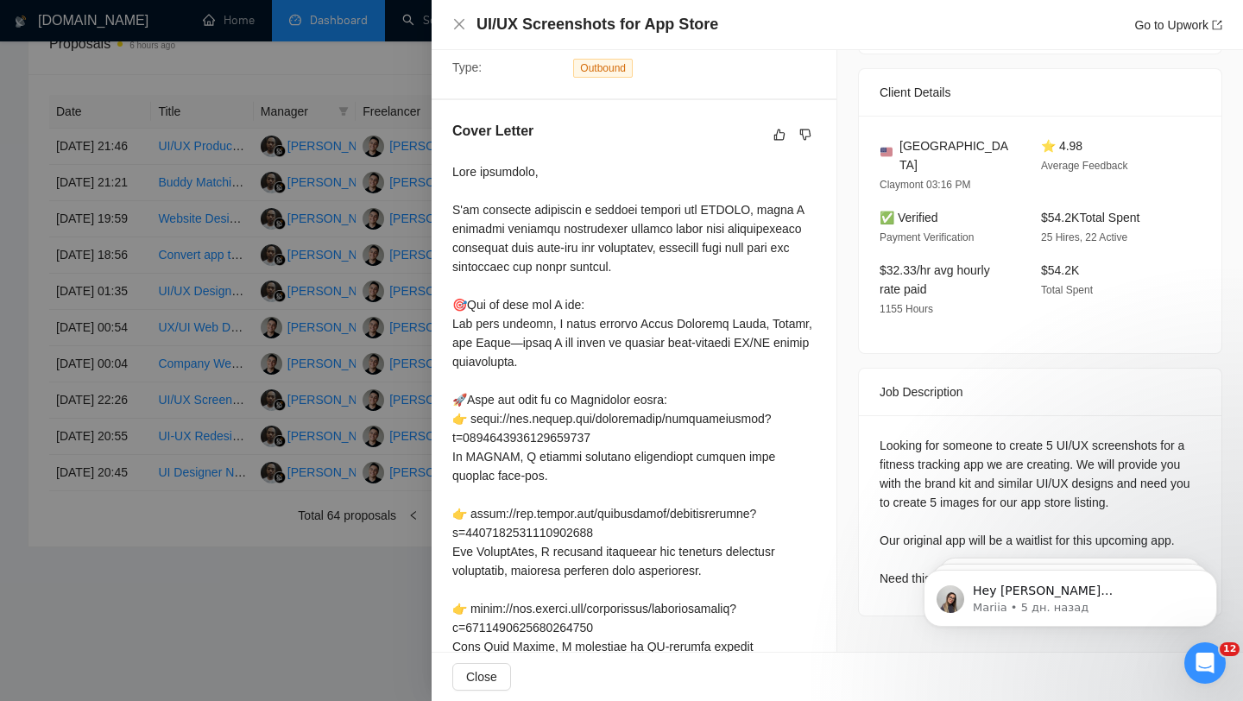
click at [337, 268] on div at bounding box center [621, 350] width 1243 height 701
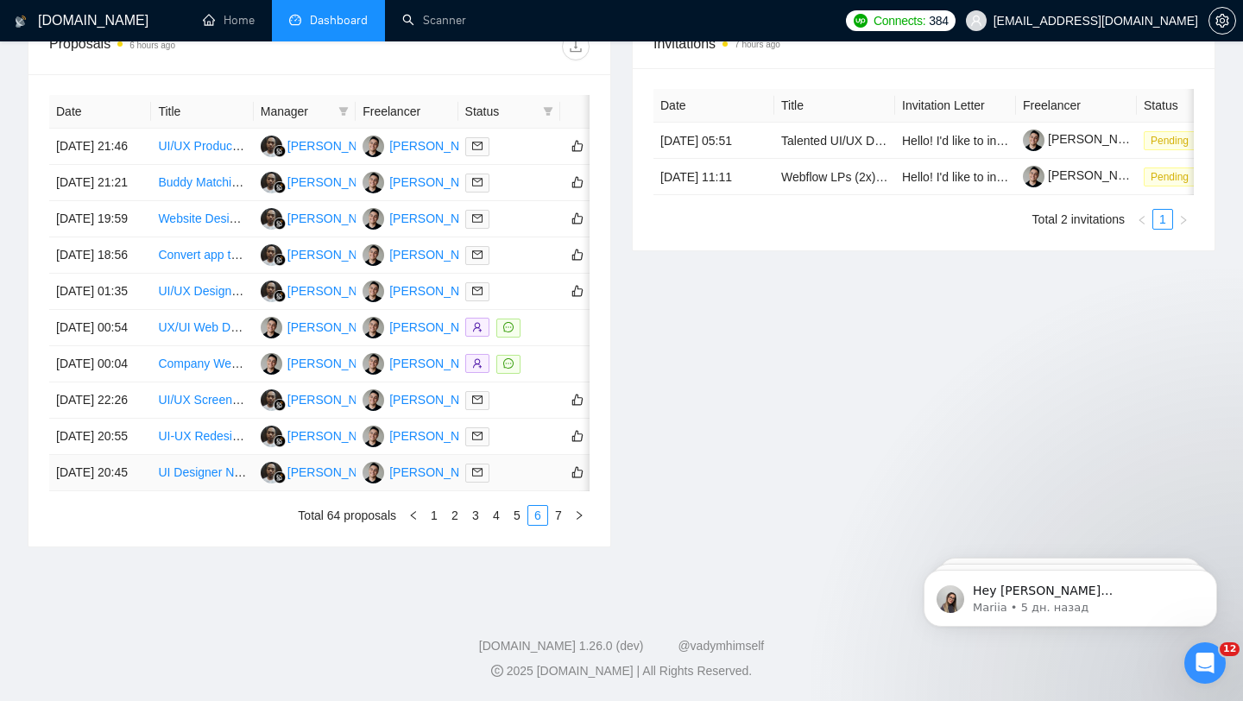
click at [536, 491] on td at bounding box center [509, 473] width 102 height 36
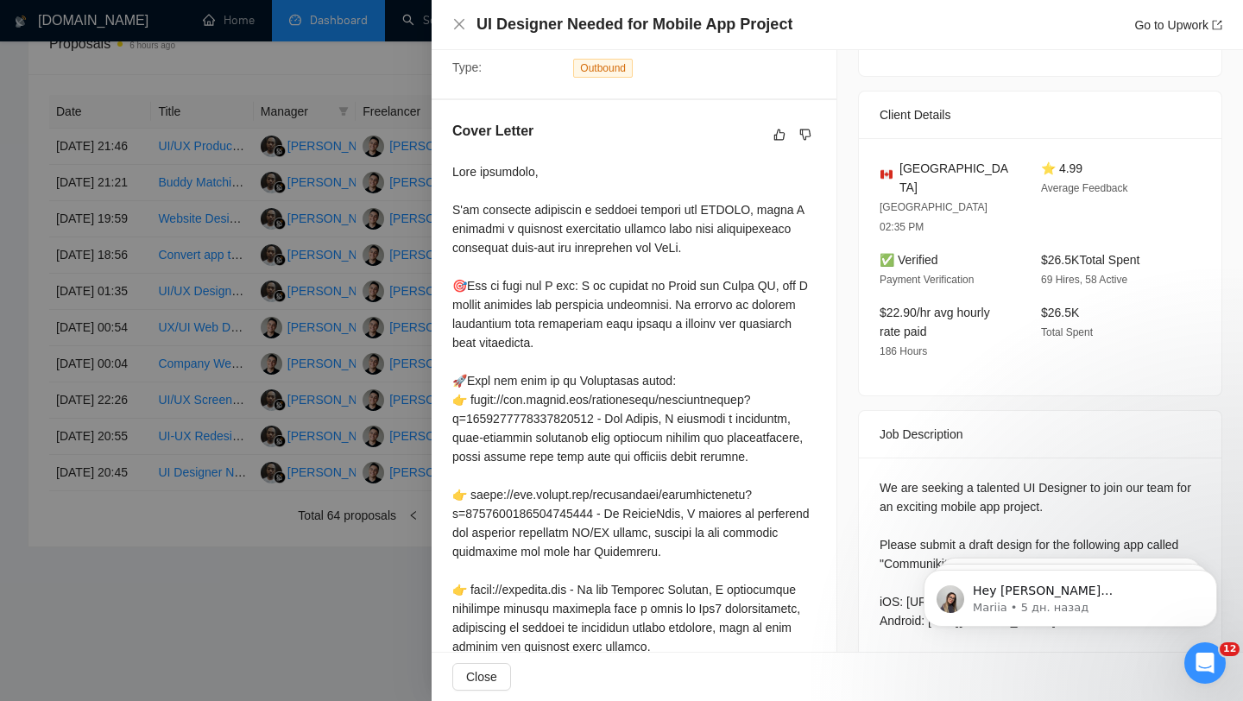
click at [358, 356] on div at bounding box center [621, 350] width 1243 height 701
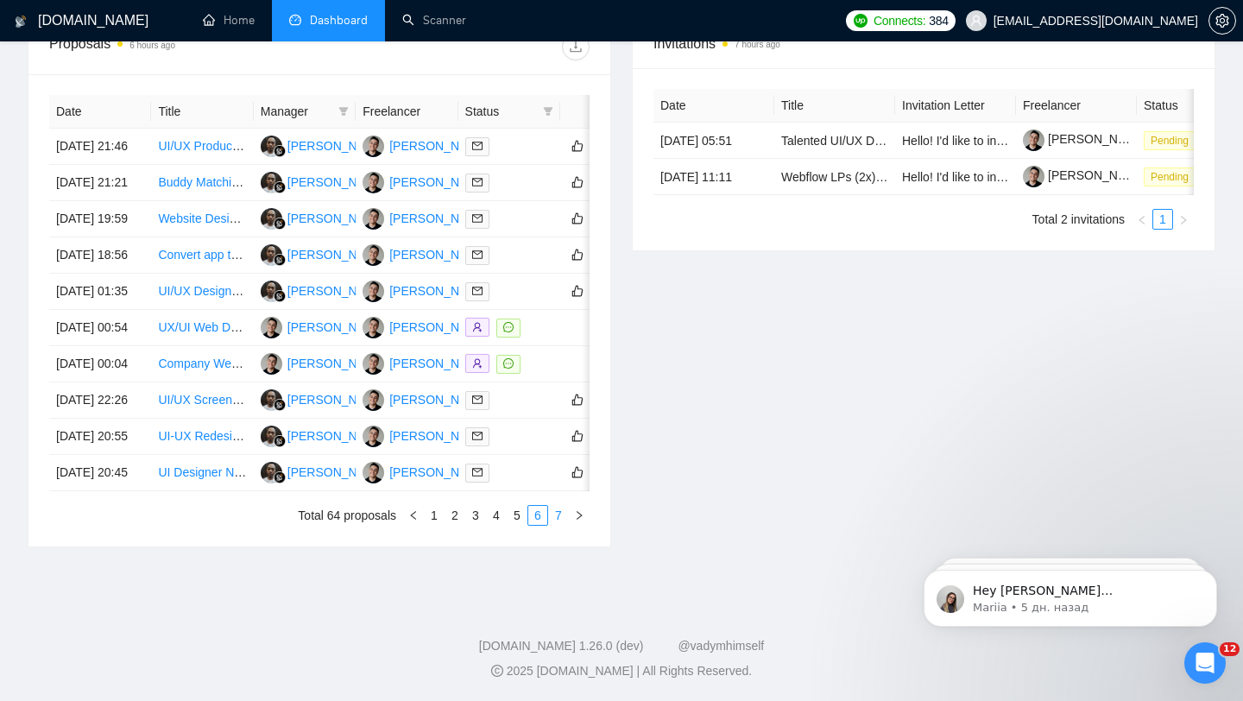
click at [554, 525] on link "7" at bounding box center [558, 515] width 19 height 19
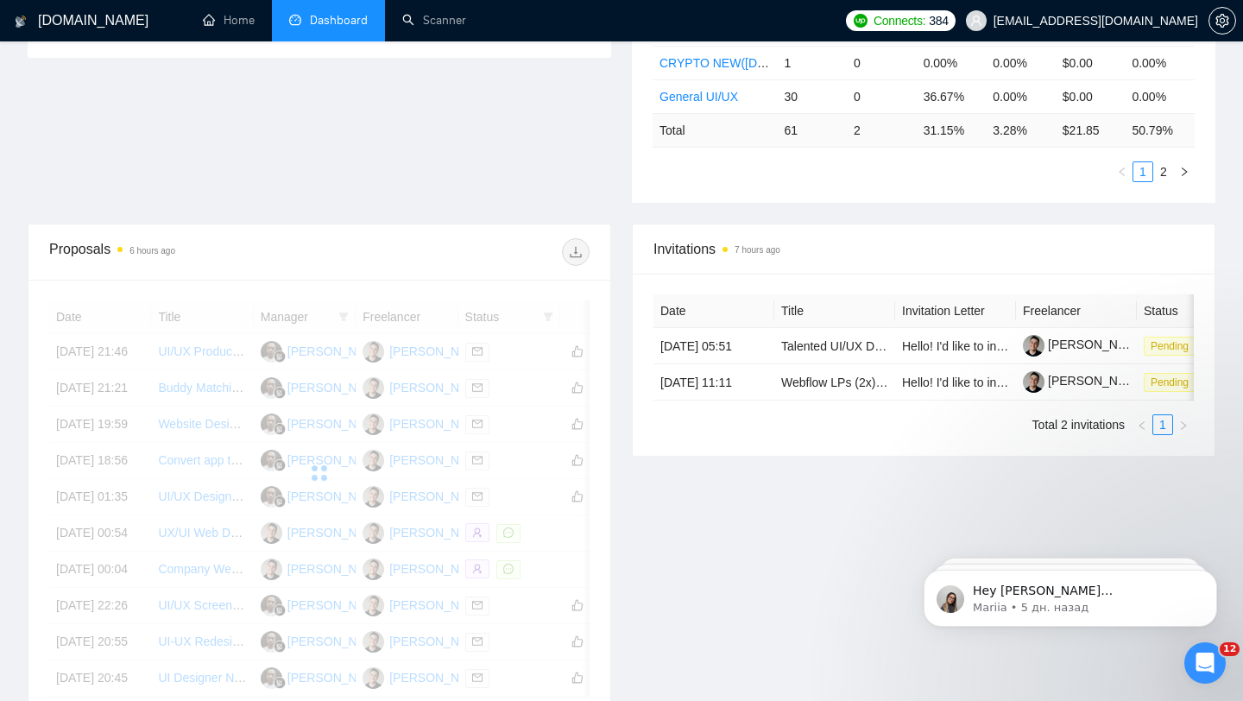
scroll to position [452, 0]
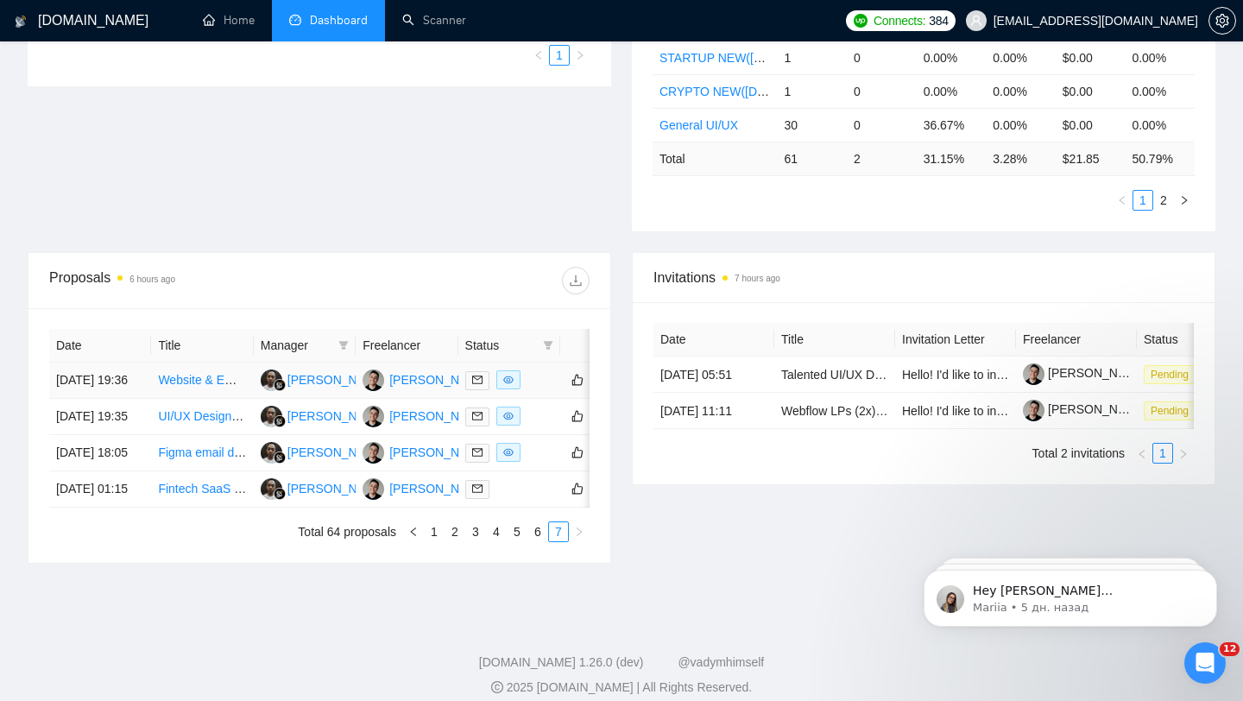
click at [550, 388] on div at bounding box center [509, 380] width 88 height 20
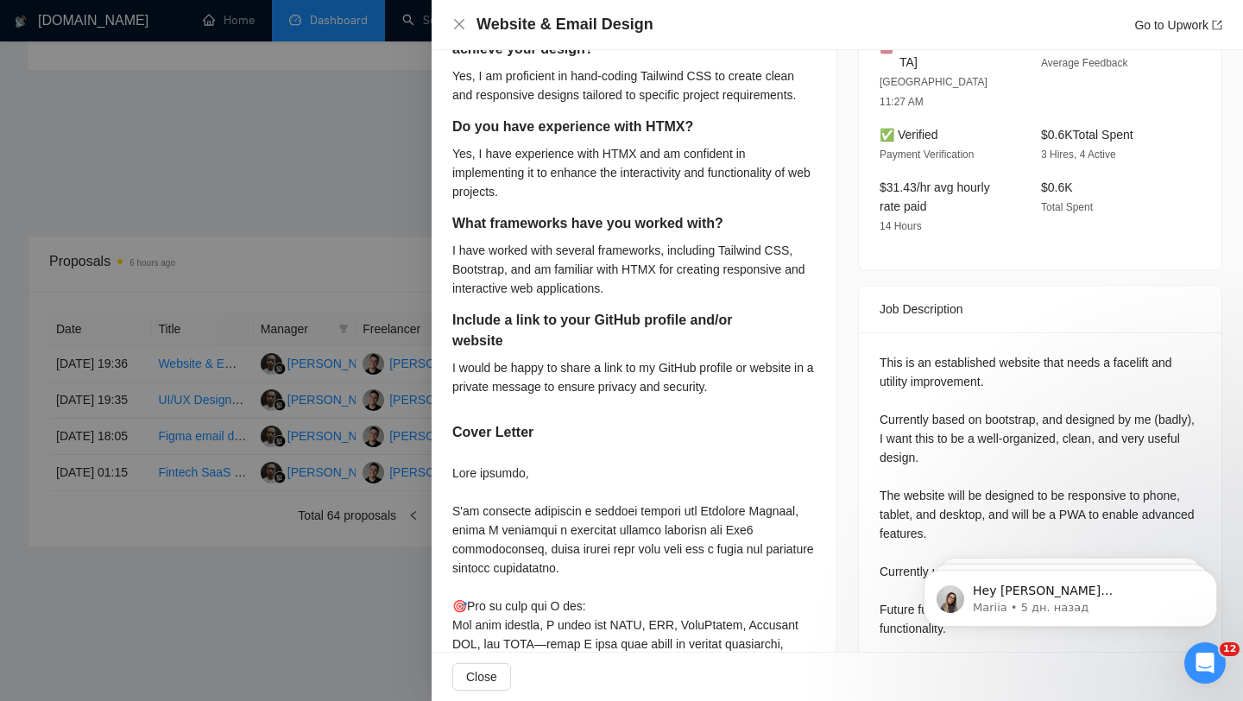
scroll to position [356, 0]
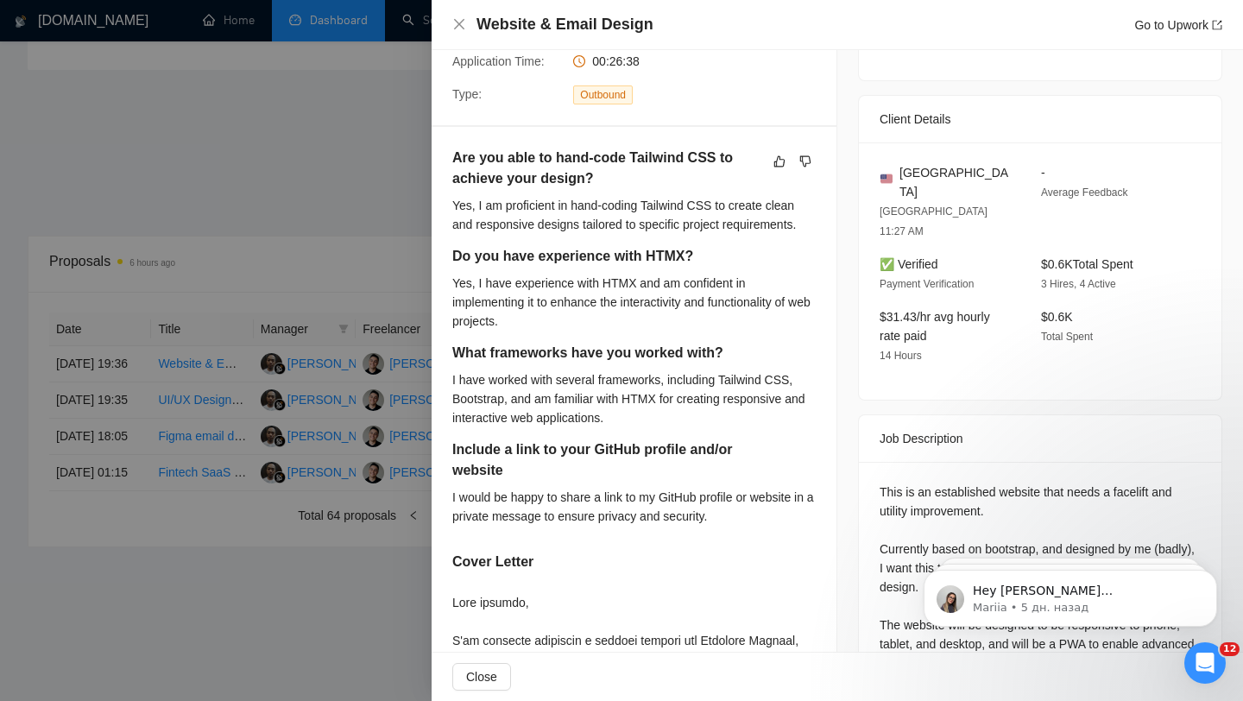
click at [408, 413] on div at bounding box center [621, 350] width 1243 height 701
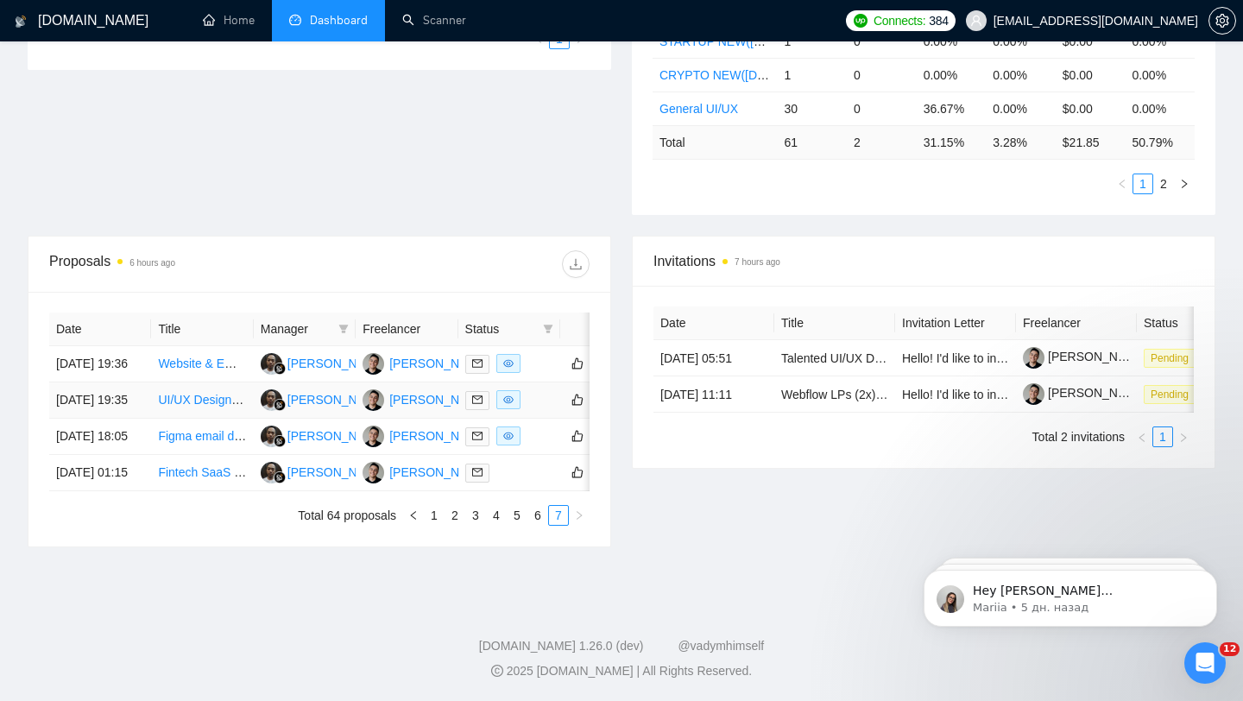
click at [555, 382] on td at bounding box center [509, 400] width 102 height 36
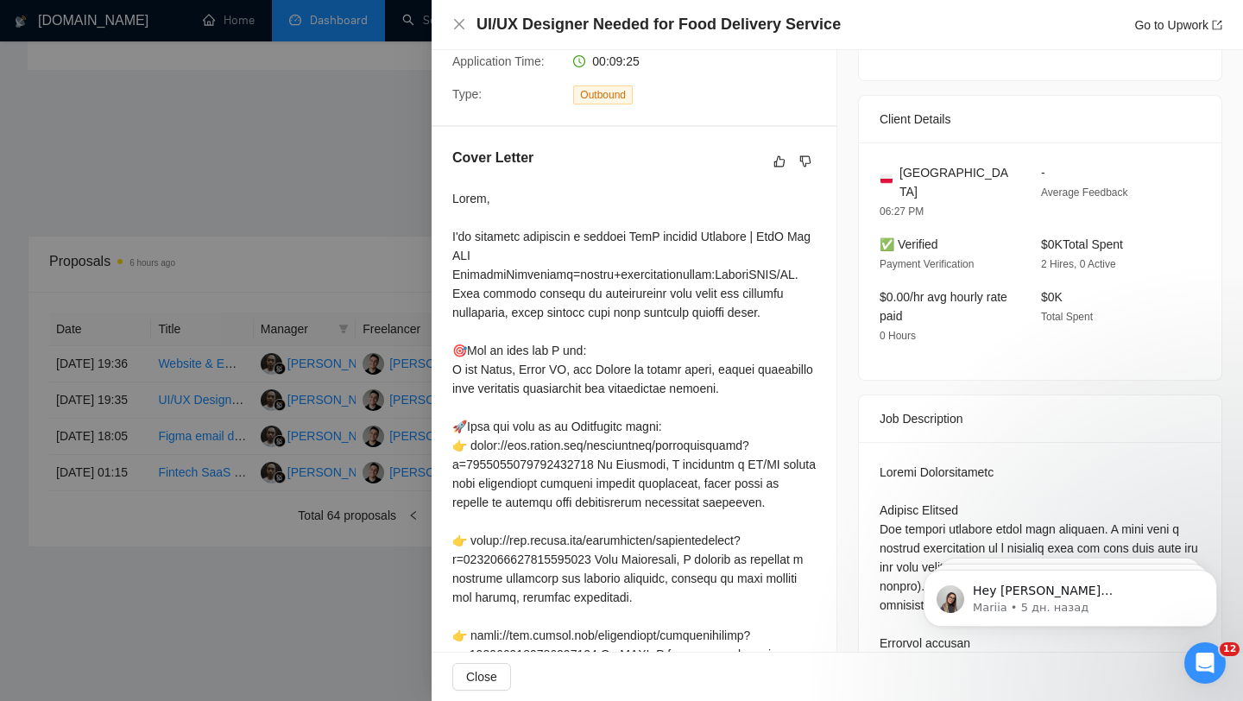
click at [418, 359] on div at bounding box center [621, 350] width 1243 height 701
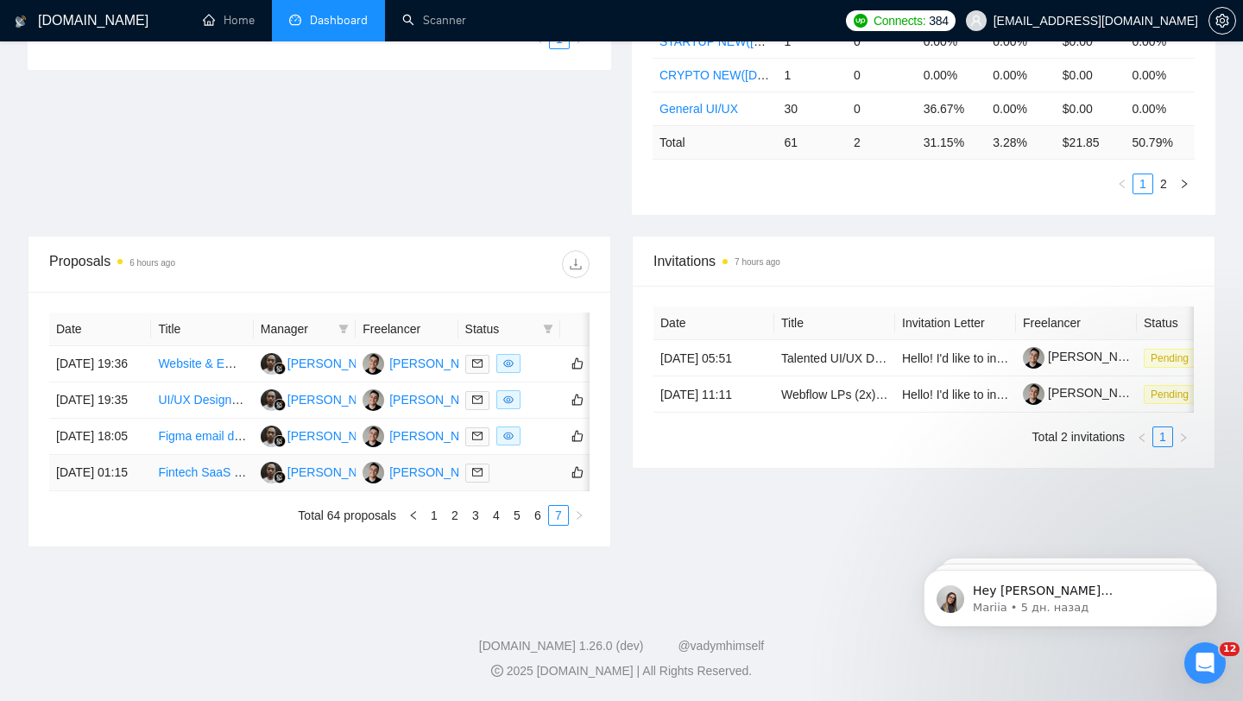
click at [549, 467] on div at bounding box center [509, 473] width 88 height 20
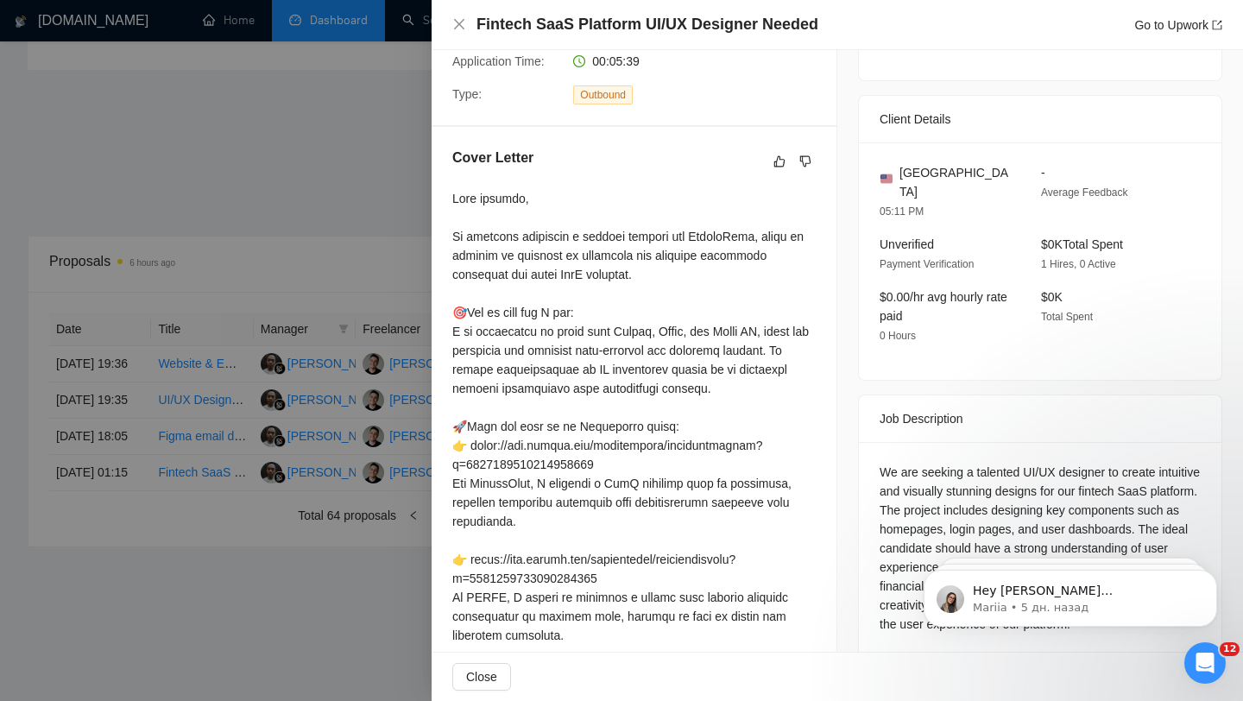
click at [419, 463] on div at bounding box center [621, 350] width 1243 height 701
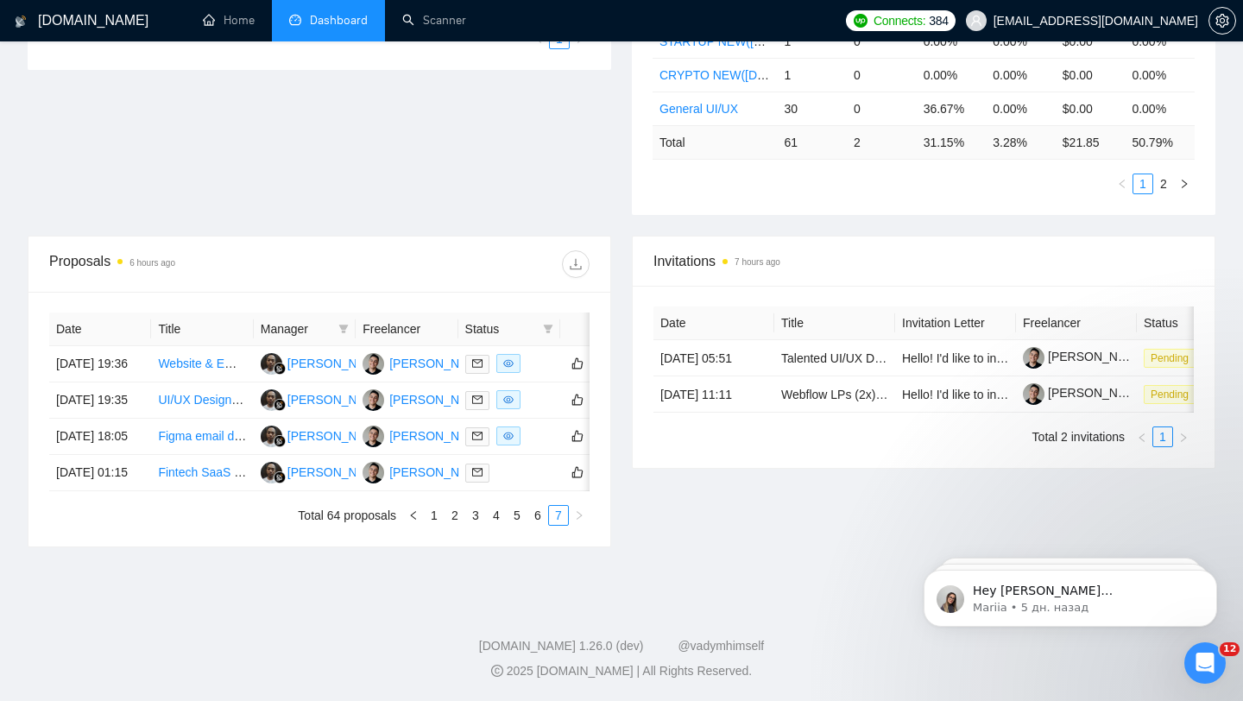
scroll to position [0, 0]
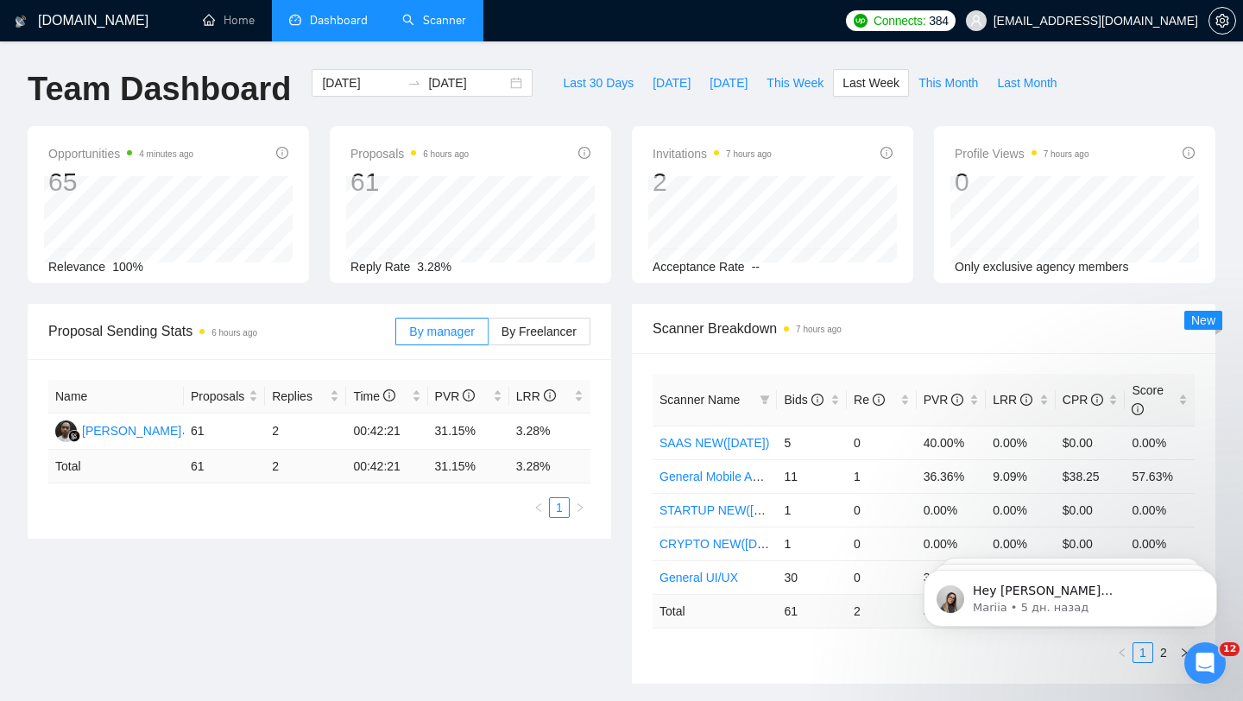
click at [425, 28] on link "Scanner" at bounding box center [434, 20] width 64 height 15
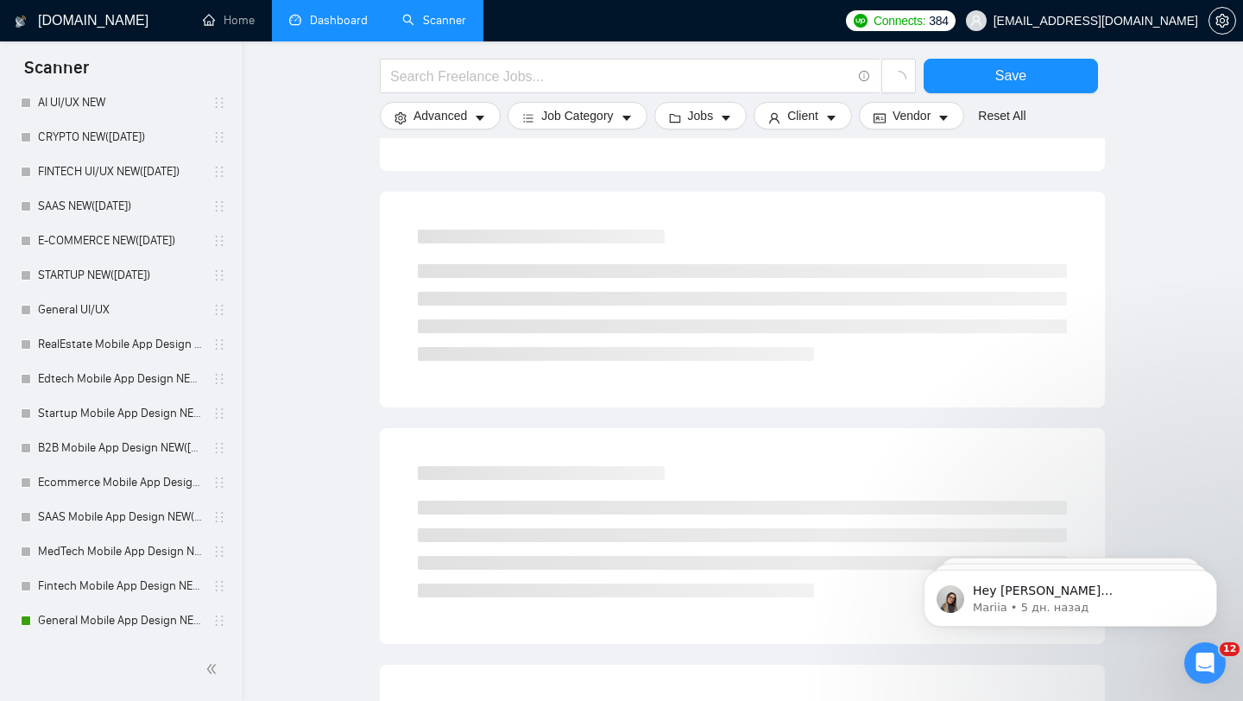
scroll to position [362, 0]
click at [81, 298] on link "General UI/UX" at bounding box center [120, 310] width 164 height 35
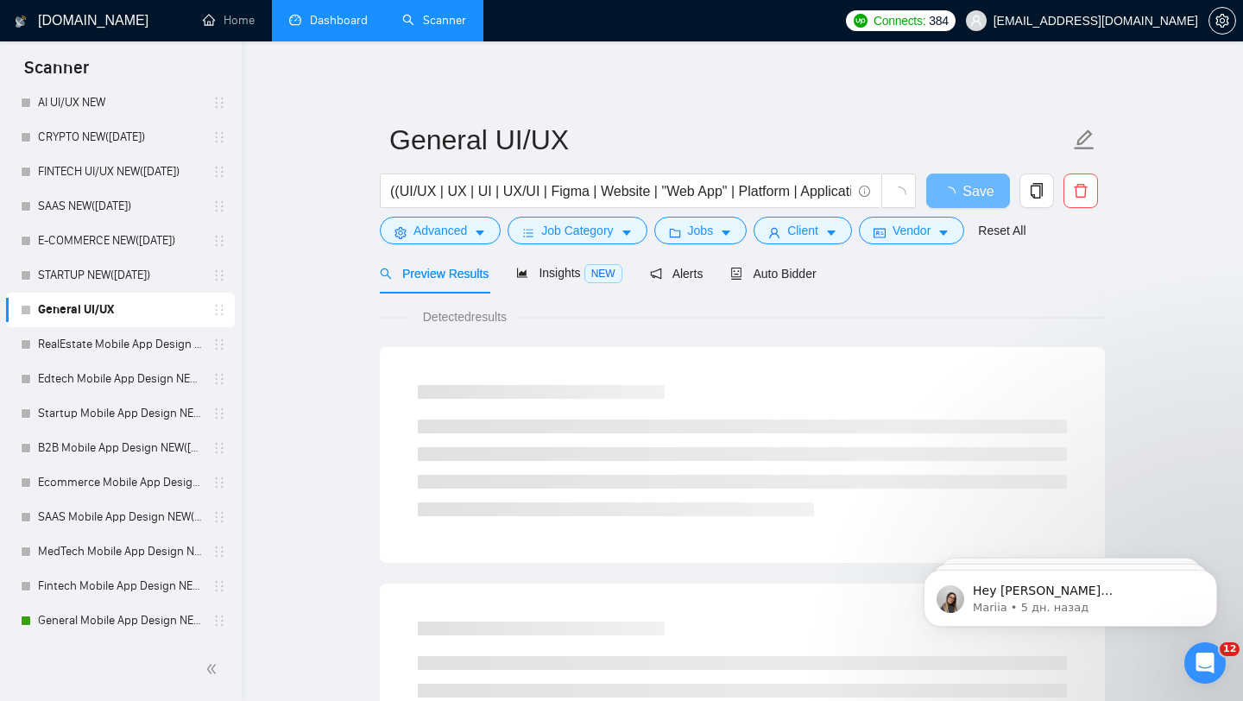
click at [783, 247] on form "General UI/UX ((UI/UX | UX | UI | UX/UI | Figma | Website | "Web App" | Platfor…" at bounding box center [742, 182] width 725 height 141
click at [783, 269] on span "Auto Bidder" at bounding box center [772, 274] width 85 height 14
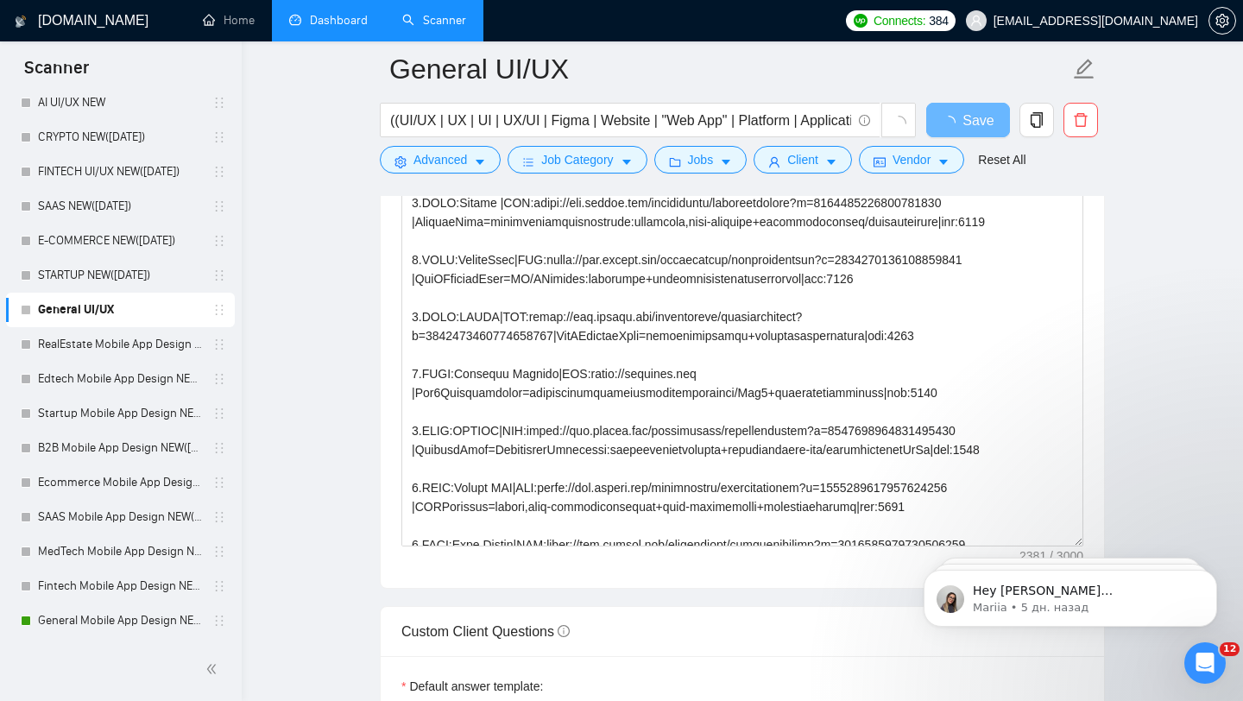
scroll to position [2, 0]
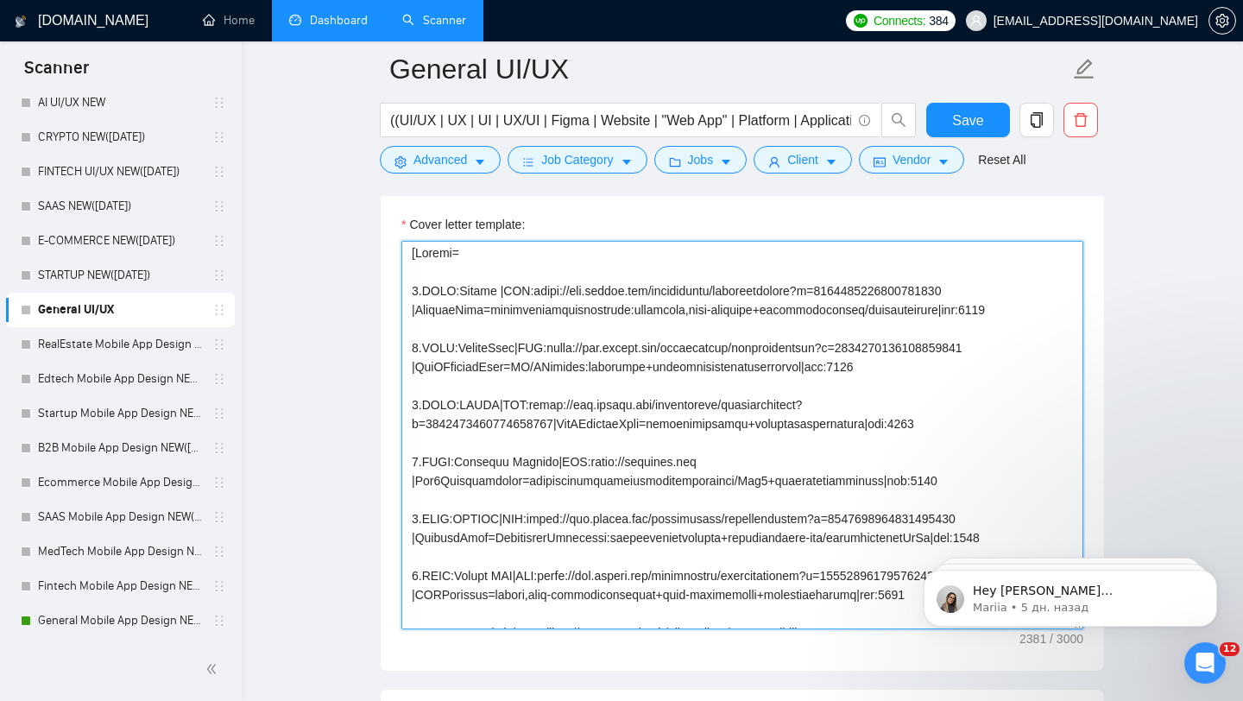
click at [469, 322] on textarea "Cover letter template:" at bounding box center [742, 435] width 682 height 388
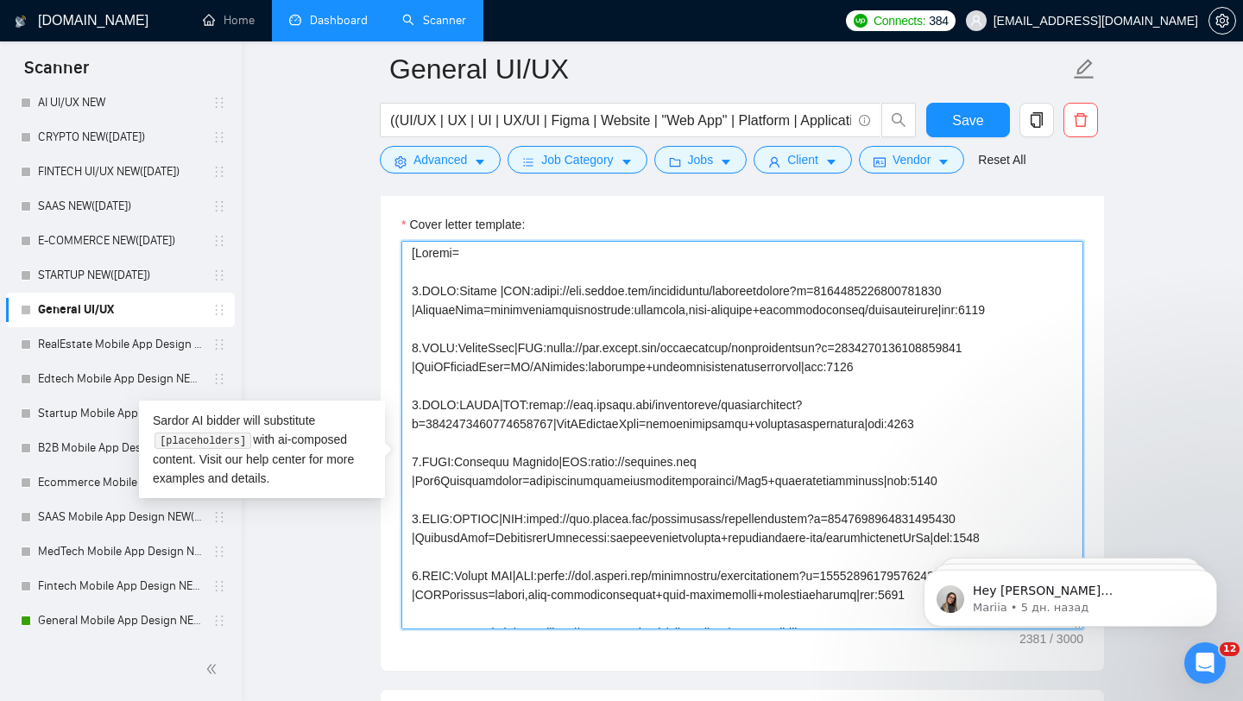
click at [477, 320] on textarea "Cover letter template:" at bounding box center [742, 435] width 682 height 388
drag, startPoint x: 417, startPoint y: 340, endPoint x: 938, endPoint y: 339, distance: 521.3
click at [938, 339] on textarea "Cover letter template:" at bounding box center [742, 435] width 682 height 388
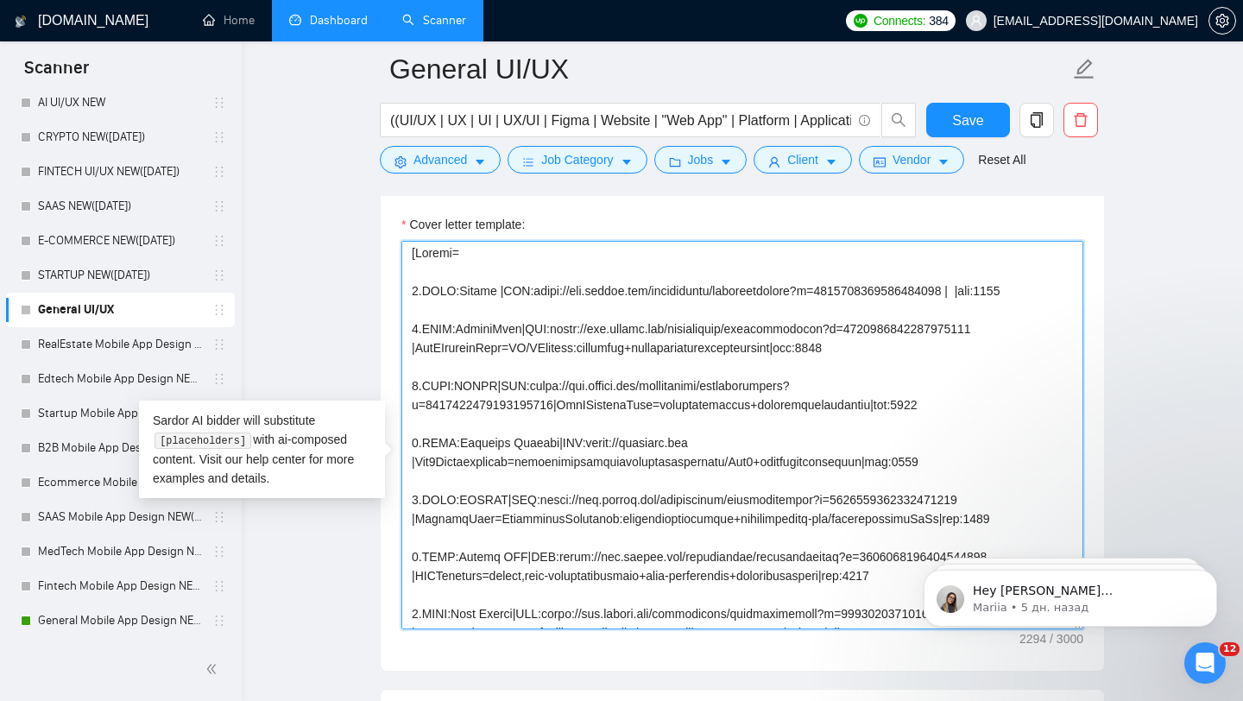
paste textarea "Prj:MainPgRedsgn|Loc:[GEOGRAPHIC_DATA]|Prod:WebProtSys|Keep:SellStrctr|Add:Hckr…"
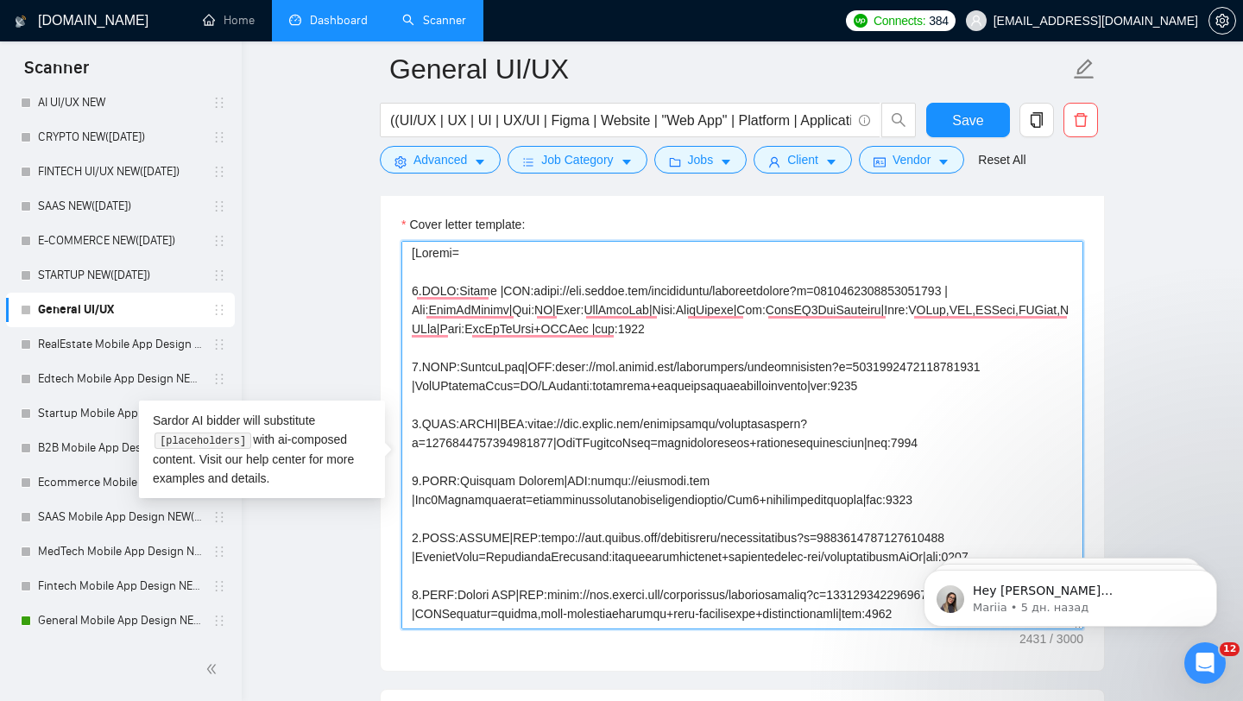
drag, startPoint x: 414, startPoint y: 413, endPoint x: 790, endPoint y: 409, distance: 375.4
click at [790, 409] on textarea "Cover letter template:" at bounding box center [742, 435] width 682 height 388
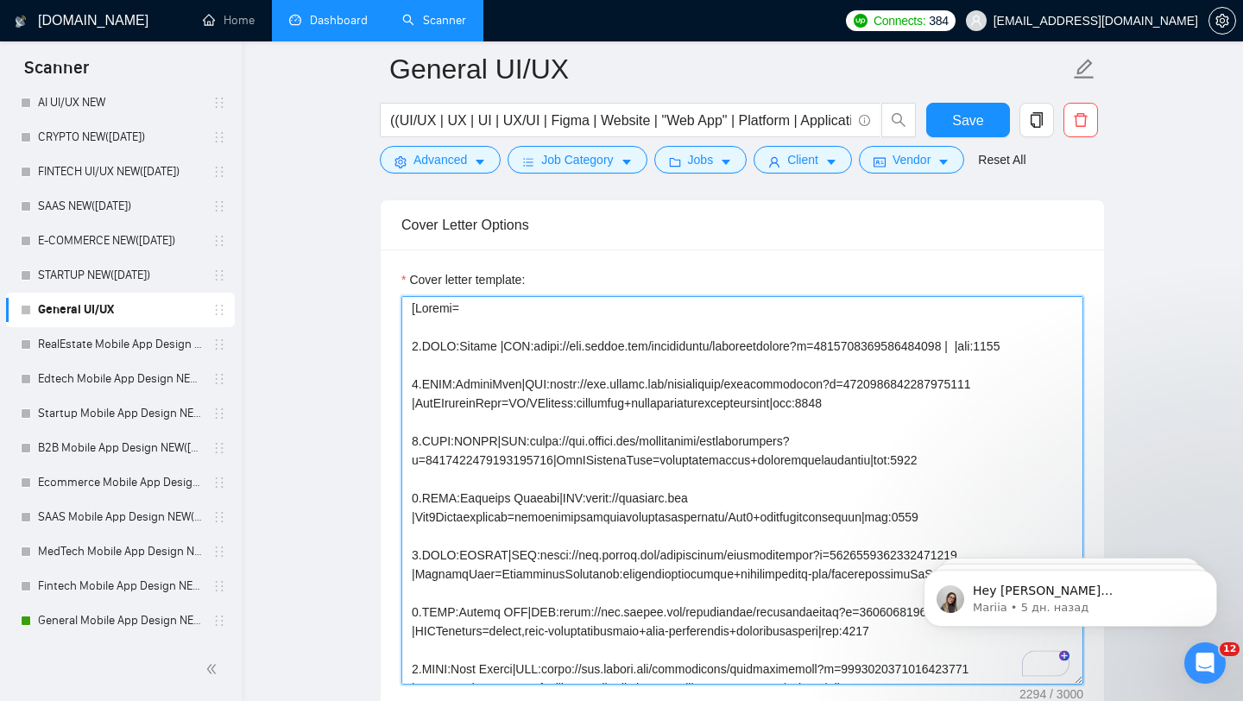
scroll to position [1879, 0]
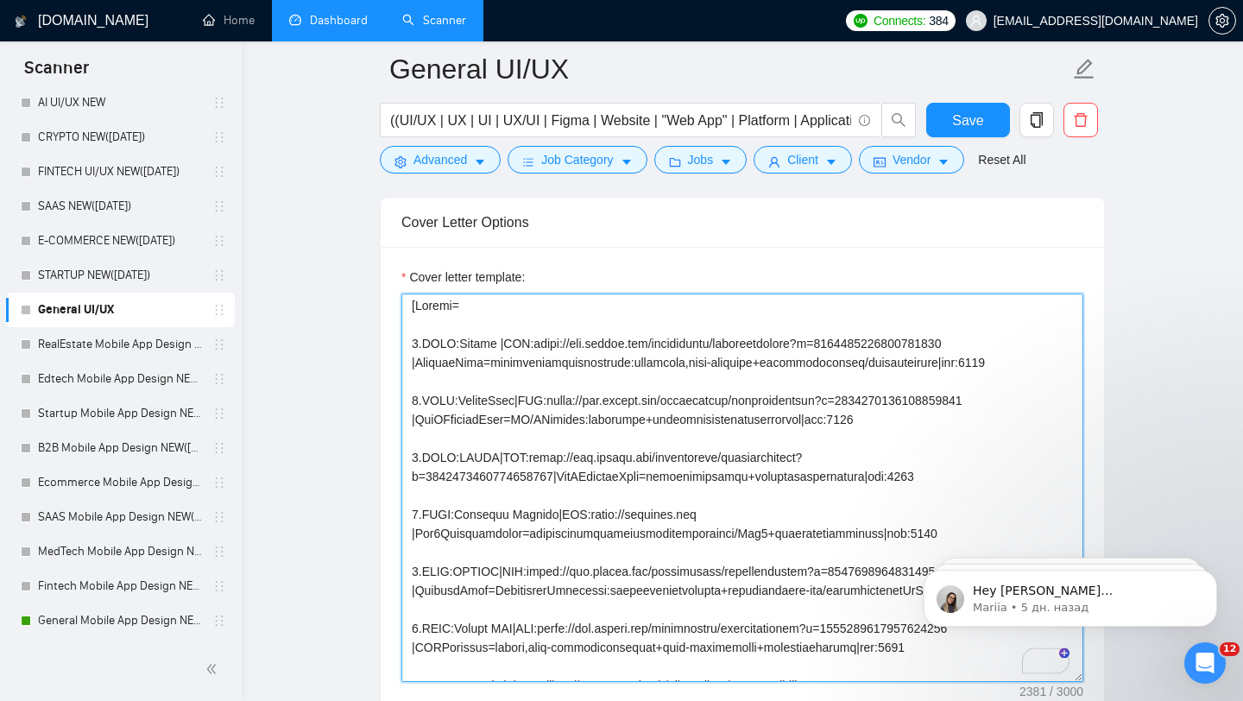
type textarea "[Folder= 1.CLNT:Lifeee |URL:[URL][DOMAIN_NAME] |LandingPage=lifeeemessageschedu…"
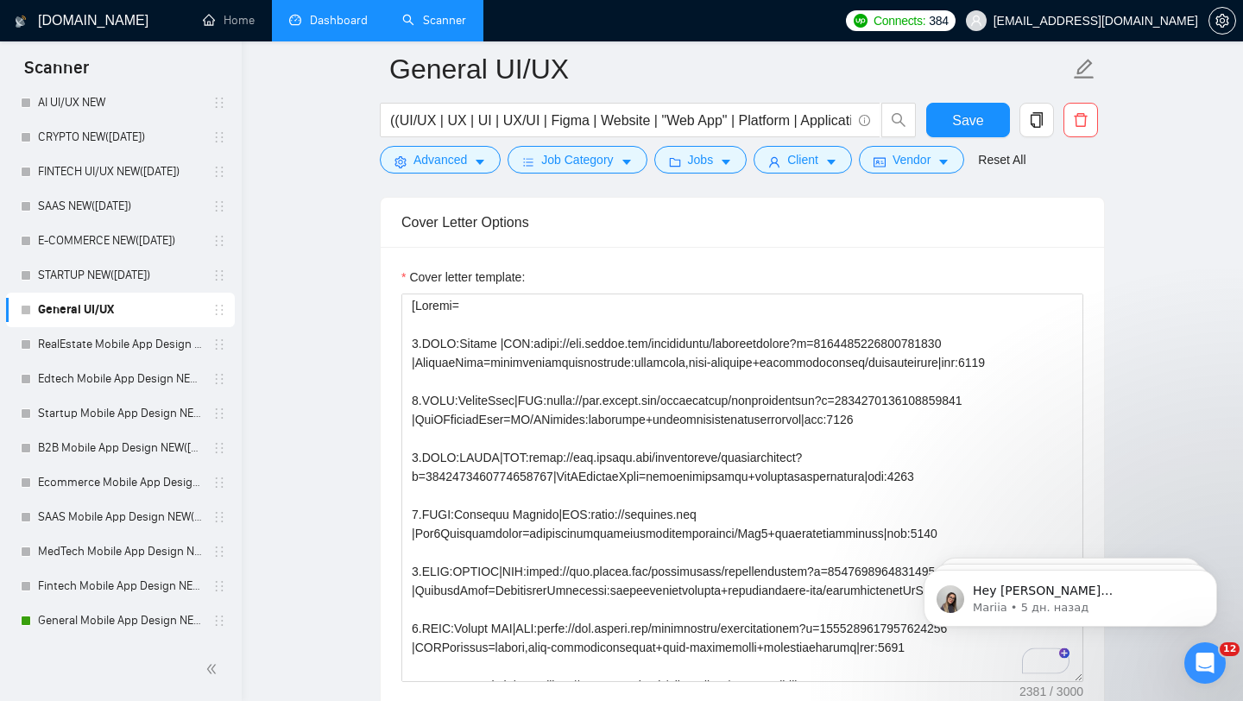
click at [945, 280] on div "Cover letter template:" at bounding box center [742, 485] width 723 height 476
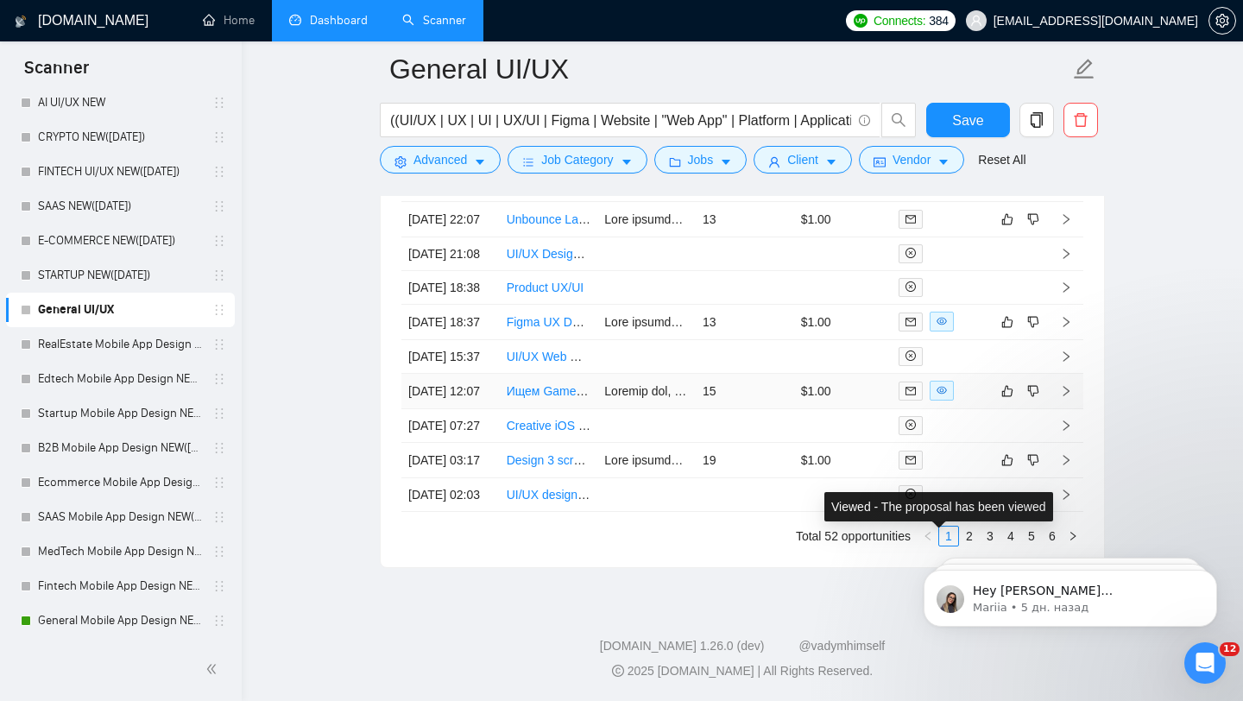
scroll to position [4582, 0]
click at [870, 305] on td "$1.00" at bounding box center [843, 322] width 98 height 35
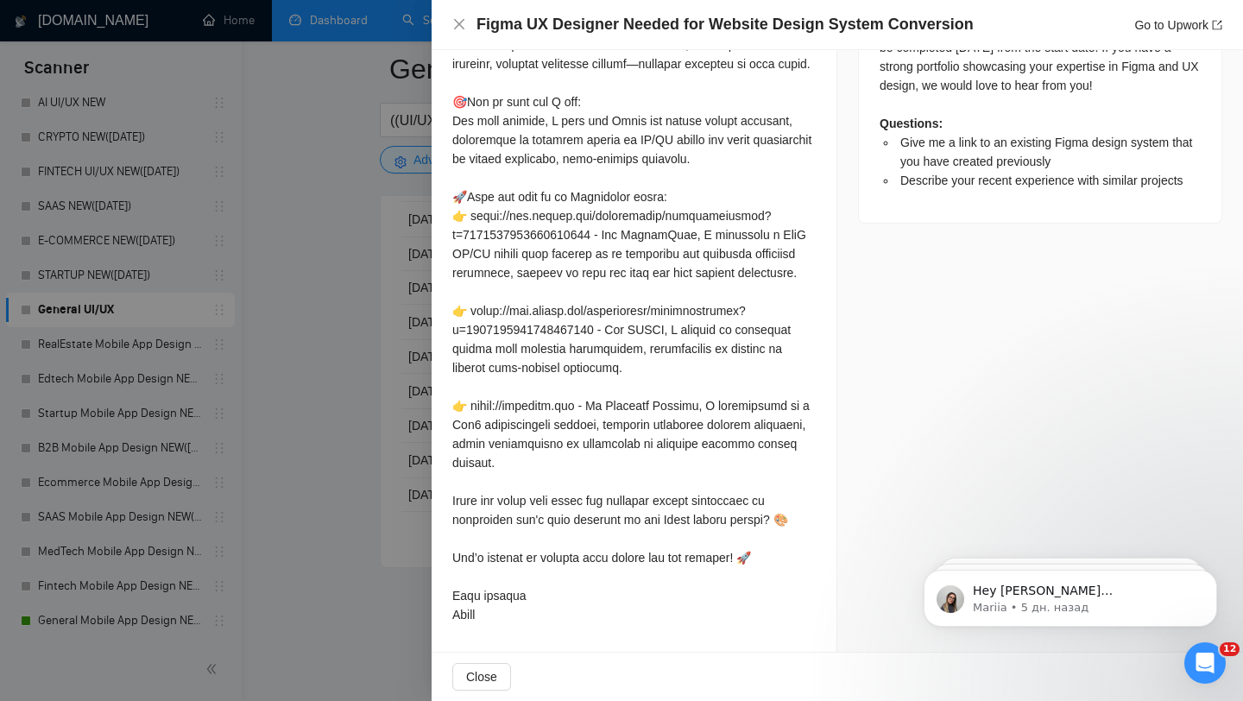
scroll to position [4598, 0]
click at [339, 321] on div at bounding box center [621, 350] width 1243 height 701
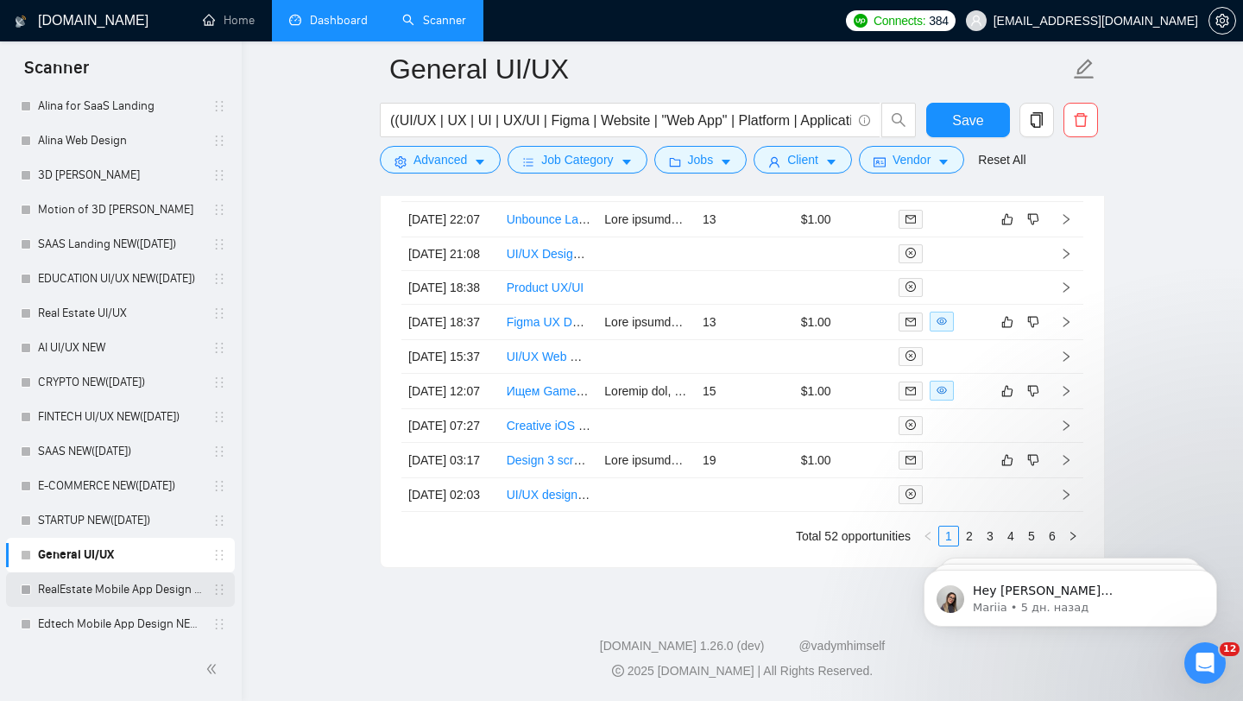
scroll to position [955, 0]
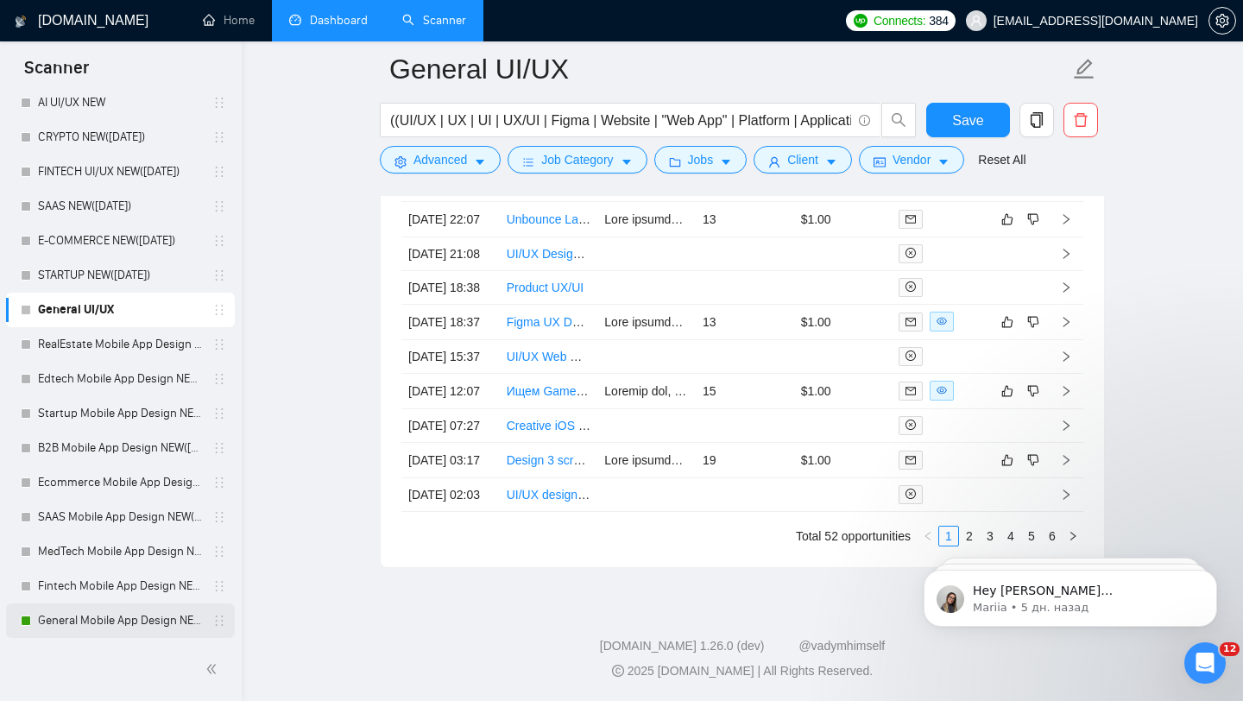
click at [141, 612] on link "General Mobile App Design NEW([DATE])" at bounding box center [120, 620] width 164 height 35
click at [134, 581] on link "Fintech Mobile App Design NEW([DATE])" at bounding box center [120, 586] width 164 height 35
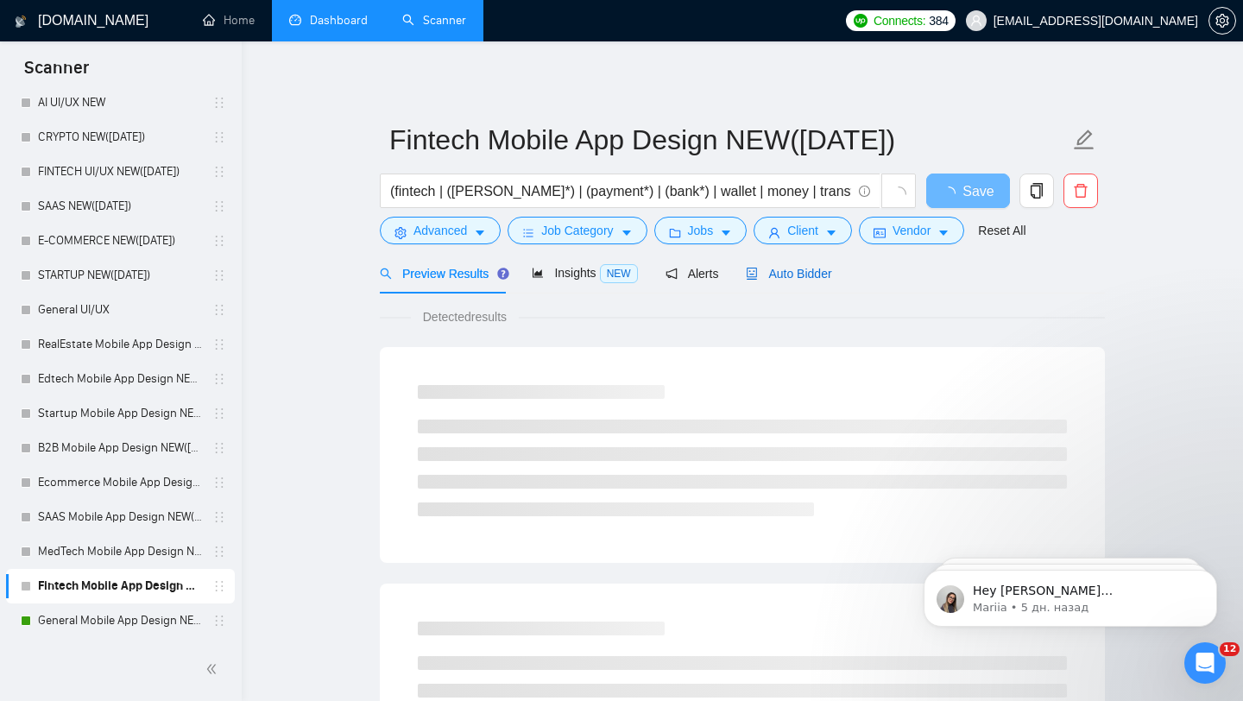
click at [782, 280] on div "Auto Bidder" at bounding box center [788, 273] width 85 height 19
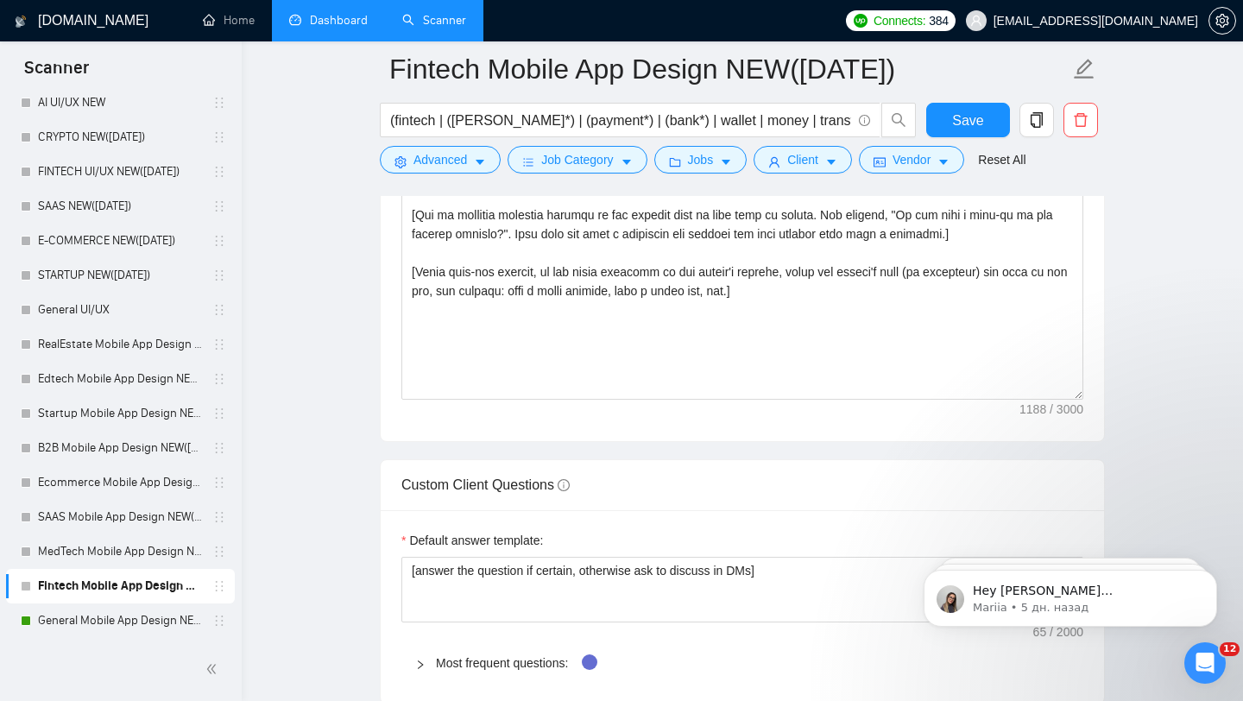
scroll to position [2534, 0]
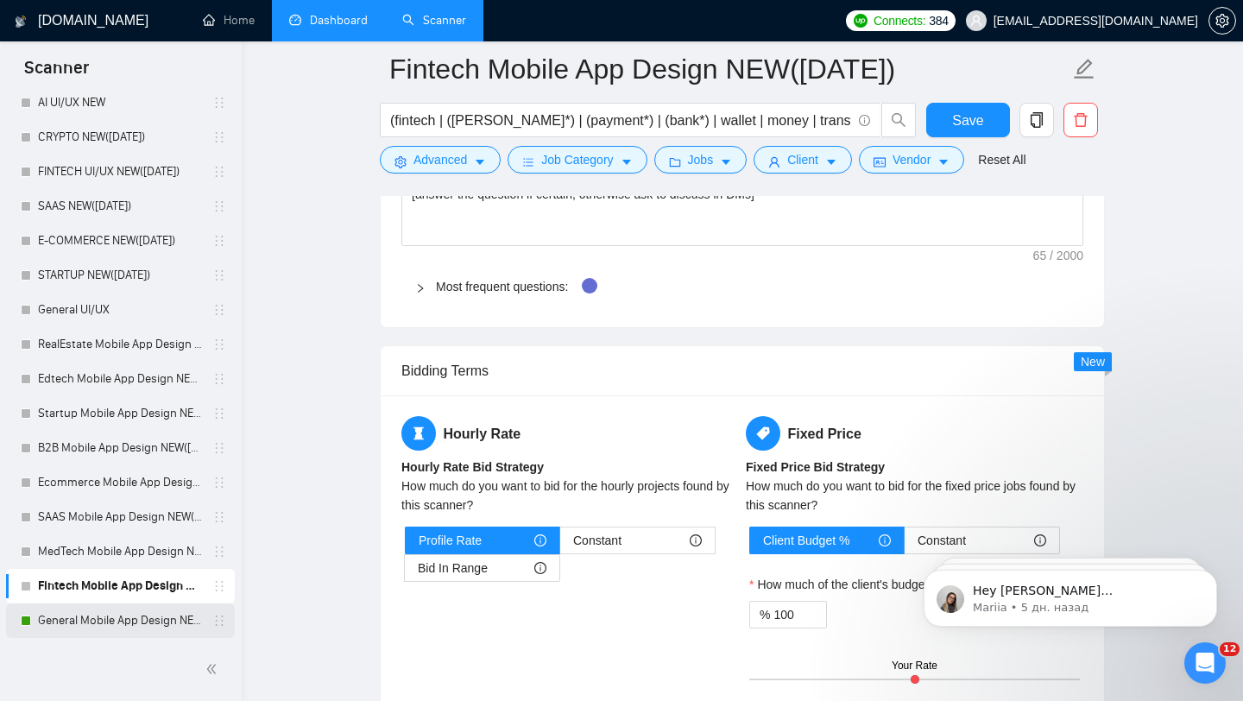
click at [175, 621] on link "General Mobile App Design NEW([DATE])" at bounding box center [120, 620] width 164 height 35
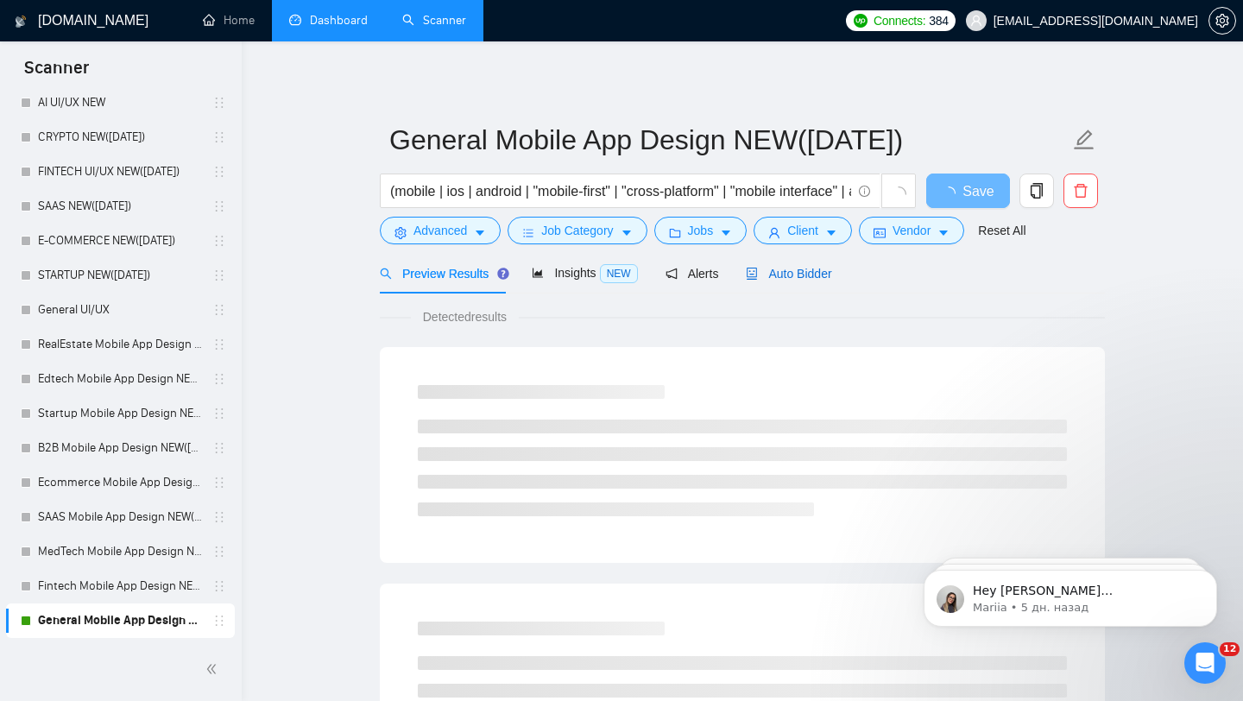
click at [791, 271] on span "Auto Bidder" at bounding box center [788, 274] width 85 height 14
